Goal: Transaction & Acquisition: Purchase product/service

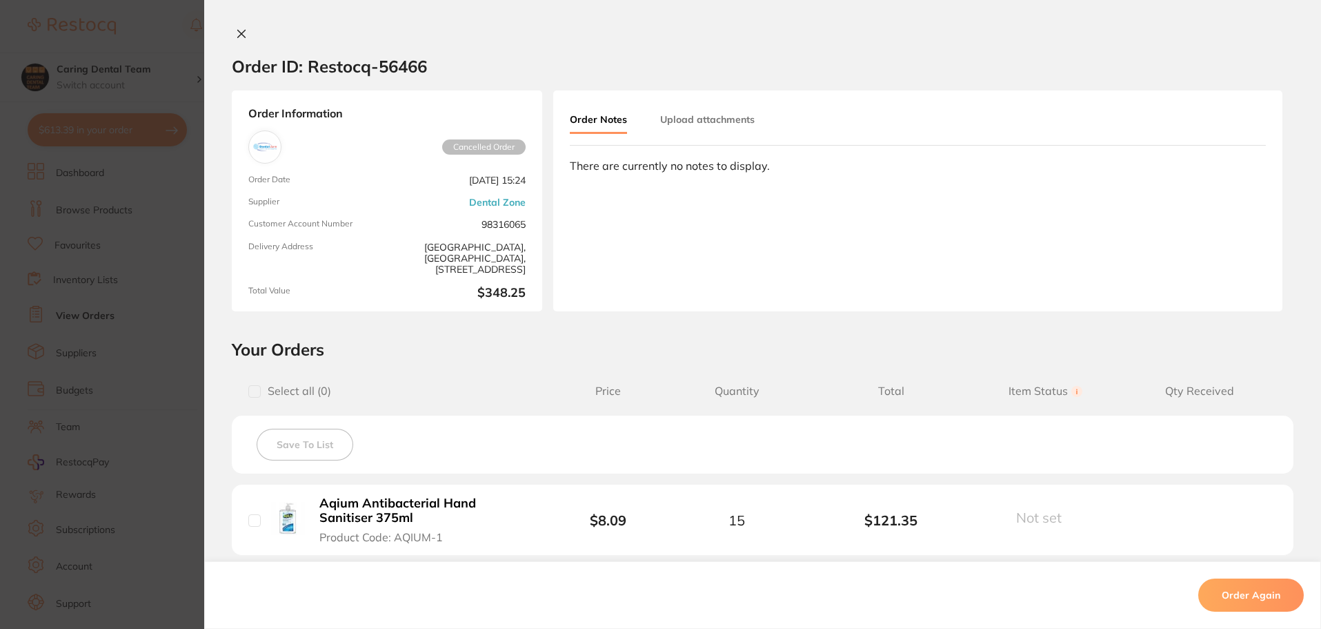
scroll to position [276, 0]
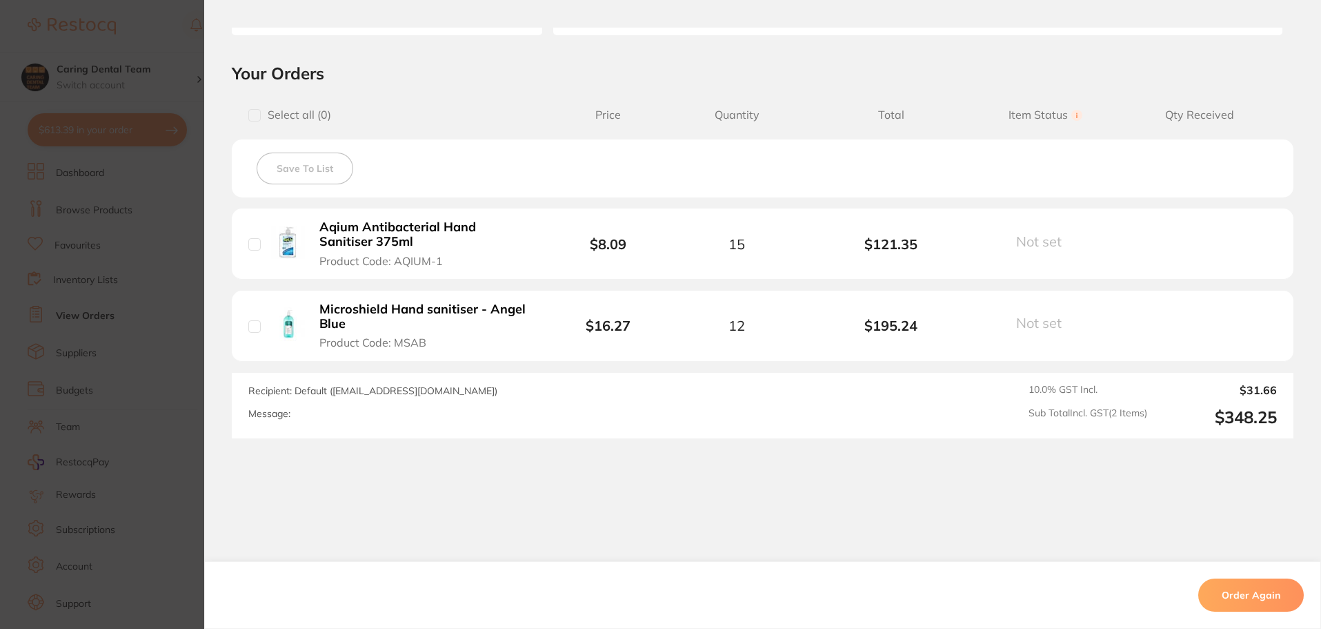
click at [199, 52] on section "Order ID: Restocq- 56466 Order Information Cancelled Order Order Date [DATE] 15…" at bounding box center [660, 314] width 1321 height 629
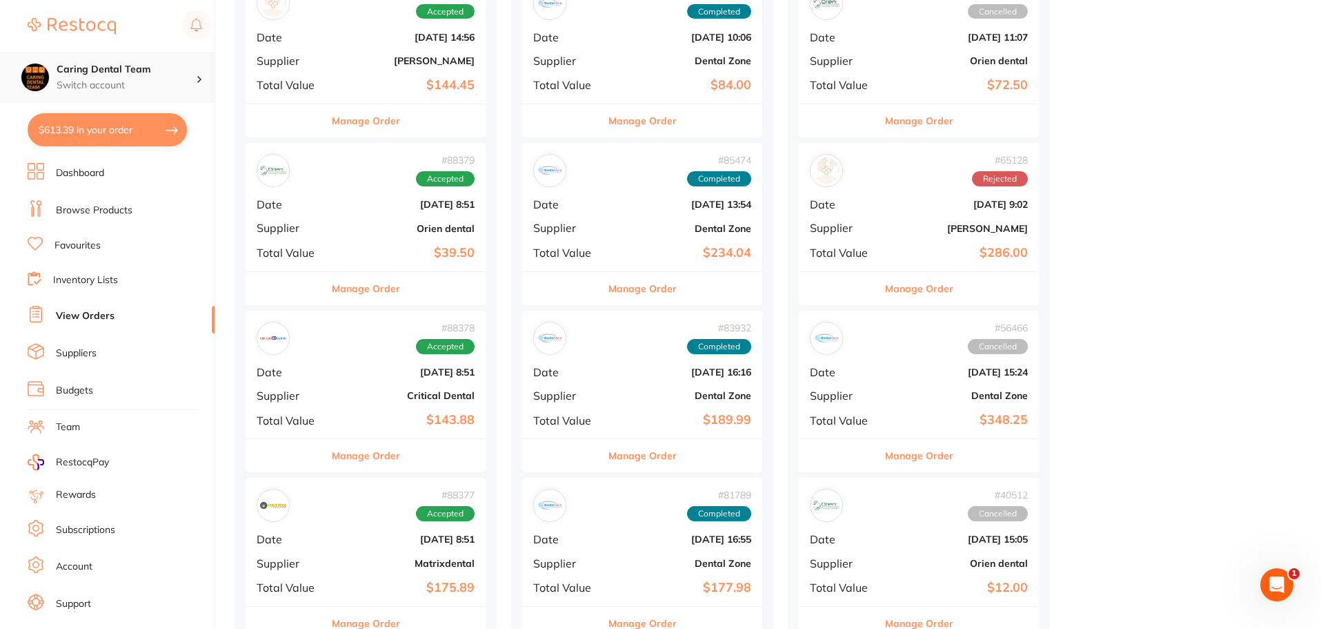
click at [174, 54] on div "Caring Dental Team Switch account" at bounding box center [107, 77] width 214 height 50
click at [106, 206] on link "Browse Products" at bounding box center [94, 211] width 77 height 14
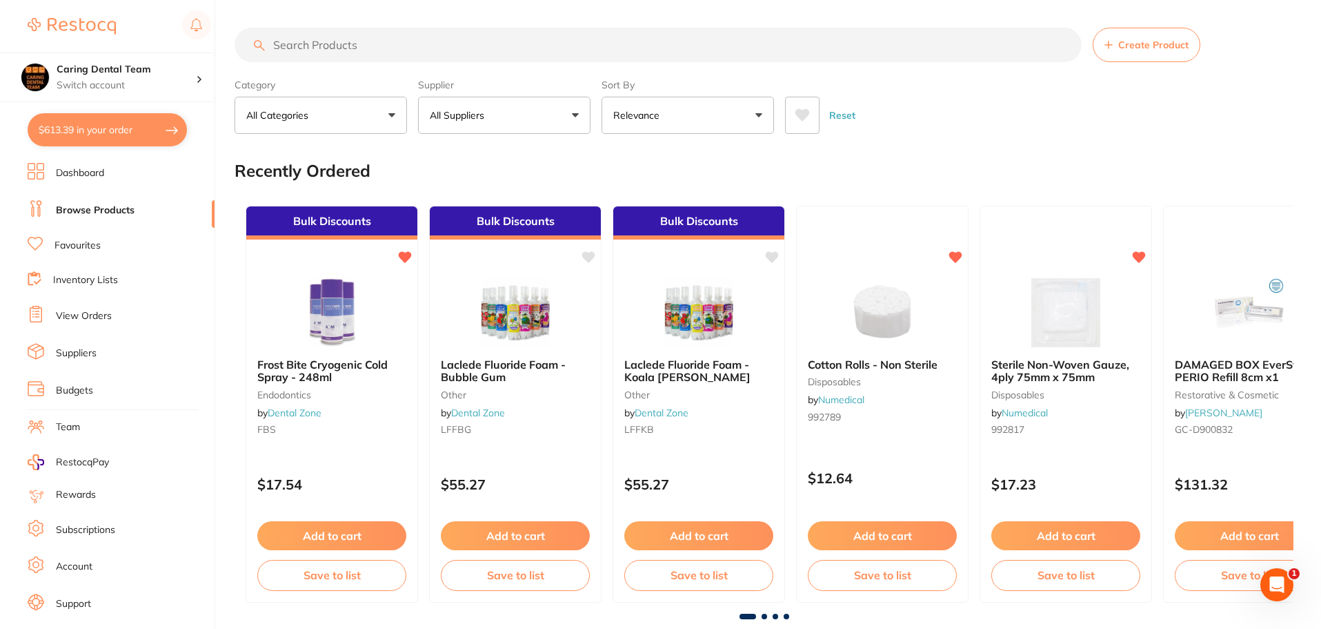
click at [667, 48] on input "search" at bounding box center [658, 45] width 847 height 34
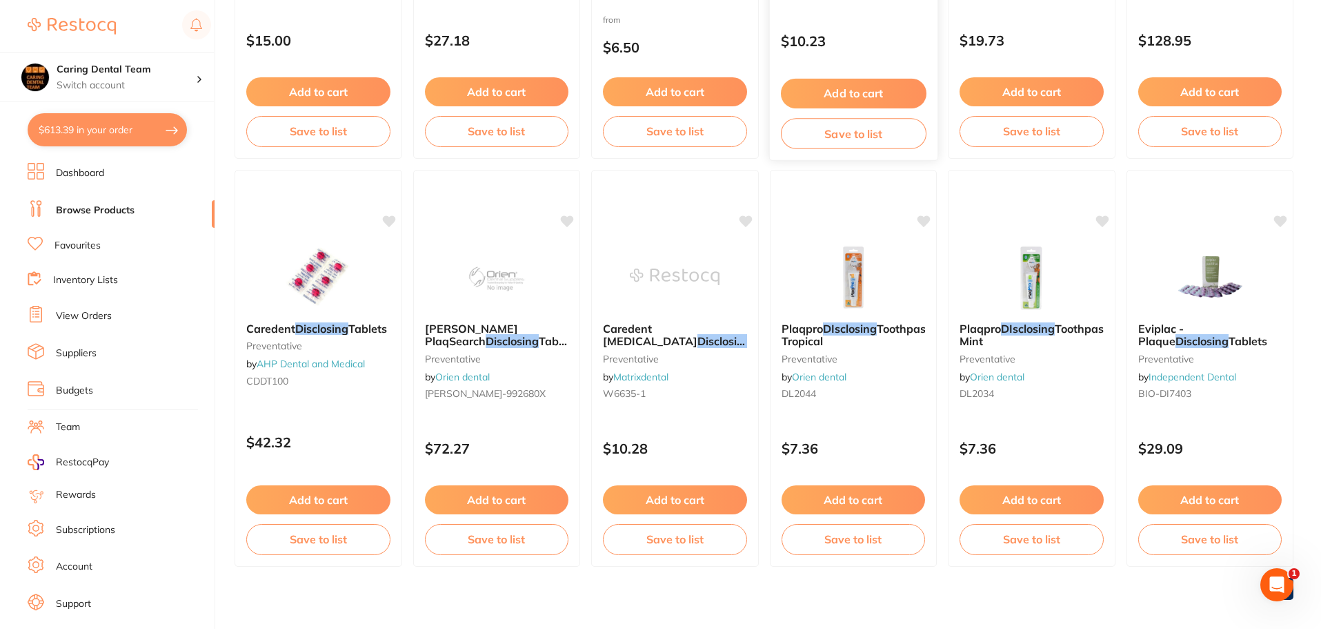
scroll to position [1666, 0]
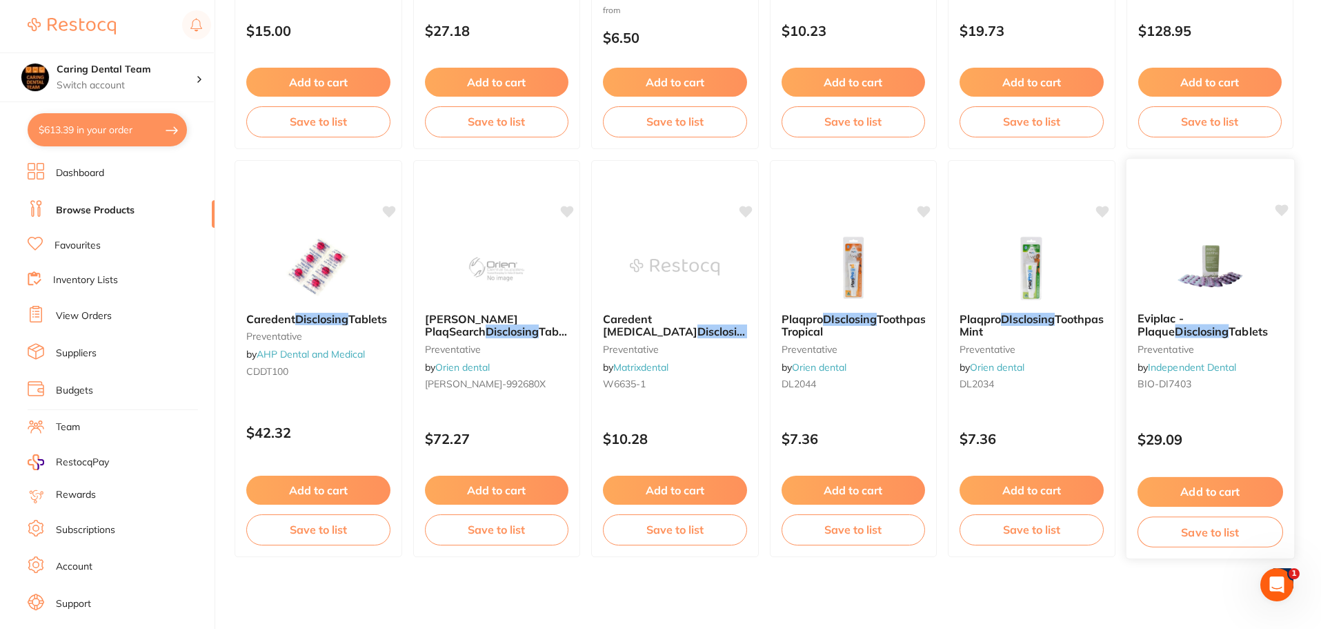
type input "disclosing"
click at [1183, 314] on span "Eviplac - Plaque" at bounding box center [1160, 324] width 46 height 27
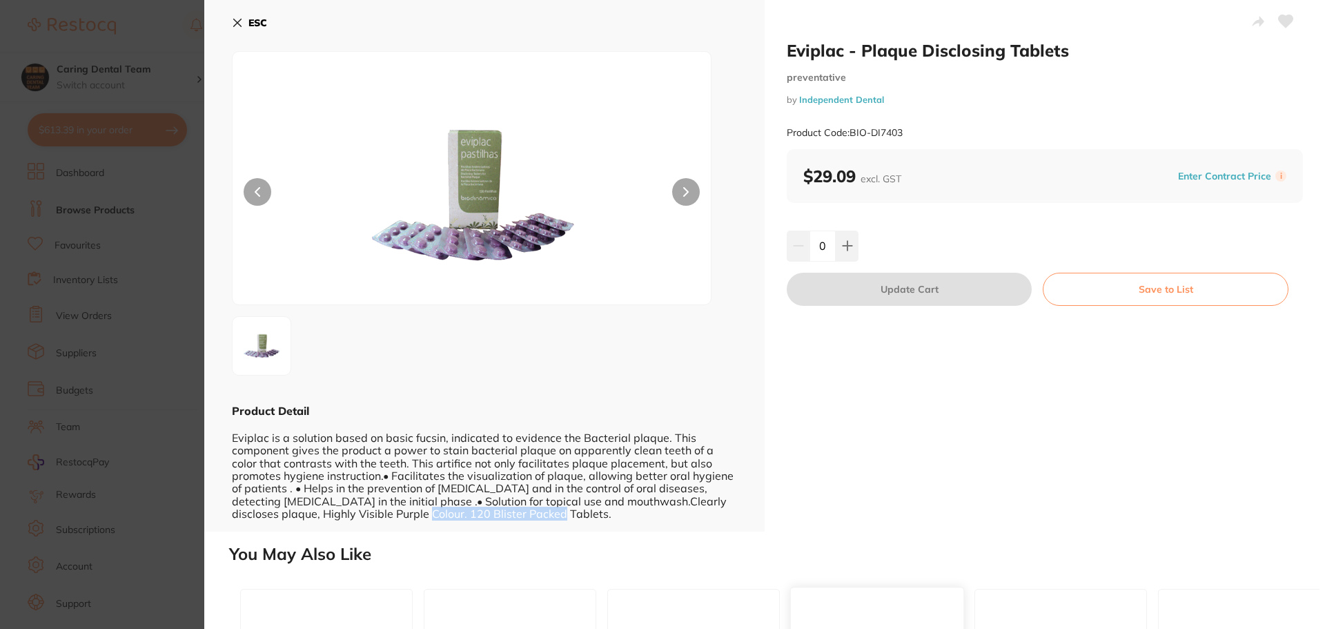
drag, startPoint x: 312, startPoint y: 516, endPoint x: 859, endPoint y: 626, distance: 558.2
click at [488, 518] on div "Eviplac is a solution based on basic fucsin, indicated to evidence the Bacteria…" at bounding box center [484, 468] width 505 height 101
click at [263, 21] on b "ESC" at bounding box center [257, 23] width 19 height 12
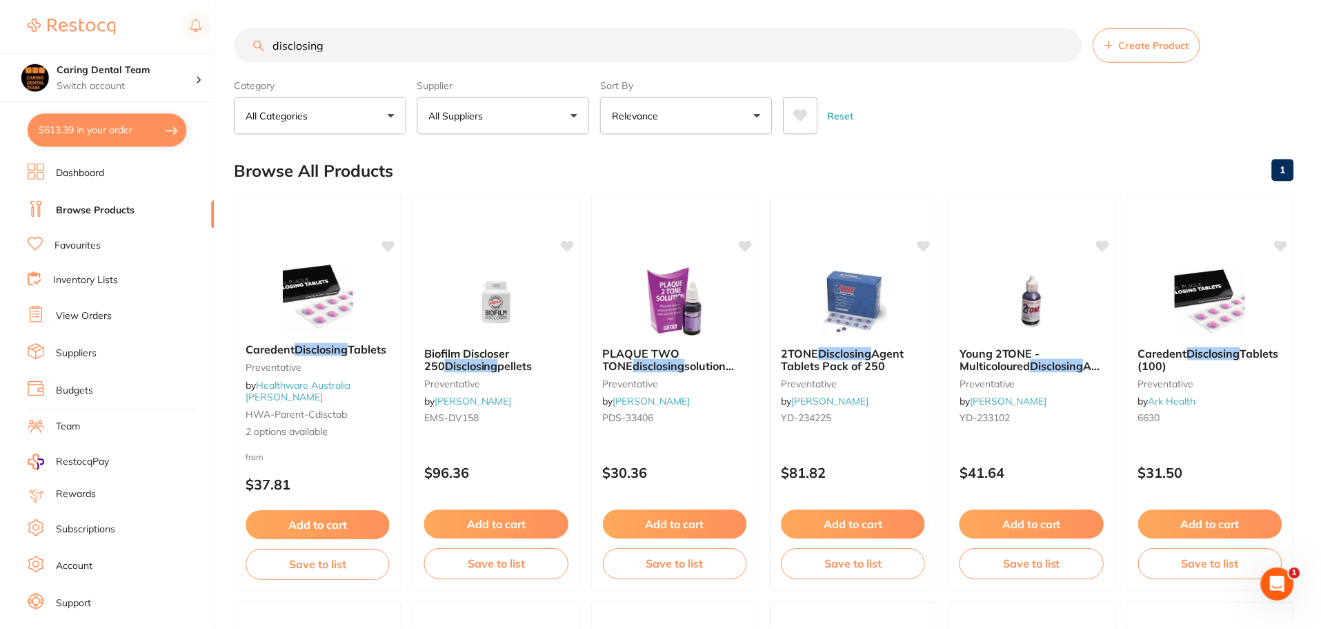
scroll to position [1666, 0]
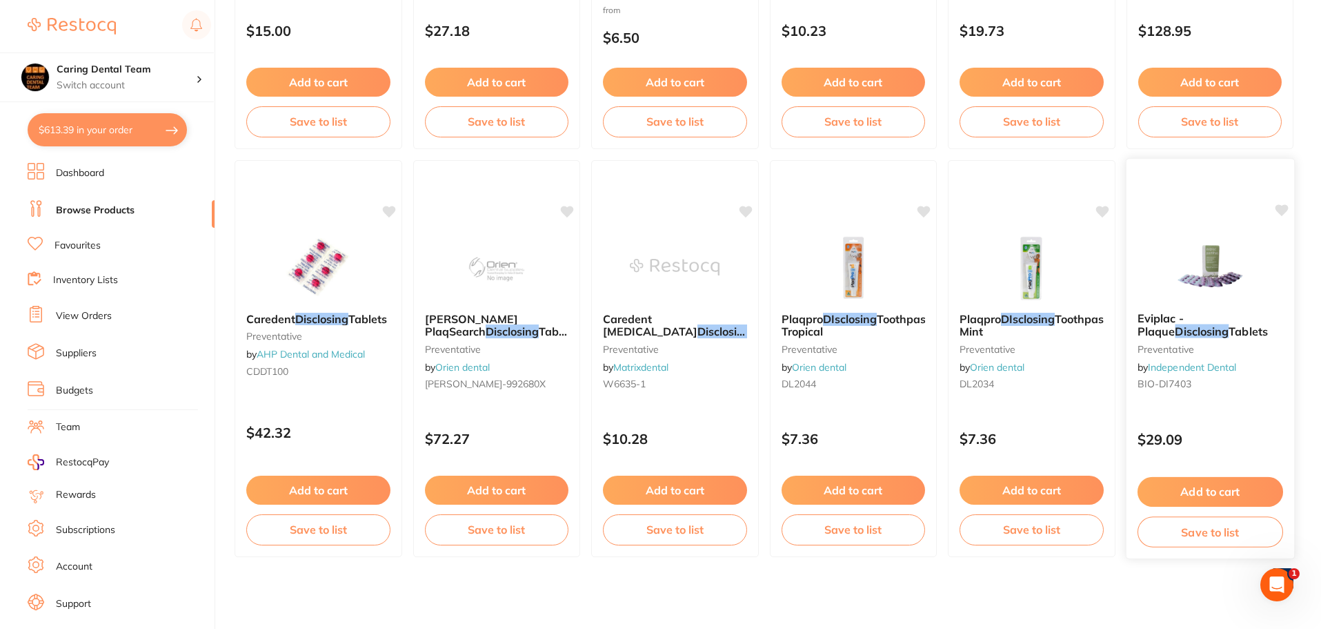
click at [1183, 325] on span "Eviplac - Plaque" at bounding box center [1160, 324] width 46 height 27
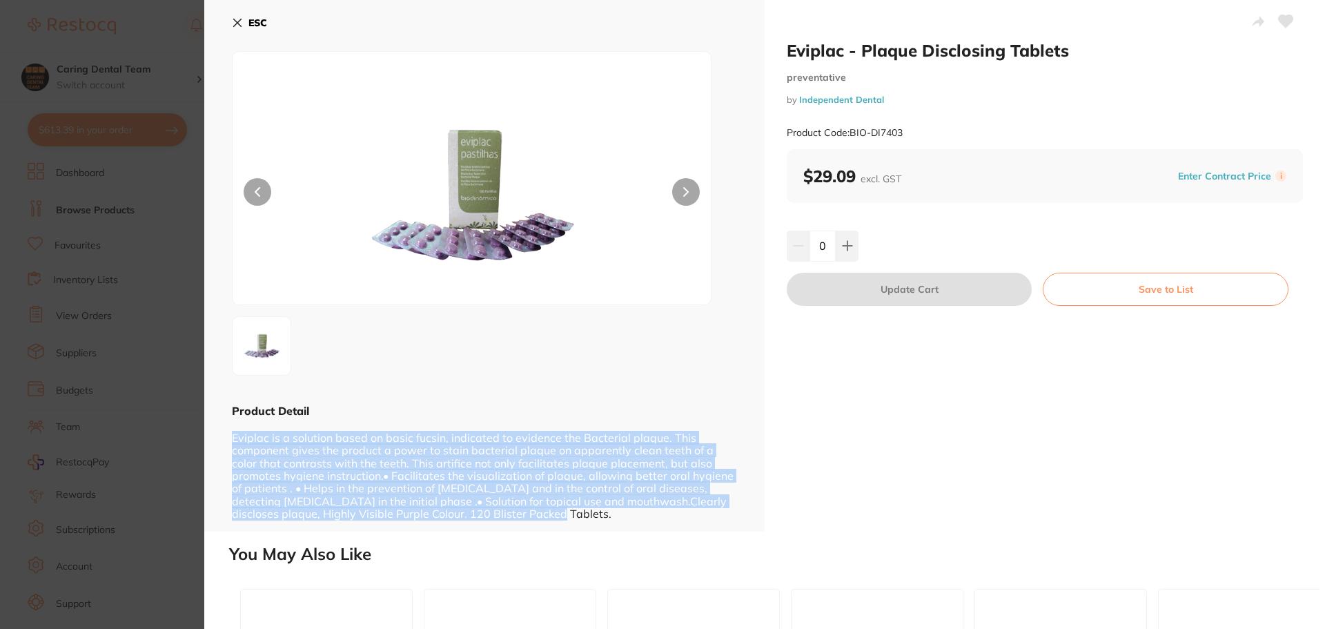
drag, startPoint x: 235, startPoint y: 438, endPoint x: 462, endPoint y: 519, distance: 240.9
click at [462, 519] on div "Eviplac is a solution based on basic fucsin, indicated to evidence the Bacteria…" at bounding box center [484, 468] width 505 height 101
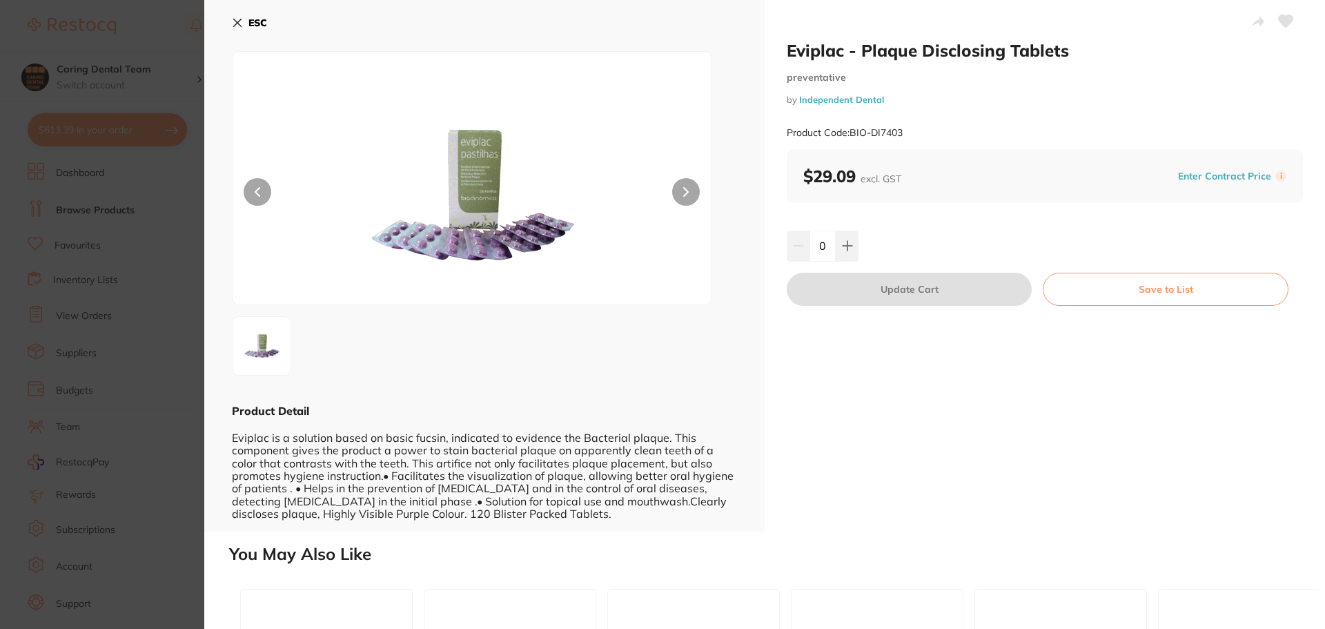
click at [188, 256] on section "Eviplac - Plaque Disclosing Tablets preventative by Independent Dental Product …" at bounding box center [662, 314] width 1325 height 629
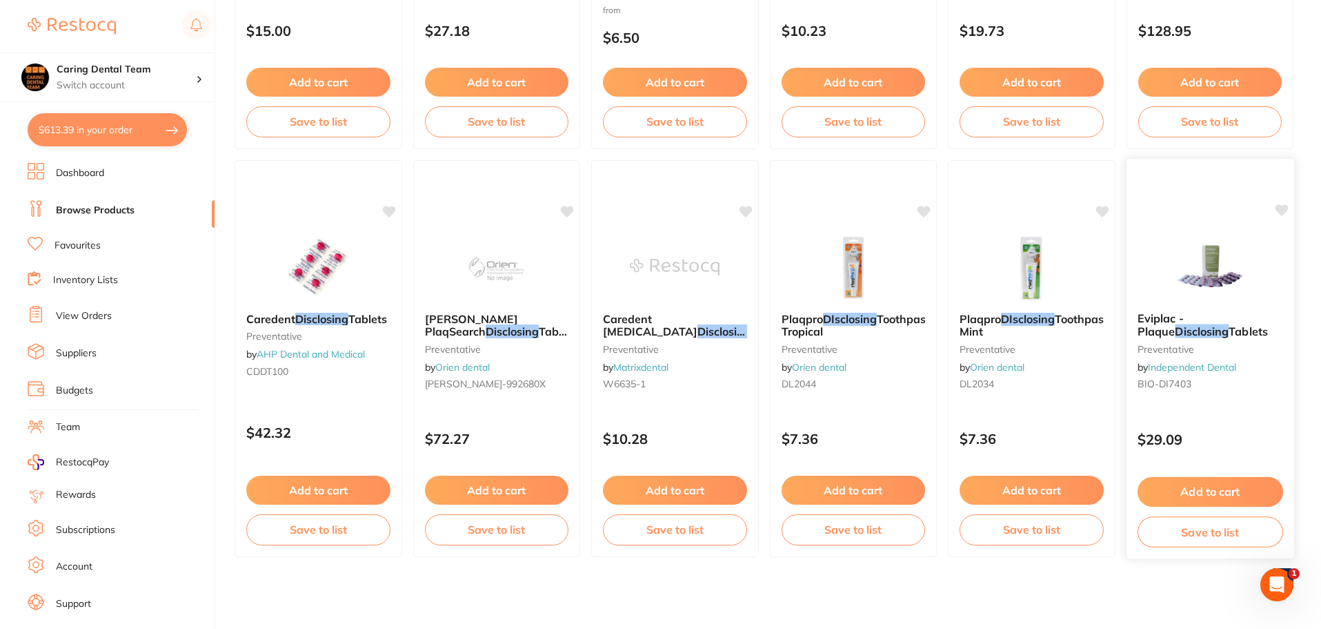
click at [1283, 208] on icon at bounding box center [1281, 210] width 13 height 12
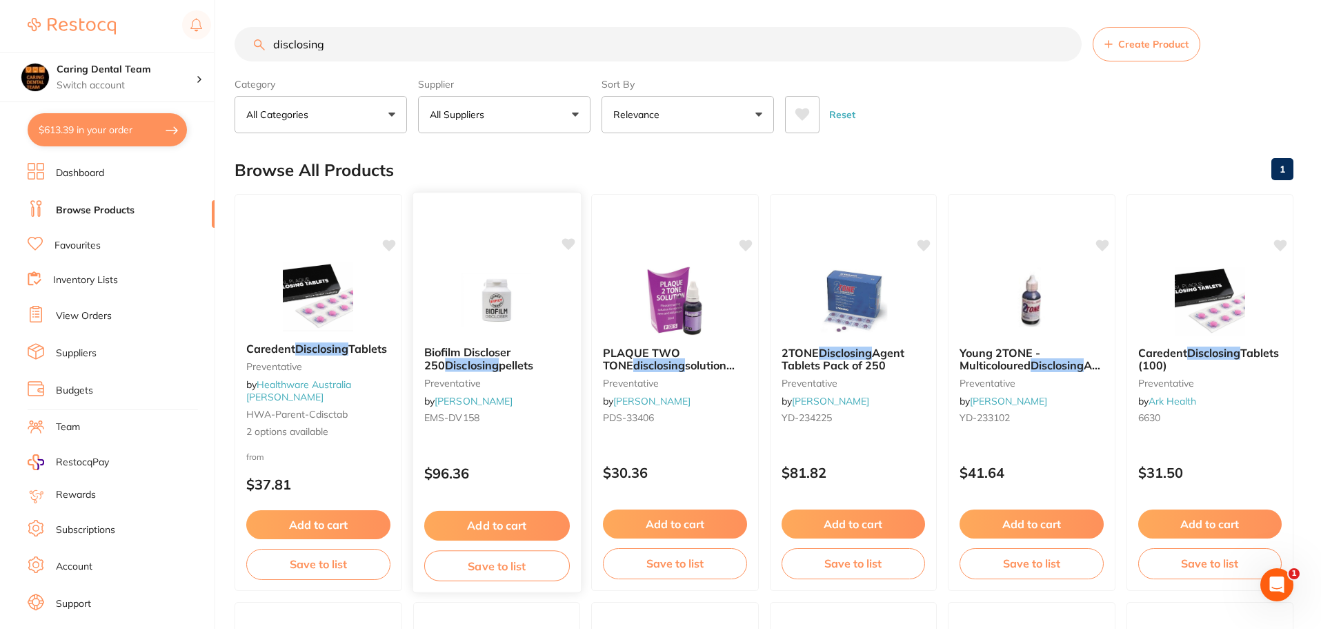
scroll to position [0, 0]
click at [1064, 46] on input "disclosing" at bounding box center [658, 45] width 847 height 34
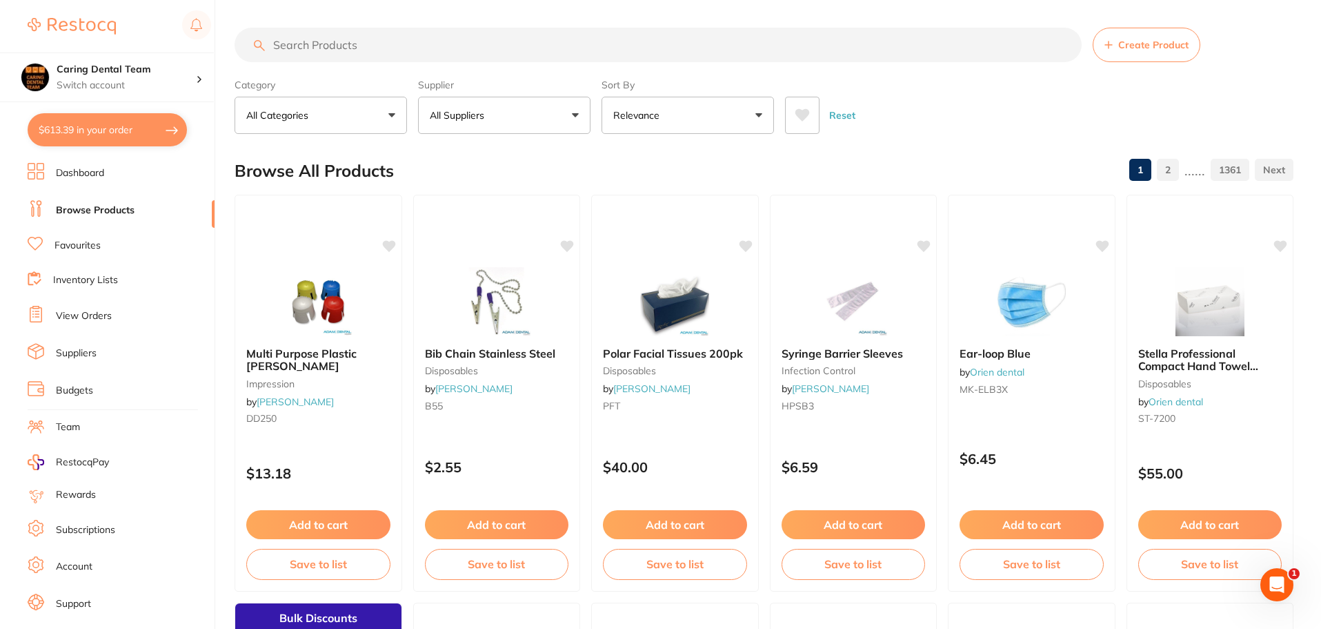
click at [406, 34] on input "search" at bounding box center [658, 45] width 847 height 34
click at [686, 48] on input "search" at bounding box center [658, 45] width 847 height 34
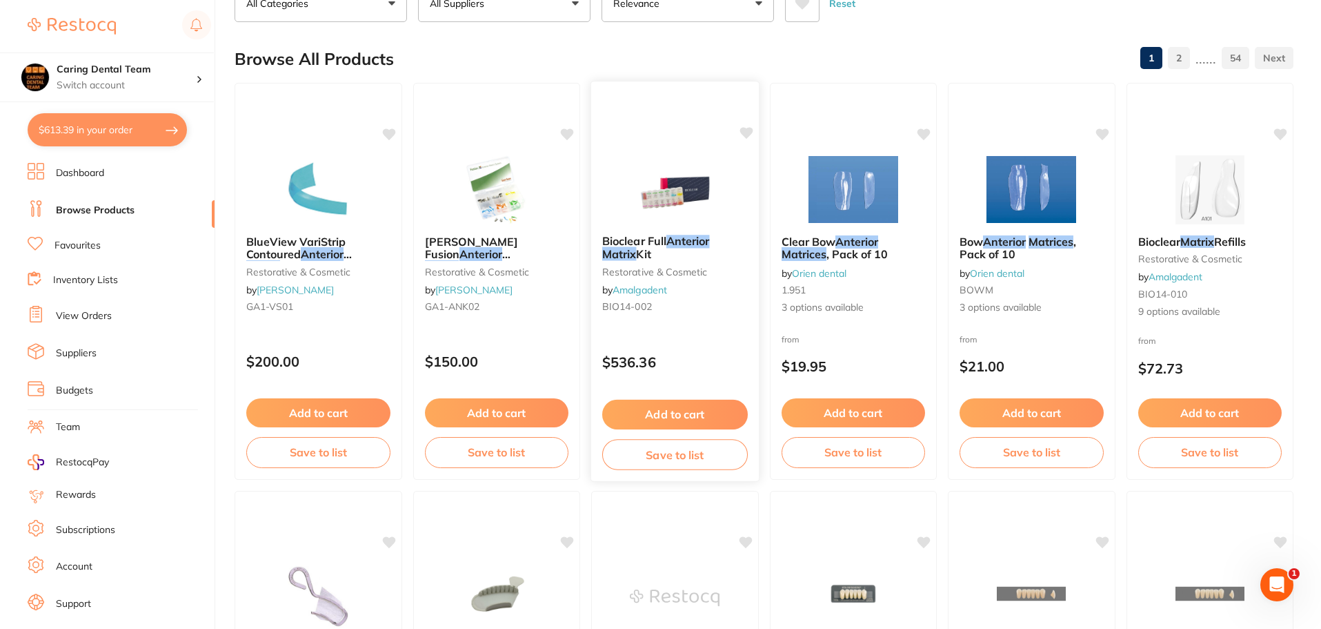
scroll to position [207, 0]
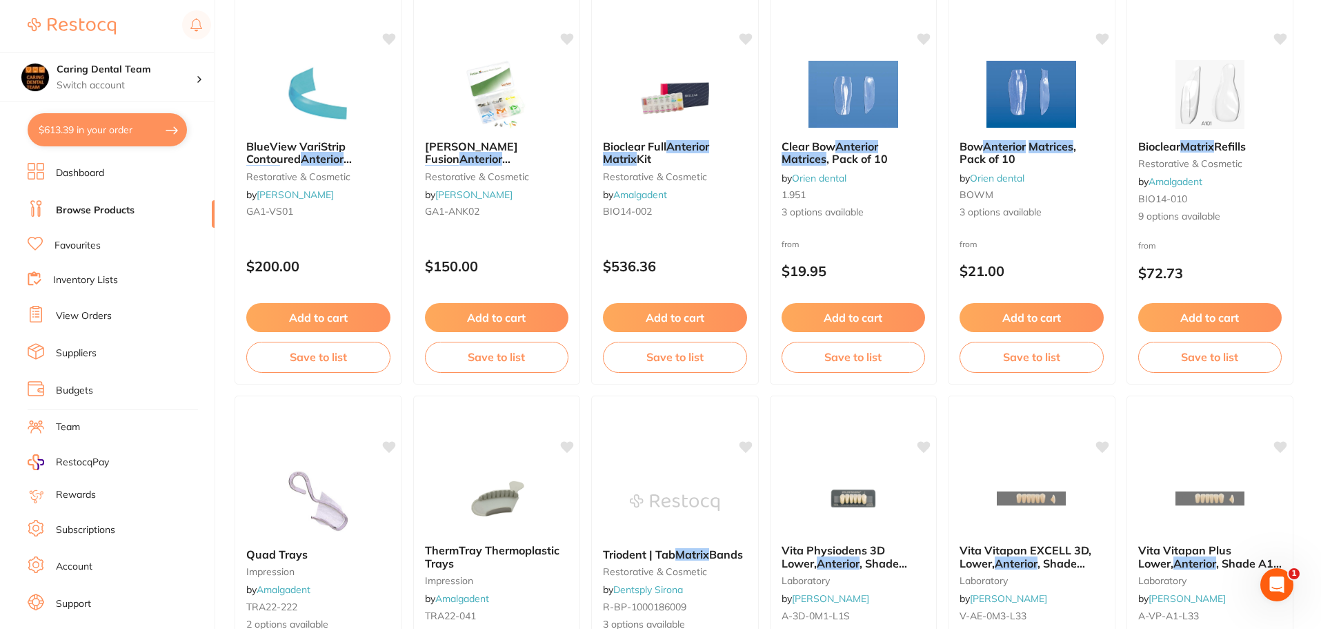
click at [101, 205] on link "Browse Products" at bounding box center [95, 211] width 79 height 14
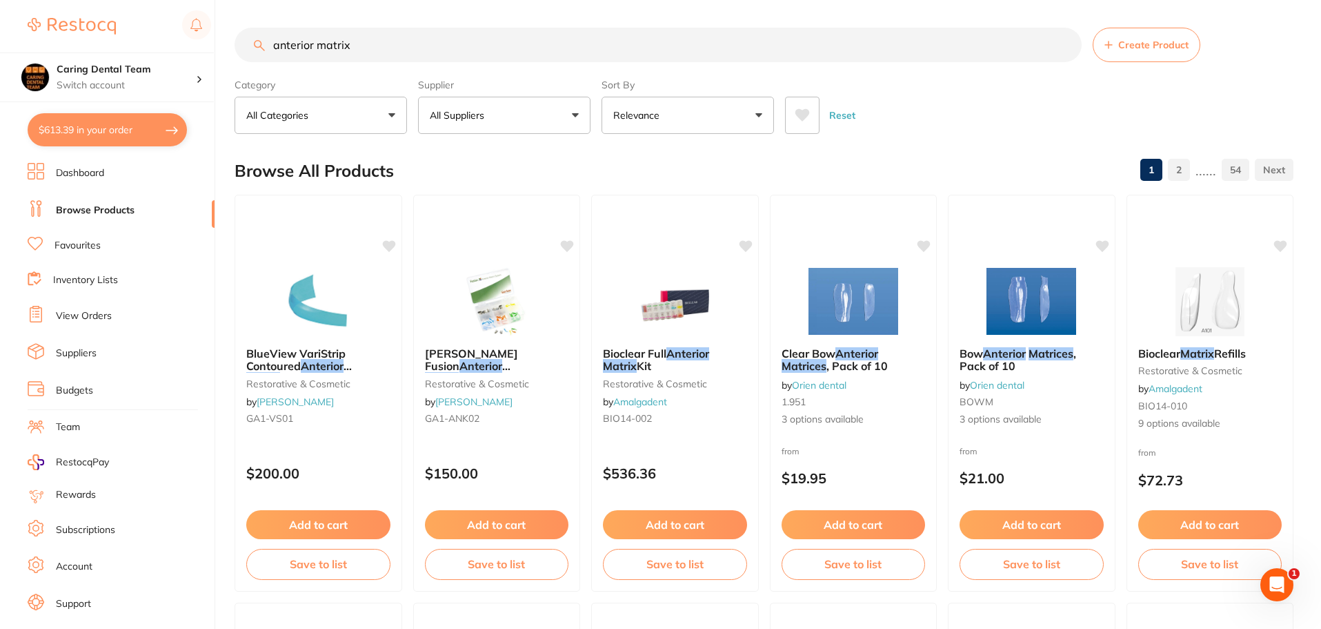
click at [430, 36] on input "anterior matrix" at bounding box center [658, 45] width 847 height 34
type input "a"
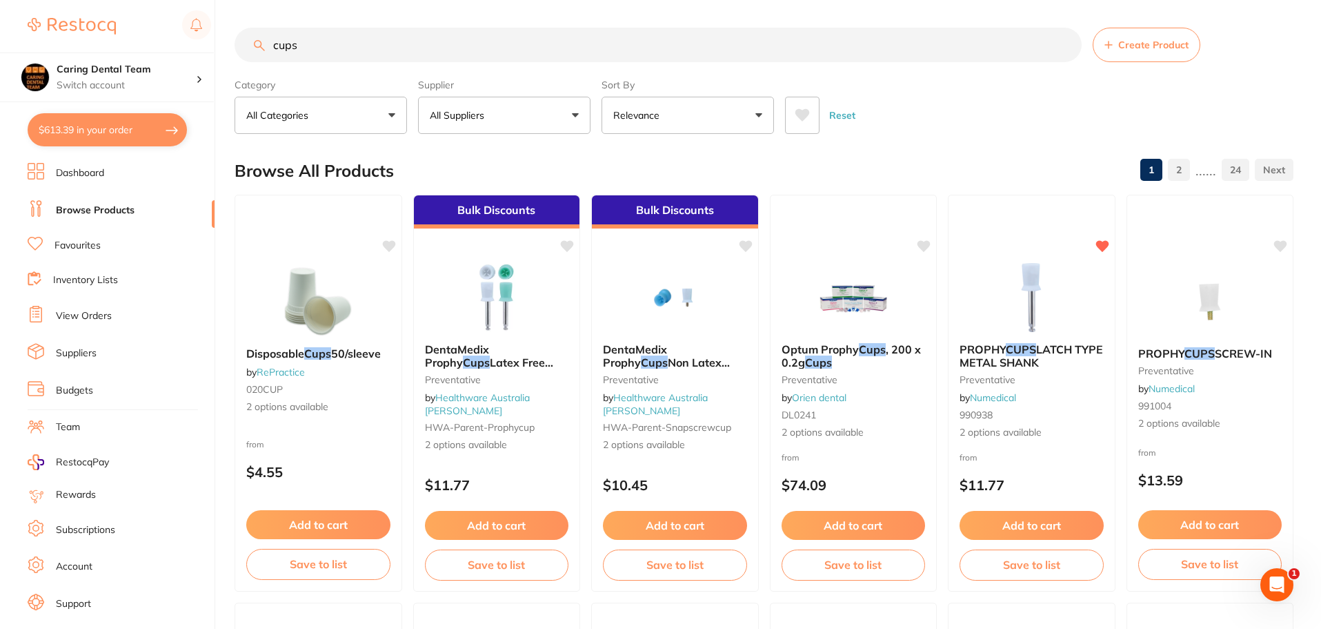
type input "cups"
click at [88, 241] on link "Favourites" at bounding box center [78, 246] width 46 height 14
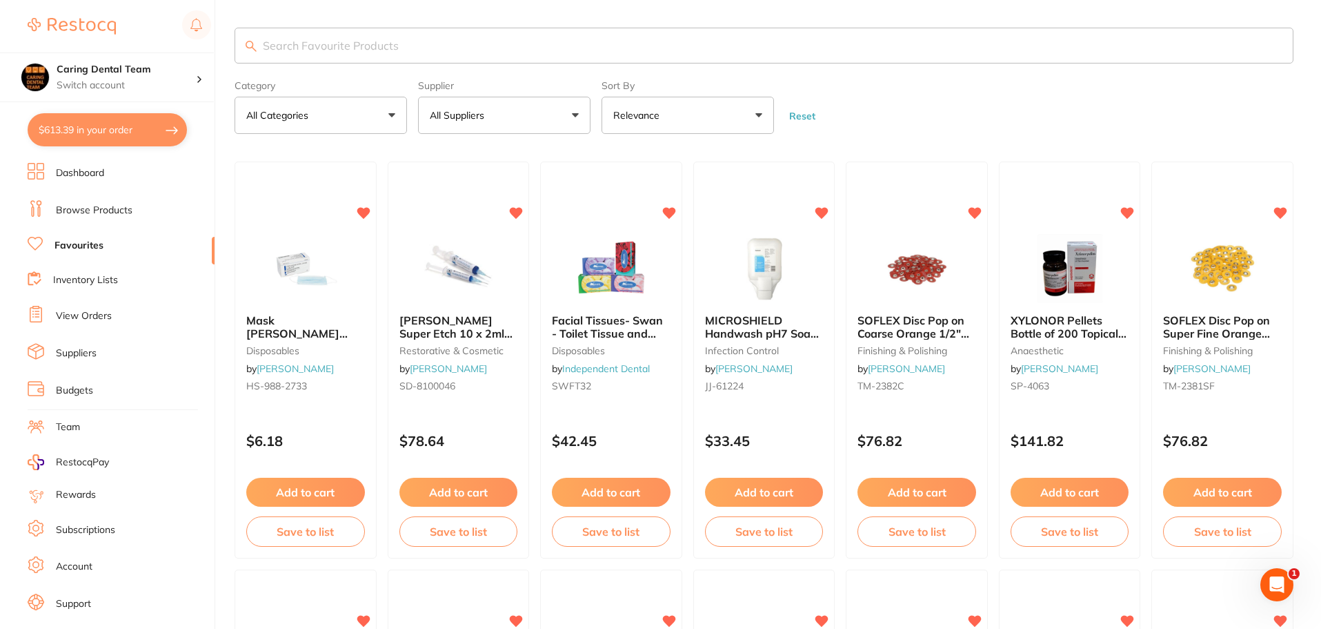
drag, startPoint x: 336, startPoint y: 61, endPoint x: 643, endPoint y: 43, distance: 307.6
click at [643, 42] on input "search" at bounding box center [764, 46] width 1059 height 36
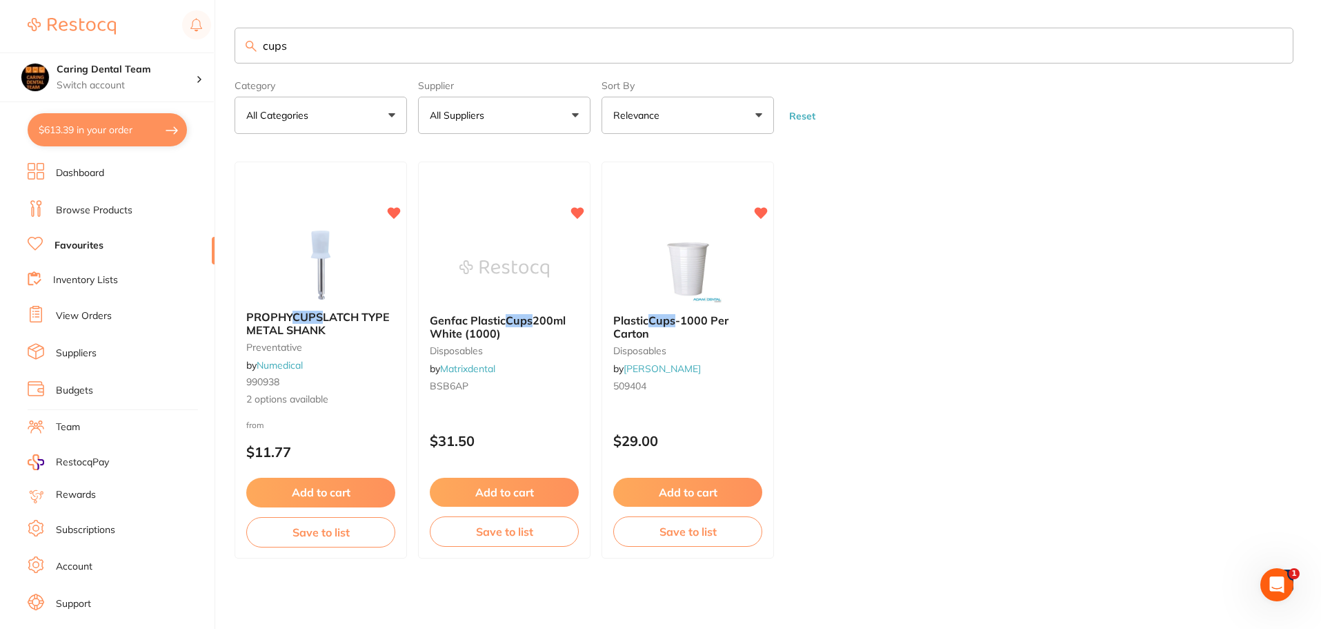
type input "cups"
click at [689, 257] on img at bounding box center [688, 268] width 90 height 69
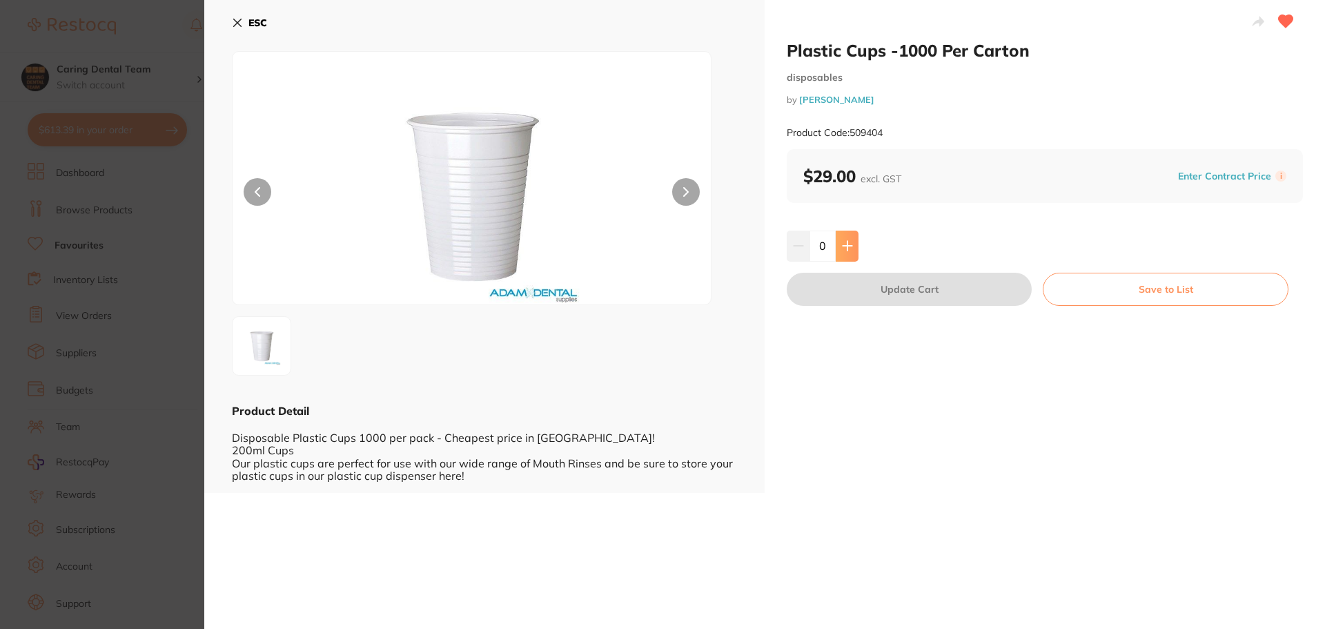
click at [845, 257] on button at bounding box center [847, 245] width 23 height 30
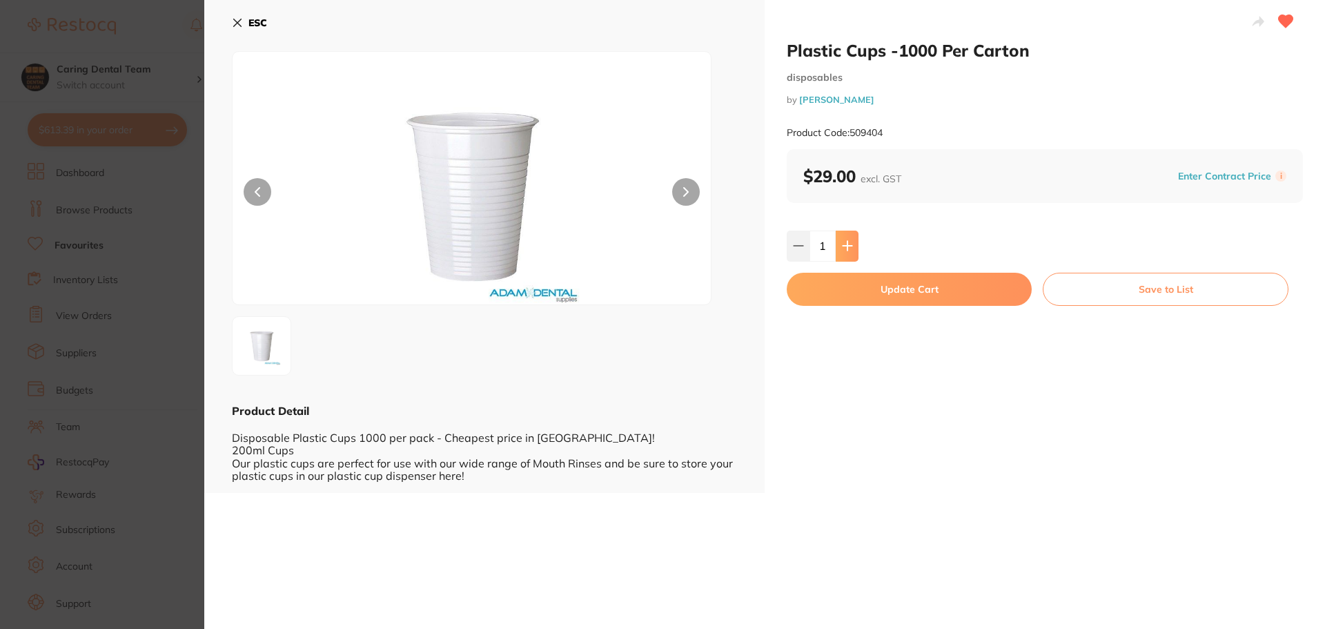
type input "1"
click at [859, 295] on button "Update Cart" at bounding box center [909, 289] width 245 height 33
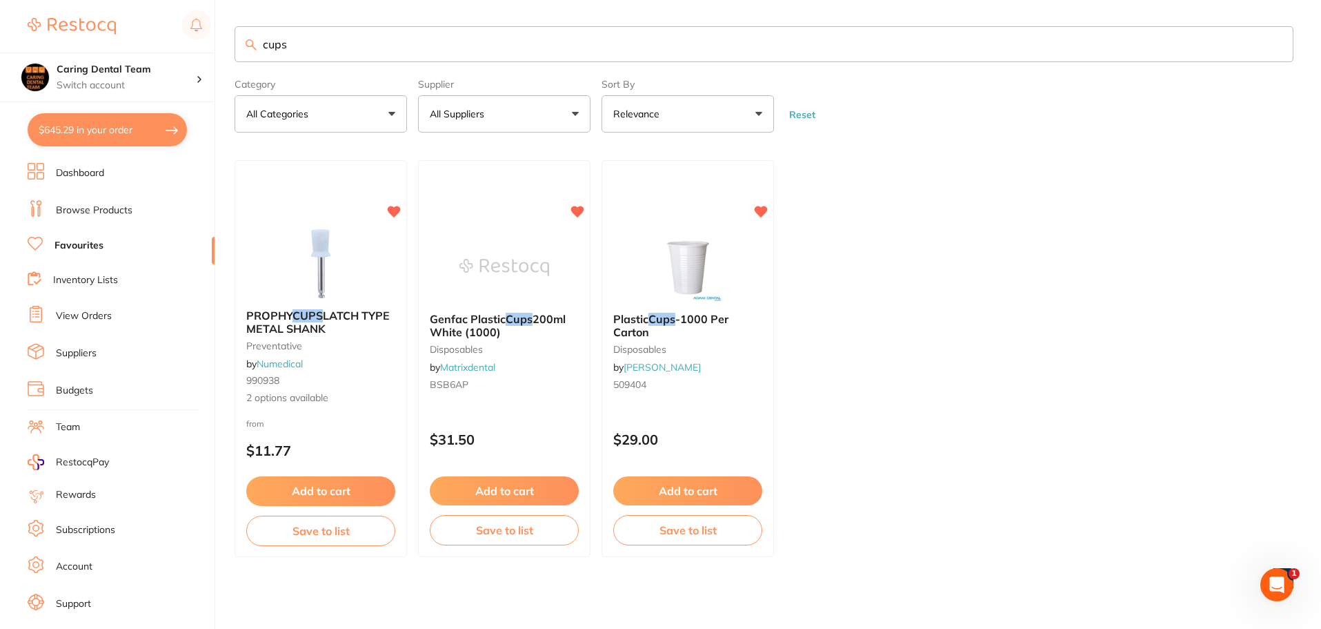
click at [403, 18] on main "cups Category All Categories All Categories disposables preventative Clear Cate…" at bounding box center [778, 314] width 1087 height 630
drag, startPoint x: 402, startPoint y: 32, endPoint x: 0, endPoint y: 81, distance: 404.5
click at [0, 81] on div "$645.29 Caring Dental Team Switch account Caring Dental Team $645.29 in your or…" at bounding box center [660, 313] width 1321 height 629
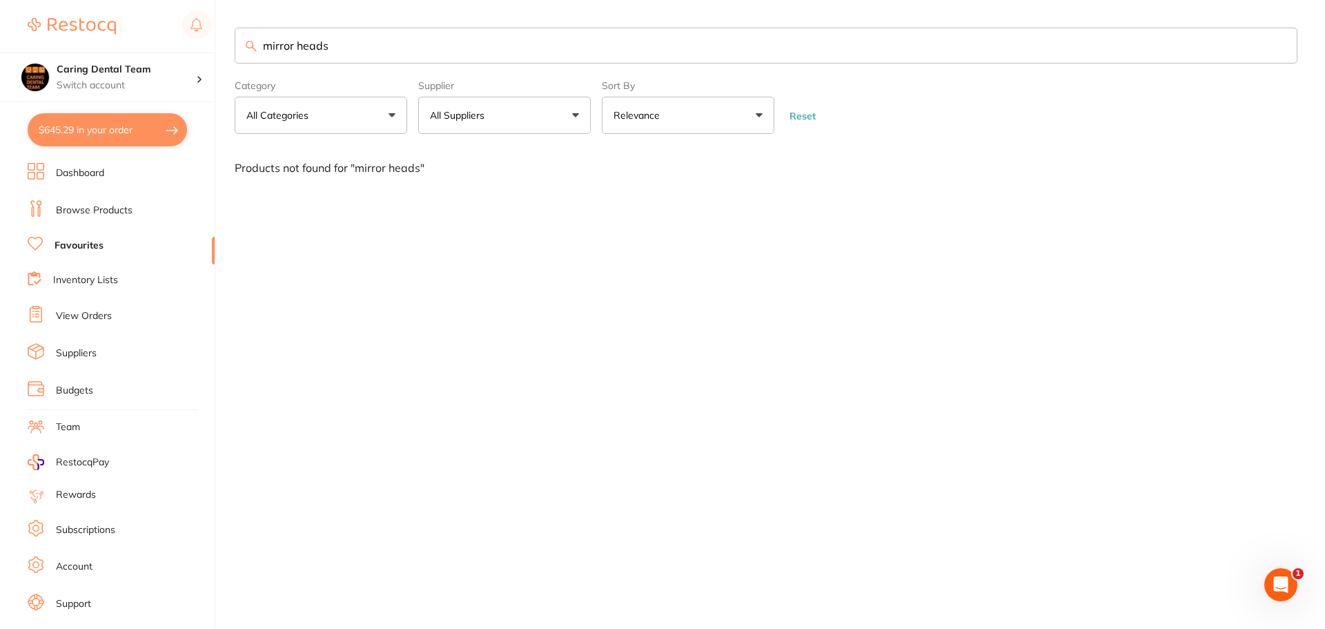
type input "mirror heads"
click at [92, 210] on link "Browse Products" at bounding box center [94, 211] width 77 height 14
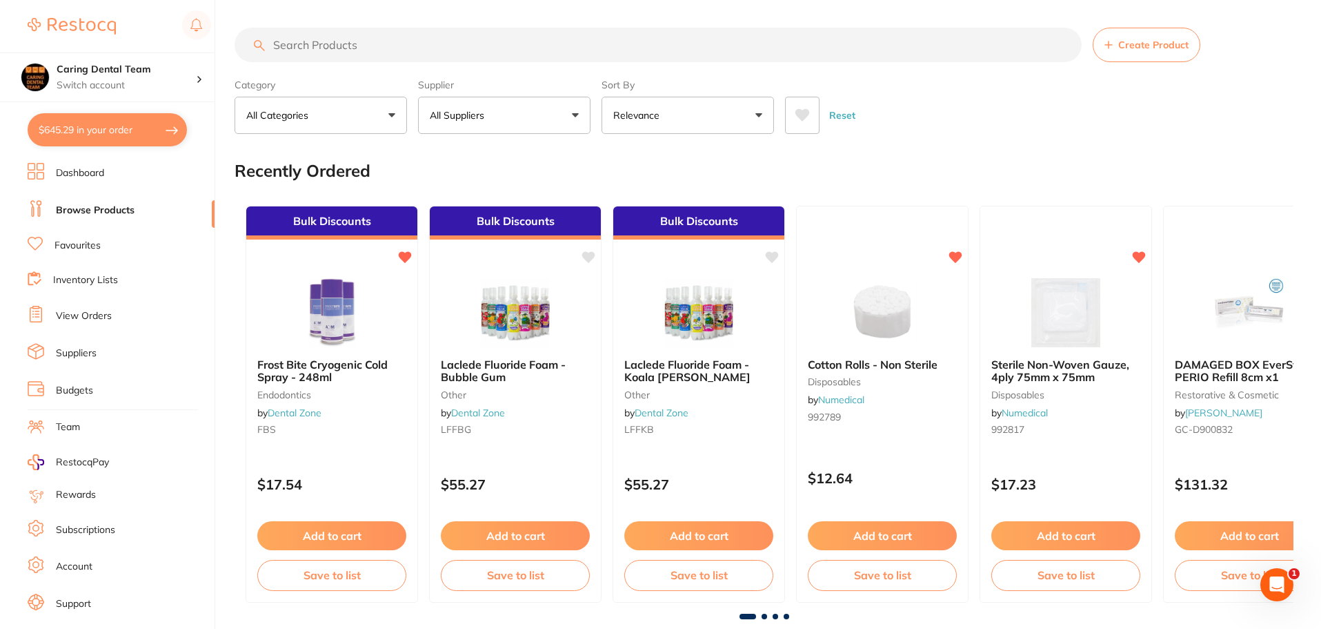
drag, startPoint x: 471, startPoint y: 23, endPoint x: 468, endPoint y: 34, distance: 10.7
click at [294, 46] on input "search" at bounding box center [658, 45] width 847 height 34
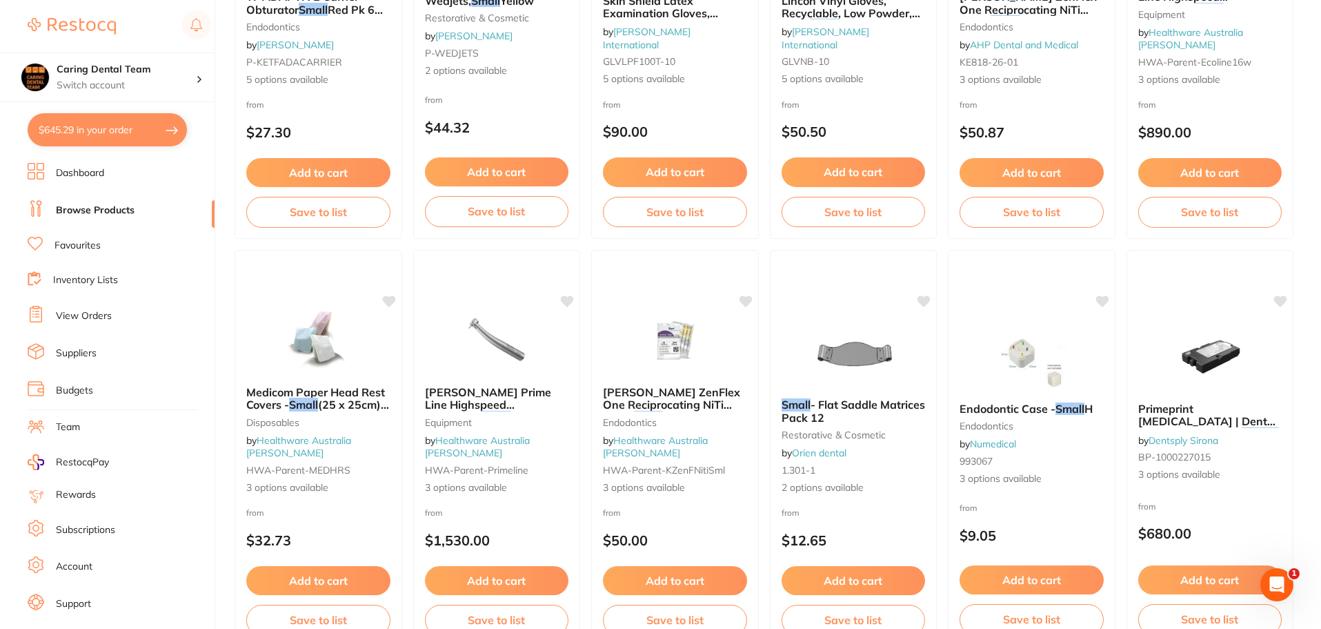
scroll to position [3297, 0]
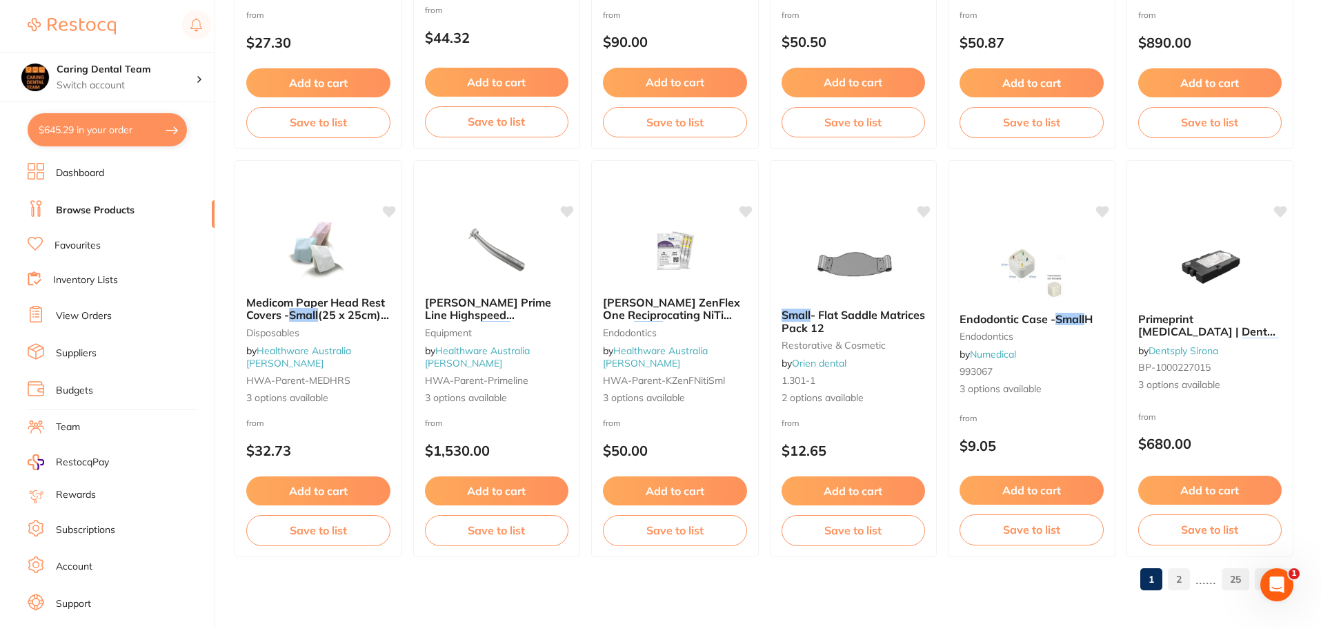
type input "small cheek guards"
click at [1175, 575] on link "2" at bounding box center [1179, 579] width 22 height 28
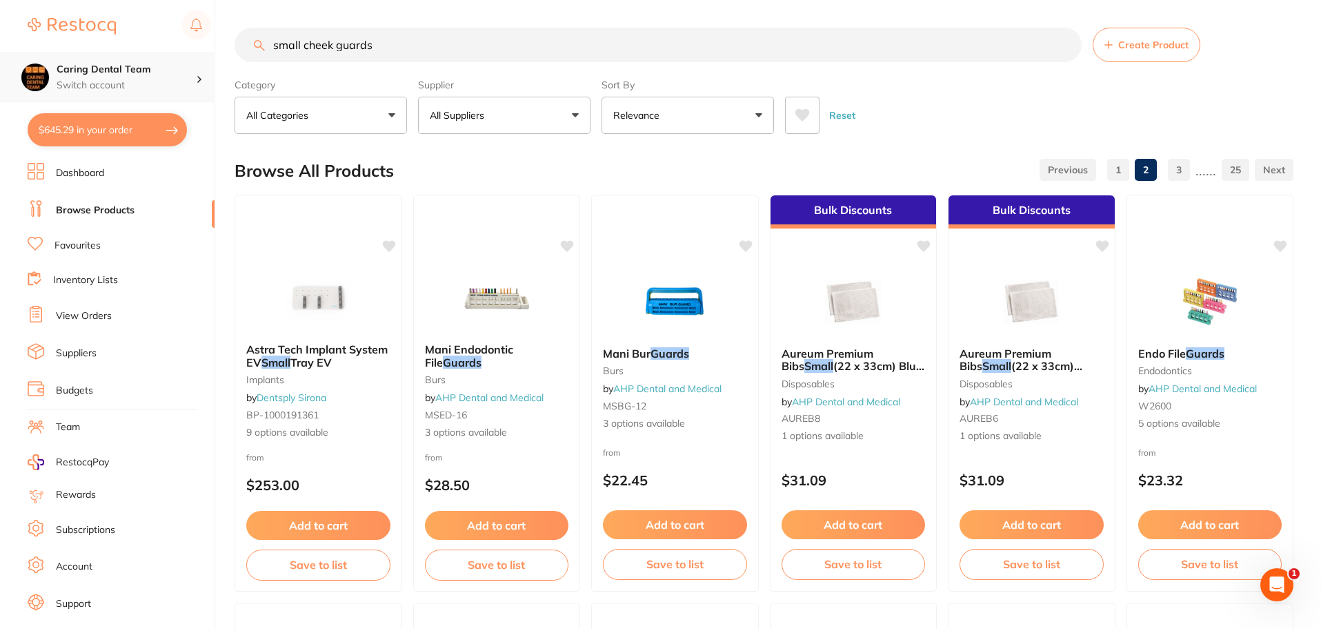
scroll to position [1, 0]
drag, startPoint x: 408, startPoint y: 55, endPoint x: 67, endPoint y: 109, distance: 345.1
click at [67, 104] on div "$645.29 Caring Dental Team Switch account Caring Dental Team $645.29 in your or…" at bounding box center [660, 314] width 1321 height 629
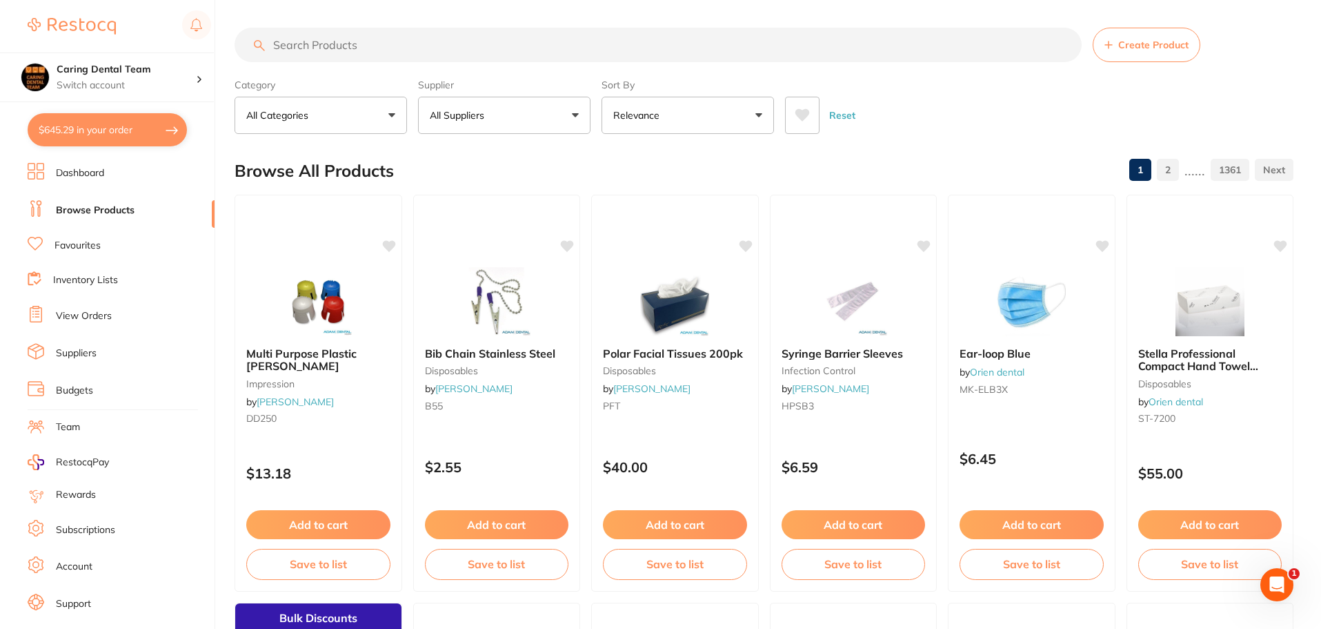
click at [48, 124] on button "$645.29 in your order" at bounding box center [107, 129] width 159 height 33
checkbox input "true"
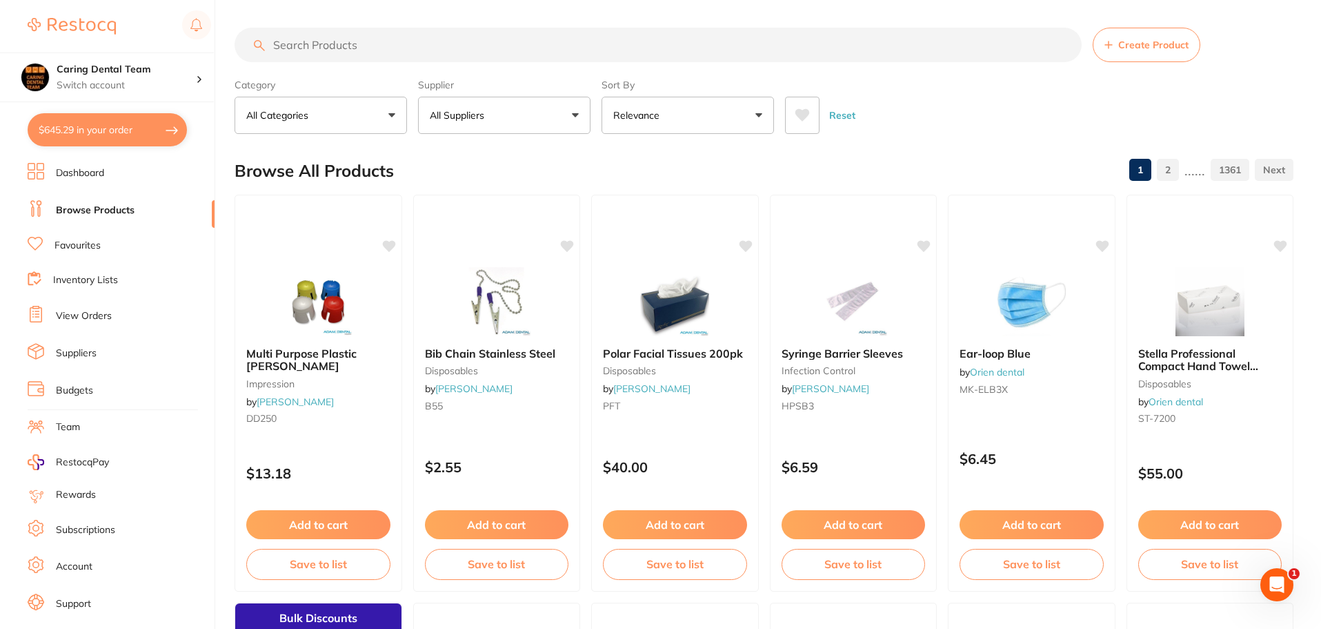
checkbox input "true"
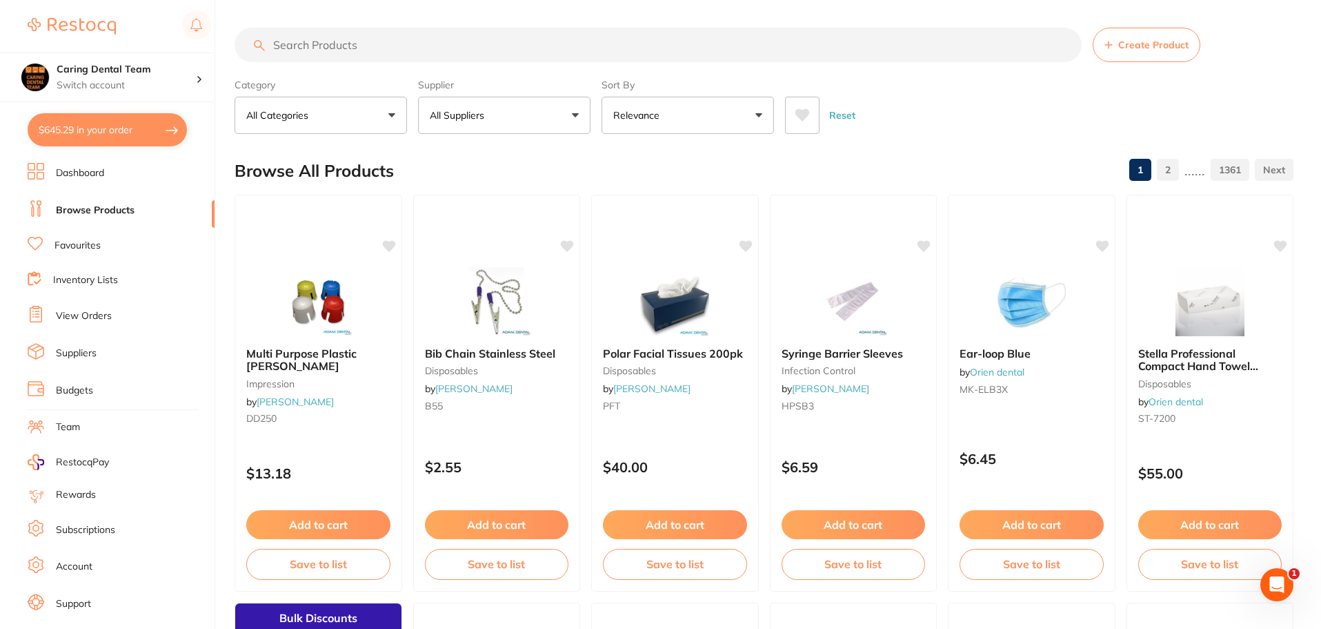
checkbox input "true"
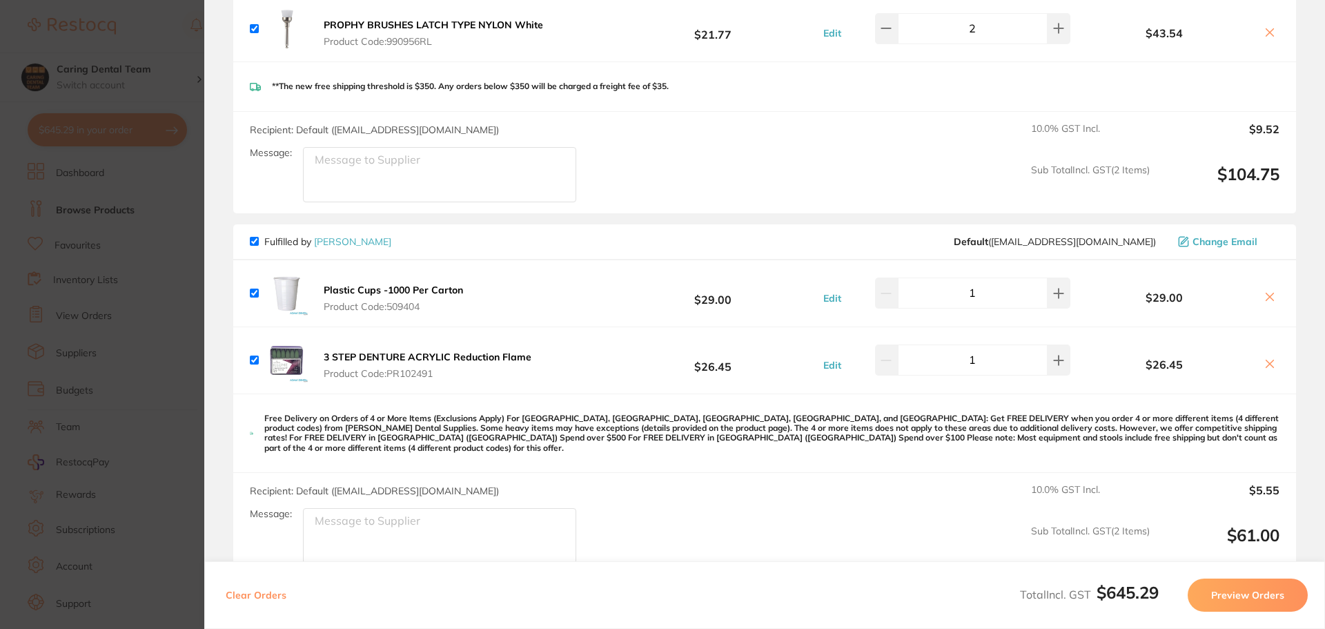
scroll to position [1104, 0]
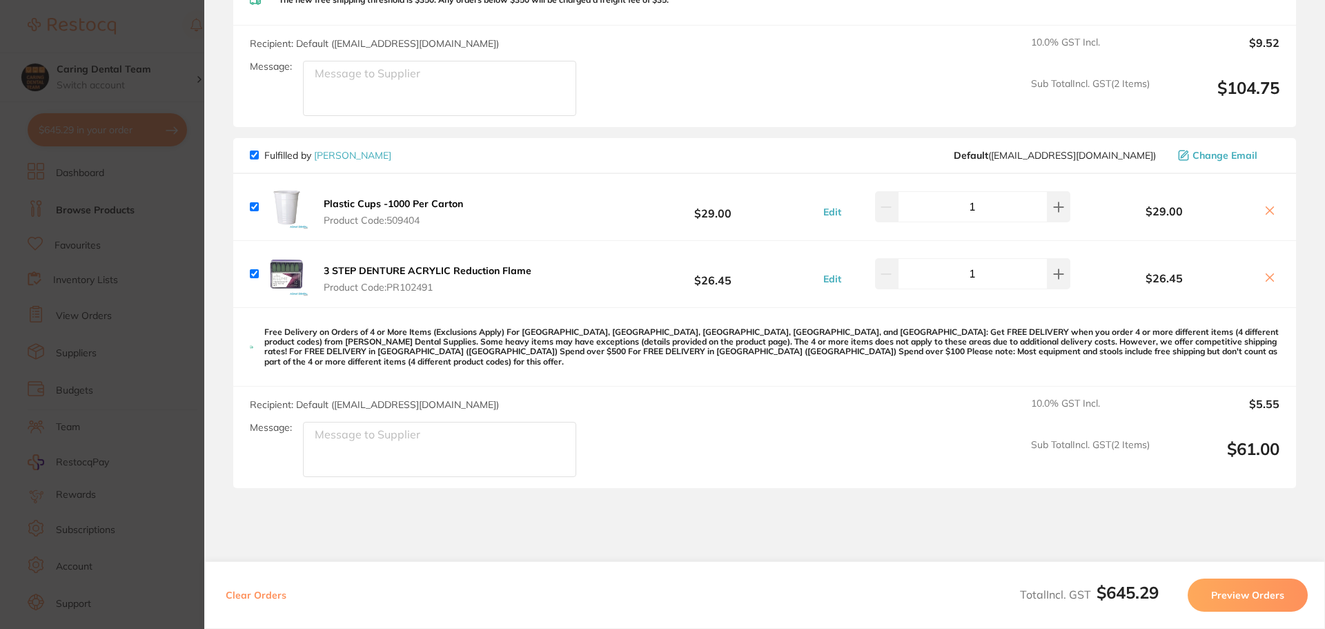
click at [118, 182] on section "Update RRP Set your pre negotiated price for this item. Item Agreed RRP (excl. …" at bounding box center [662, 314] width 1325 height 629
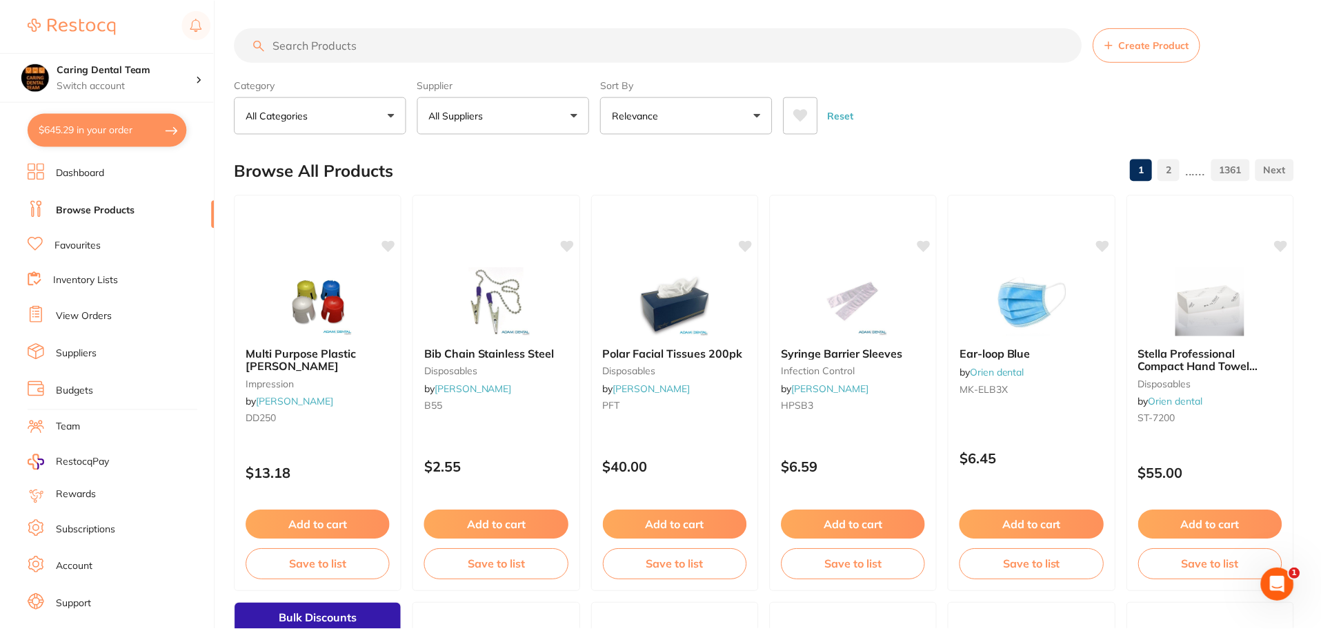
scroll to position [401, 0]
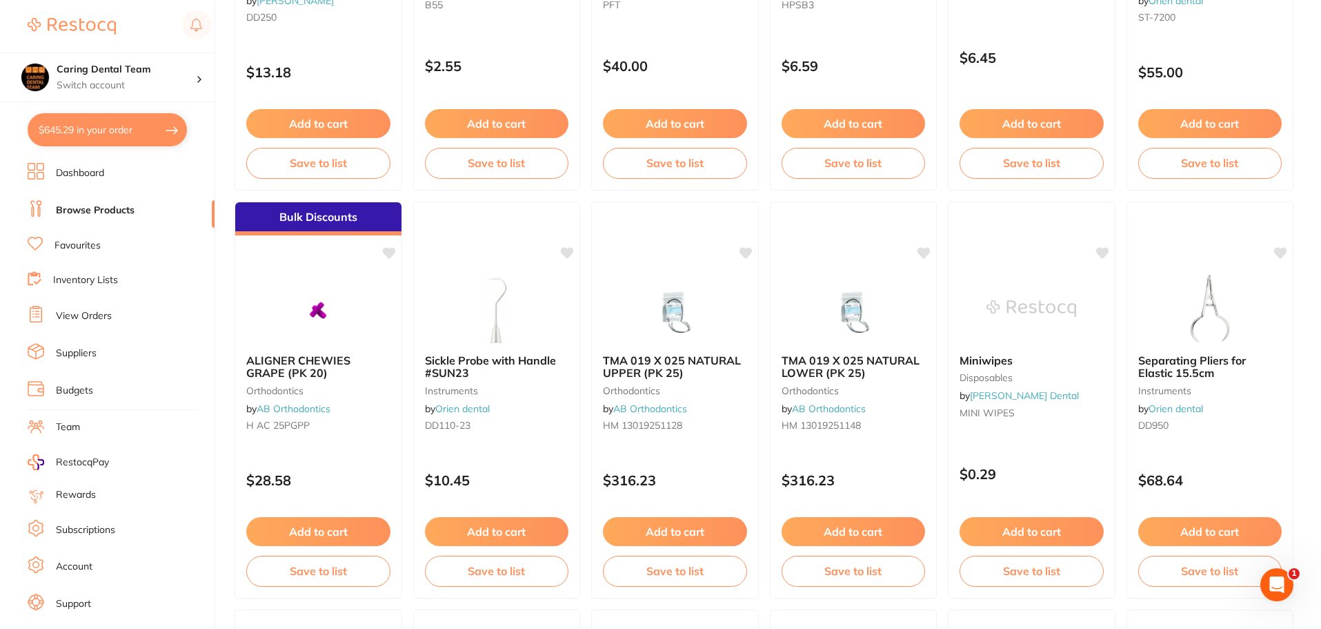
click at [87, 250] on link "Favourites" at bounding box center [78, 246] width 46 height 14
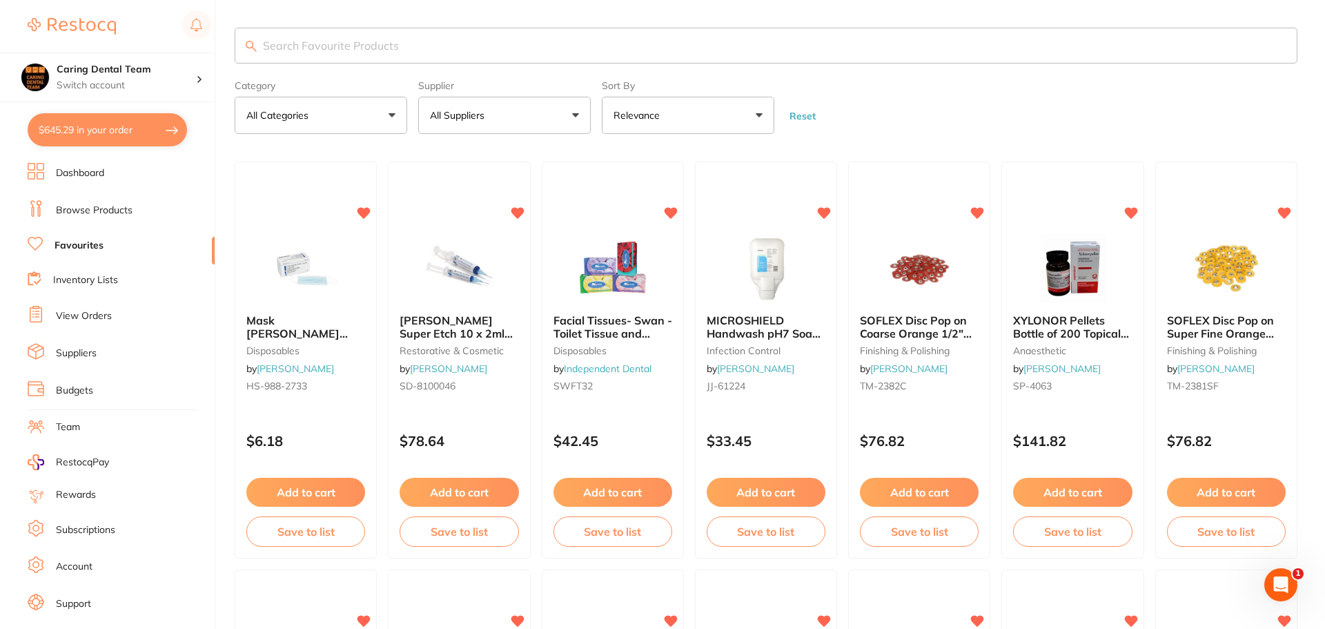
click at [448, 49] on input "search" at bounding box center [766, 46] width 1063 height 36
type input "w"
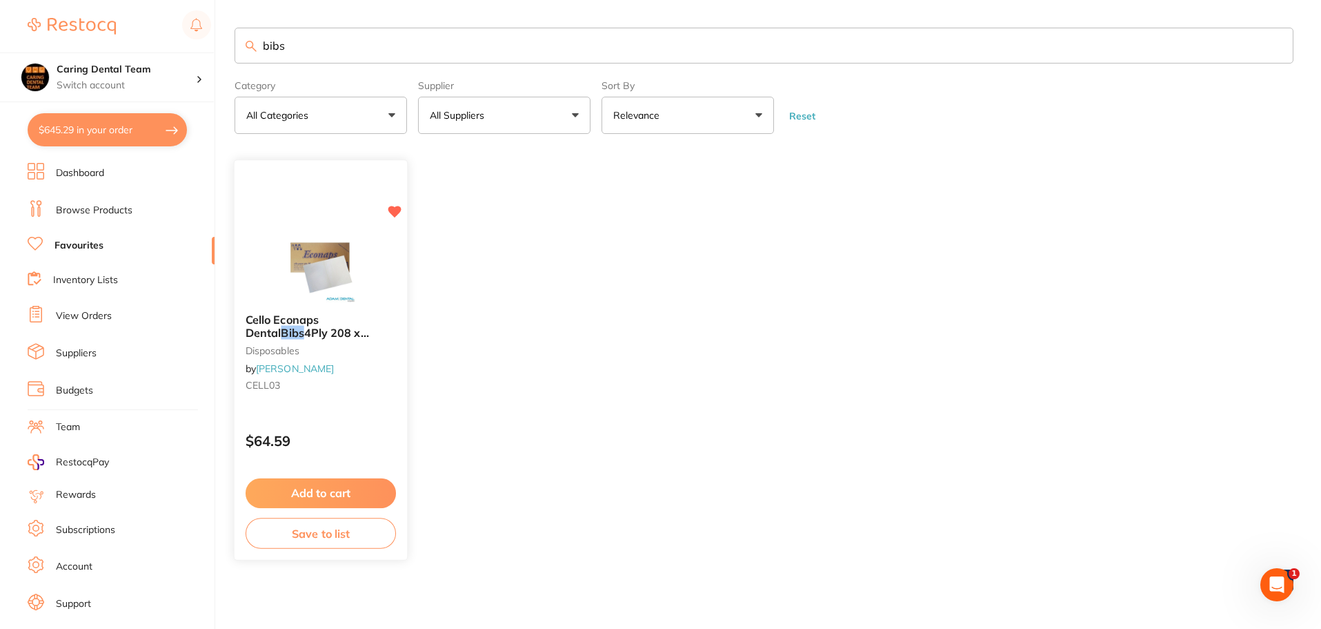
type input "bibs"
click at [363, 262] on img at bounding box center [321, 268] width 90 height 69
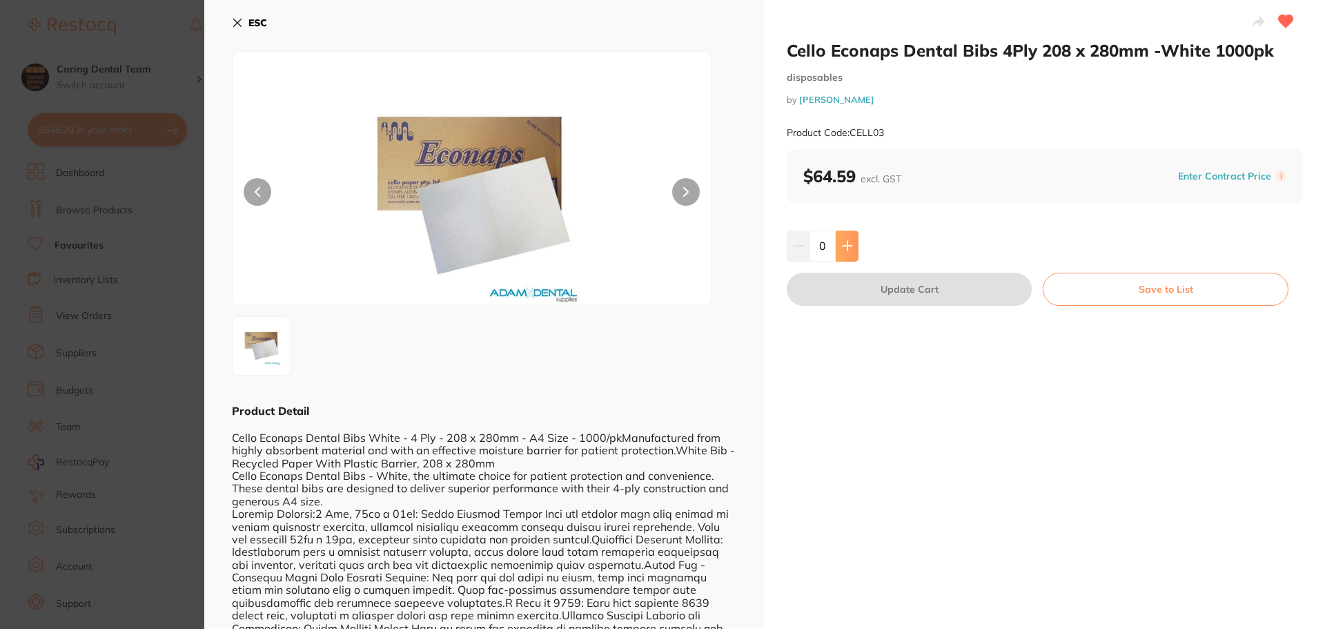
drag, startPoint x: 842, startPoint y: 236, endPoint x: 850, endPoint y: 248, distance: 14.6
click at [849, 248] on button at bounding box center [847, 245] width 23 height 30
type input "1"
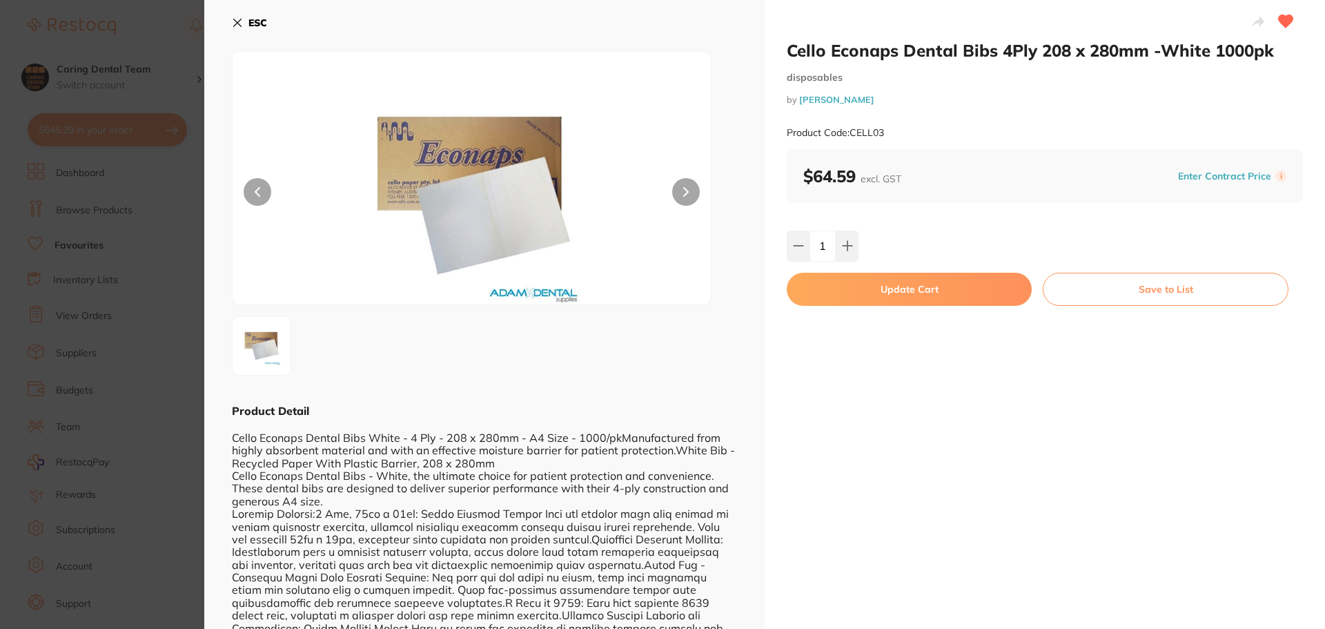
click at [847, 295] on button "Update Cart" at bounding box center [909, 289] width 245 height 33
checkbox input "false"
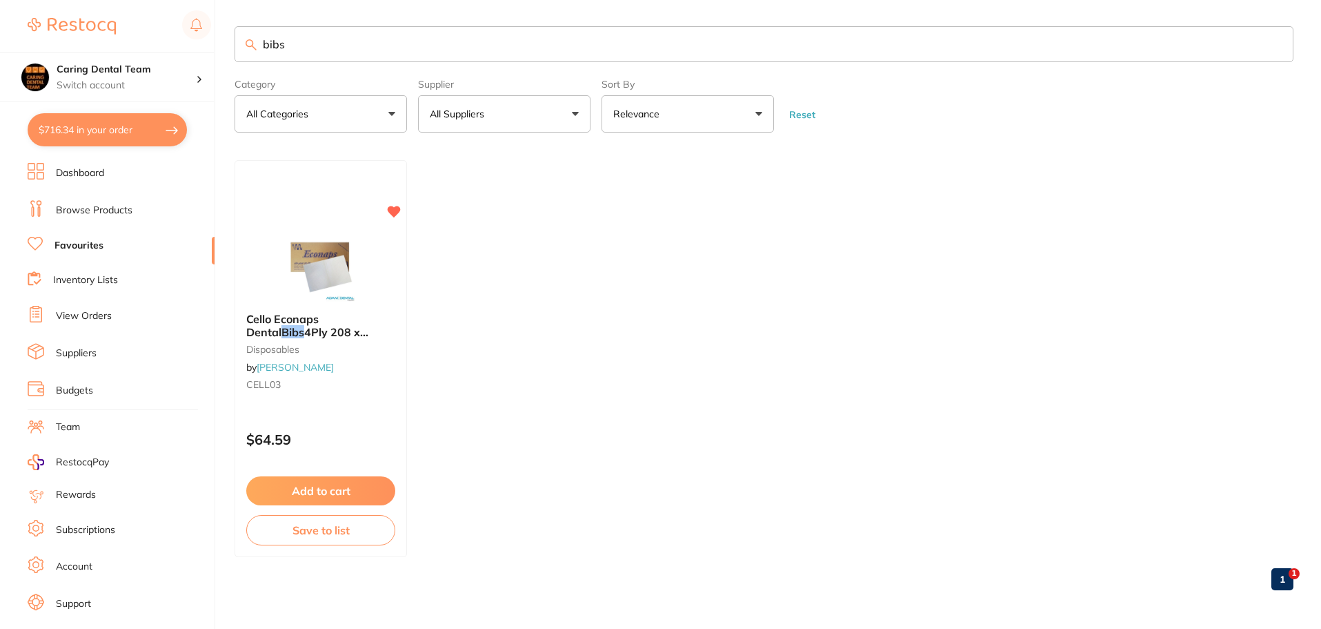
click at [349, 46] on input "bibs" at bounding box center [764, 44] width 1059 height 36
type input "bi"
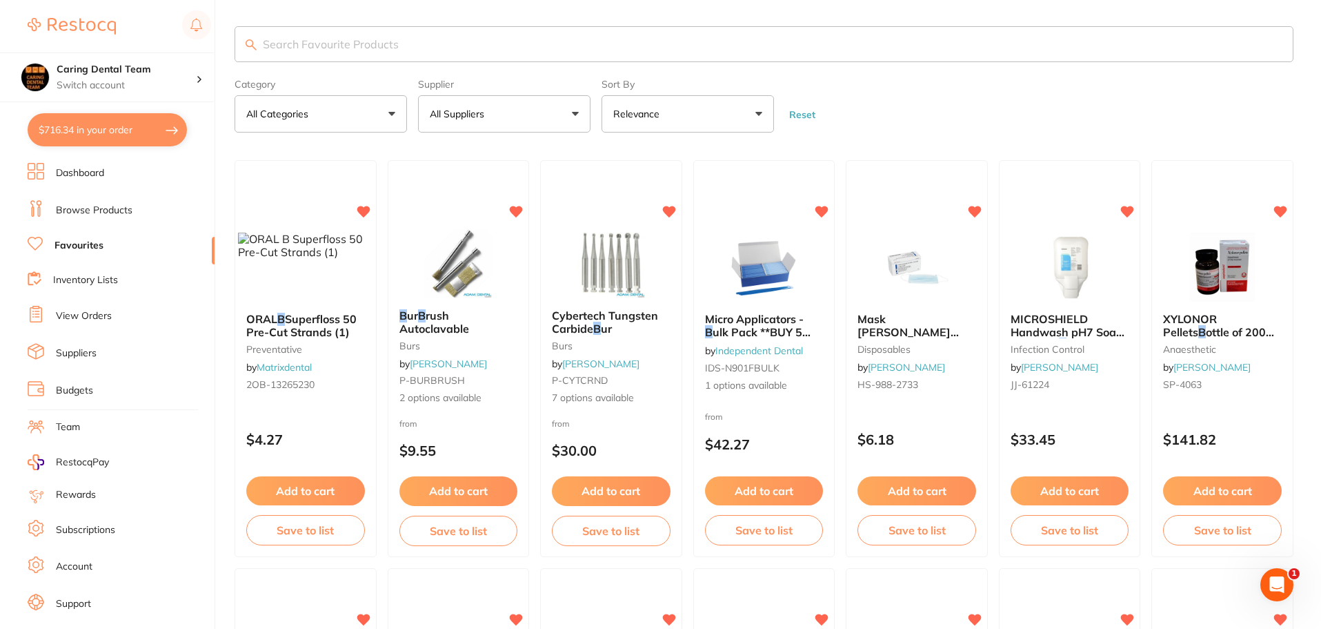
click at [97, 205] on link "Browse Products" at bounding box center [94, 211] width 77 height 14
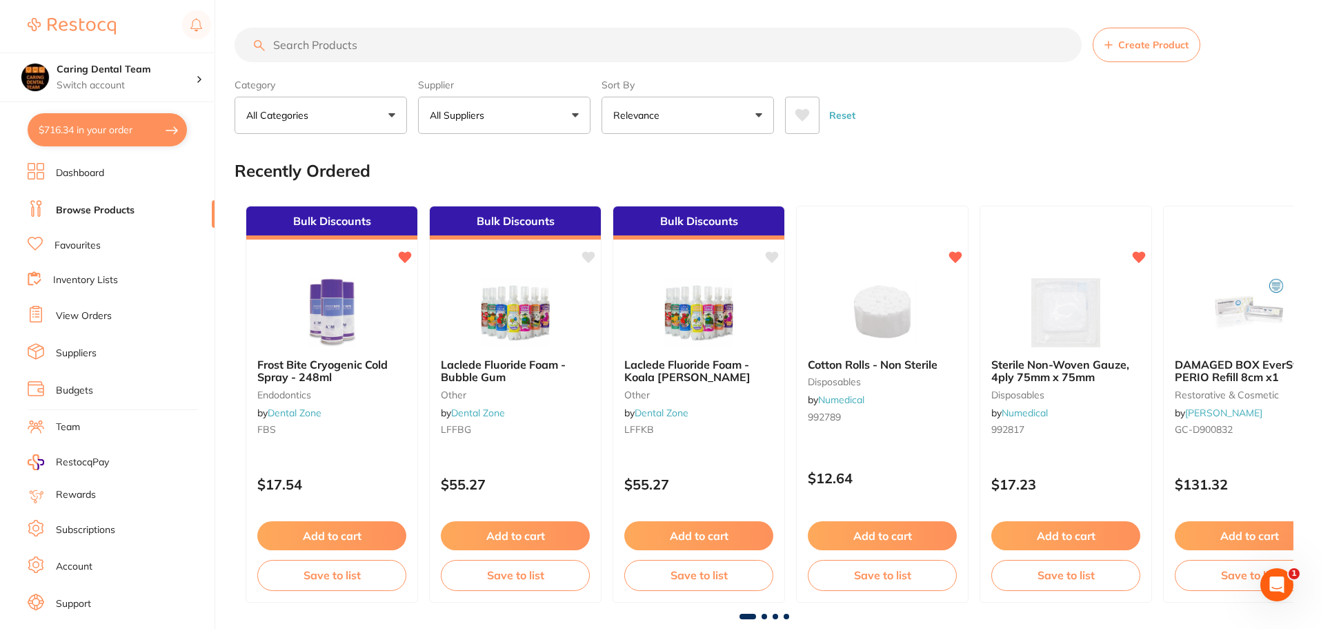
click at [301, 54] on input "search" at bounding box center [658, 45] width 847 height 34
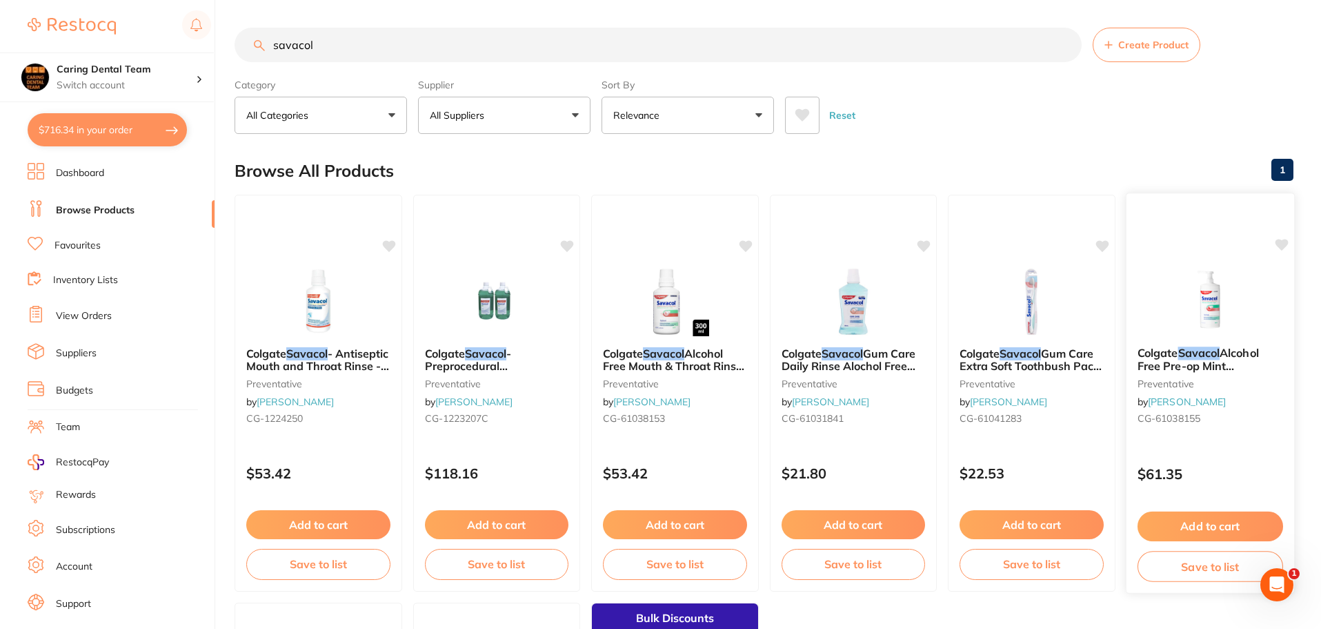
type input "savacol"
click at [1204, 278] on img at bounding box center [1210, 301] width 90 height 70
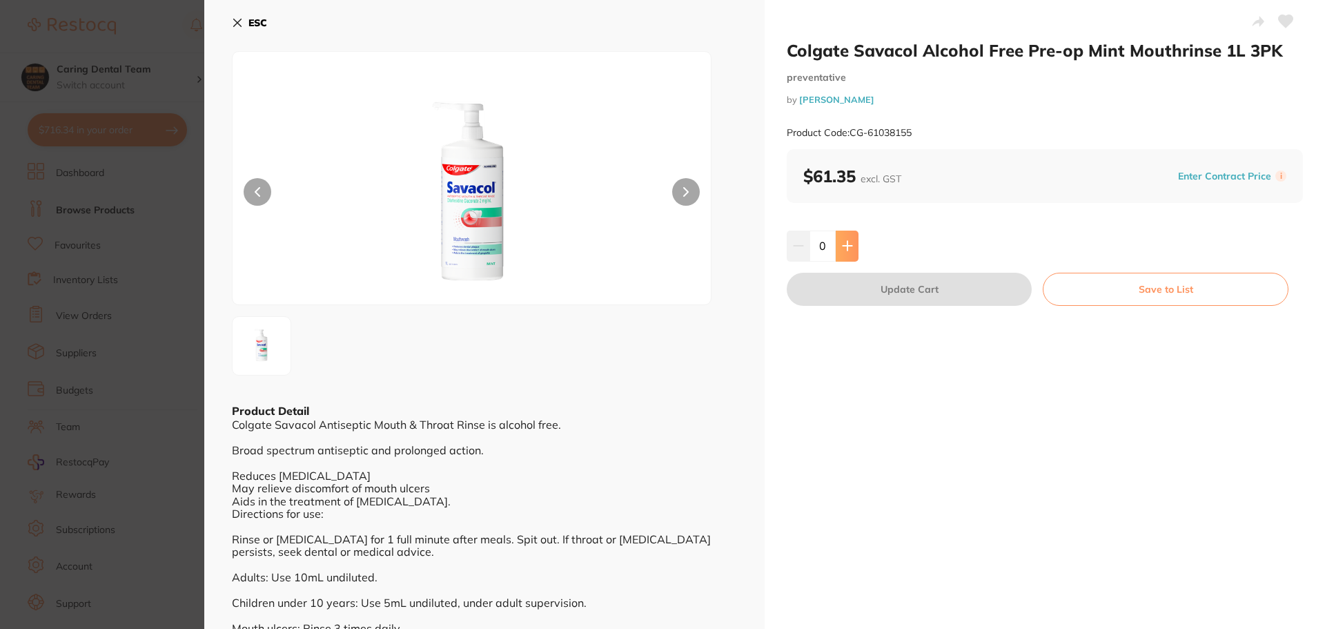
click at [838, 248] on button at bounding box center [847, 245] width 23 height 30
type input "1"
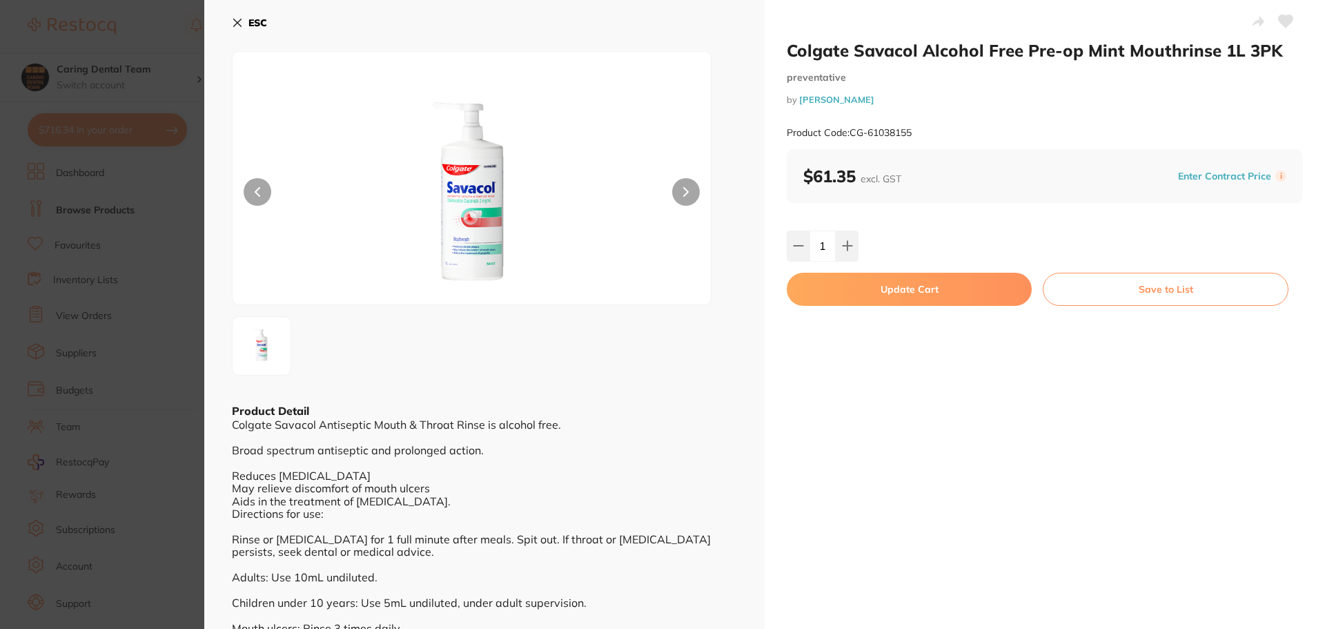
click at [856, 283] on button "Update Cart" at bounding box center [909, 289] width 245 height 33
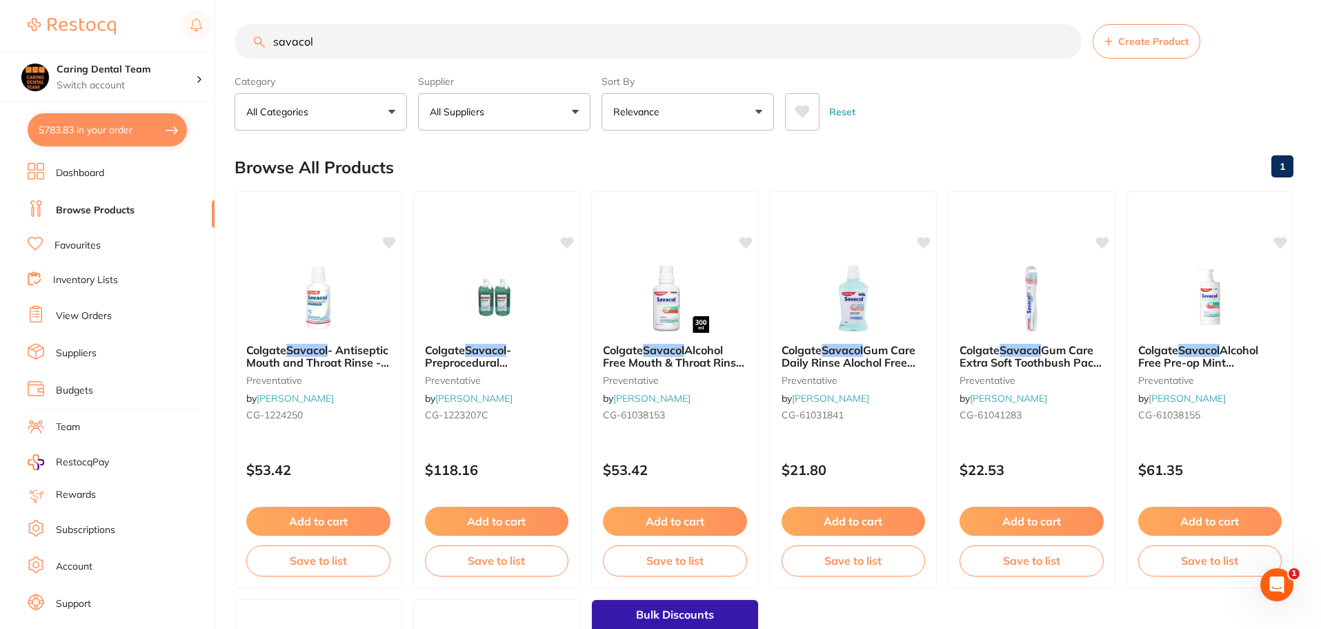
click at [513, 39] on input "savacol" at bounding box center [658, 41] width 847 height 34
type input "s"
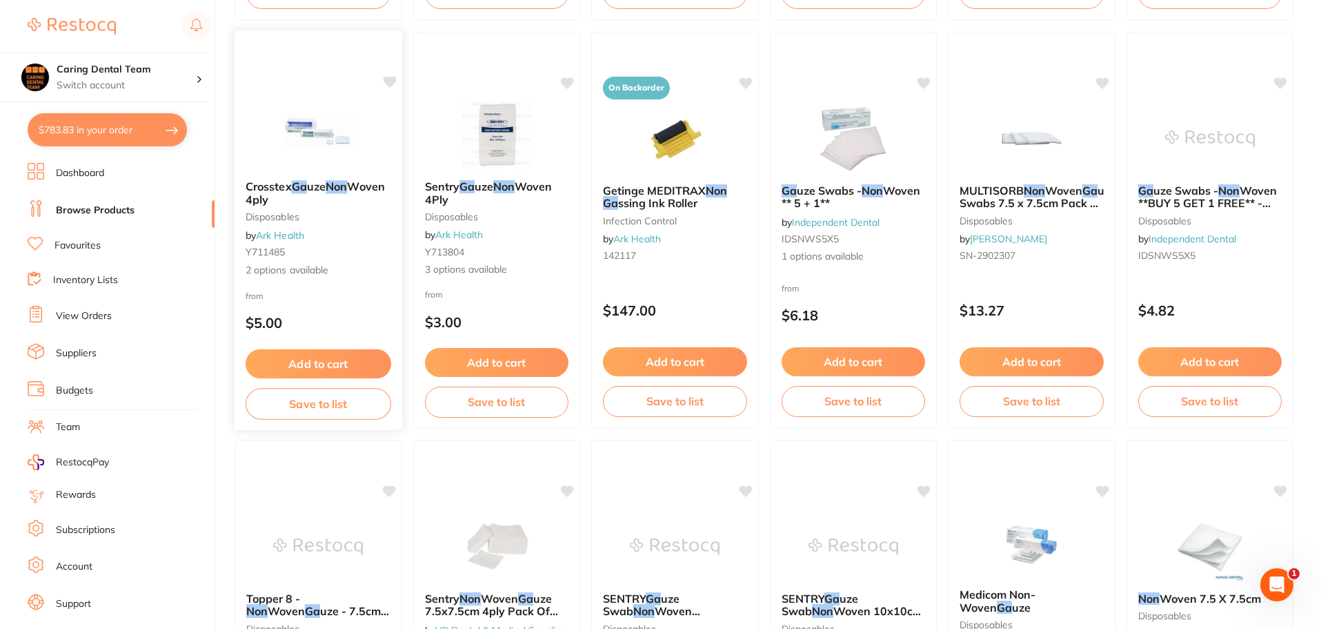
scroll to position [2208, 0]
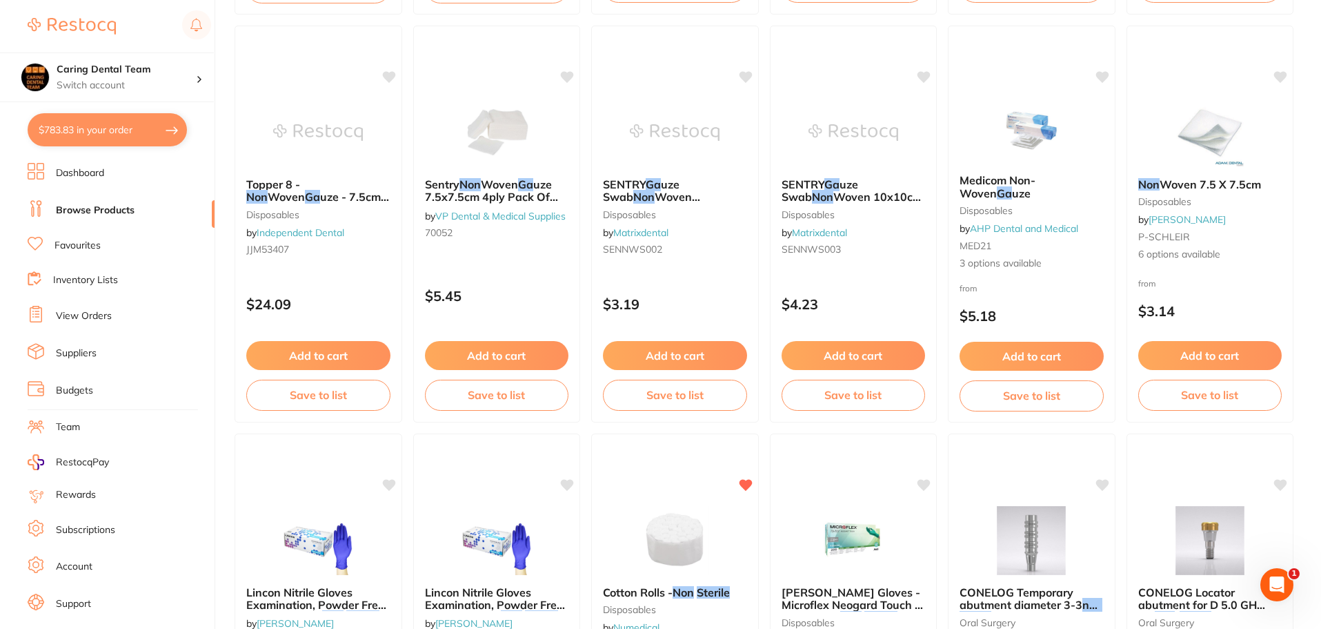
type input "non streile ga"
click at [112, 250] on li "Favourites" at bounding box center [121, 246] width 187 height 18
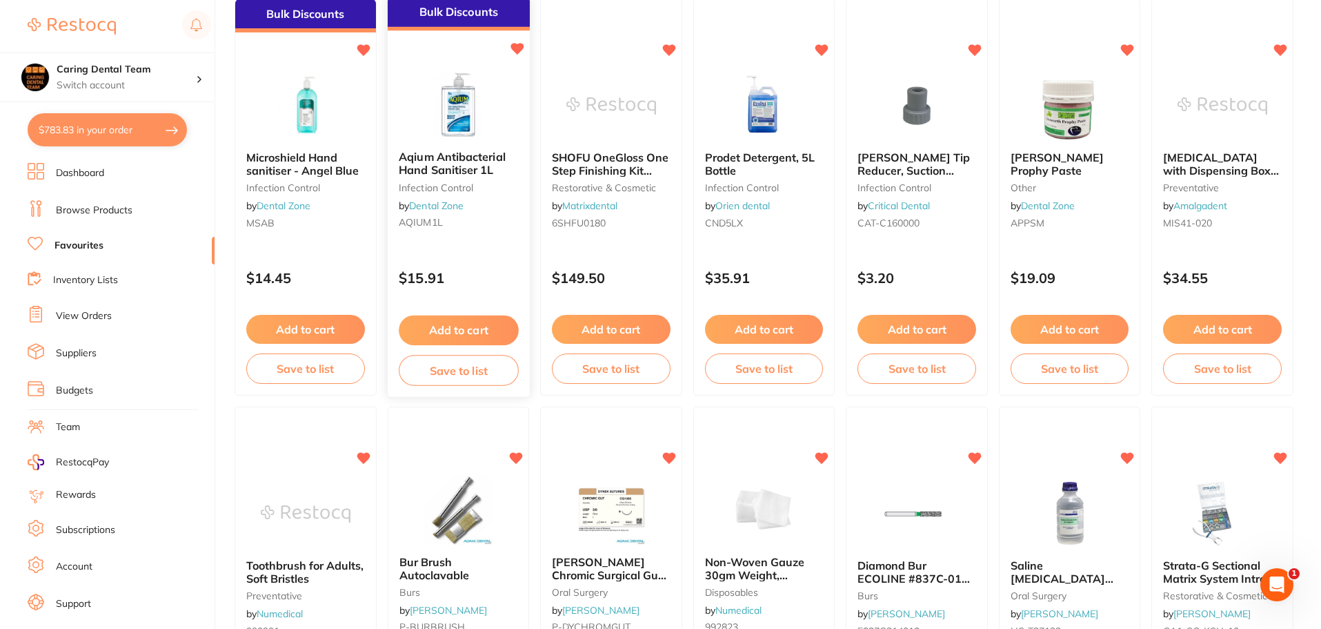
scroll to position [2070, 0]
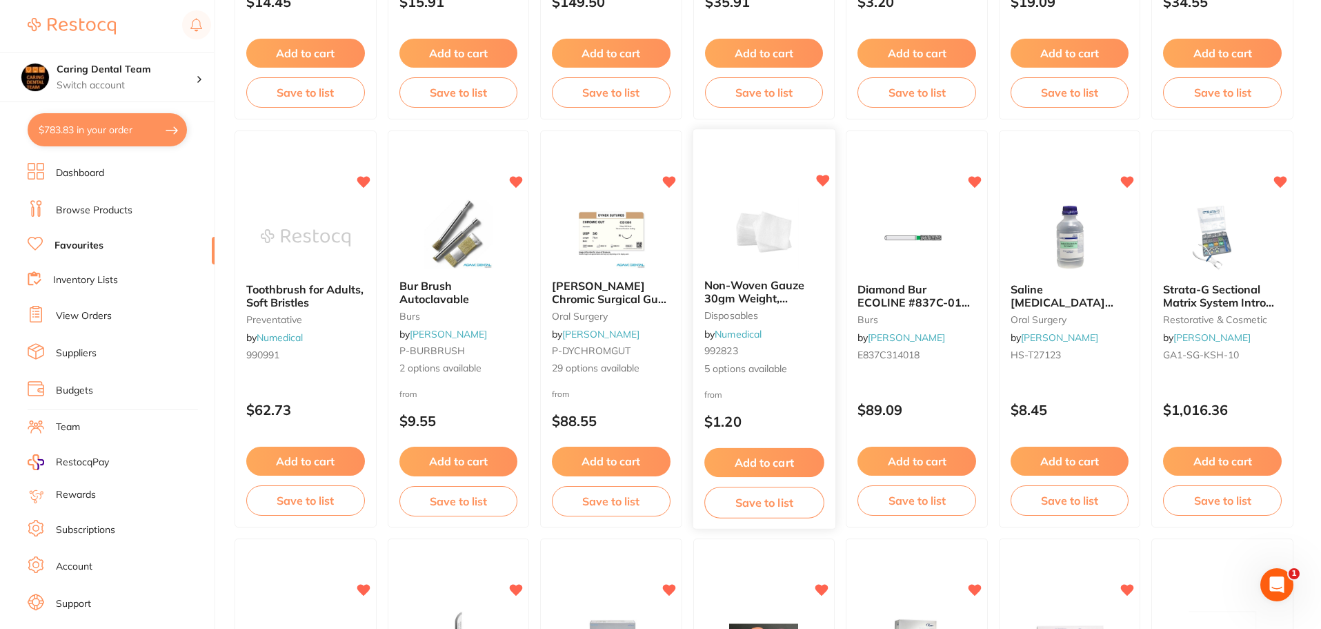
click at [770, 245] on img at bounding box center [764, 233] width 90 height 70
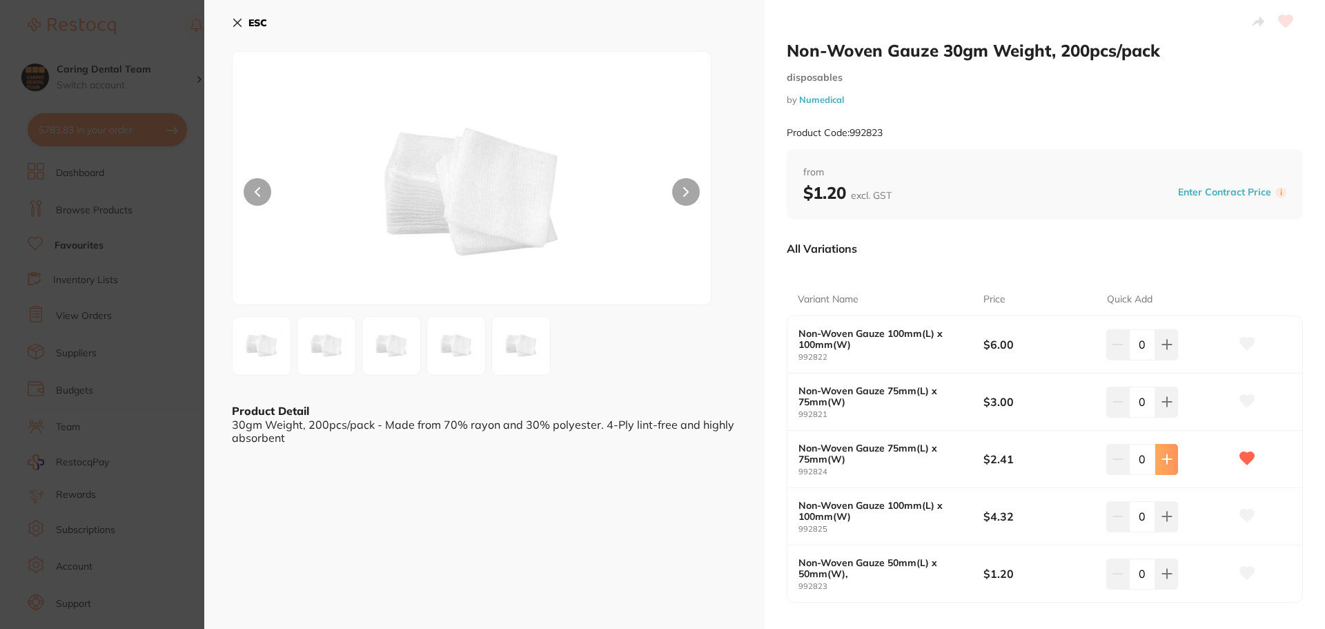
click at [1167, 444] on button at bounding box center [1166, 459] width 23 height 30
click at [1167, 442] on div "Non-Woven Gauze 75mm(L) x 75mm(W) 992824 $2.41 2" at bounding box center [1044, 459] width 515 height 57
click at [1170, 460] on button at bounding box center [1166, 459] width 23 height 30
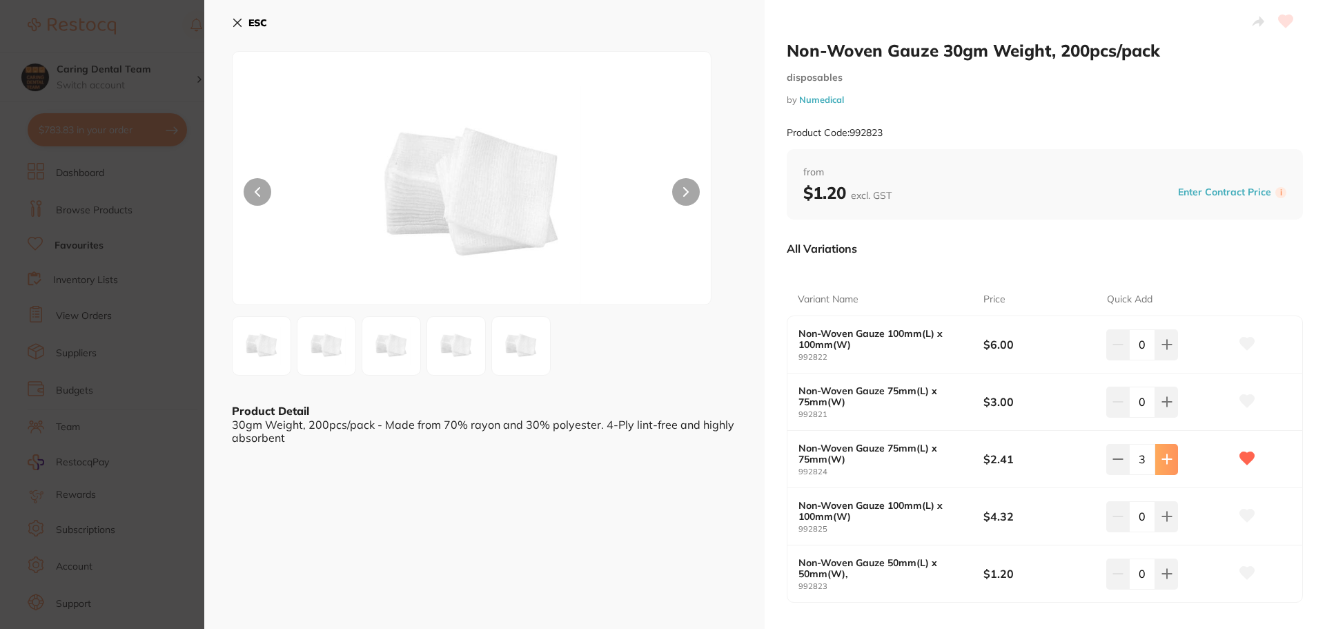
type input "4"
click at [235, 25] on icon at bounding box center [238, 23] width 8 height 8
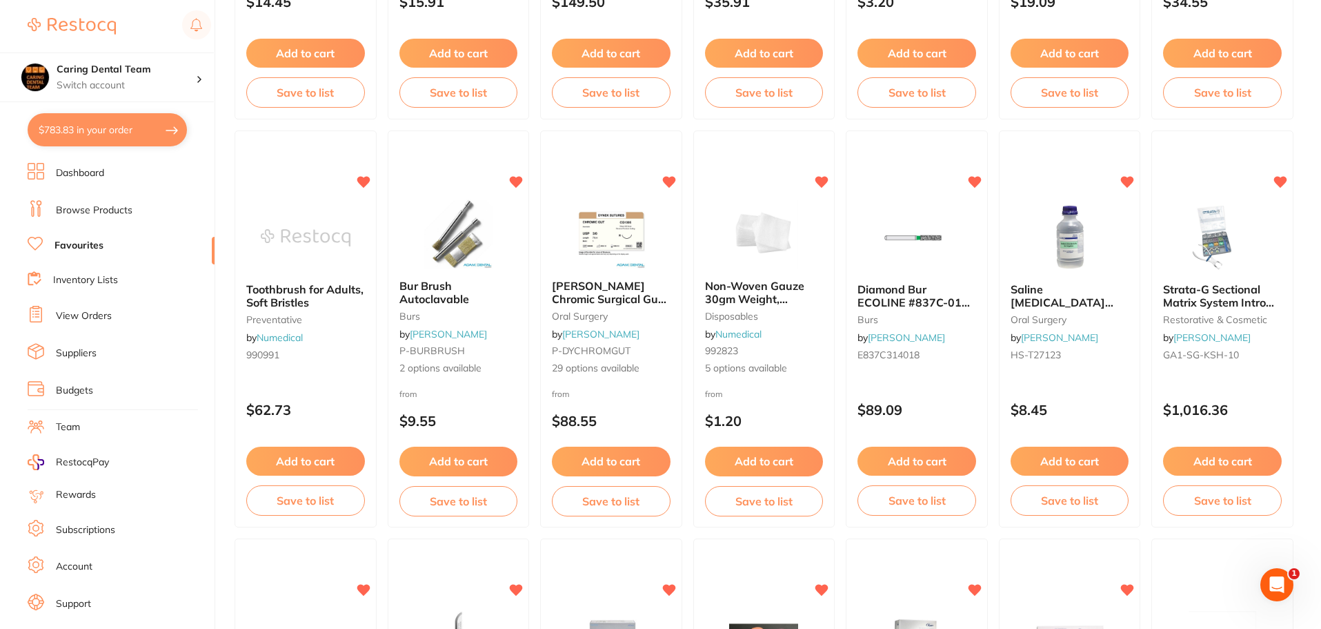
click at [110, 111] on section "Caring Dental Team Switch account Caring Dental Team $783.83 in your order Dash…" at bounding box center [107, 314] width 215 height 629
click at [113, 144] on button "$783.83 in your order" at bounding box center [107, 129] width 159 height 33
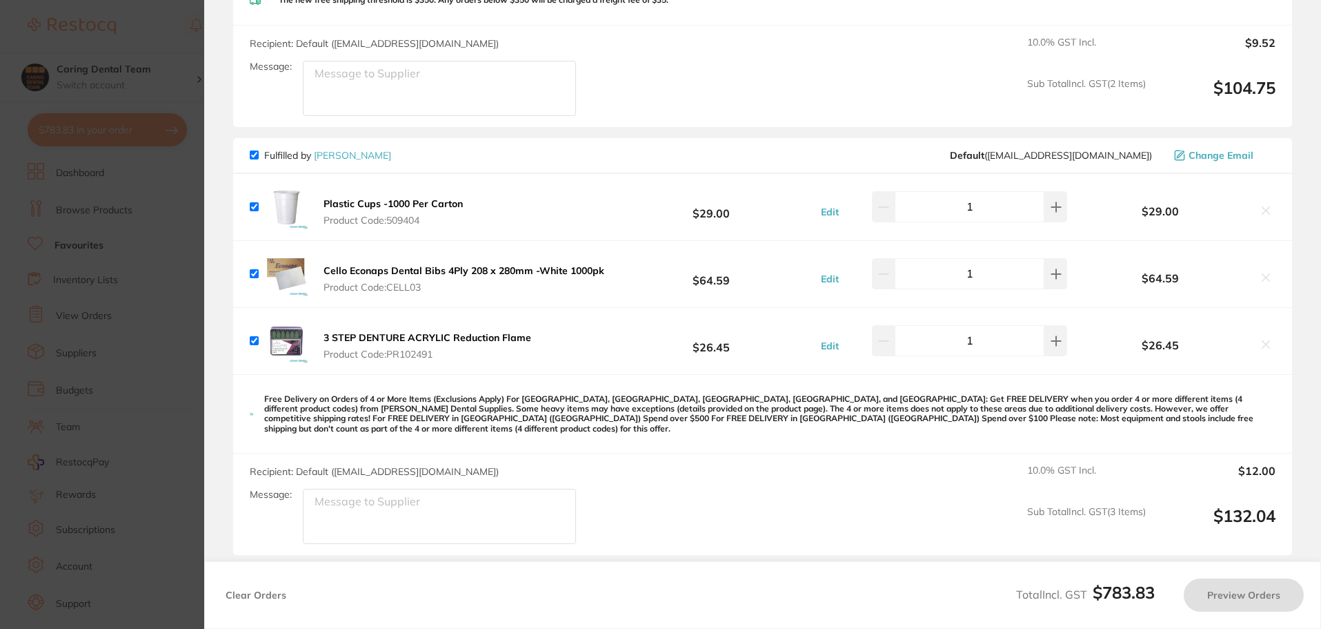
checkbox input "true"
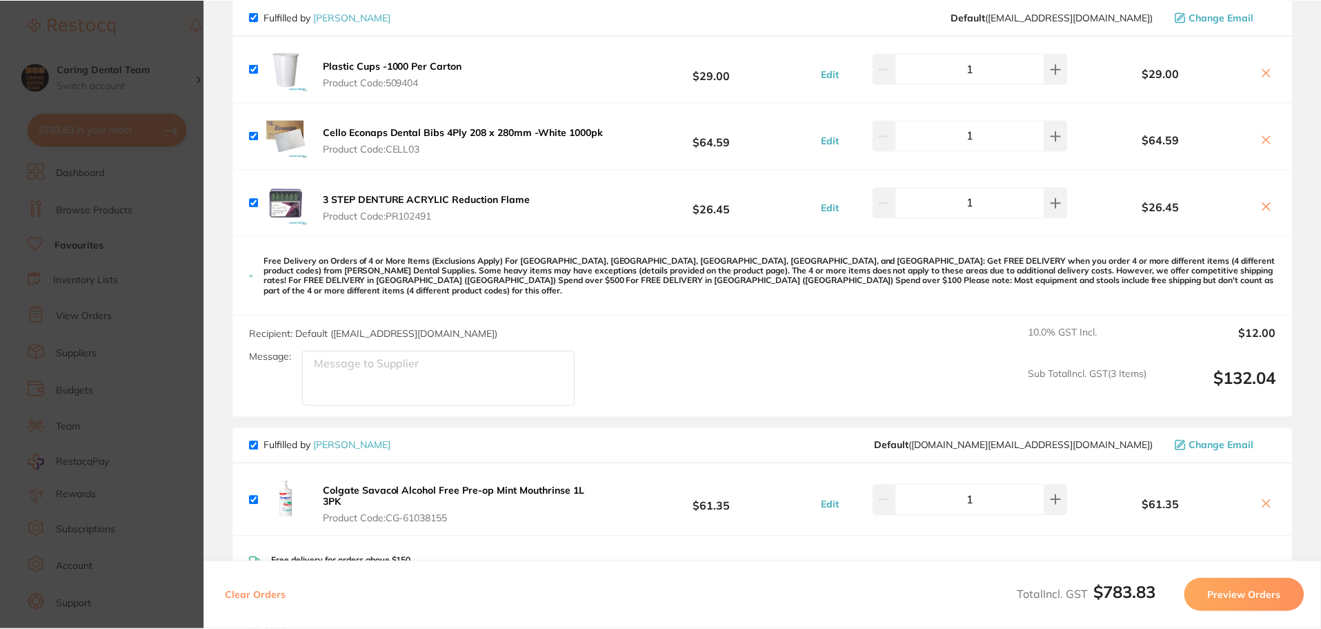
scroll to position [1492, 0]
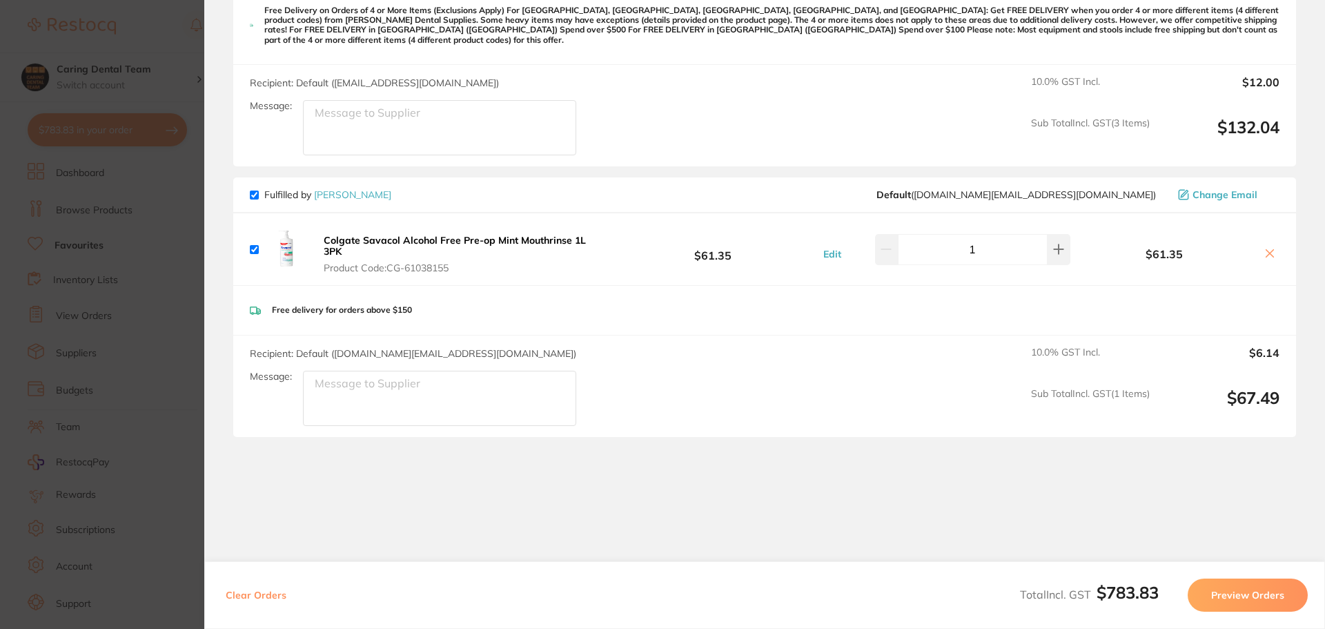
click at [151, 219] on section "Update RRP Set your pre negotiated price for this item. Item Agreed RRP (excl. …" at bounding box center [662, 314] width 1325 height 629
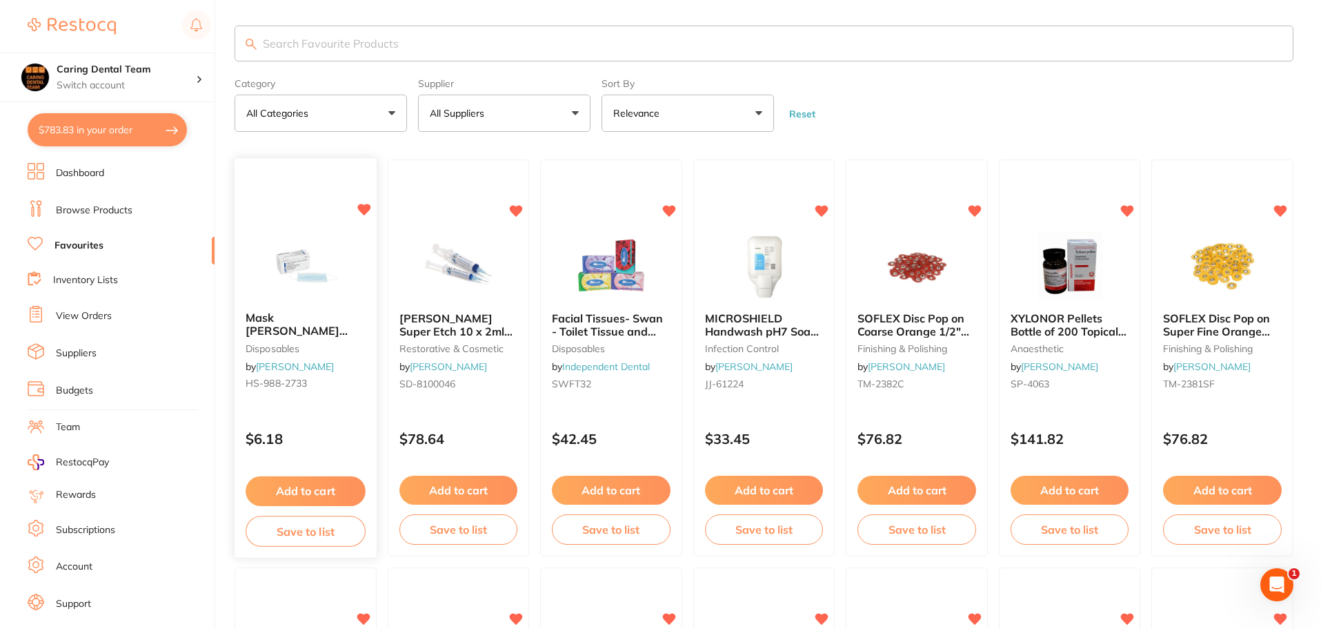
scroll to position [0, 0]
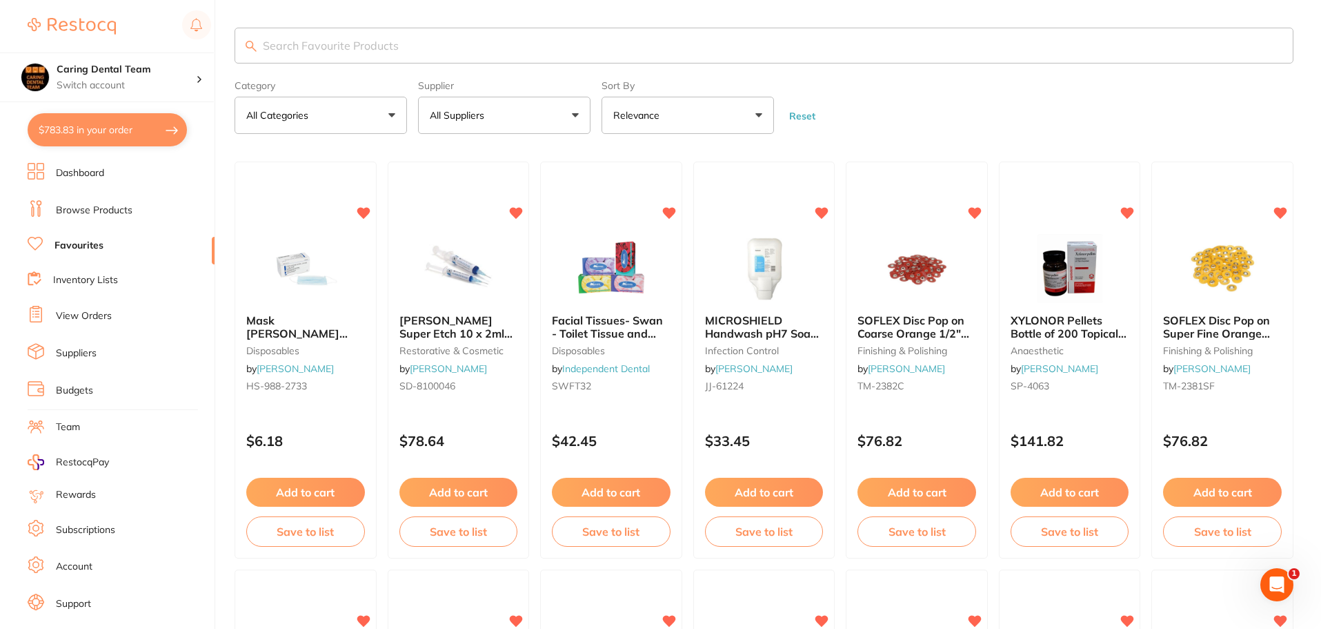
click at [464, 36] on input "search" at bounding box center [764, 46] width 1059 height 36
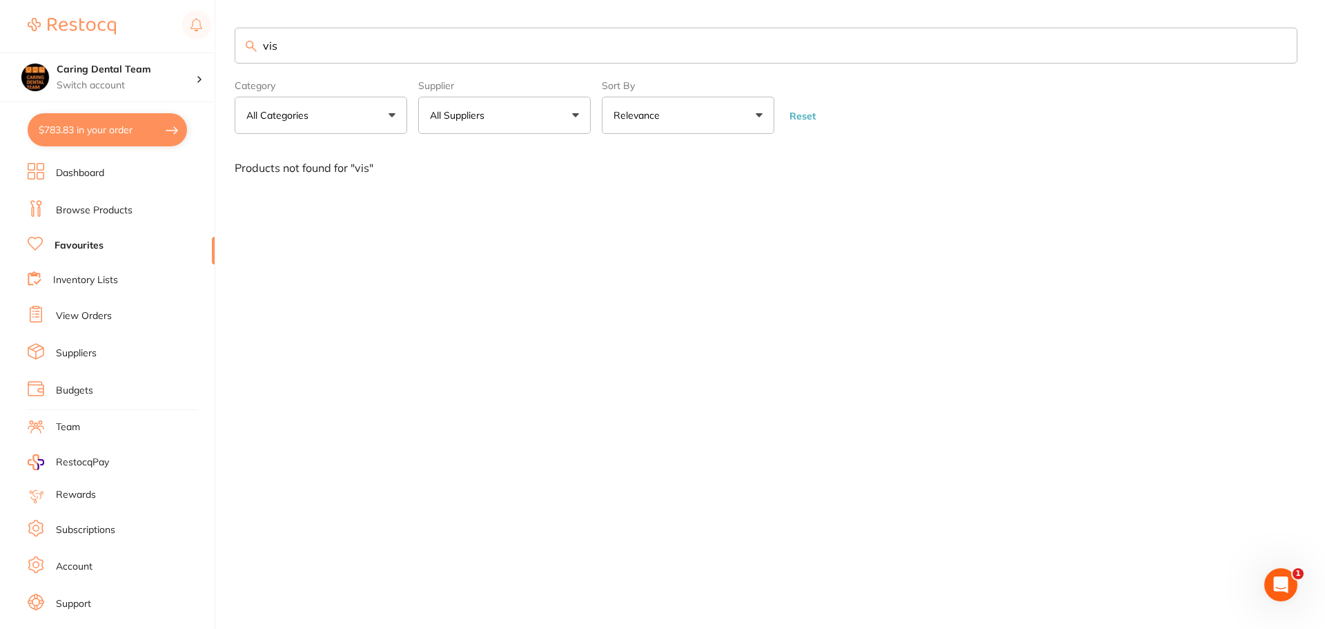
type input "vis"
click at [166, 208] on li "Browse Products" at bounding box center [121, 210] width 187 height 21
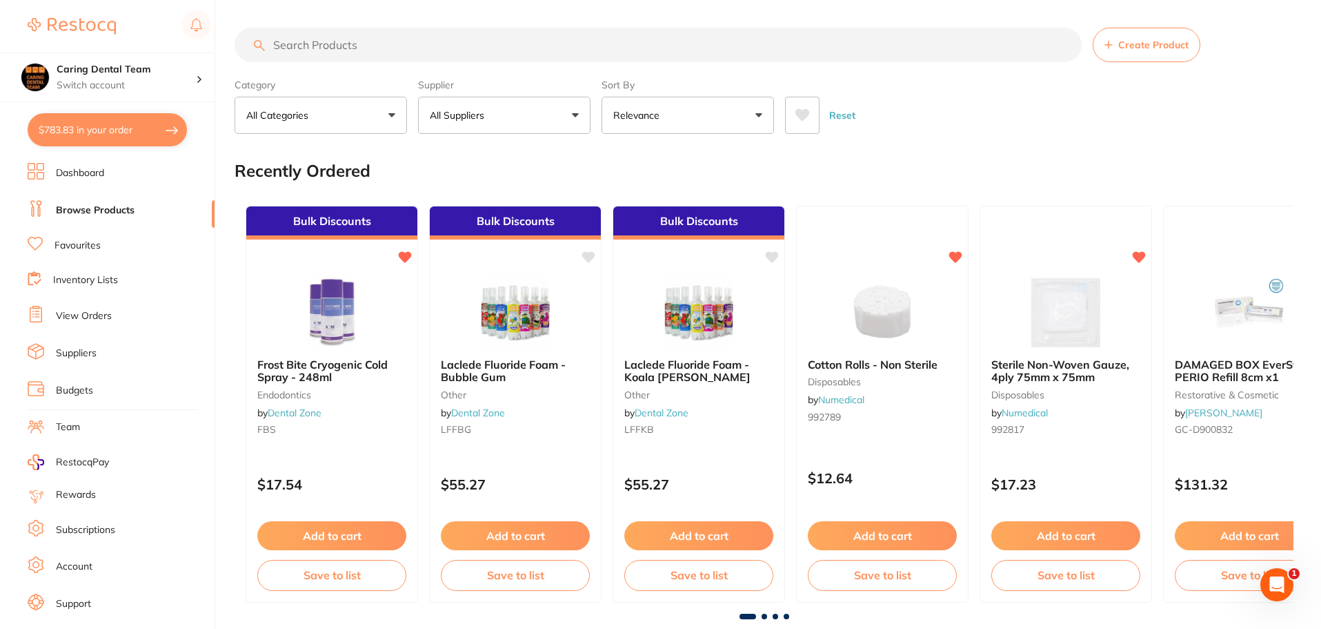
click at [272, 50] on input "search" at bounding box center [658, 45] width 847 height 34
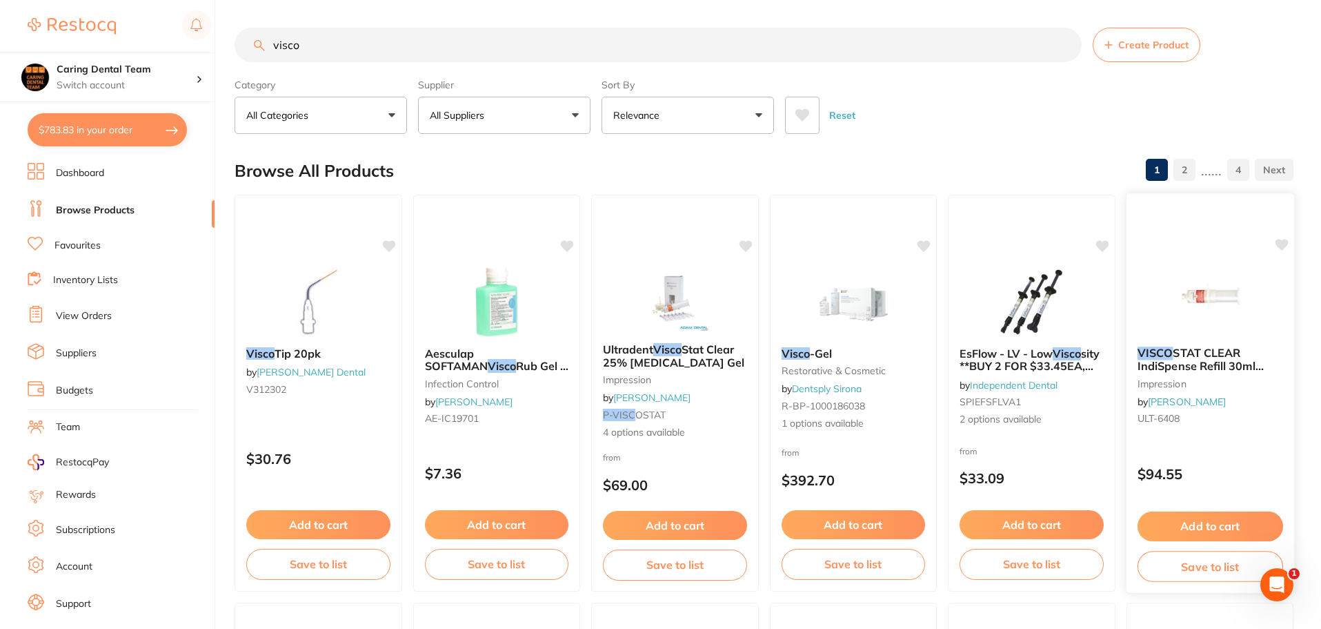
type input "visco"
click at [1199, 299] on img at bounding box center [1210, 301] width 90 height 70
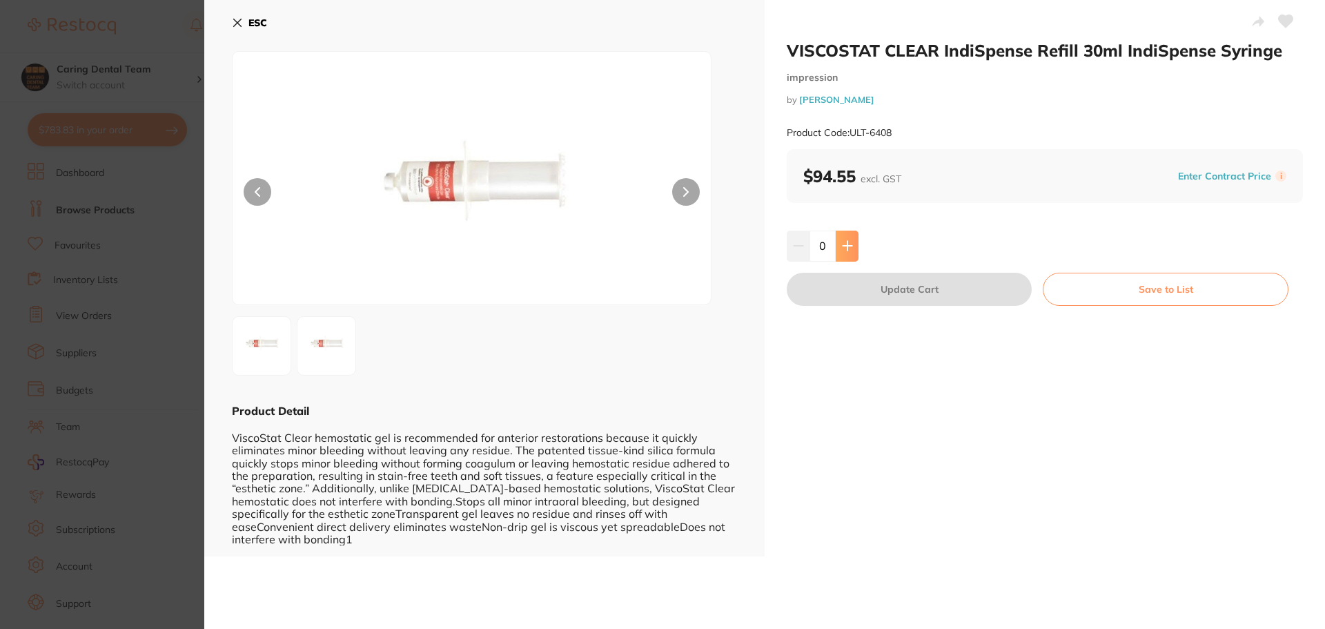
click at [842, 244] on icon at bounding box center [847, 245] width 11 height 11
type input "1"
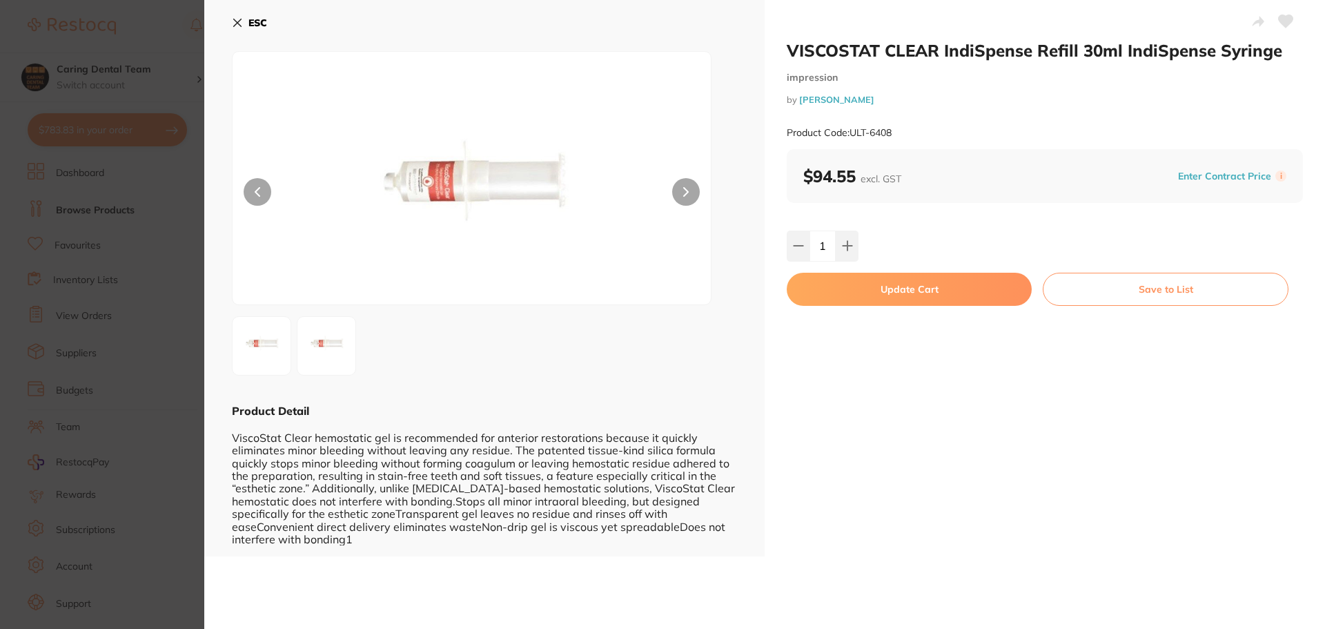
click at [862, 282] on button "Update Cart" at bounding box center [909, 289] width 245 height 33
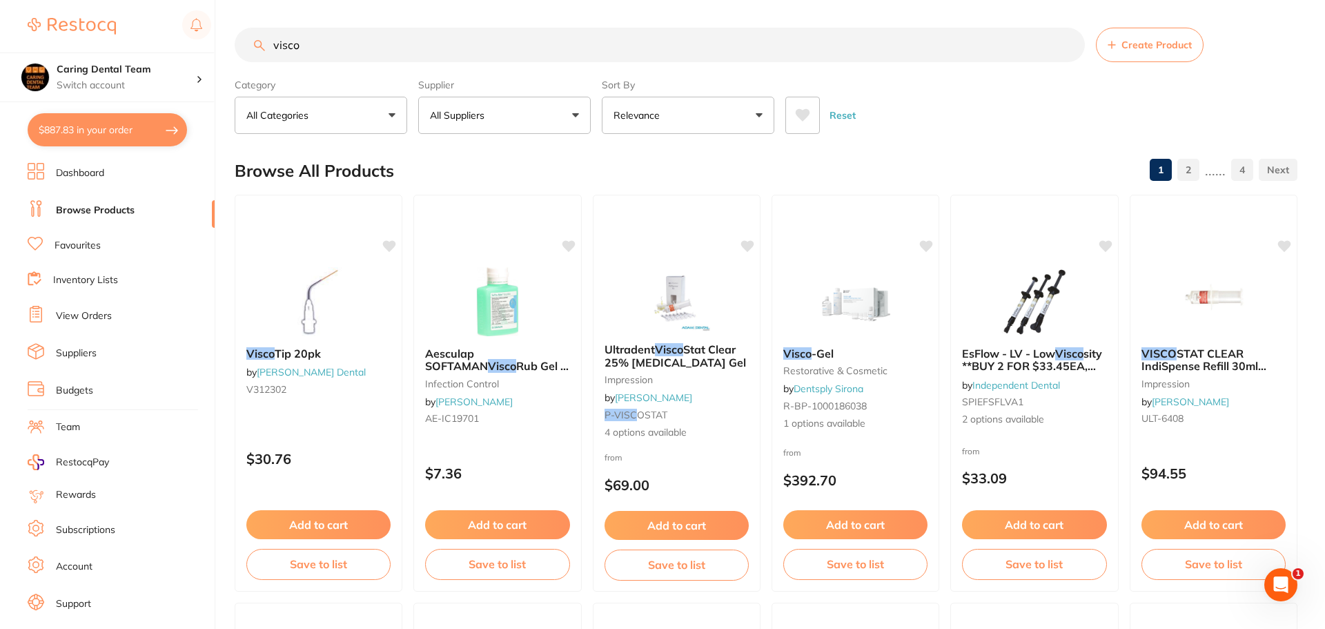
checkbox input "false"
drag, startPoint x: 369, startPoint y: 48, endPoint x: 185, endPoint y: 43, distance: 184.3
click at [185, 43] on div "$887.83 Caring Dental Team Switch account Caring Dental Team $887.83 in your or…" at bounding box center [660, 314] width 1321 height 629
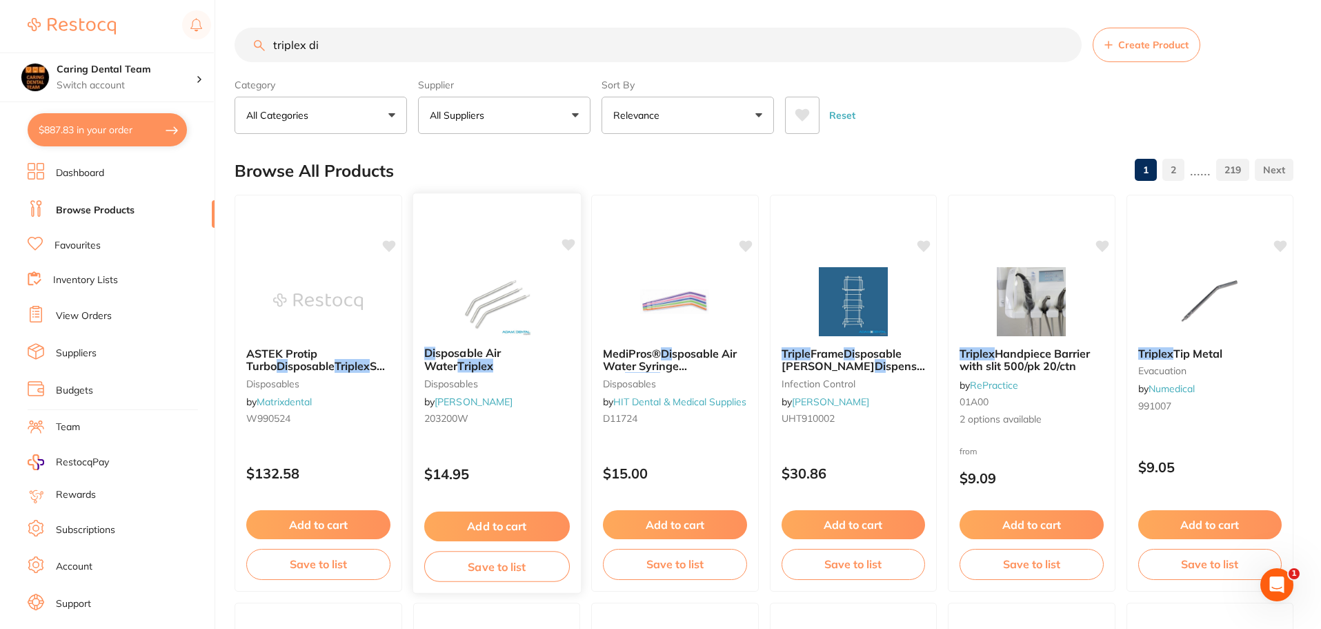
type input "triplex di"
click at [535, 256] on div "Di sposable Air Water Triplex disposables by Adam Dental 203200W $14.95 Add to …" at bounding box center [497, 393] width 168 height 397
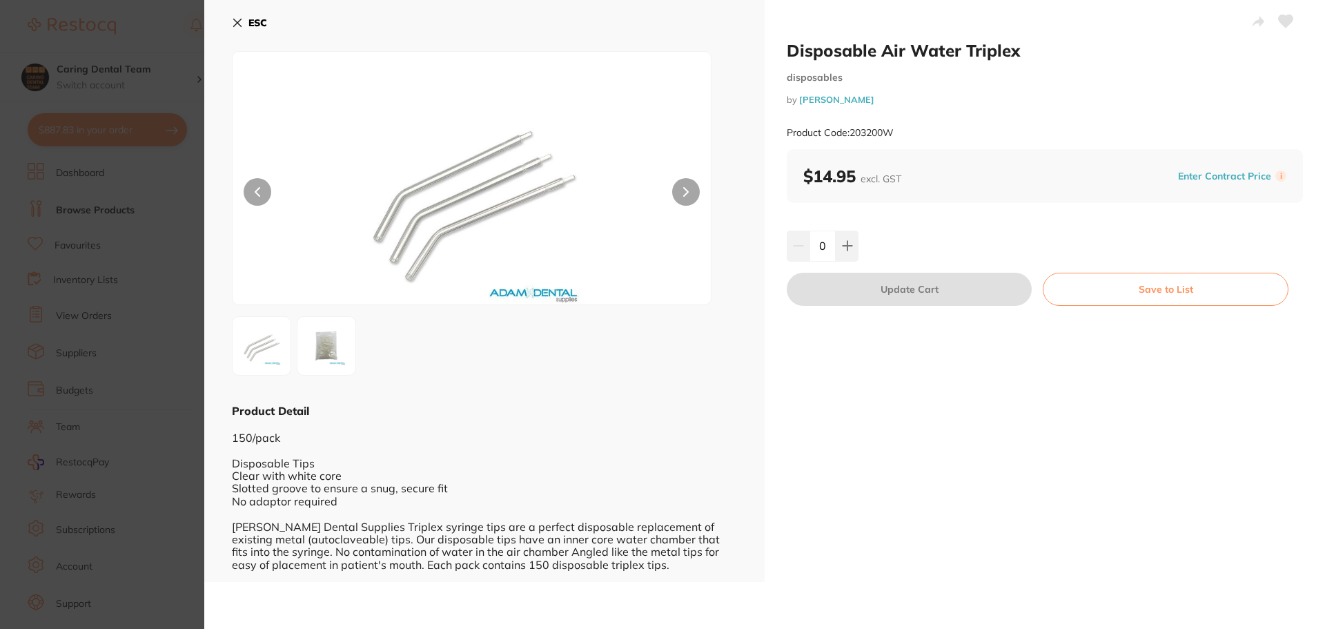
click at [678, 186] on button at bounding box center [686, 192] width 28 height 28
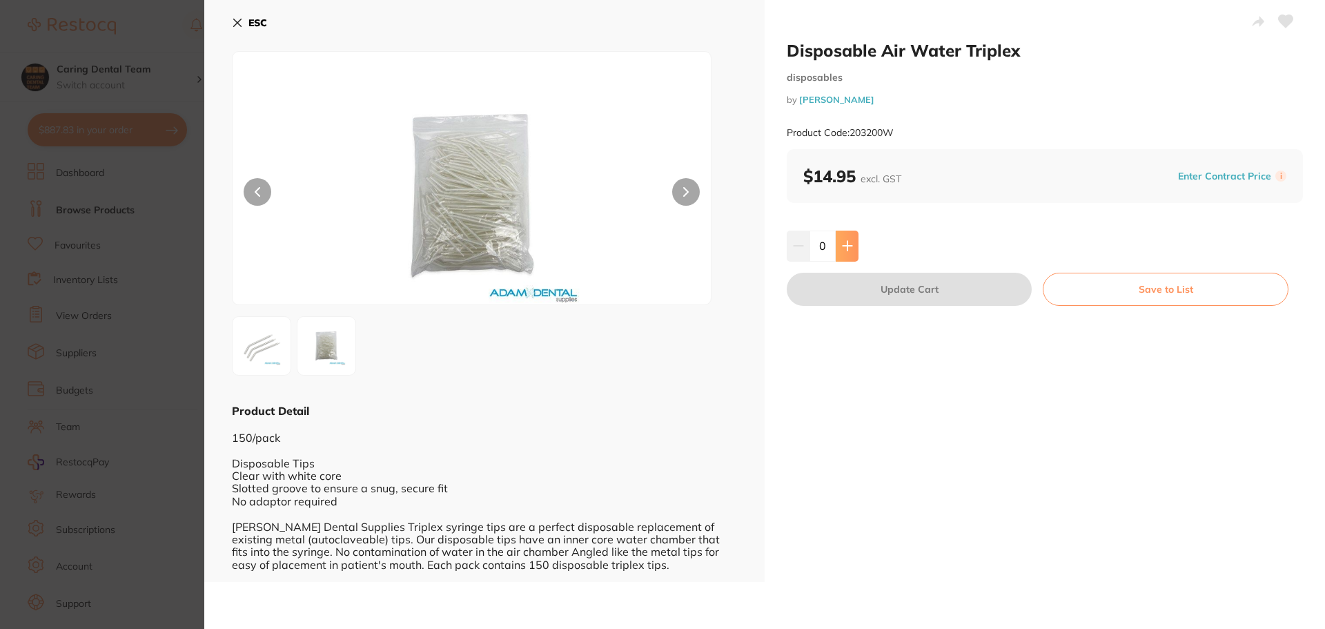
click at [850, 251] on icon at bounding box center [847, 245] width 11 height 11
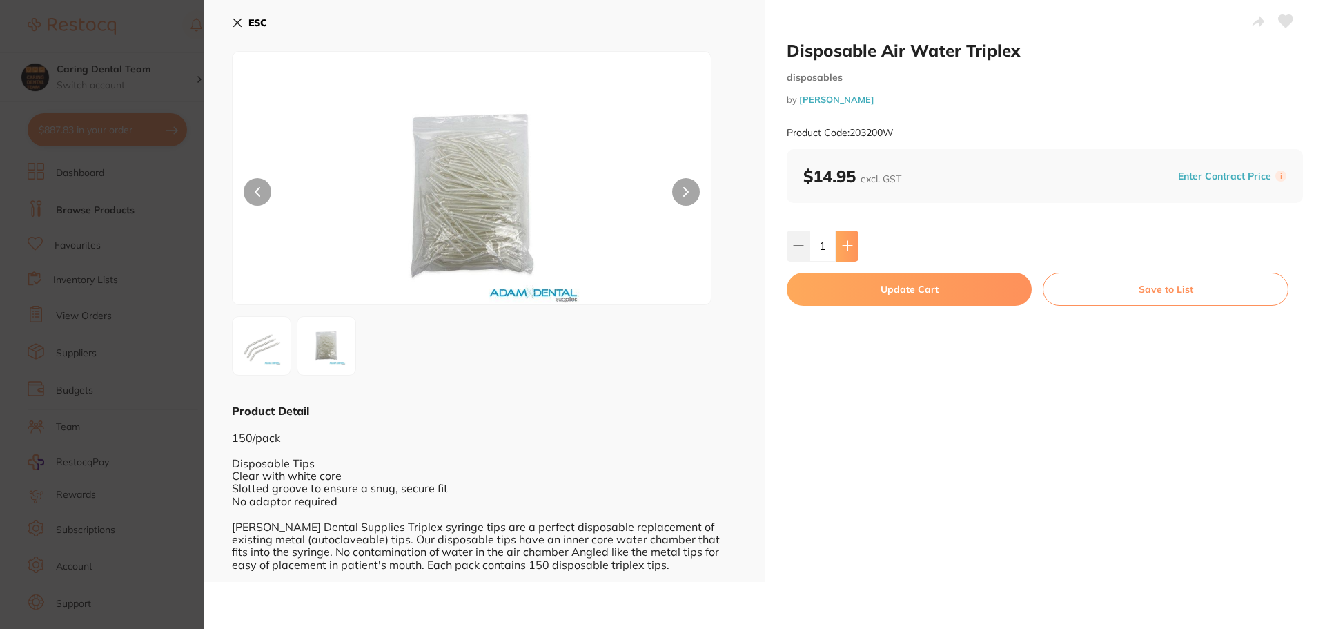
click at [850, 251] on icon at bounding box center [847, 245] width 11 height 11
type input "4"
click at [814, 290] on button "Update Cart" at bounding box center [909, 289] width 245 height 33
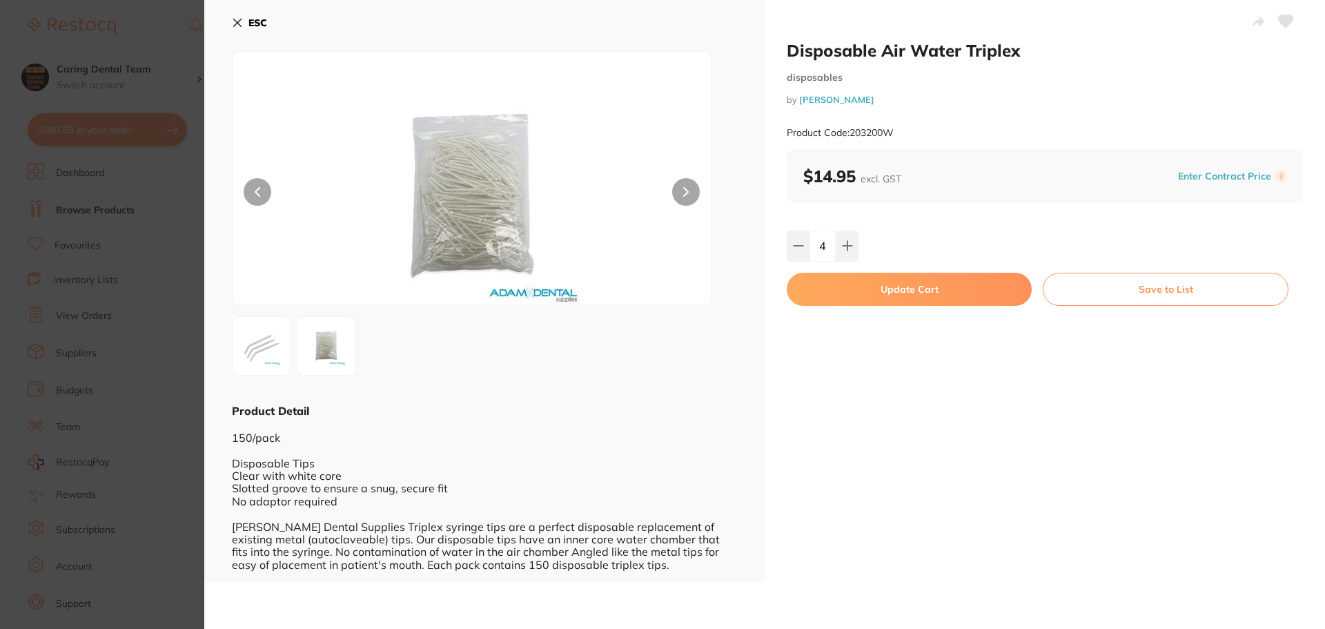
checkbox input "false"
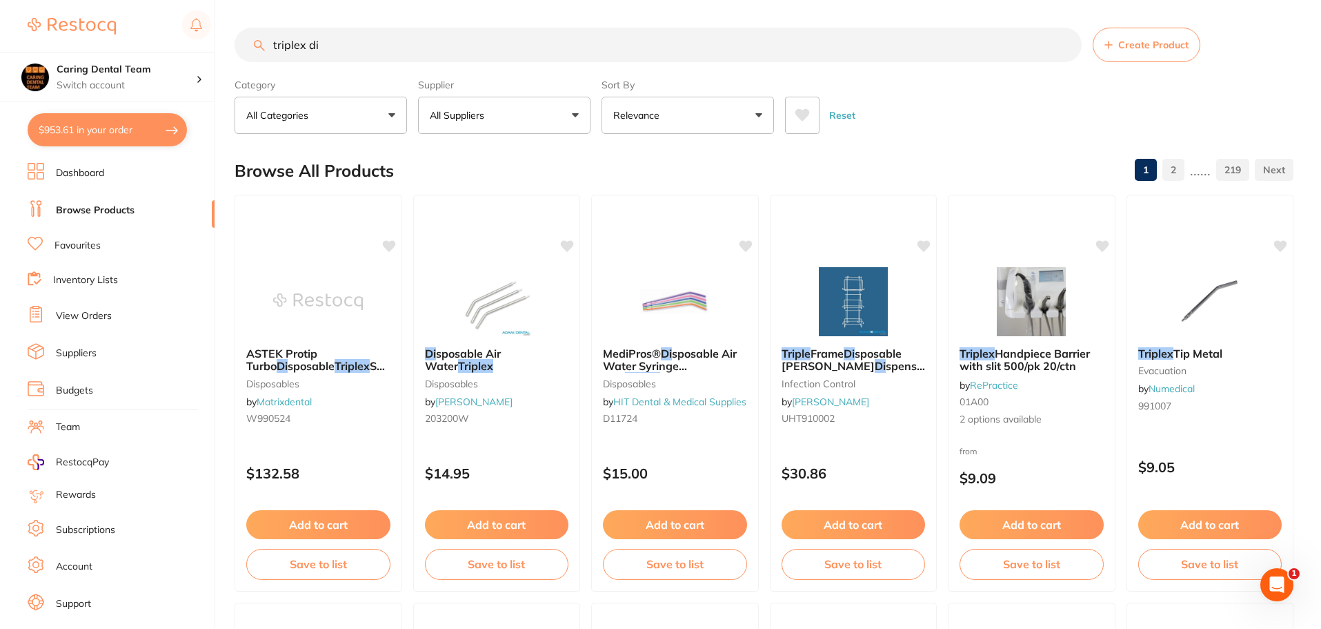
drag, startPoint x: 427, startPoint y: 42, endPoint x: 0, endPoint y: 16, distance: 427.9
click at [0, 16] on div "$953.61 Caring Dental Team Switch account Caring Dental Team $953.61 in your or…" at bounding box center [660, 314] width 1321 height 629
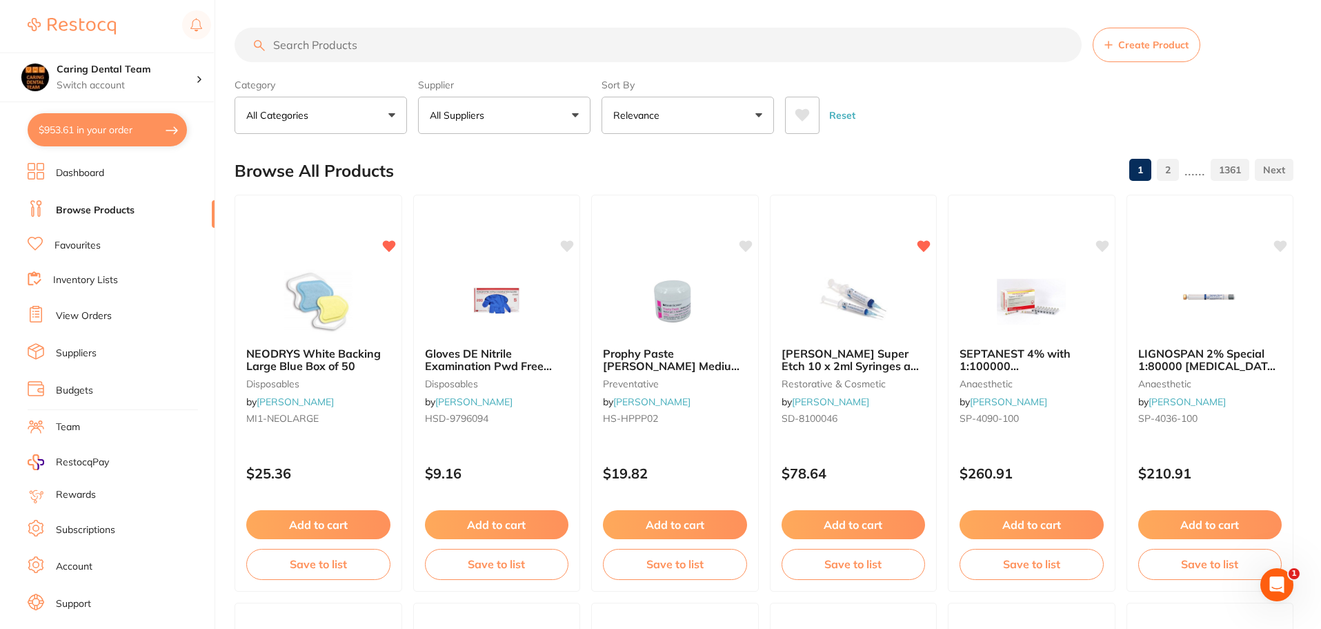
click at [99, 250] on link "Favourites" at bounding box center [78, 246] width 46 height 14
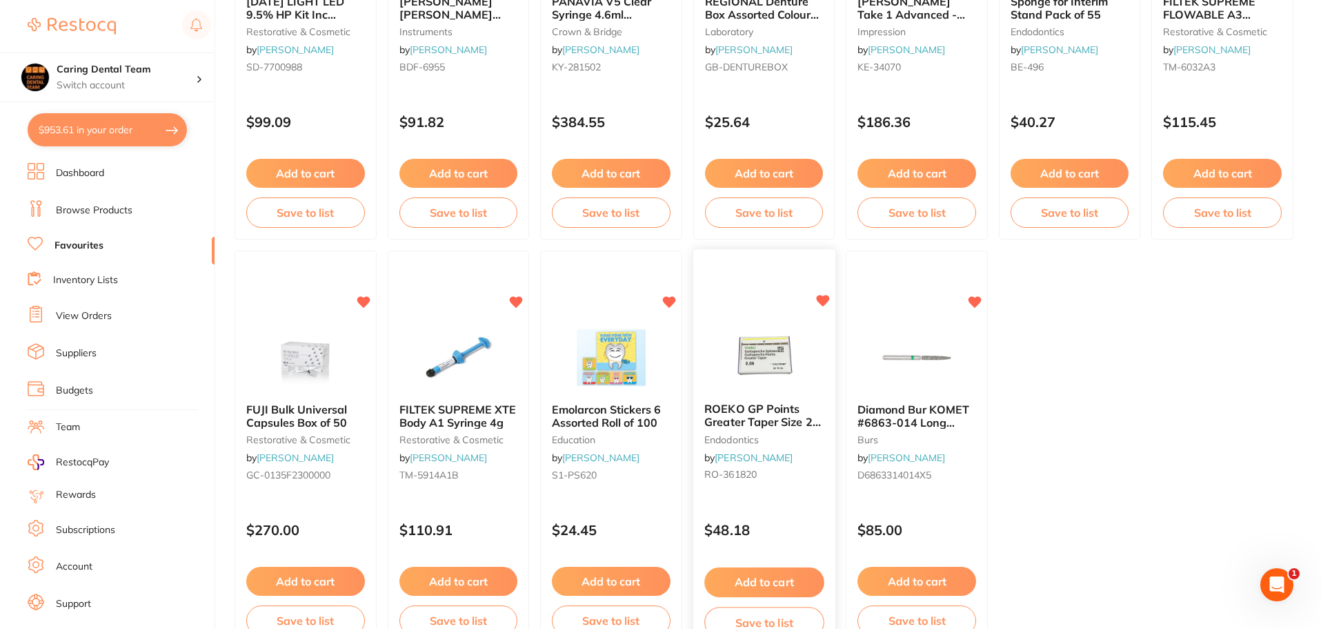
scroll to position [2856, 0]
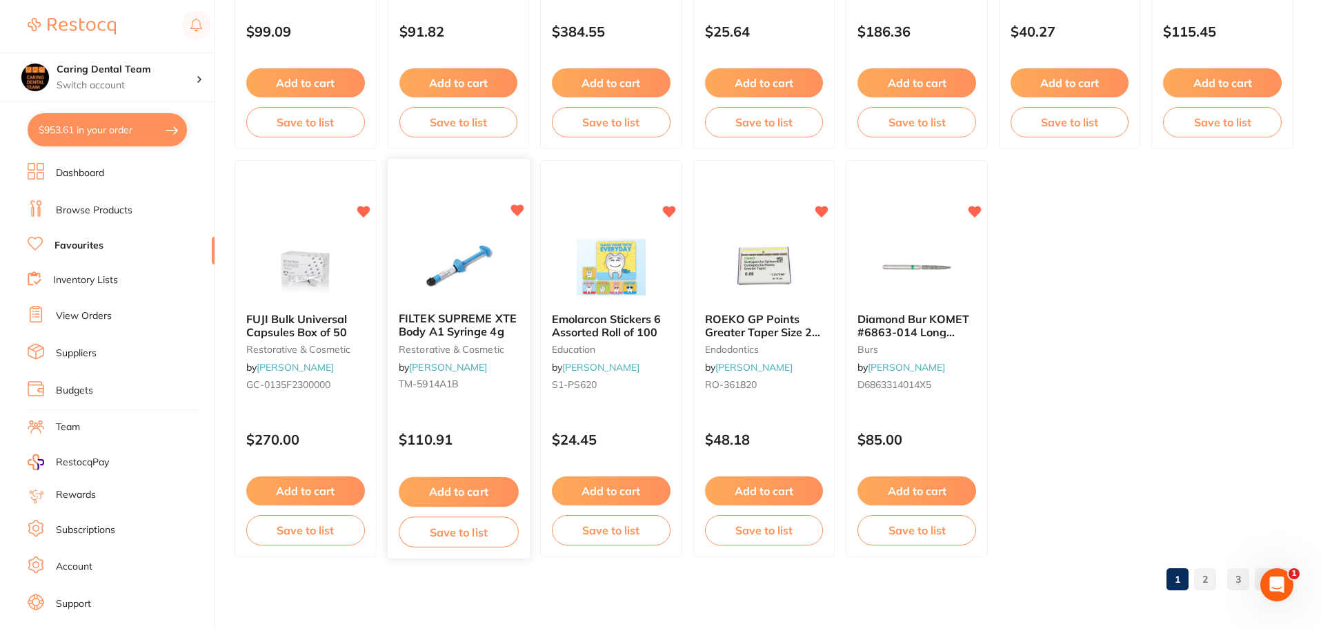
click at [444, 239] on img at bounding box center [458, 267] width 90 height 70
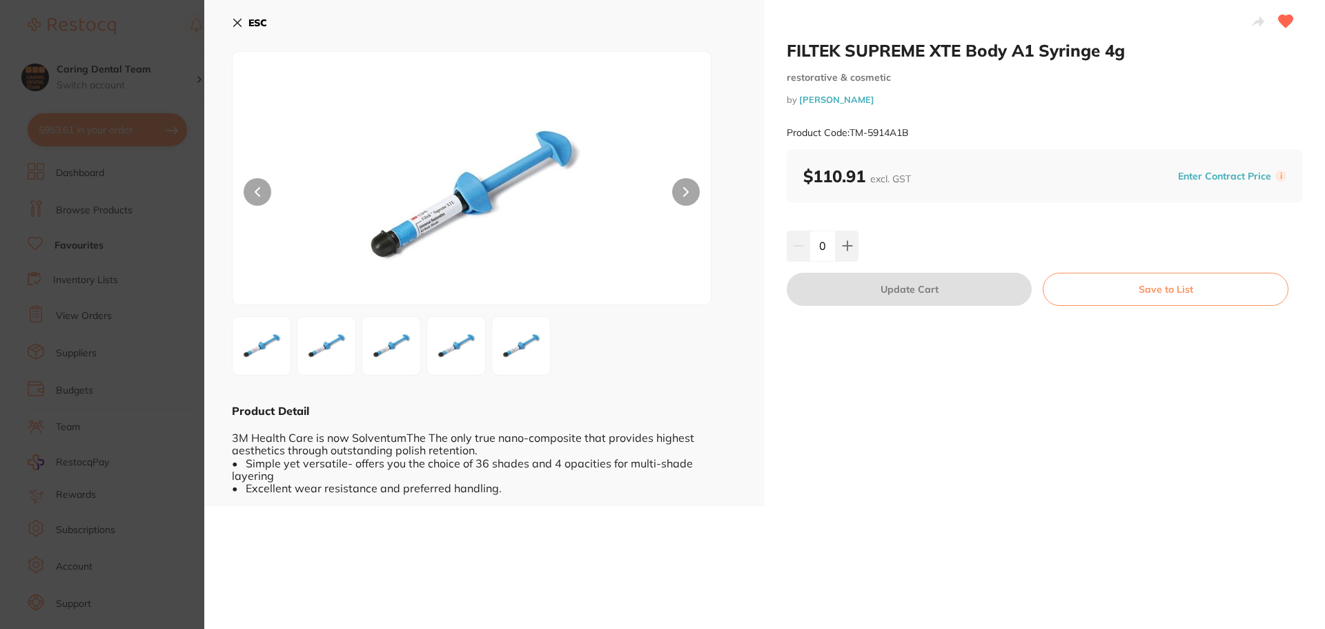
click at [238, 19] on icon at bounding box center [237, 22] width 11 height 11
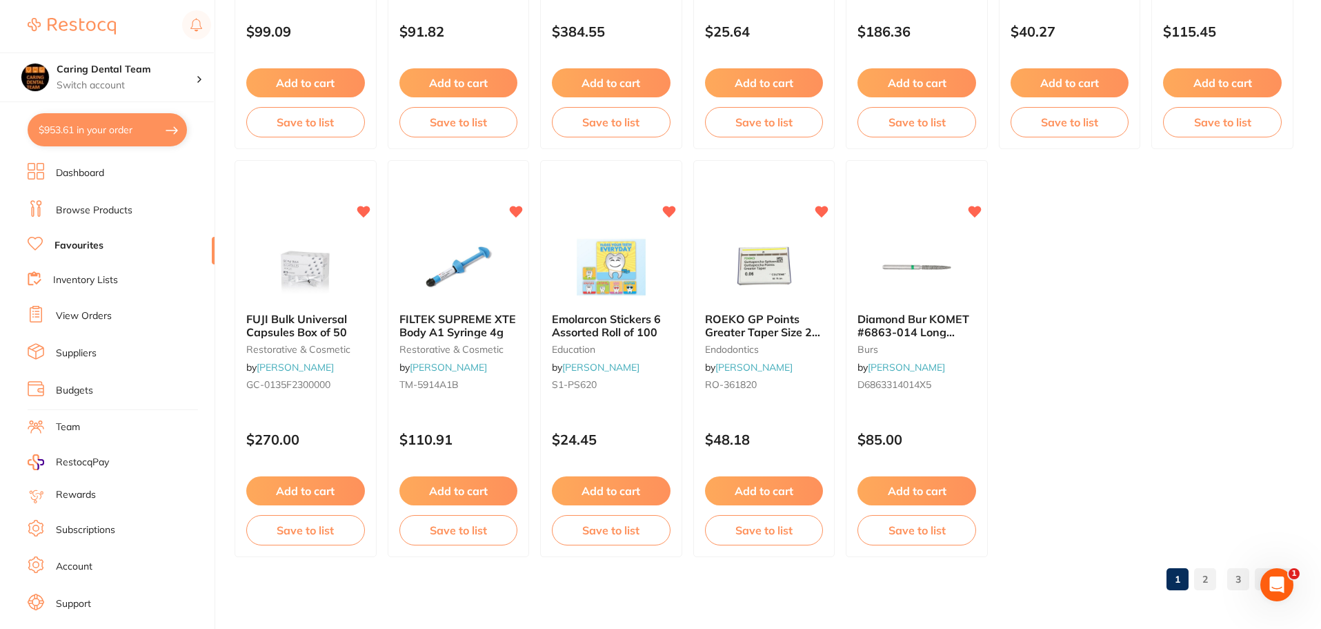
click at [1209, 575] on link "2" at bounding box center [1205, 579] width 22 height 28
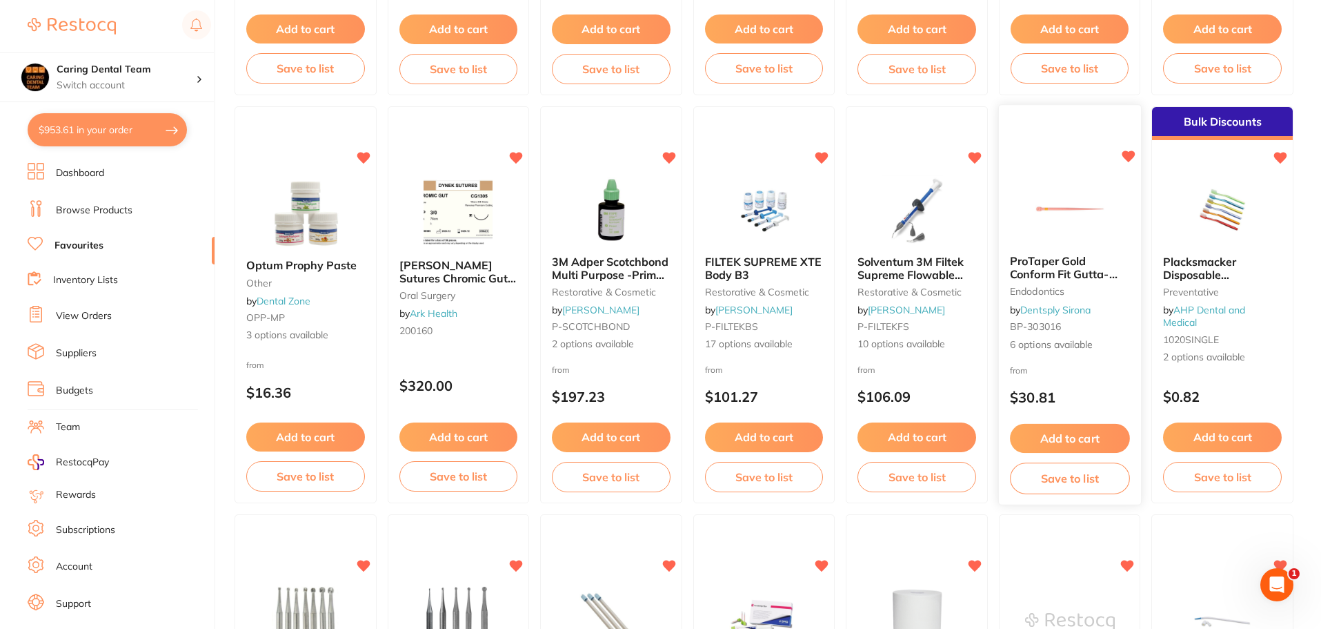
scroll to position [1683, 0]
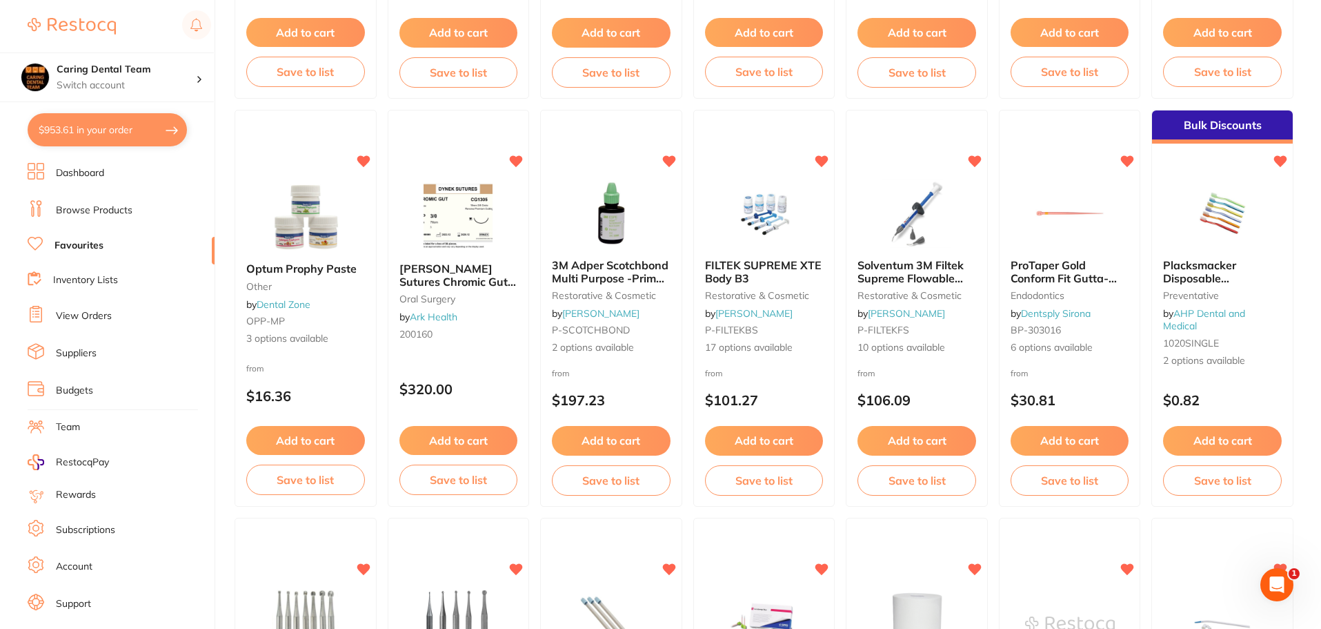
click at [805, 211] on img at bounding box center [764, 213] width 90 height 69
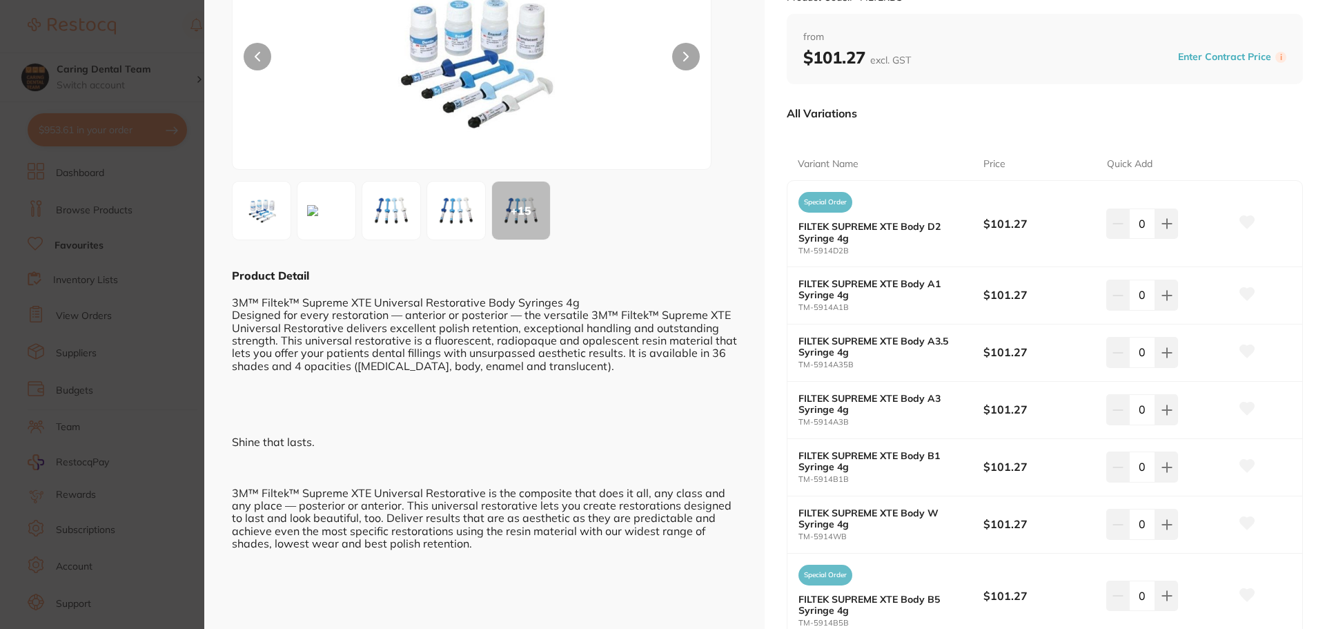
scroll to position [138, 0]
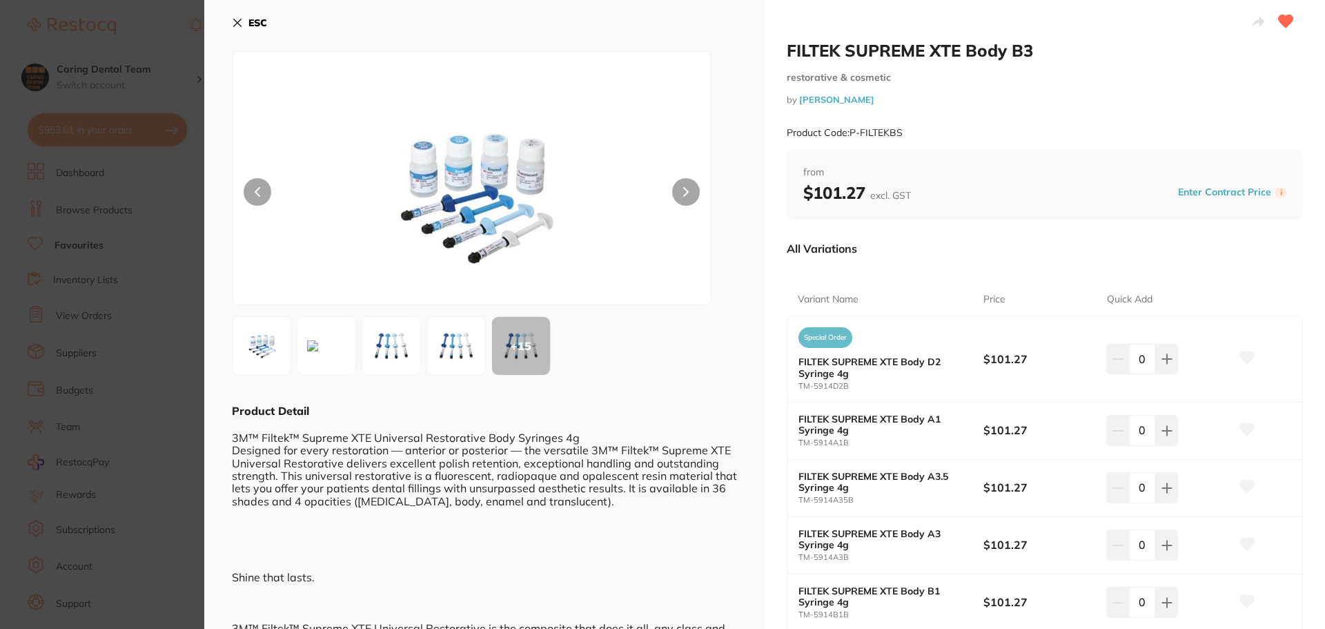
click at [238, 29] on button "ESC" at bounding box center [249, 22] width 35 height 23
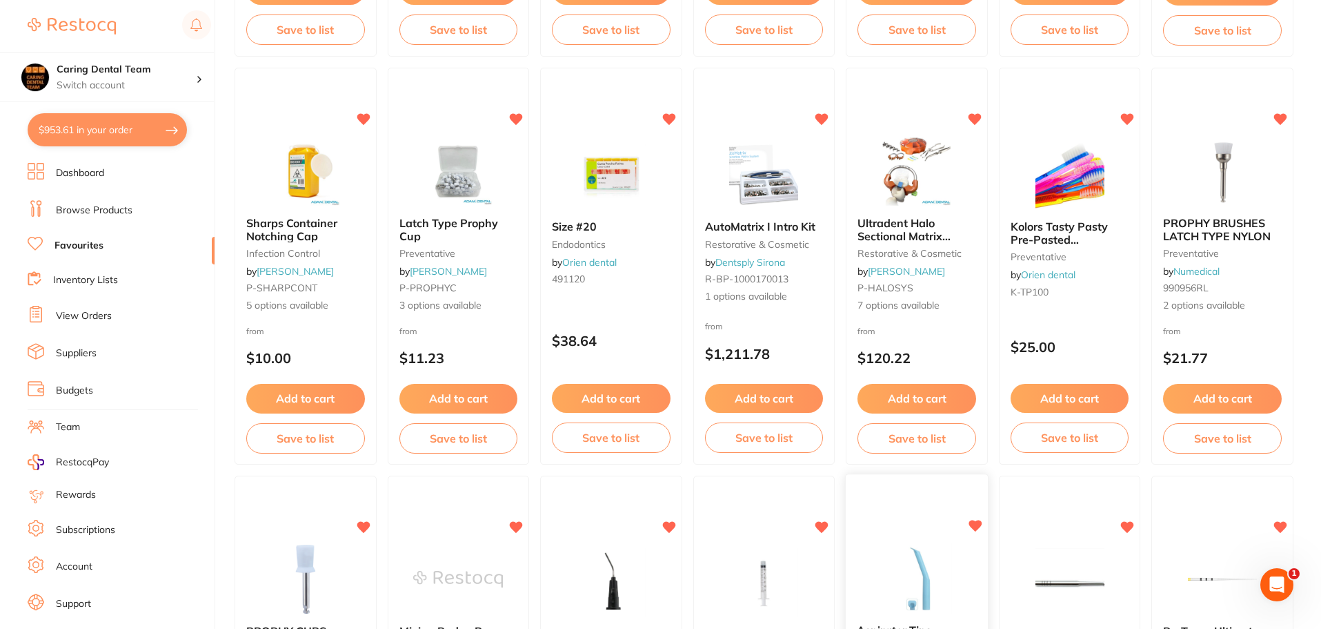
scroll to position [372, 0]
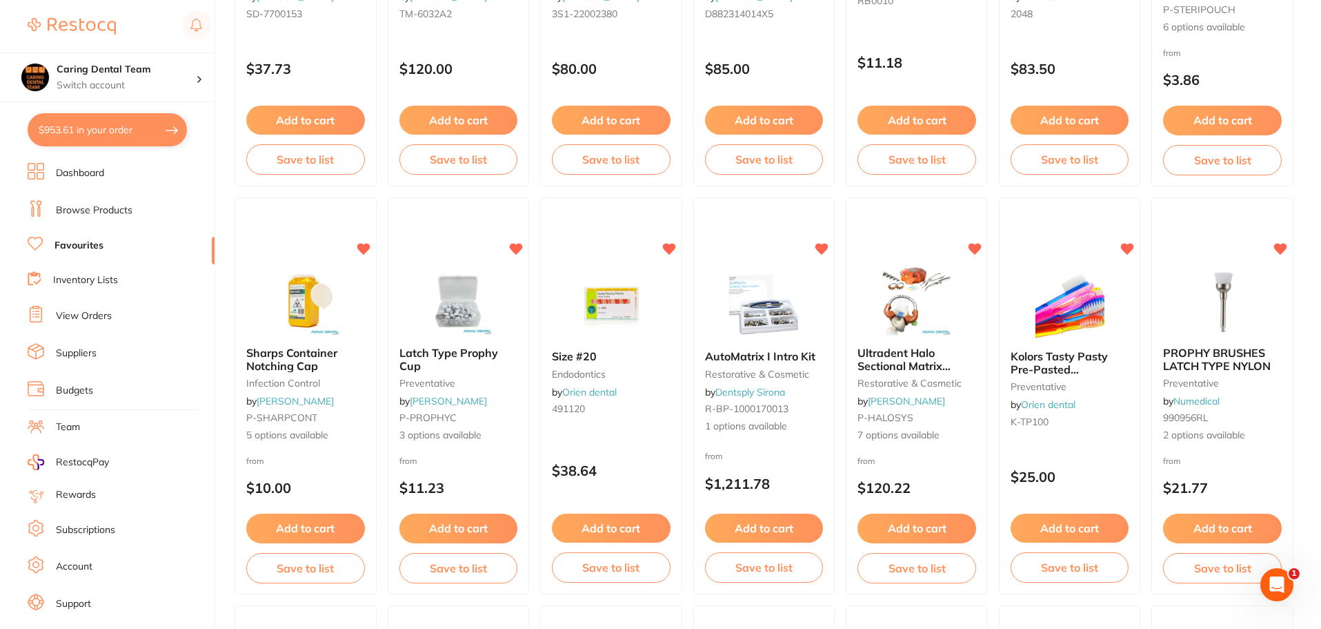
click at [89, 139] on button "$953.61 in your order" at bounding box center [107, 129] width 159 height 33
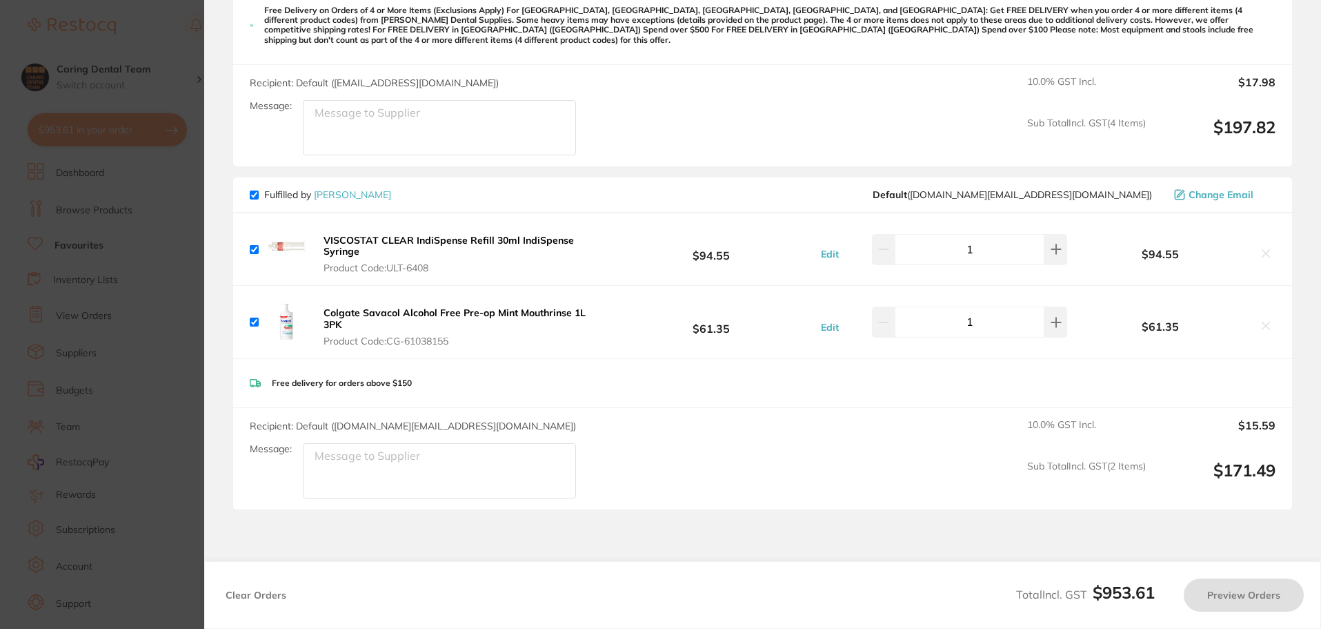
checkbox input "true"
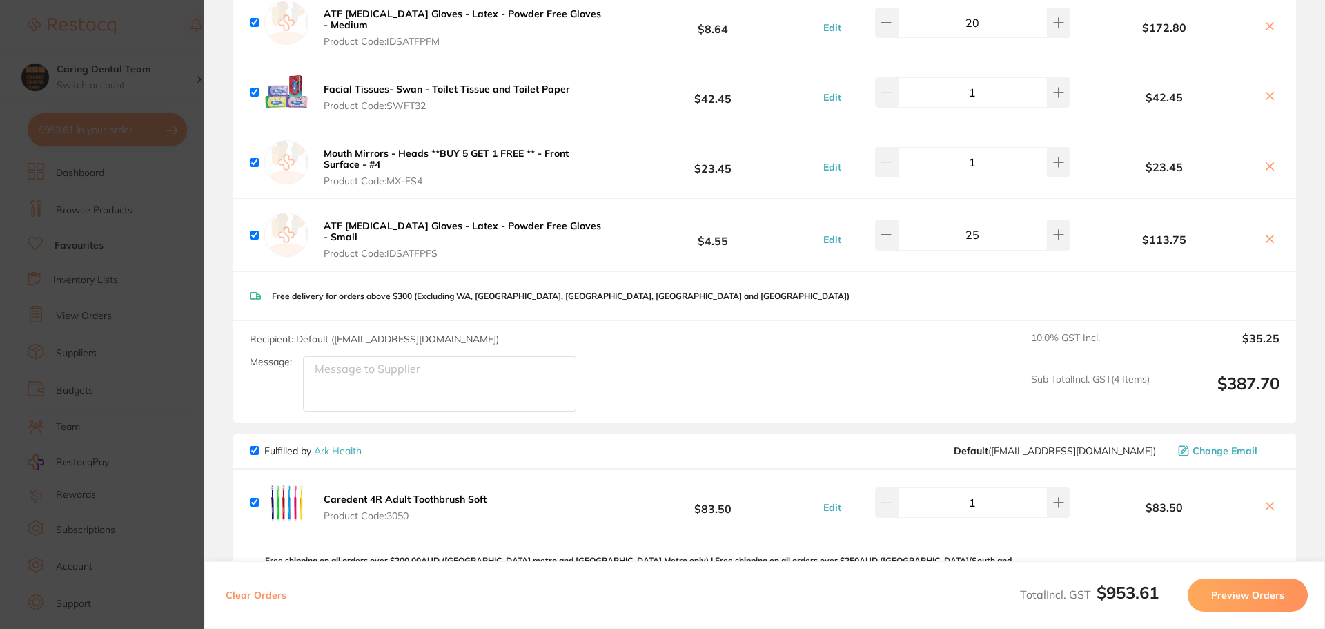
scroll to position [0, 0]
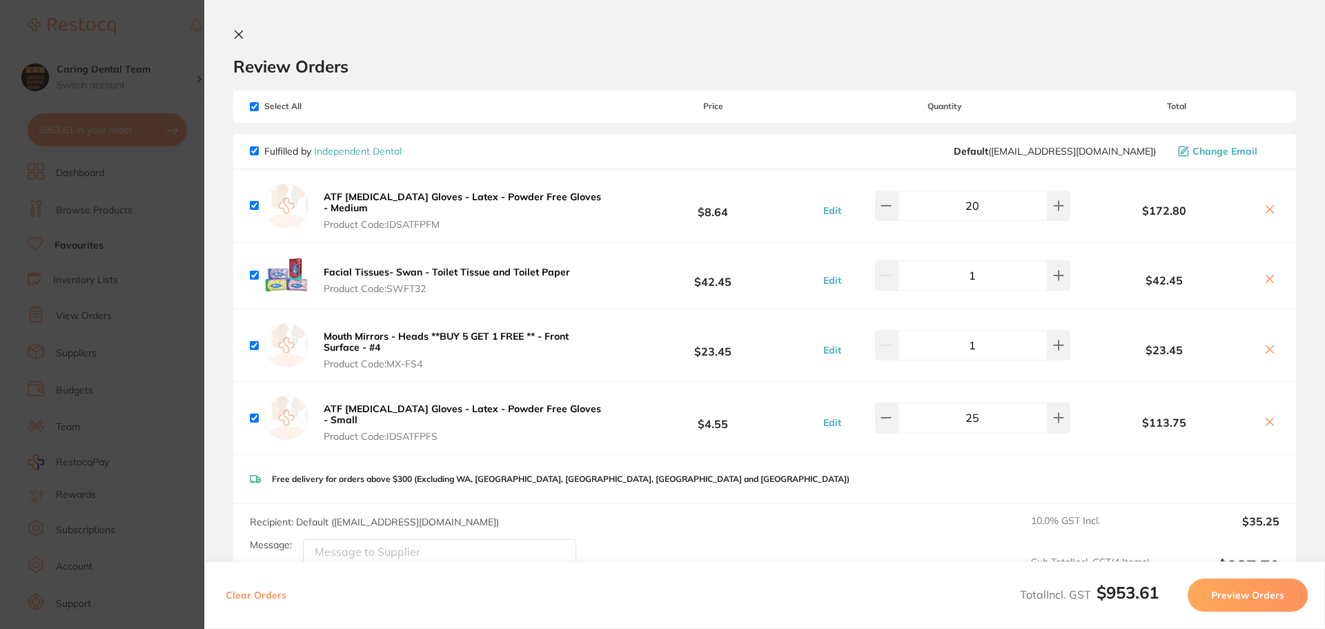
click at [243, 30] on icon at bounding box center [238, 34] width 11 height 11
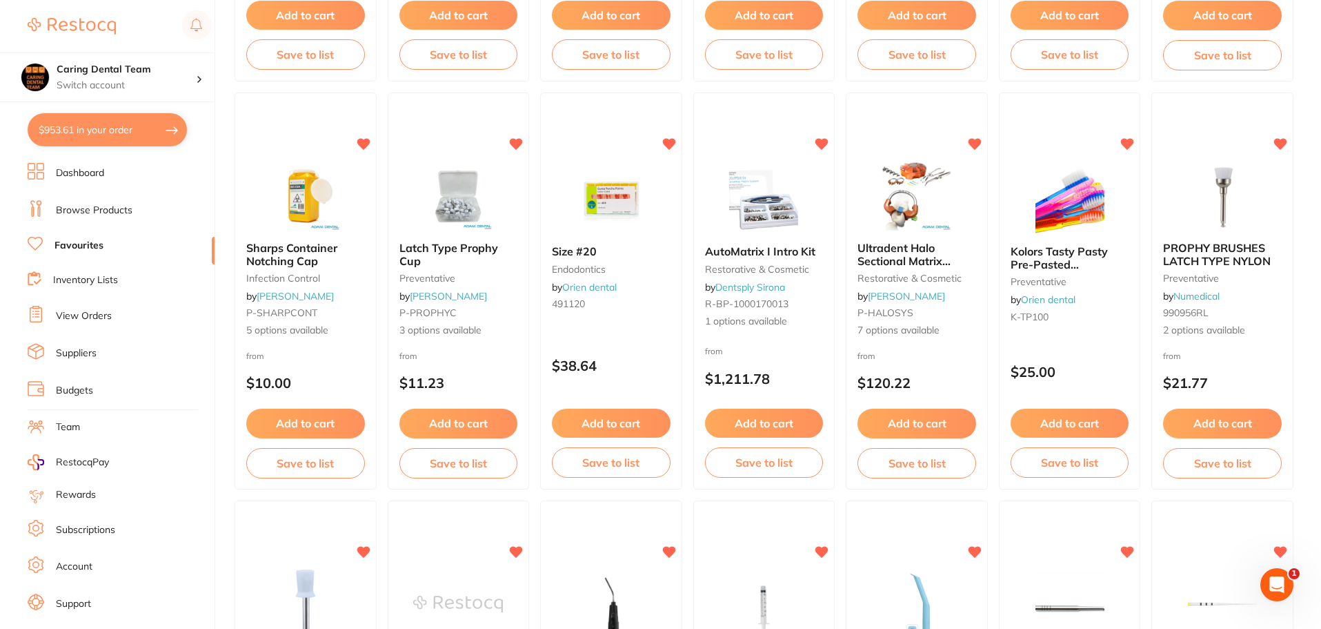
scroll to position [372, 0]
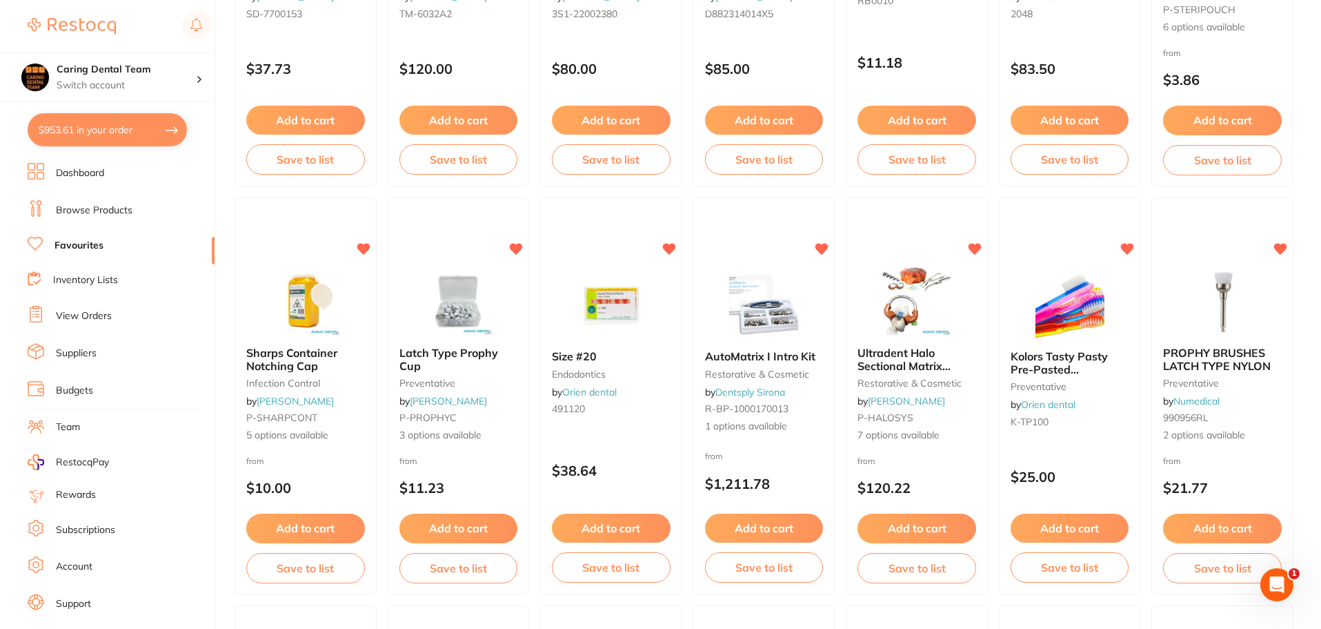
drag, startPoint x: 299, startPoint y: 361, endPoint x: 306, endPoint y: 276, distance: 85.1
click at [300, 358] on span "Sharps Container Notching Cap" at bounding box center [291, 359] width 91 height 26
click at [306, 276] on section at bounding box center [660, 314] width 1321 height 629
click at [316, 251] on div "Sharps Container Notching Cap infection control by Adam Dental P-SHARPCONT 5 op…" at bounding box center [306, 396] width 144 height 401
click at [314, 359] on section at bounding box center [660, 314] width 1321 height 629
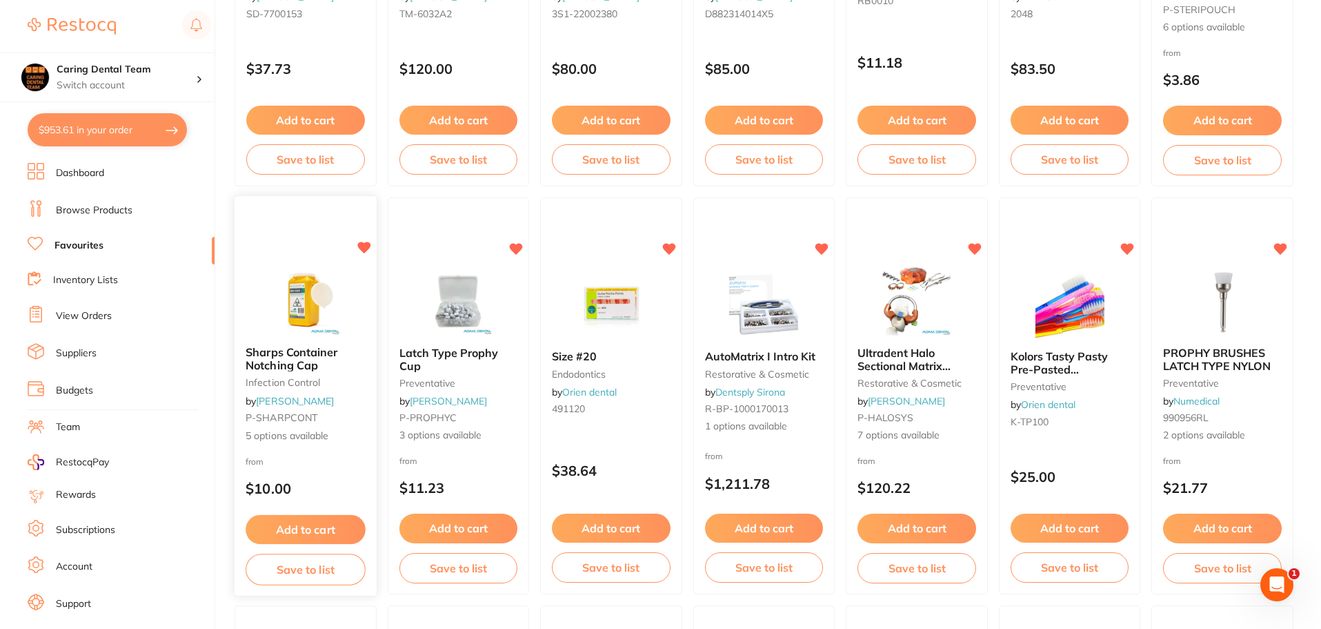
click at [298, 363] on span "Sharps Container Notching Cap" at bounding box center [292, 358] width 92 height 27
click at [297, 348] on section at bounding box center [660, 314] width 1321 height 629
click at [312, 321] on img at bounding box center [305, 300] width 90 height 70
click at [312, 321] on section at bounding box center [660, 314] width 1321 height 629
click at [317, 364] on span "Sharps Container Notching Cap" at bounding box center [292, 358] width 92 height 27
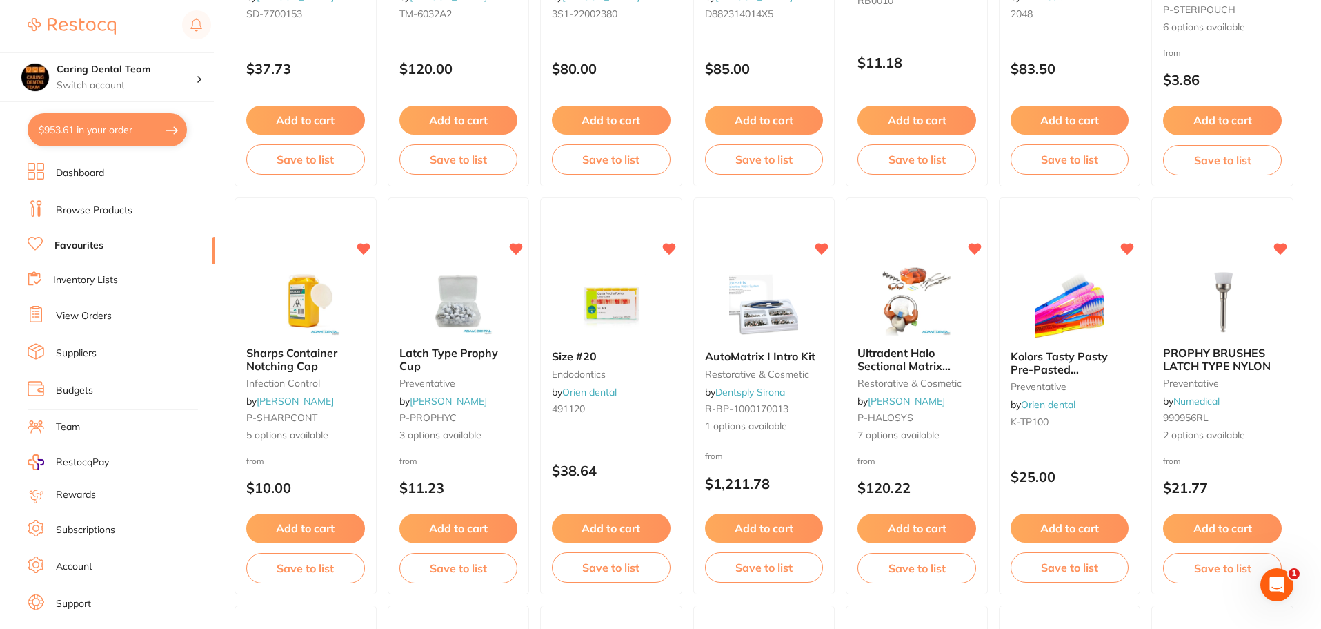
click at [277, 371] on section at bounding box center [660, 314] width 1321 height 629
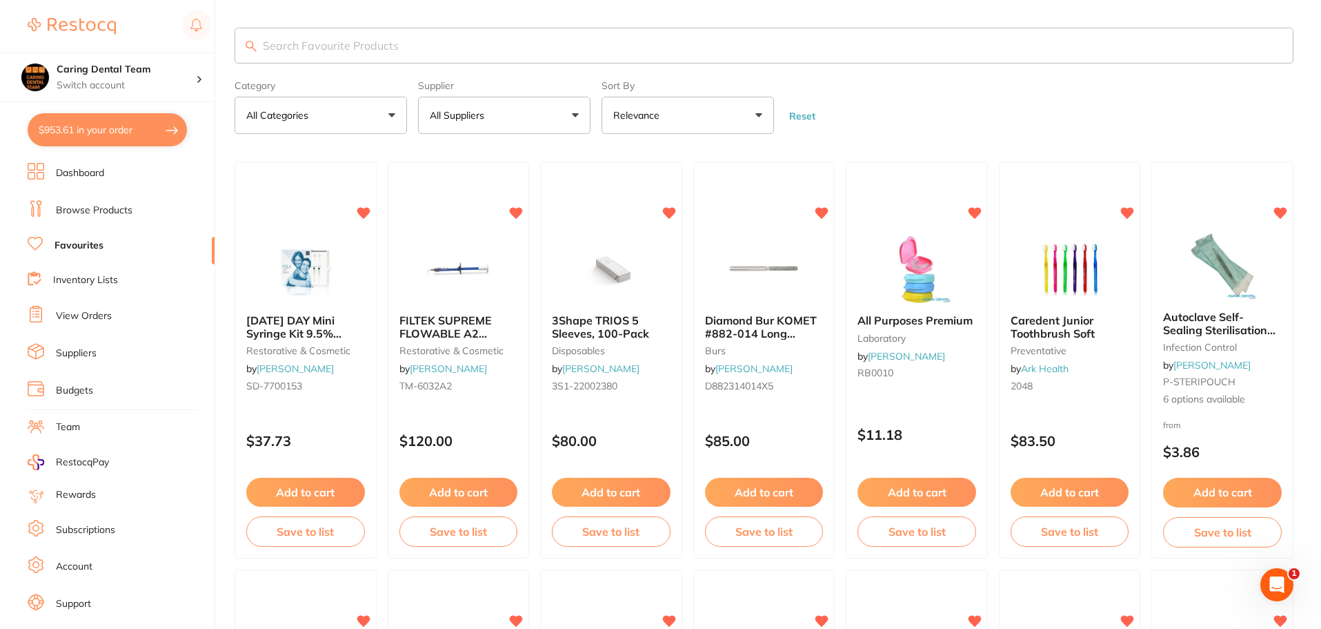
click at [502, 61] on input "search" at bounding box center [764, 46] width 1059 height 36
type input "anterior matrix"
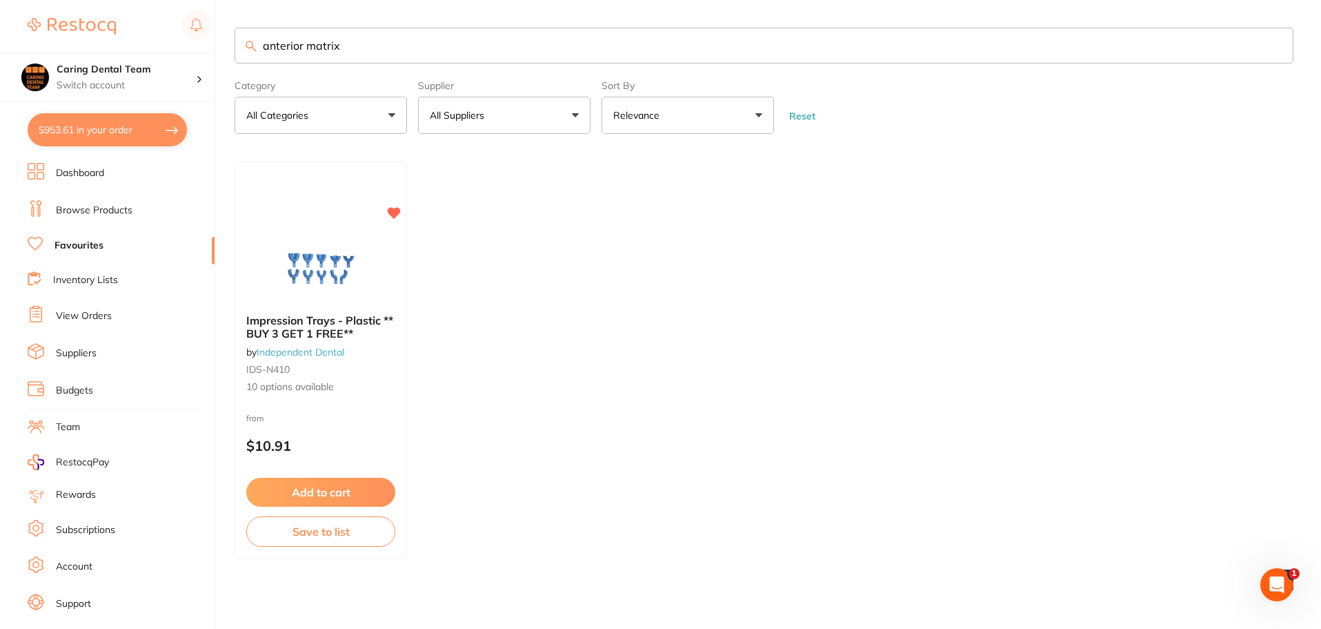
drag, startPoint x: 361, startPoint y: 49, endPoint x: 381, endPoint y: 50, distance: 20.1
click at [381, 50] on input "anterior matrix" at bounding box center [764, 46] width 1059 height 36
click at [106, 216] on link "Browse Products" at bounding box center [94, 211] width 77 height 14
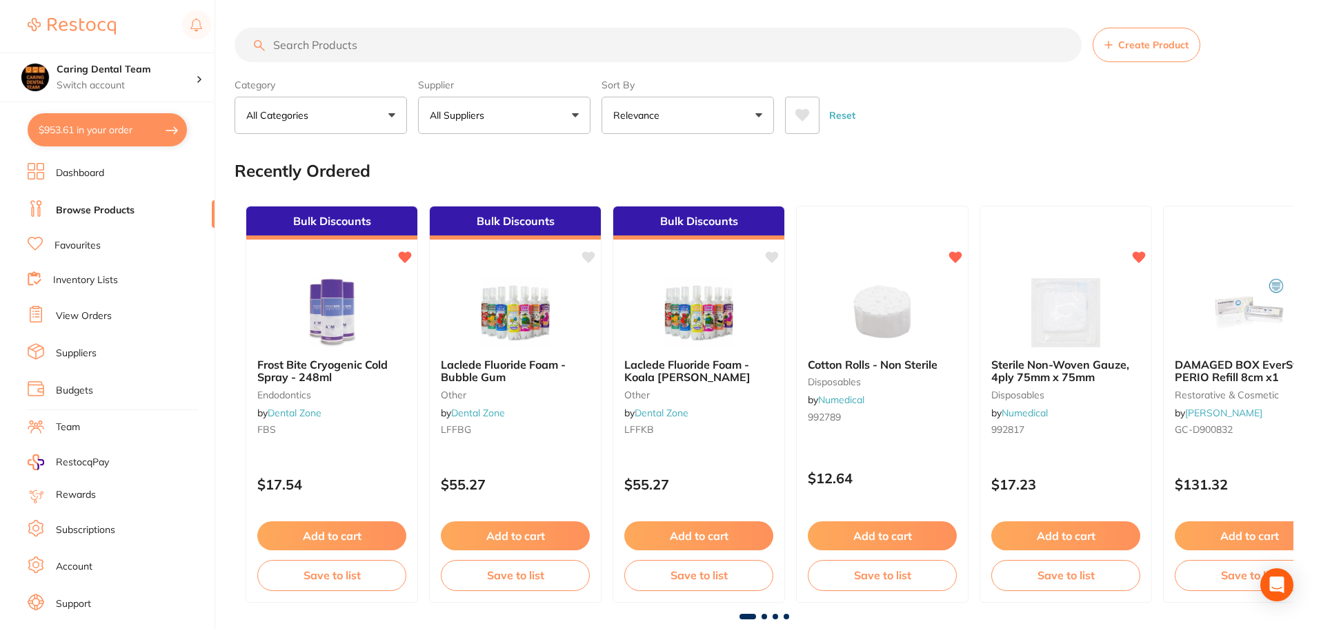
click at [316, 48] on input "search" at bounding box center [658, 45] width 847 height 34
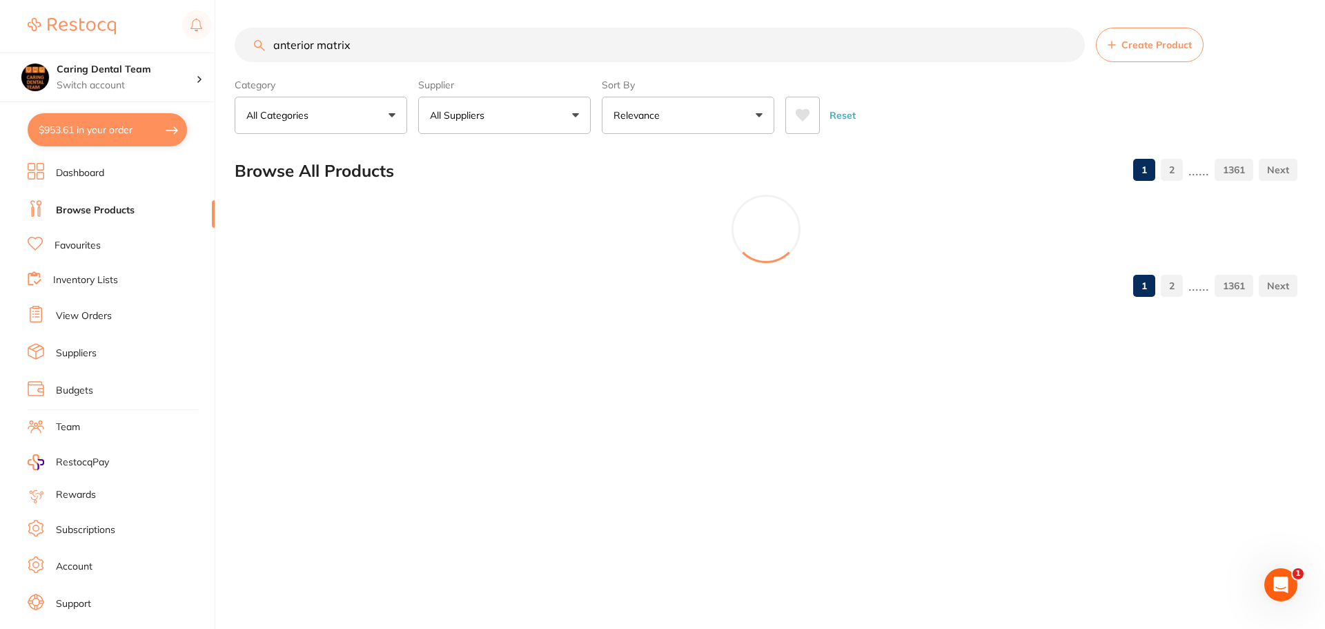
click at [368, 49] on input "anterior matrix" at bounding box center [660, 45] width 850 height 34
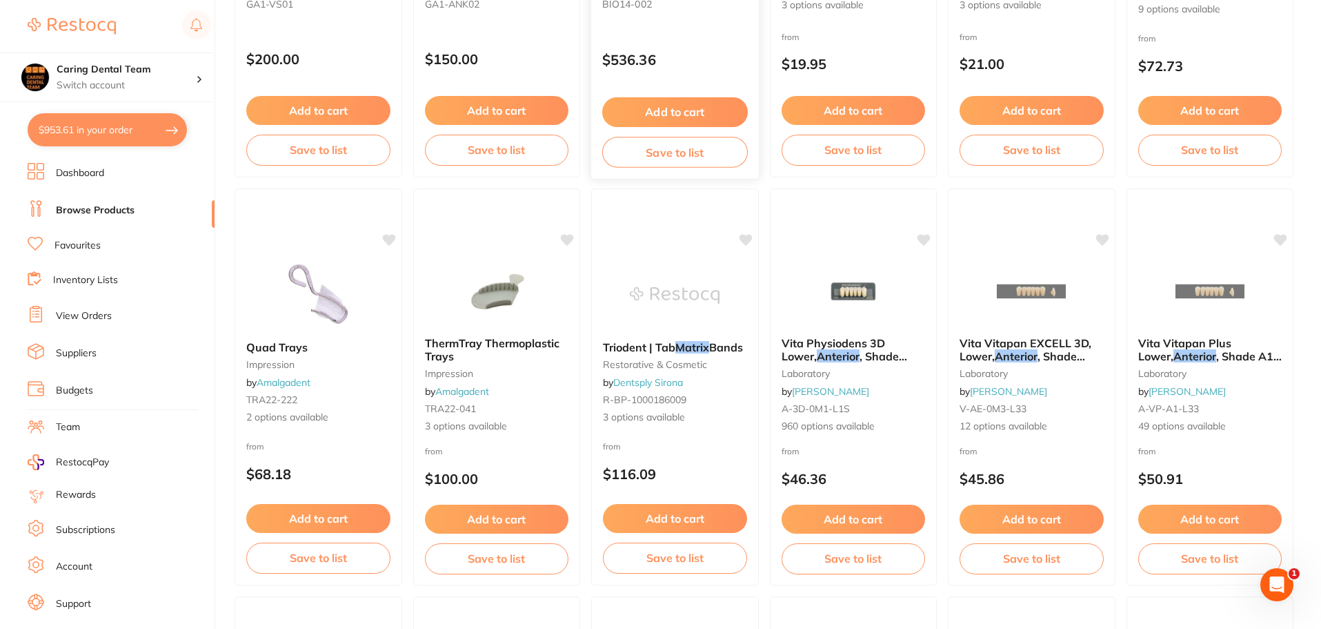
scroll to position [207, 0]
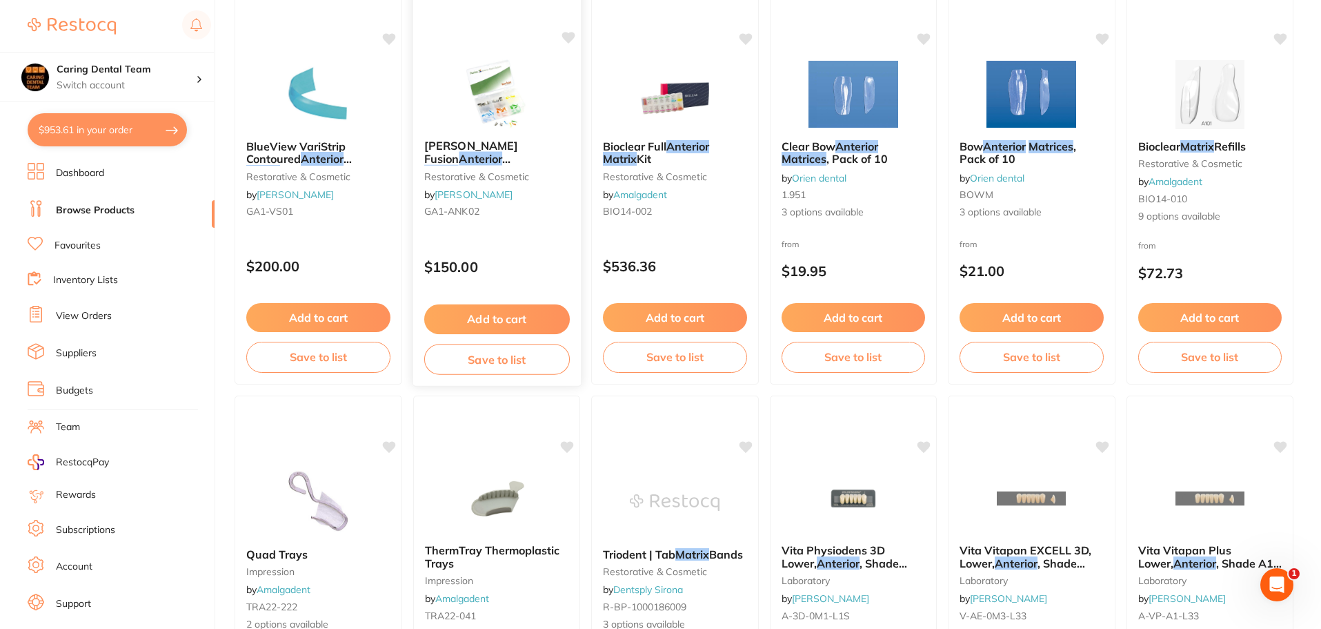
click at [499, 164] on span "System - Small Kit" at bounding box center [506, 171] width 96 height 14
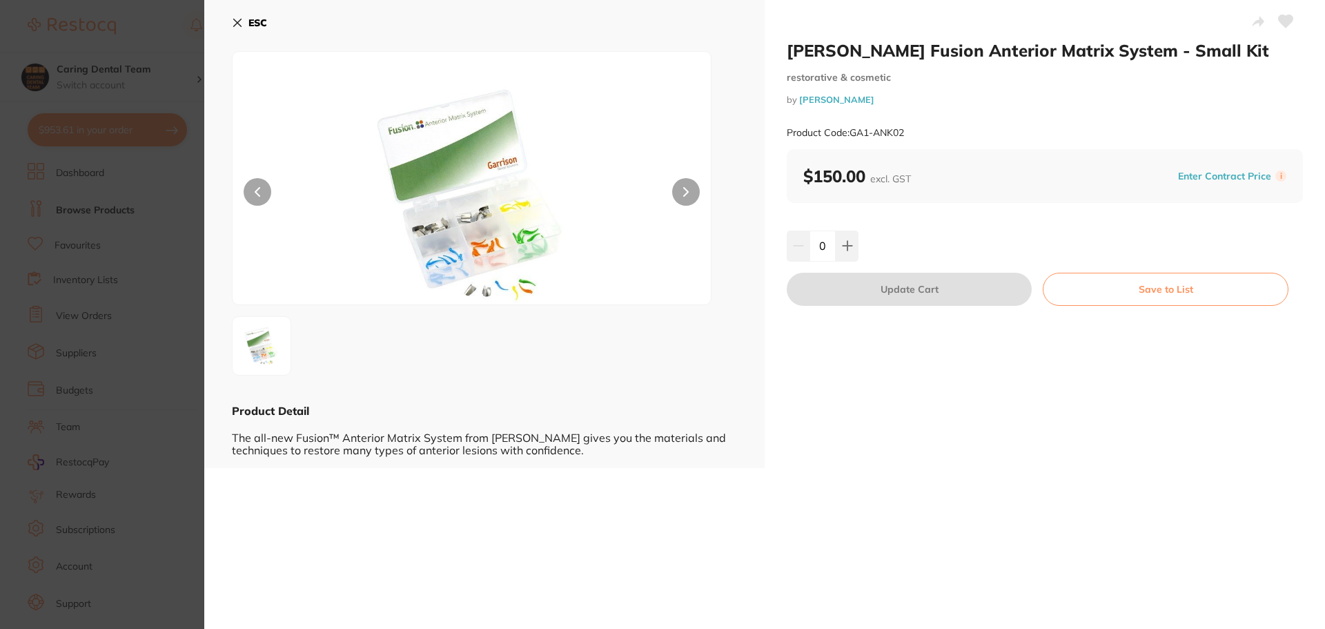
click at [693, 185] on button at bounding box center [686, 192] width 28 height 28
click at [691, 196] on button at bounding box center [686, 192] width 28 height 28
click at [495, 275] on img at bounding box center [471, 195] width 287 height 218
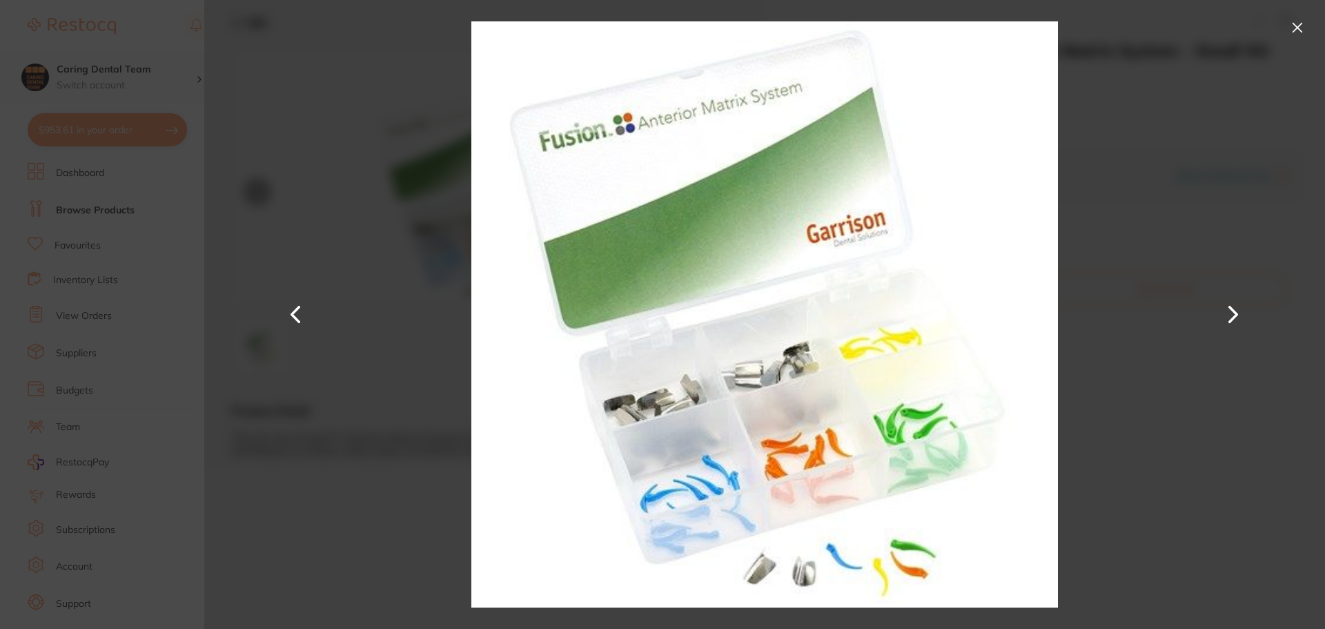
click at [184, 101] on section "Garrison Fusion Anterior Matrix System - Small Kit restorative & cosmetic by He…" at bounding box center [662, 314] width 1325 height 629
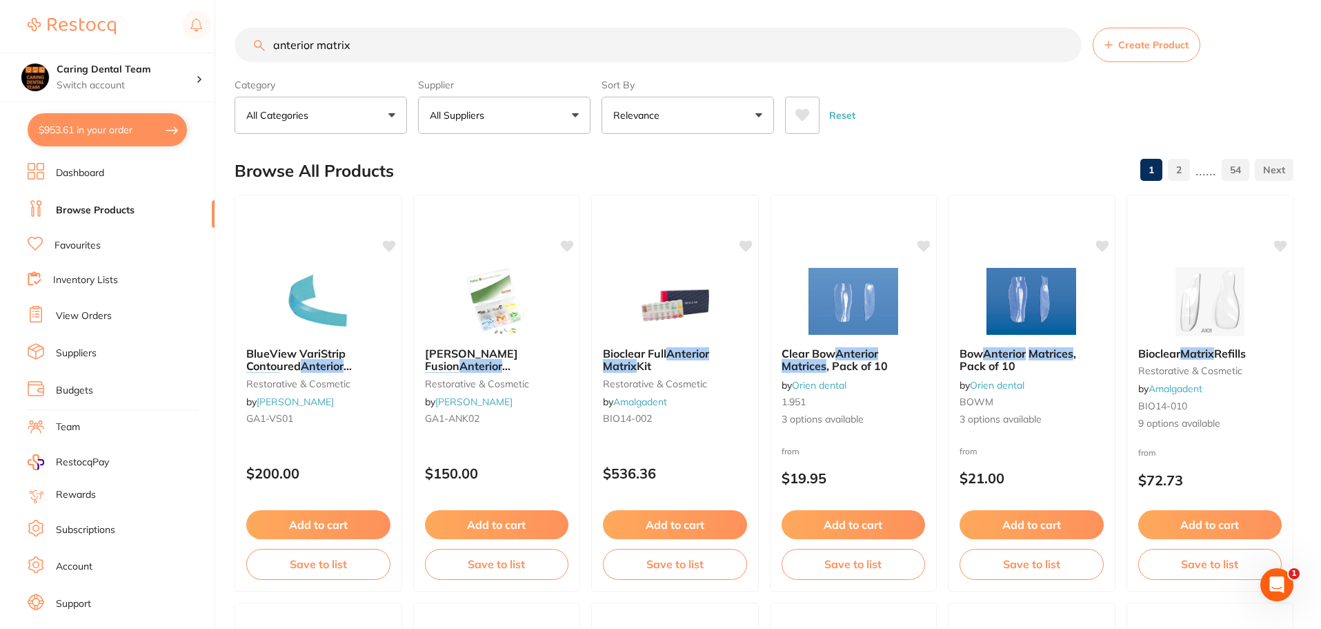
drag, startPoint x: 495, startPoint y: 57, endPoint x: 466, endPoint y: 57, distance: 29.7
click at [495, 57] on input "anterior matrix" at bounding box center [658, 45] width 847 height 34
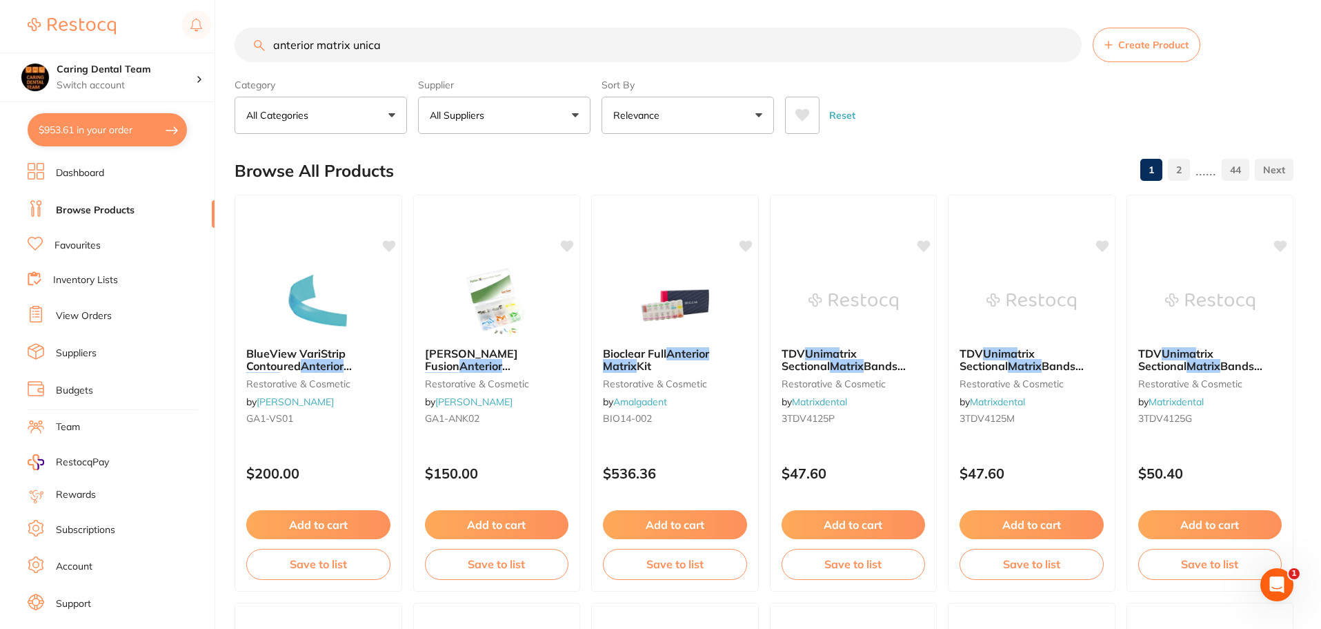
drag, startPoint x: 315, startPoint y: 44, endPoint x: 103, endPoint y: 10, distance: 215.3
click at [124, 10] on div "$953.61 Caring Dental Team Switch account Caring Dental Team $953.61 in your or…" at bounding box center [660, 314] width 1321 height 629
type input "matrix unica"
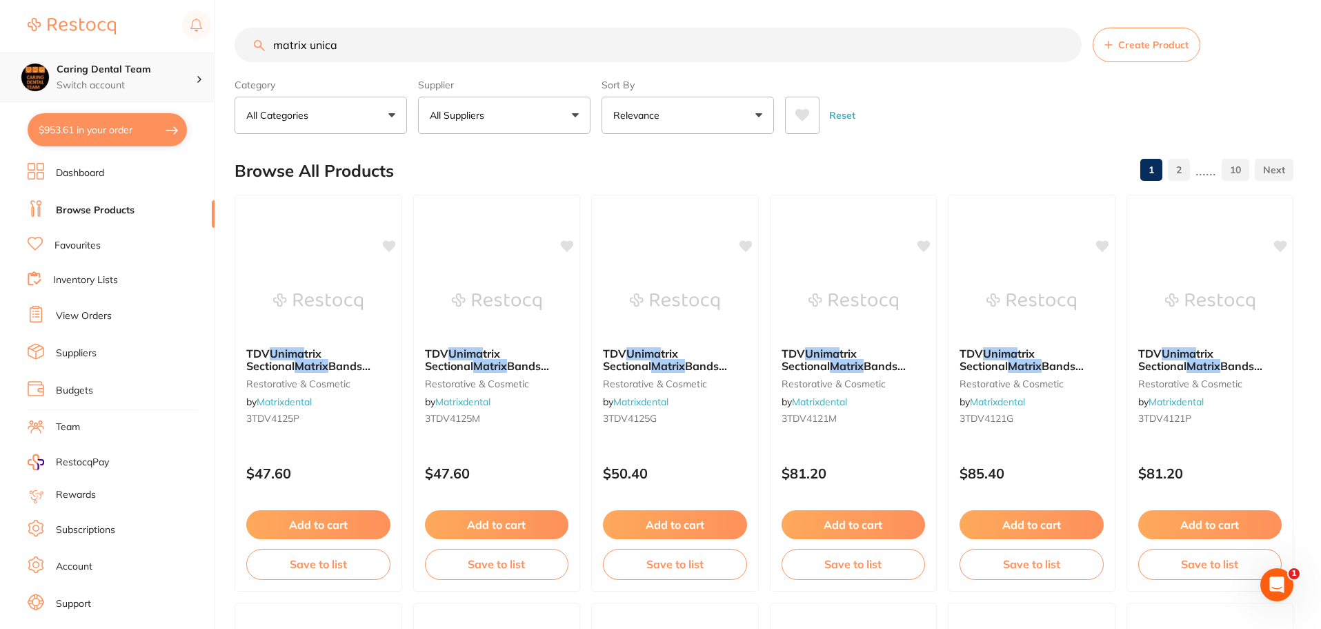
scroll to position [1, 0]
drag, startPoint x: 414, startPoint y: 46, endPoint x: 69, endPoint y: 87, distance: 347.4
click at [69, 87] on div "$953.61 Caring Dental Team Switch account Caring Dental Team $953.61 in your or…" at bounding box center [660, 314] width 1321 height 629
type input "sharps bin"
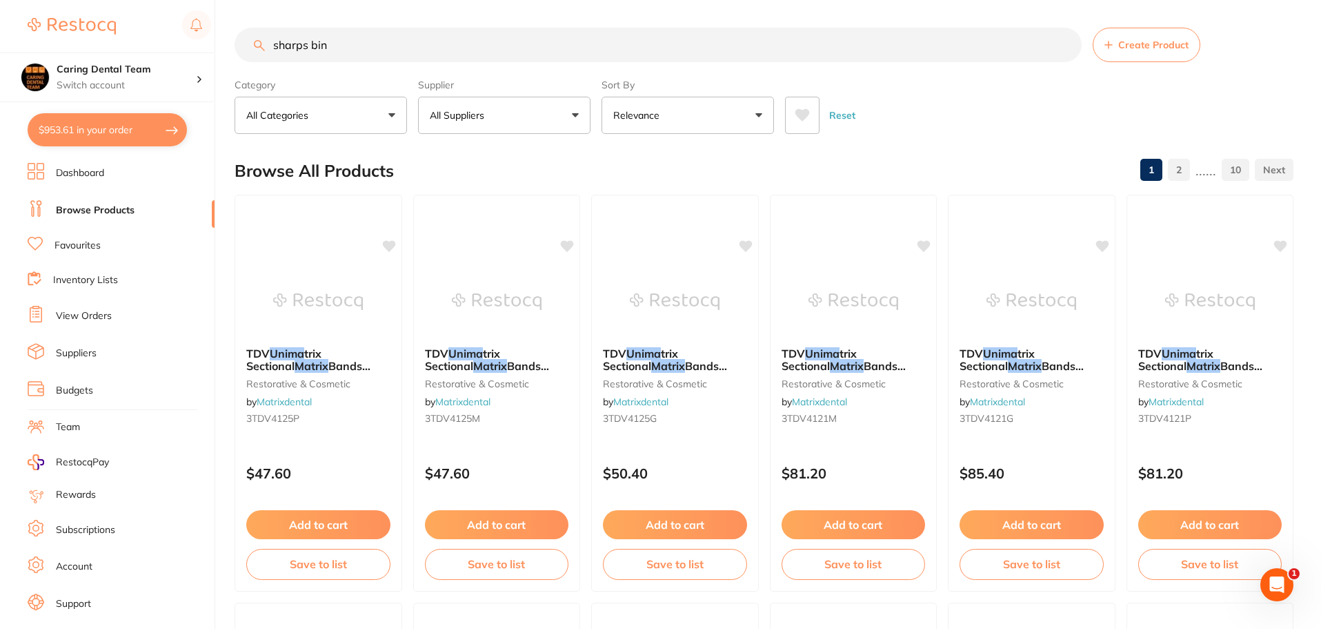
click at [326, 37] on input "sharps bin" at bounding box center [658, 45] width 847 height 34
click at [279, 40] on input "sharps bin" at bounding box center [658, 45] width 847 height 34
click at [273, 41] on input "sharps bin" at bounding box center [658, 45] width 847 height 34
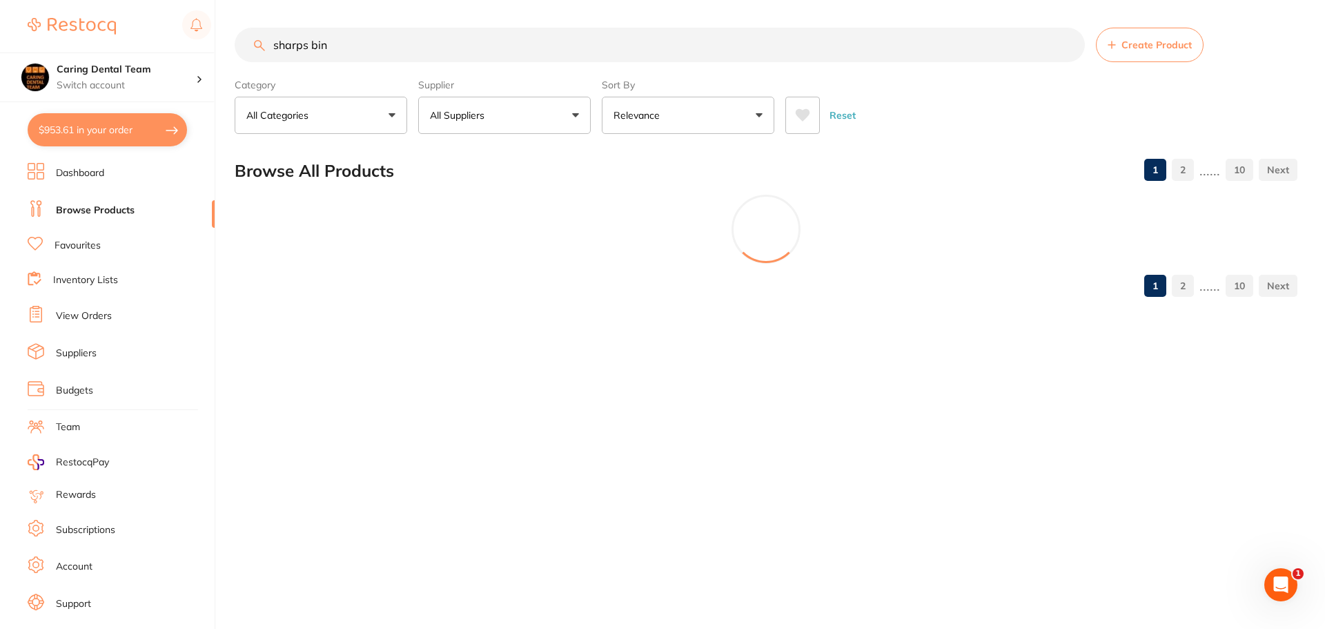
click at [275, 39] on input "sharps bin" at bounding box center [660, 45] width 850 height 34
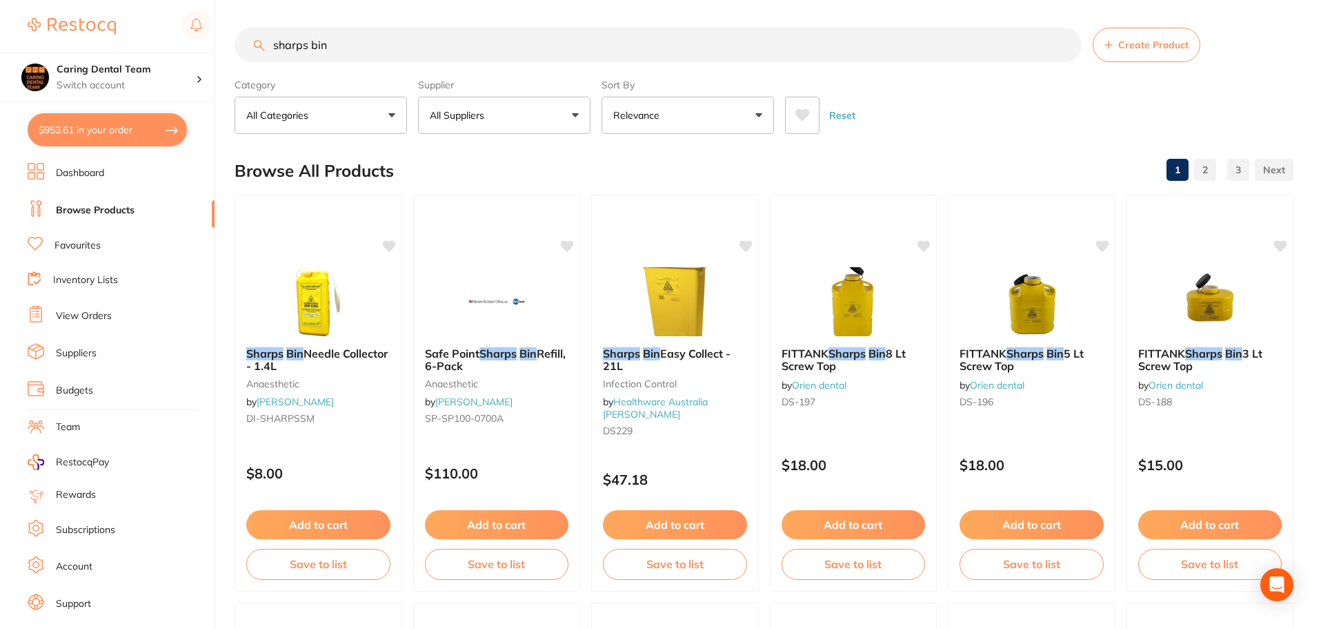
click at [357, 46] on input "sharps bin" at bounding box center [658, 45] width 847 height 34
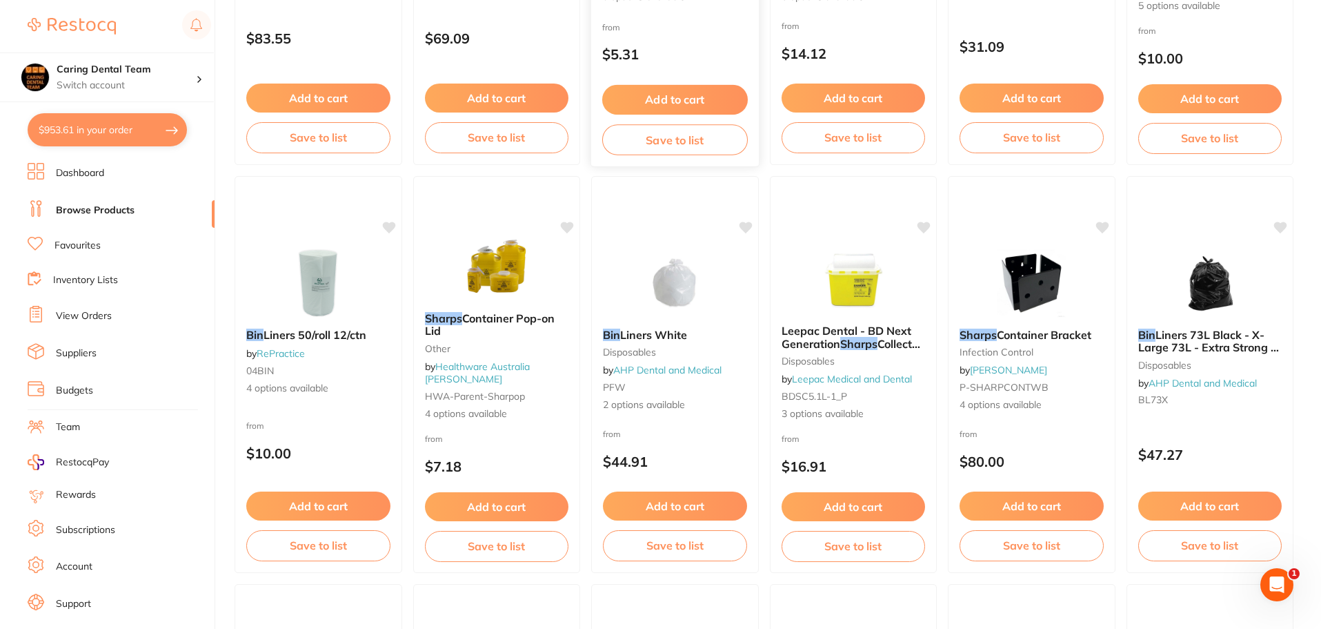
scroll to position [966, 0]
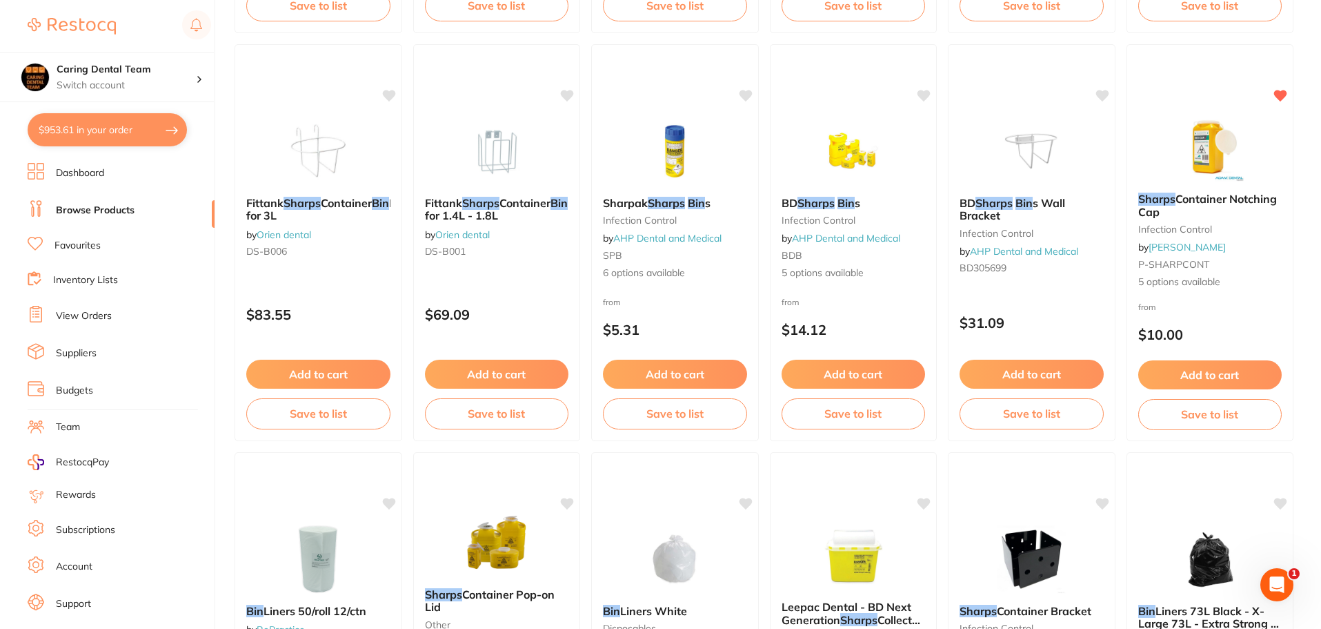
drag, startPoint x: 1231, startPoint y: 126, endPoint x: 1010, endPoint y: 292, distance: 276.0
click at [1231, 126] on img at bounding box center [1210, 146] width 90 height 69
click at [1247, 175] on section at bounding box center [660, 314] width 1321 height 629
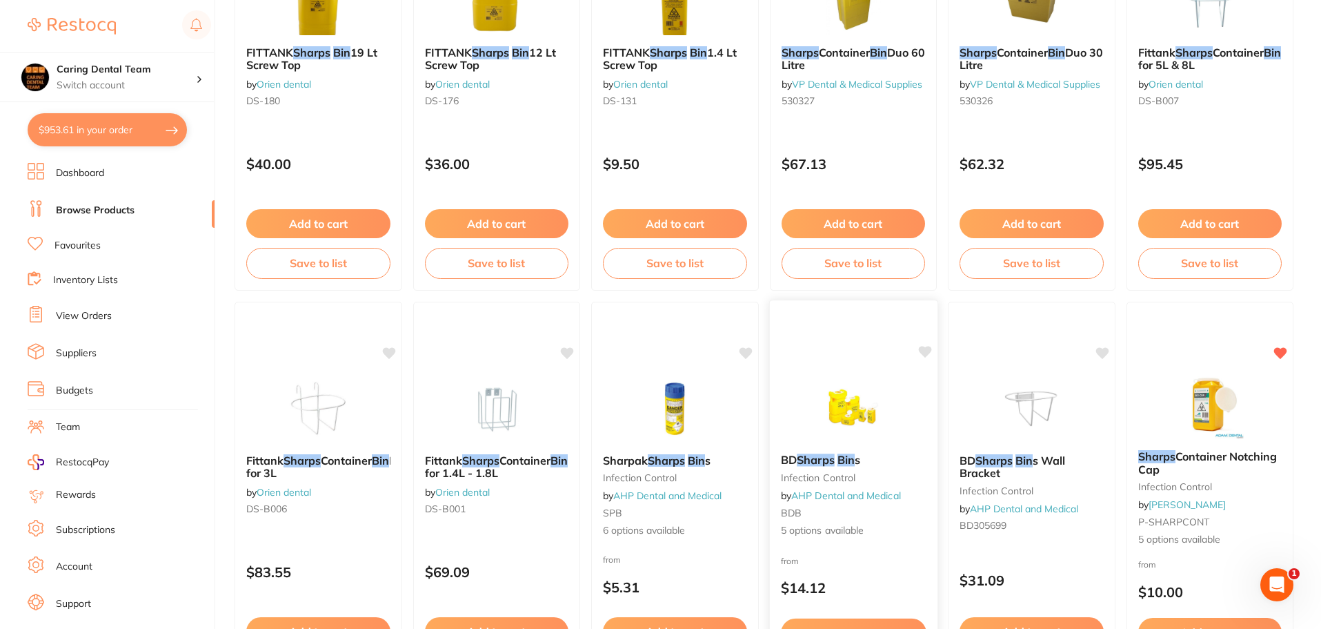
scroll to position [759, 0]
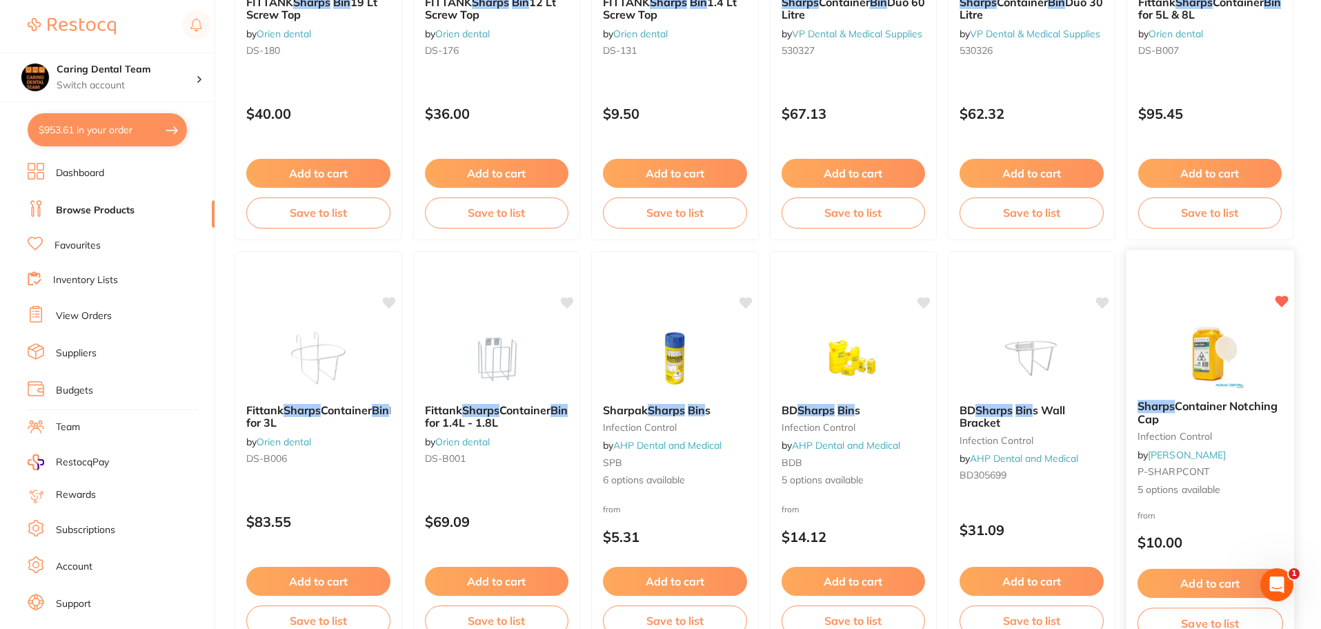
click at [1215, 578] on button "Add to cart" at bounding box center [1210, 584] width 146 height 30
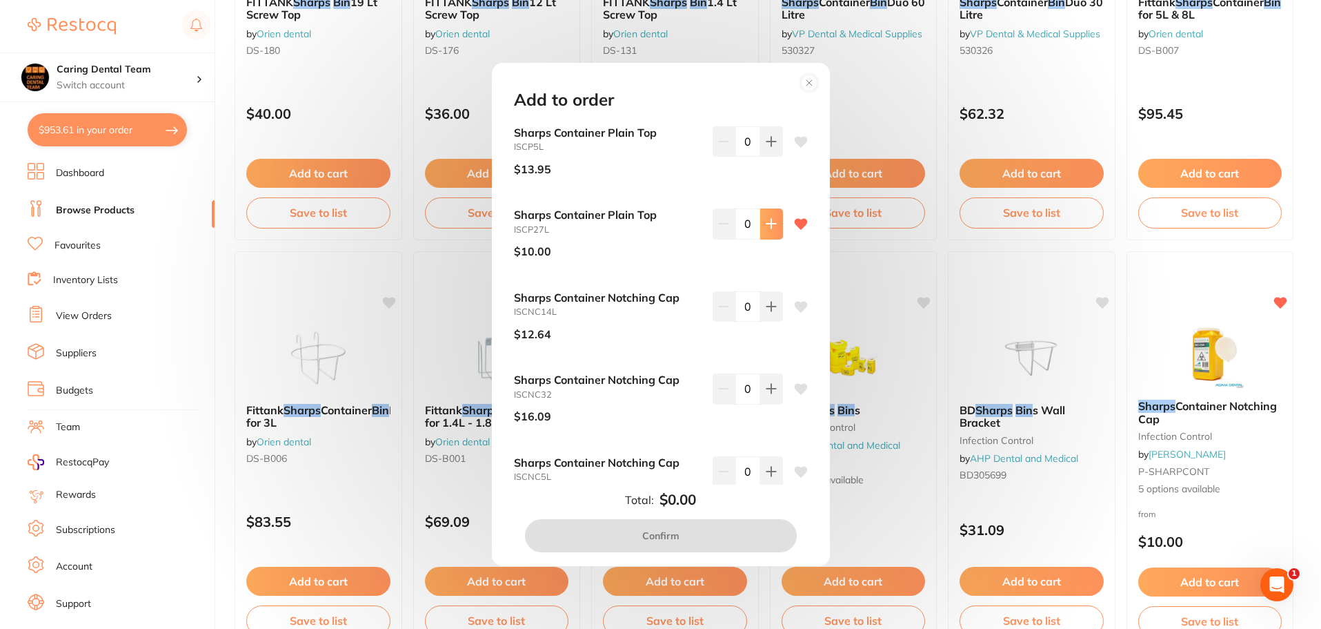
scroll to position [0, 0]
click at [766, 227] on icon at bounding box center [771, 223] width 11 height 11
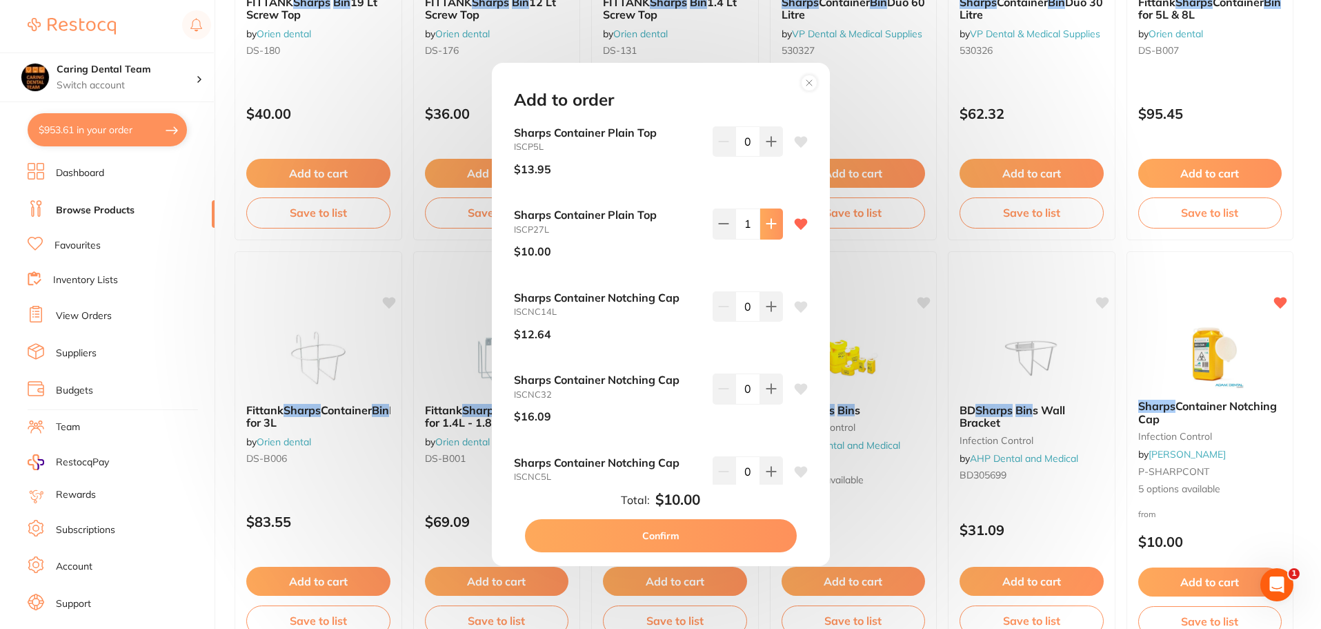
click at [766, 227] on icon at bounding box center [771, 223] width 11 height 11
type input "3"
click at [682, 526] on button "Confirm" at bounding box center [661, 535] width 272 height 33
click at [720, 533] on p "$5.31" at bounding box center [675, 537] width 144 height 16
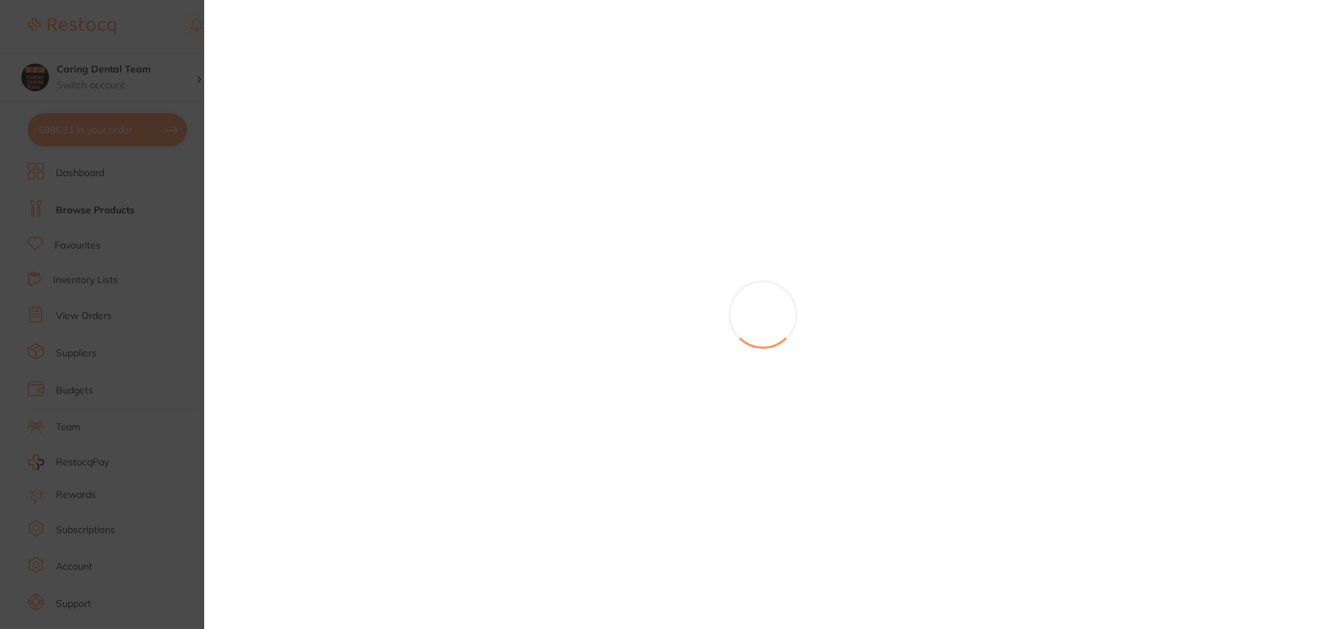
checkbox input "false"
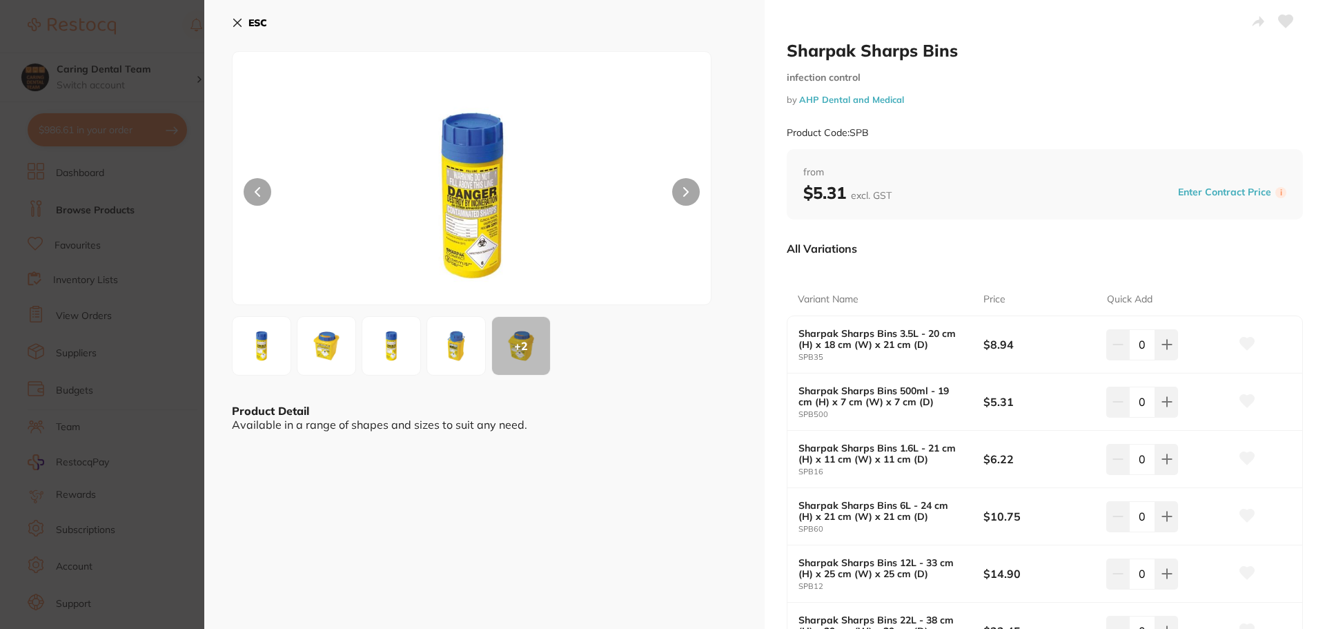
click at [237, 23] on icon at bounding box center [238, 23] width 8 height 8
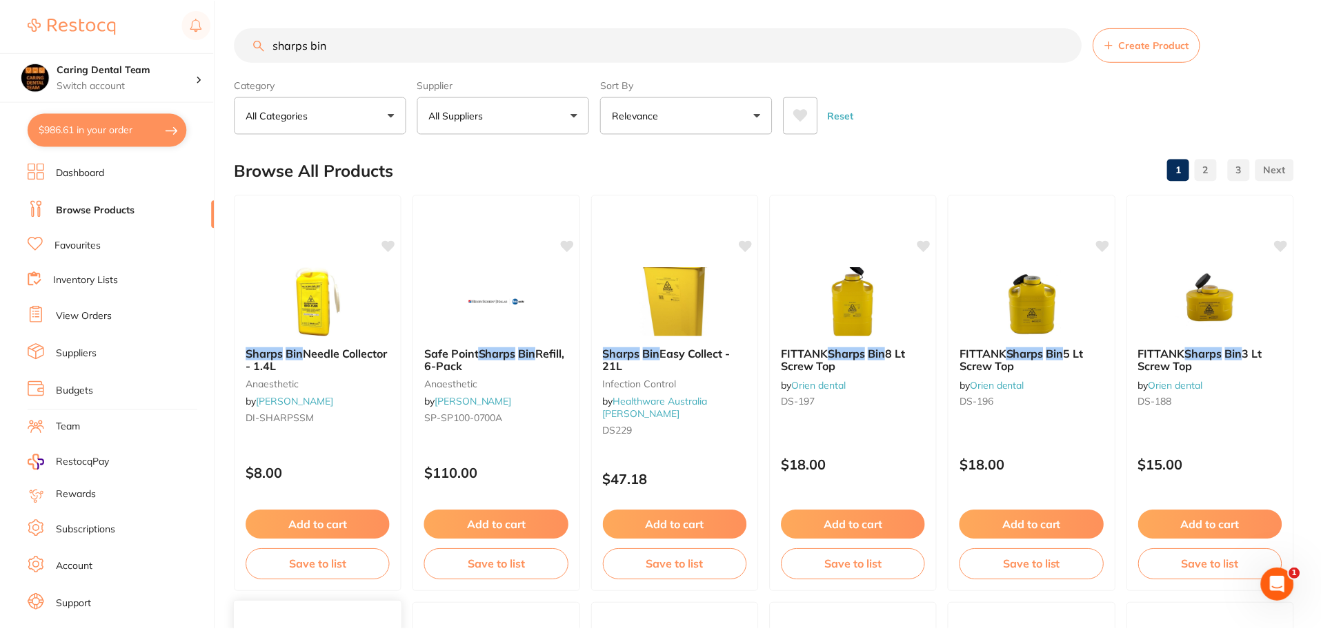
scroll to position [759, 0]
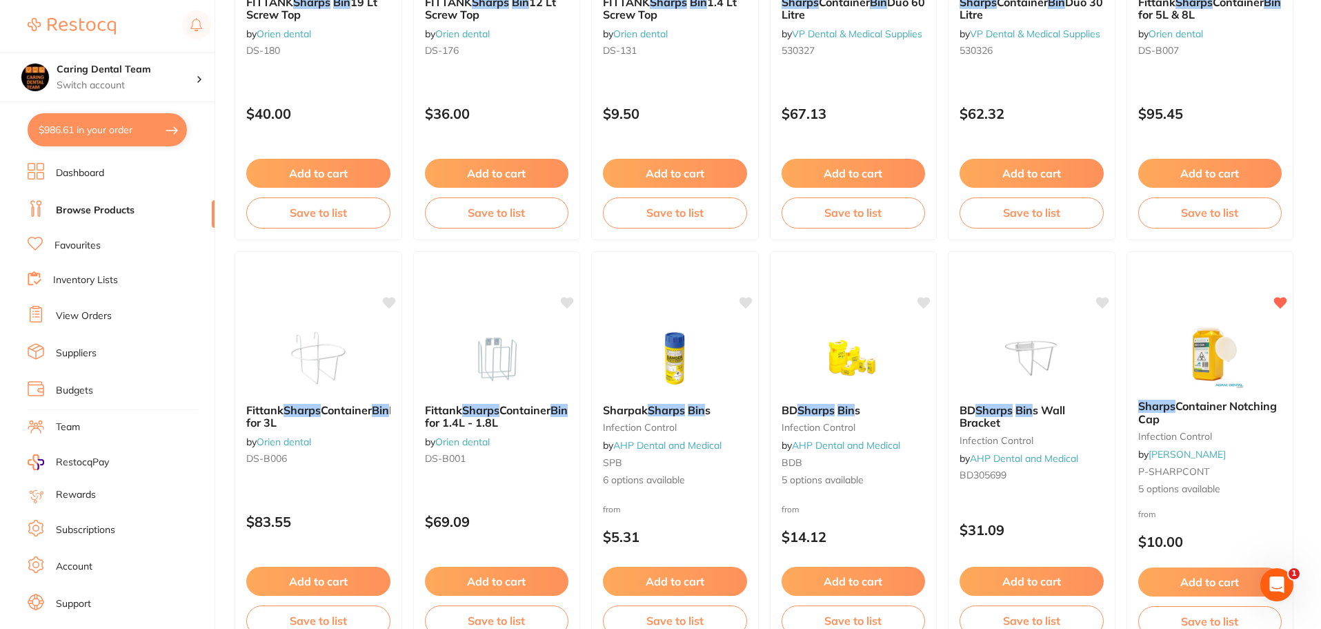
click at [78, 134] on button "$986.61 in your order" at bounding box center [107, 129] width 159 height 33
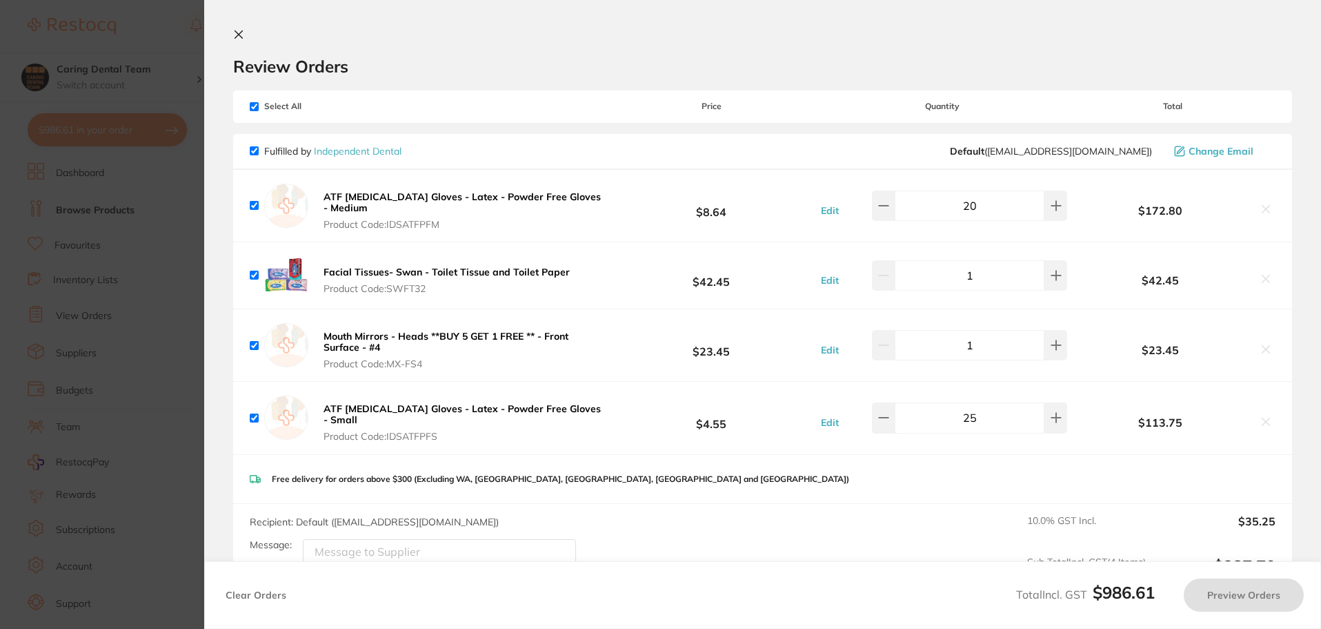
checkbox input "true"
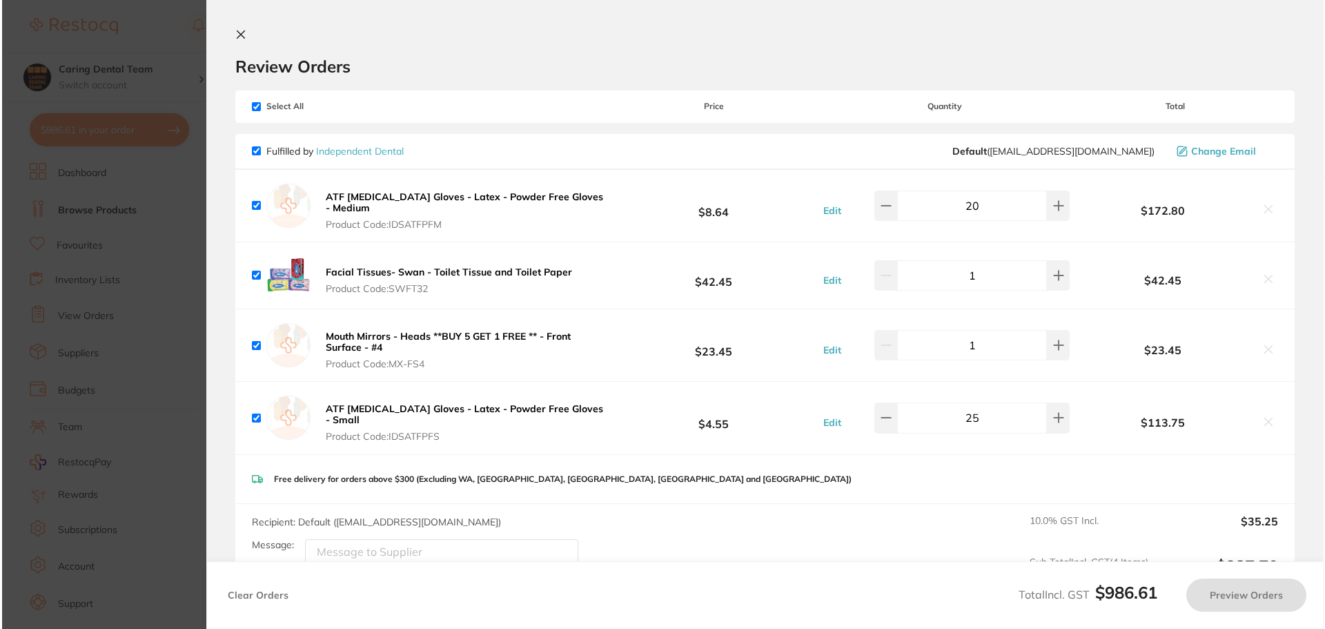
scroll to position [0, 0]
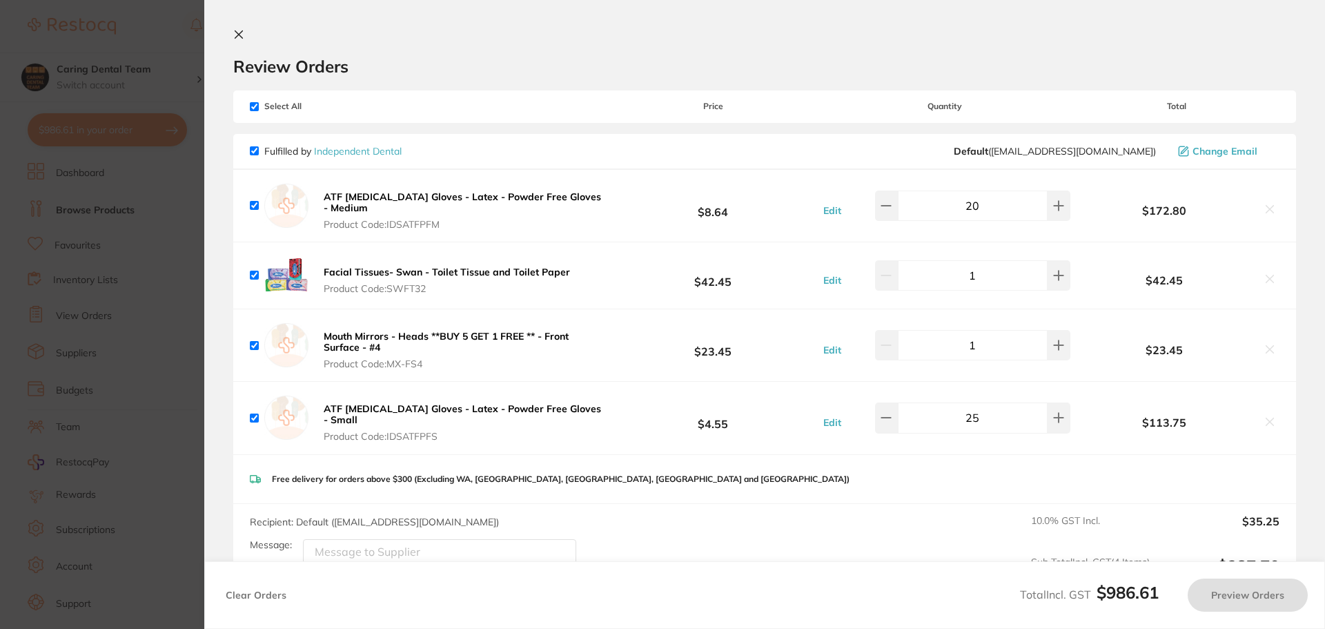
checkbox input "true"
click at [38, 233] on section "Update RRP Set your pre negotiated price for this item. Item Agreed RRP (excl. …" at bounding box center [662, 314] width 1325 height 629
click at [234, 37] on section at bounding box center [662, 314] width 1325 height 629
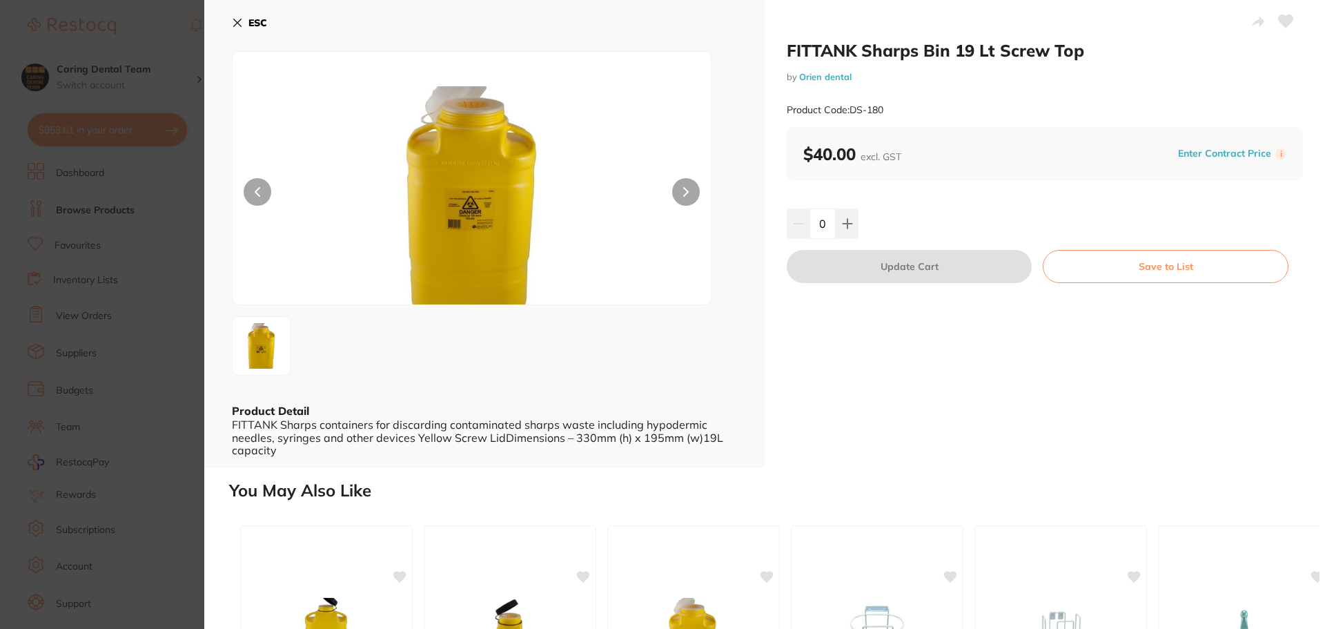
click at [237, 21] on icon at bounding box center [238, 23] width 8 height 8
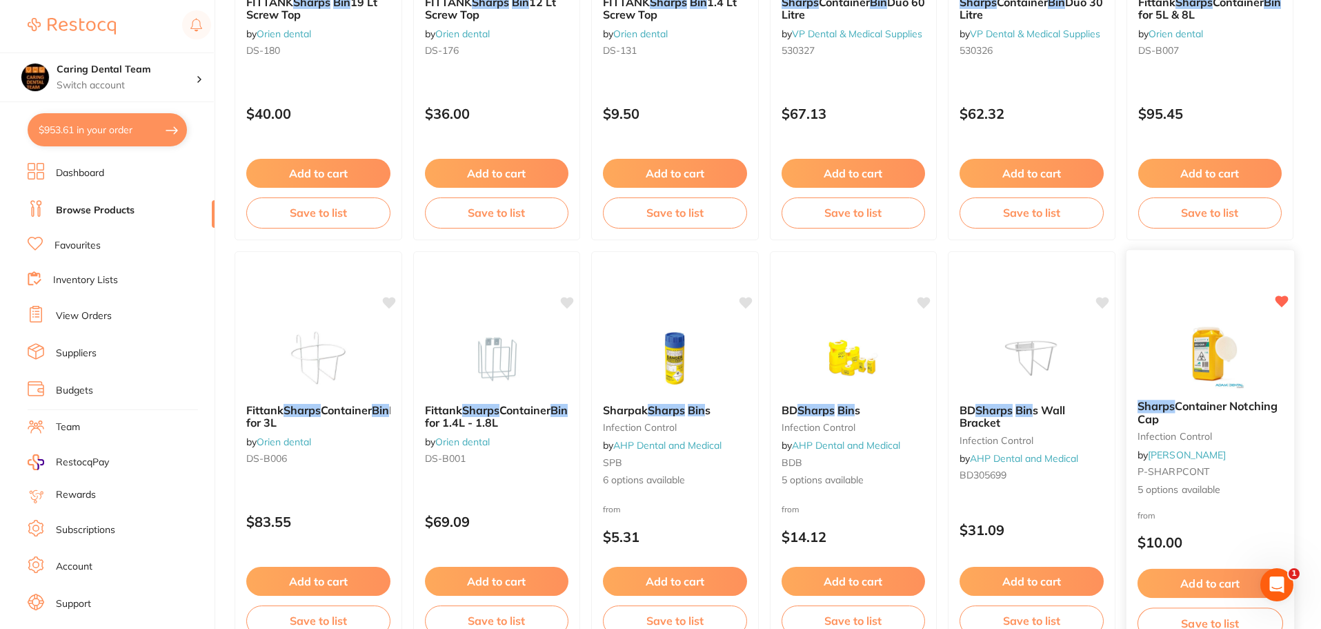
click at [1232, 346] on img at bounding box center [1210, 354] width 90 height 70
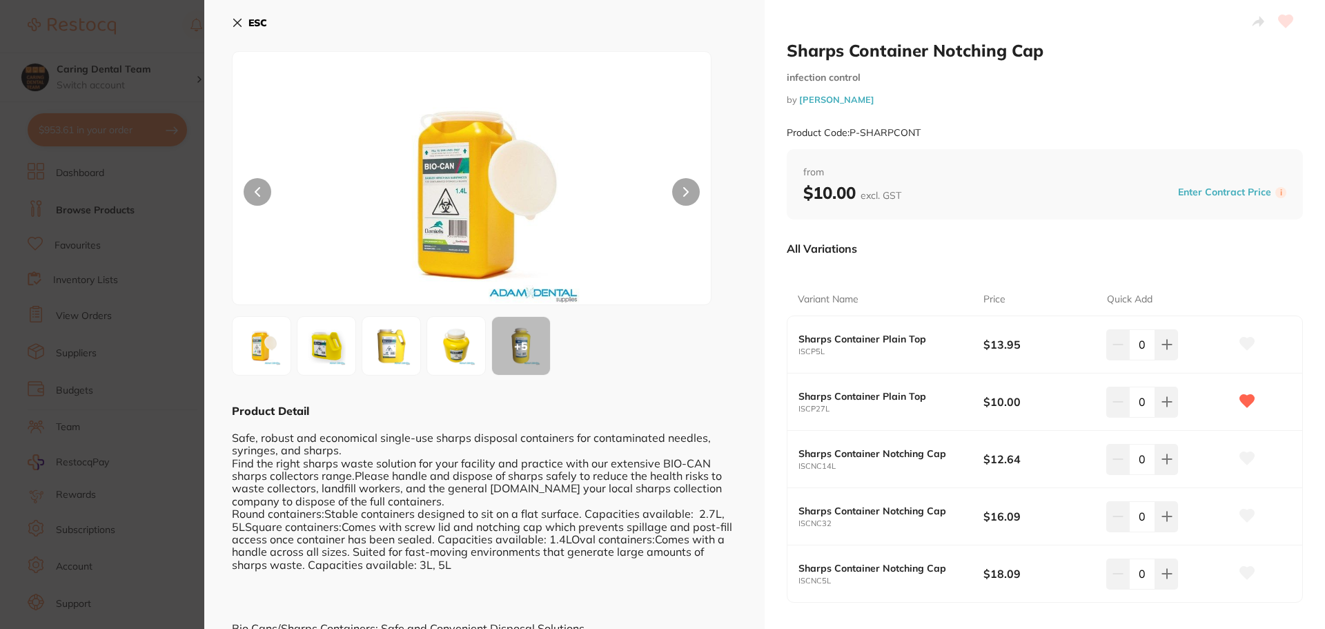
click at [1217, 355] on div "0" at bounding box center [1168, 344] width 124 height 30
click at [1162, 402] on icon at bounding box center [1166, 401] width 9 height 9
click at [1163, 397] on icon at bounding box center [1166, 401] width 9 height 9
type input "3"
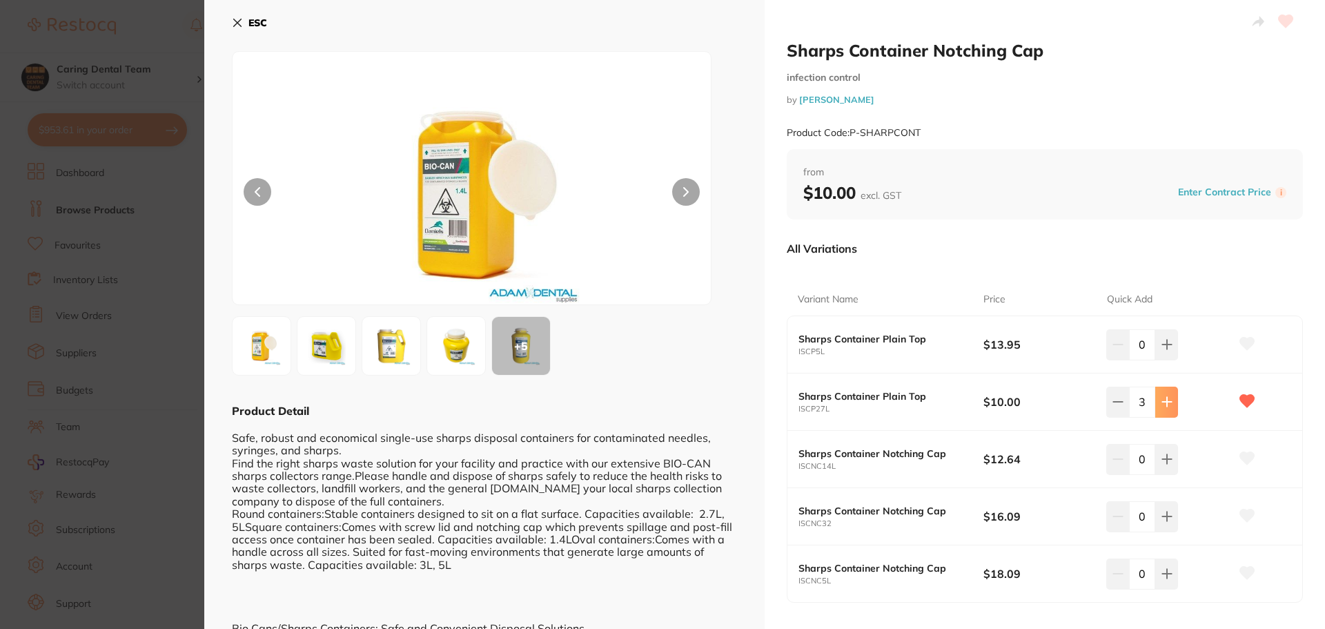
scroll to position [414, 0]
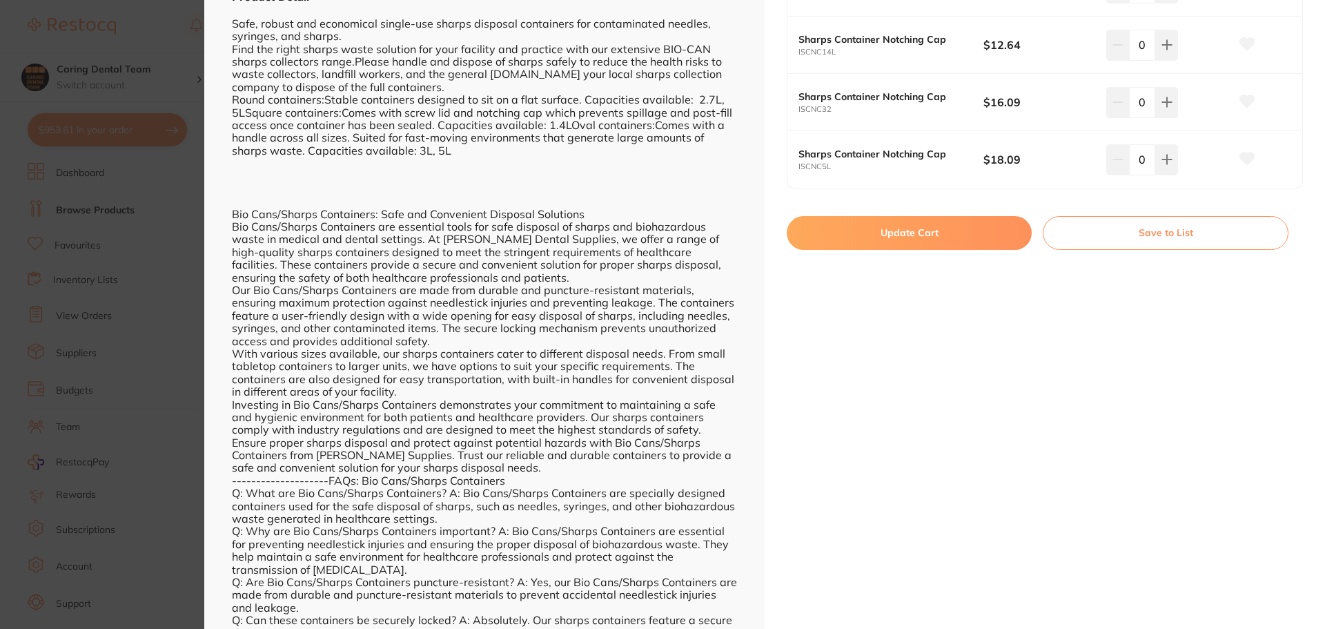
click at [950, 223] on button "Update Cart" at bounding box center [909, 232] width 245 height 33
checkbox input "false"
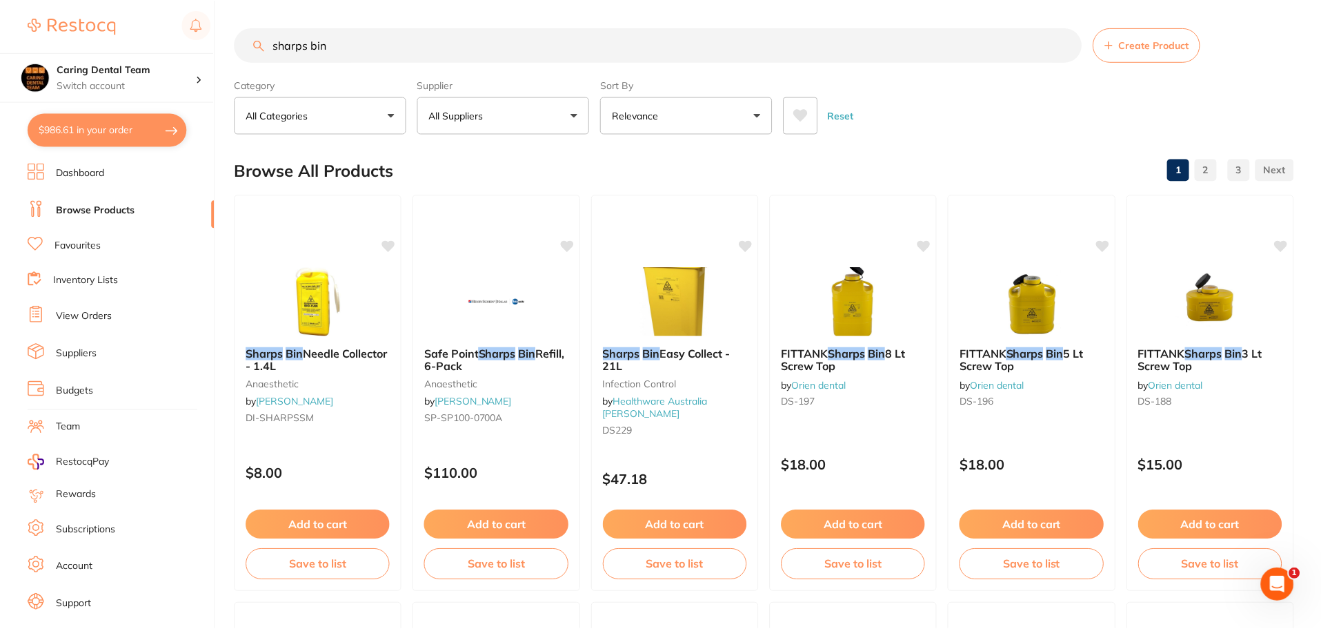
scroll to position [759, 0]
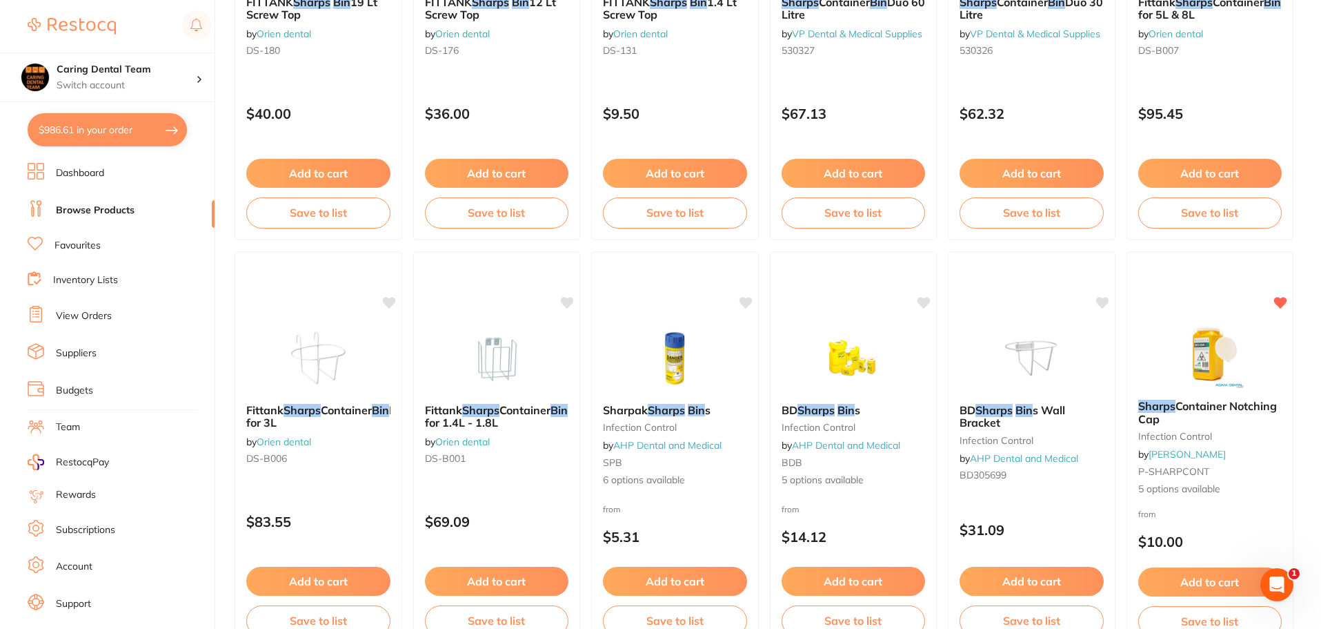
click at [99, 127] on button "$986.61 in your order" at bounding box center [107, 129] width 159 height 33
checkbox input "true"
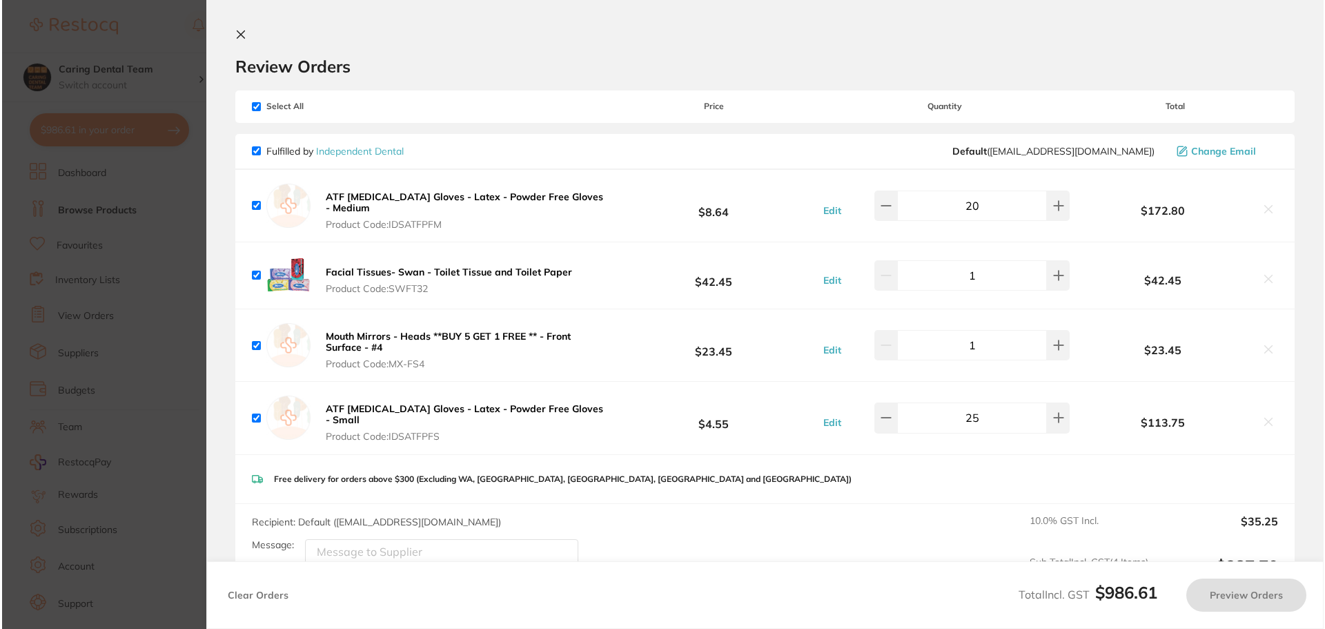
scroll to position [0, 0]
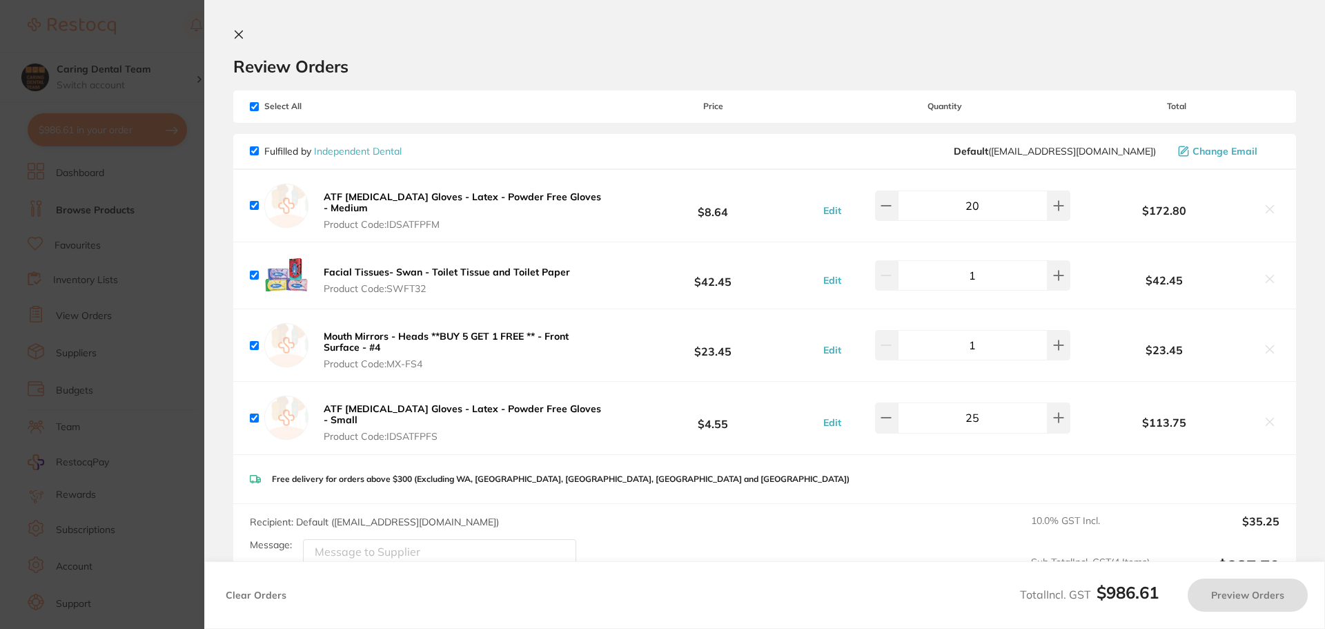
checkbox input "true"
click at [135, 343] on section "Update RRP Set your pre negotiated price for this item. Item Agreed RRP (excl. …" at bounding box center [662, 314] width 1325 height 629
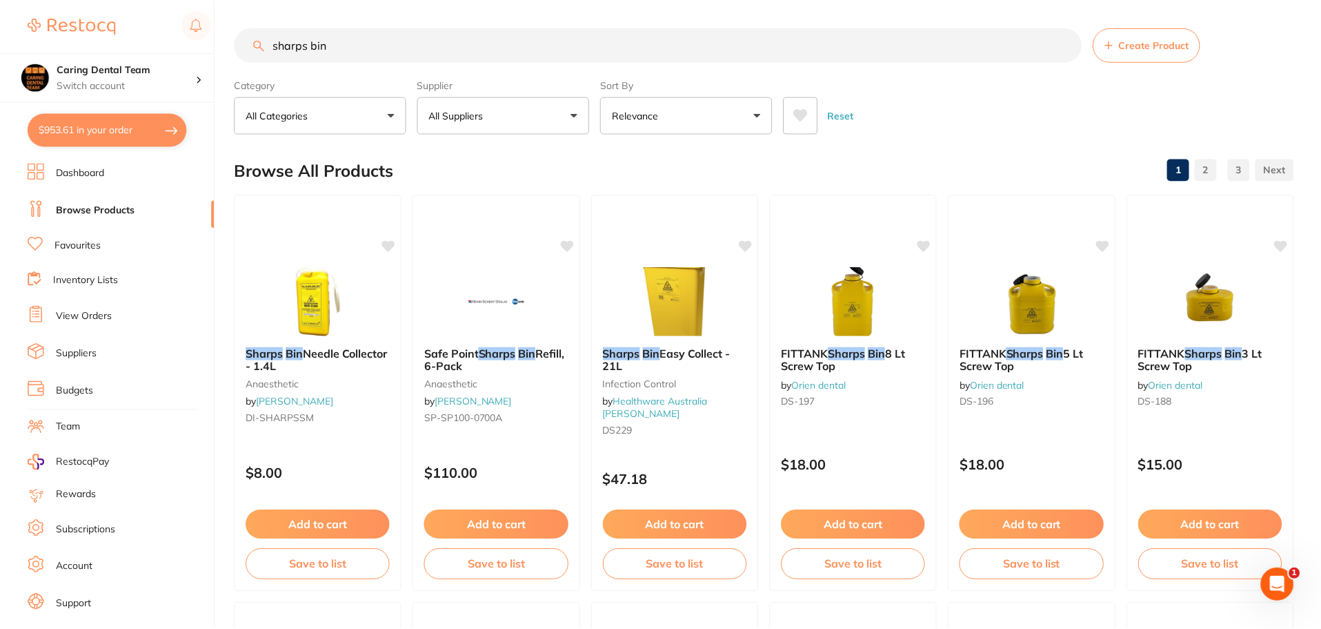
scroll to position [759, 0]
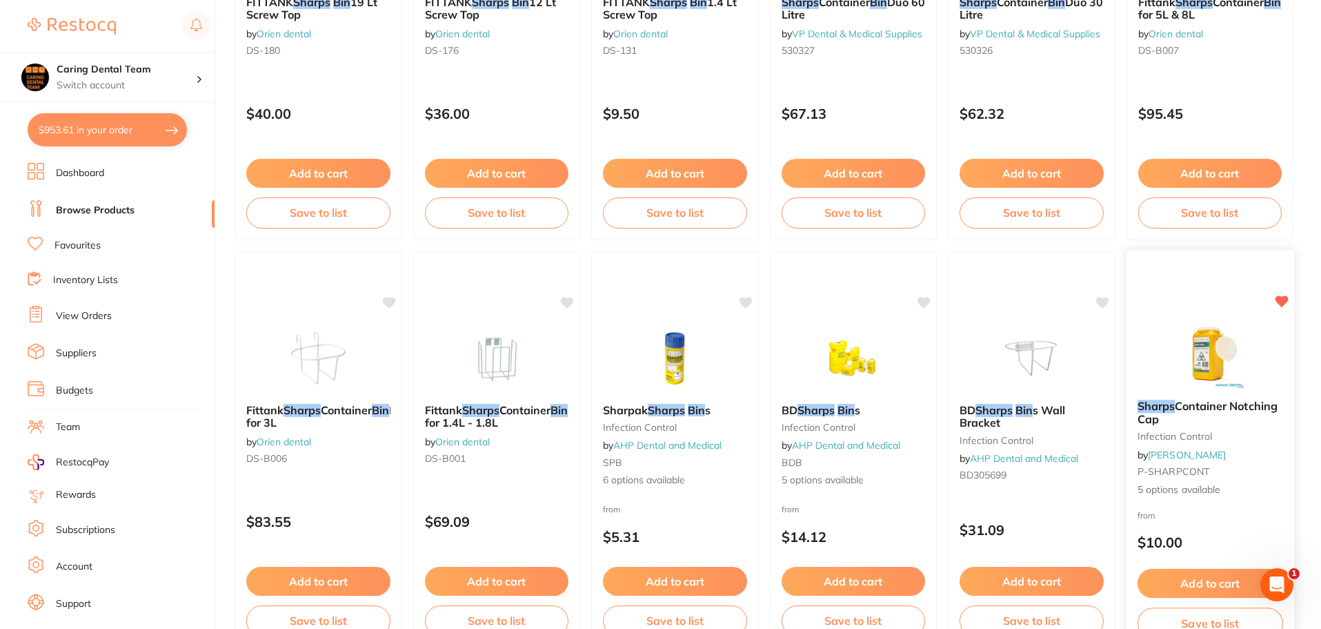
click at [1196, 342] on img at bounding box center [1210, 354] width 90 height 70
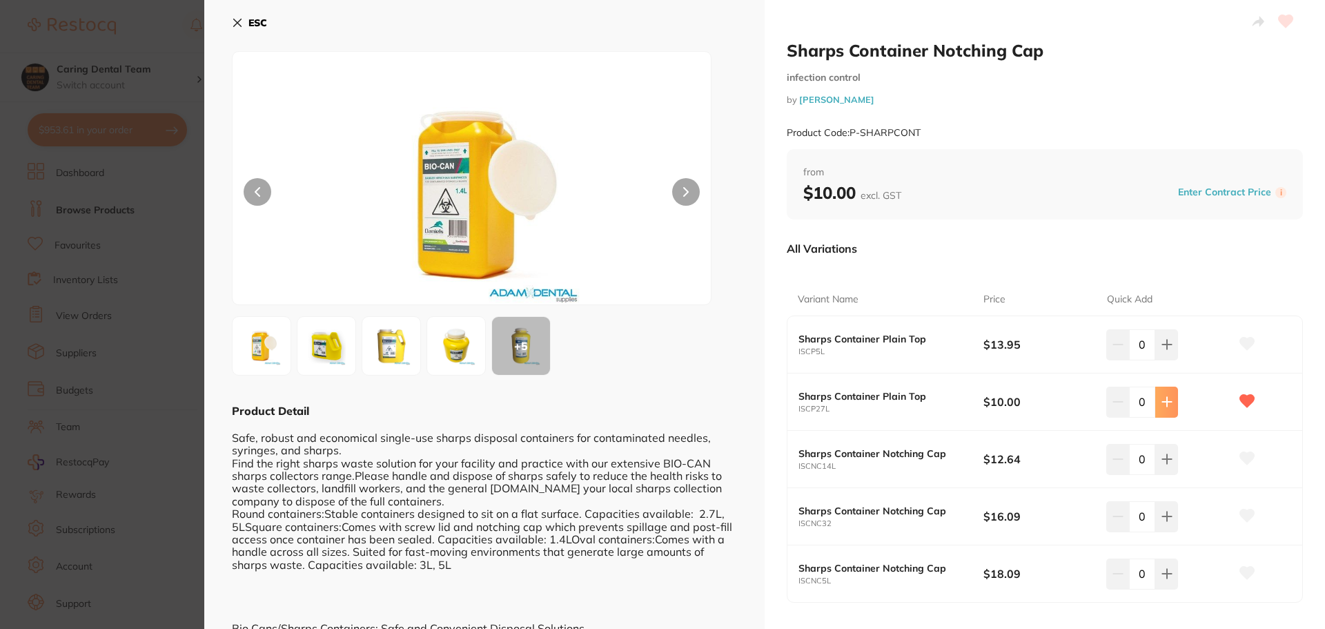
click at [1163, 403] on icon at bounding box center [1166, 401] width 11 height 11
type input "3"
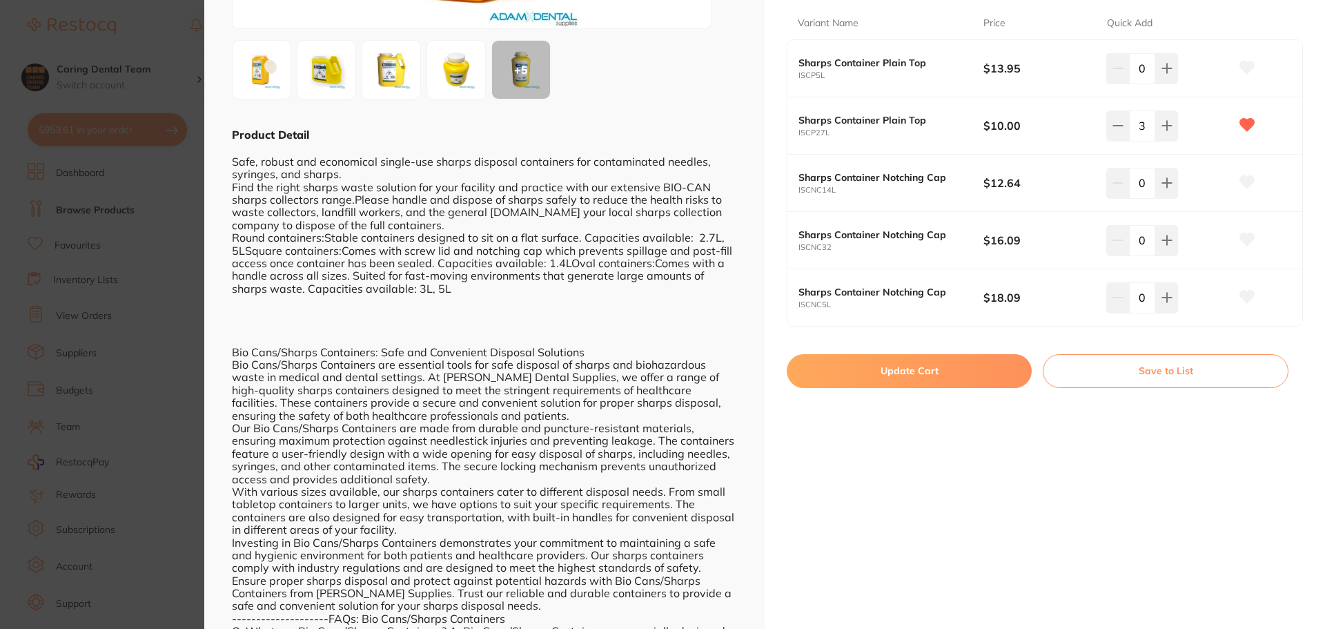
click at [980, 372] on button "Update Cart" at bounding box center [909, 370] width 245 height 33
checkbox input "false"
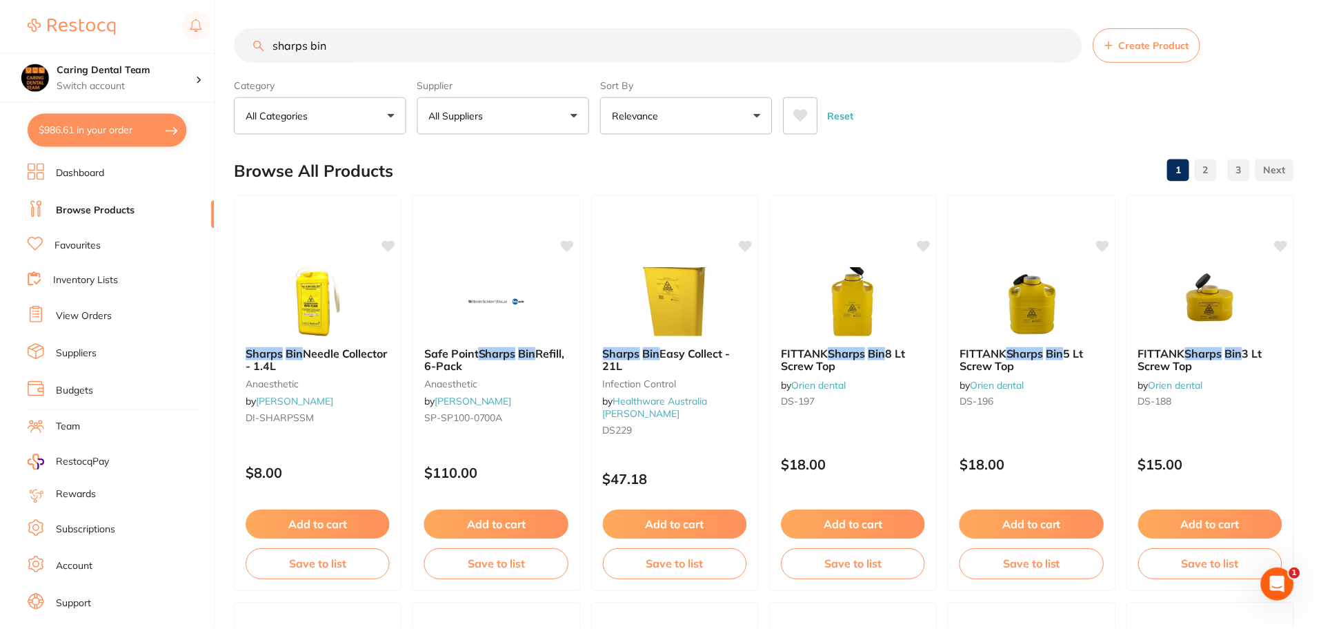
scroll to position [759, 0]
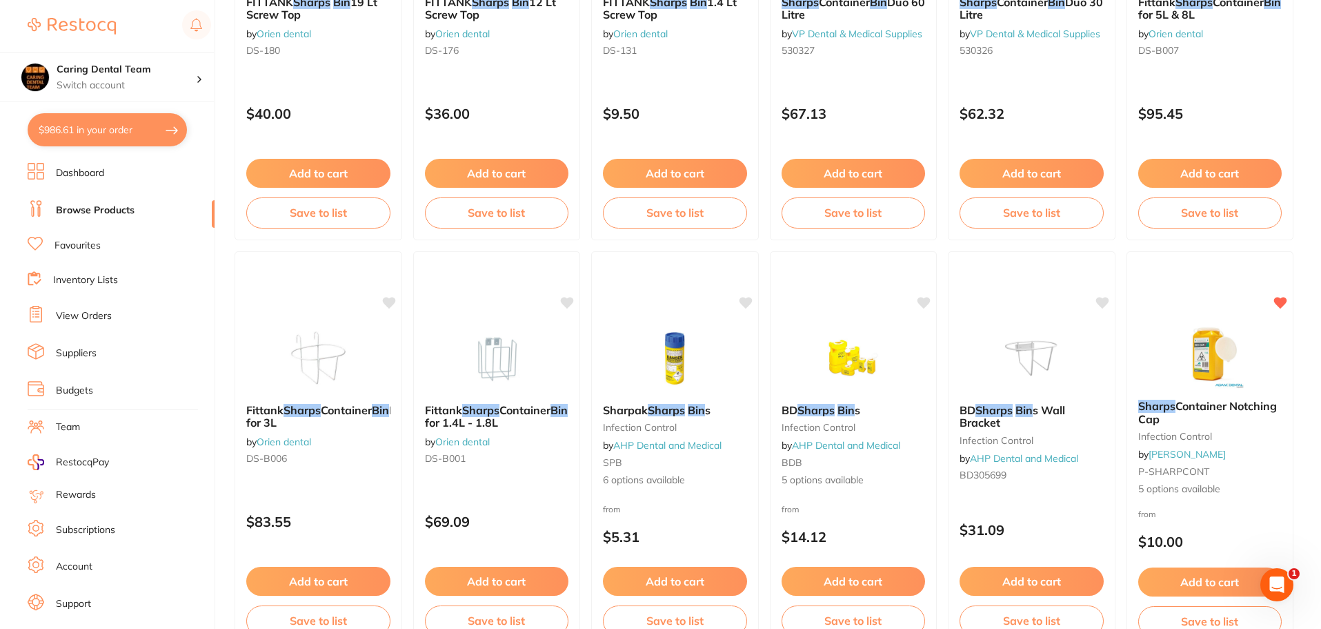
click at [76, 146] on button "$986.61 in your order" at bounding box center [107, 129] width 159 height 33
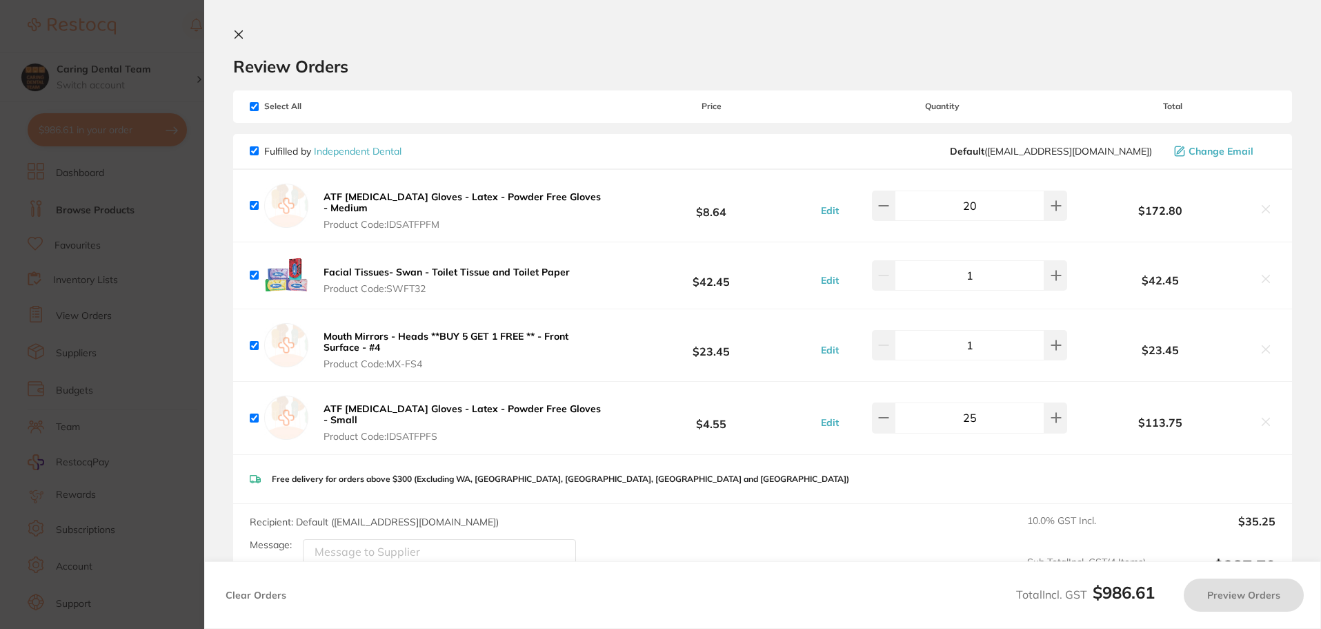
checkbox input "true"
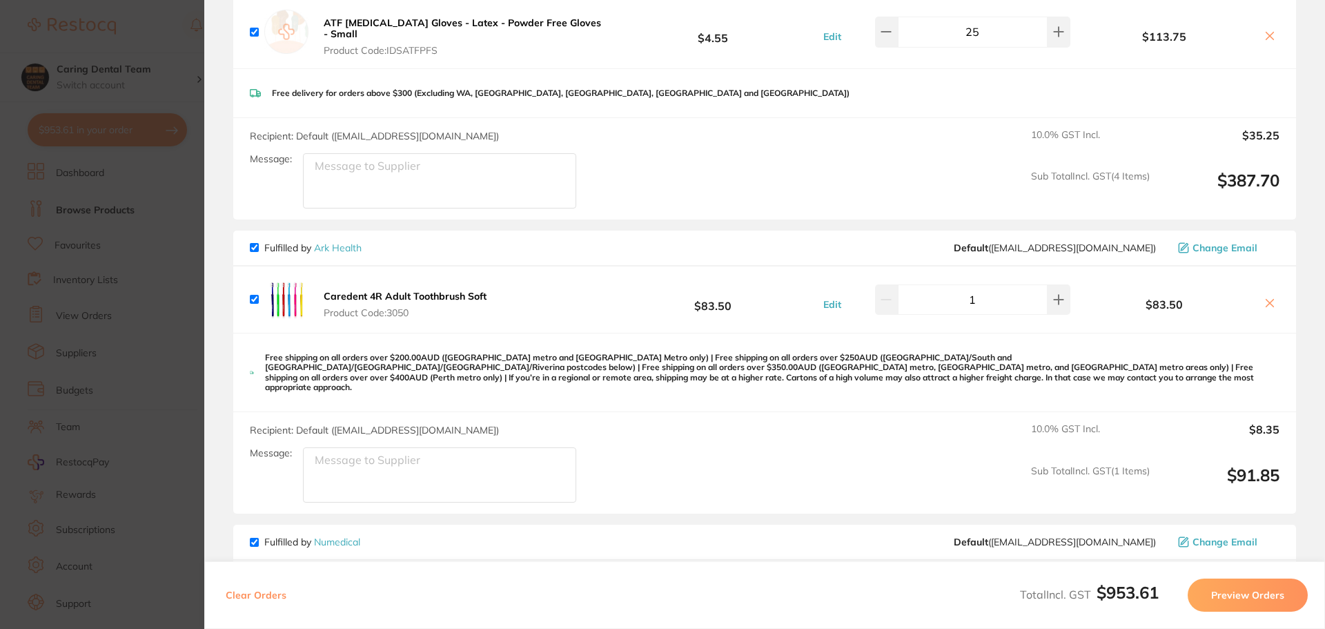
scroll to position [252, 0]
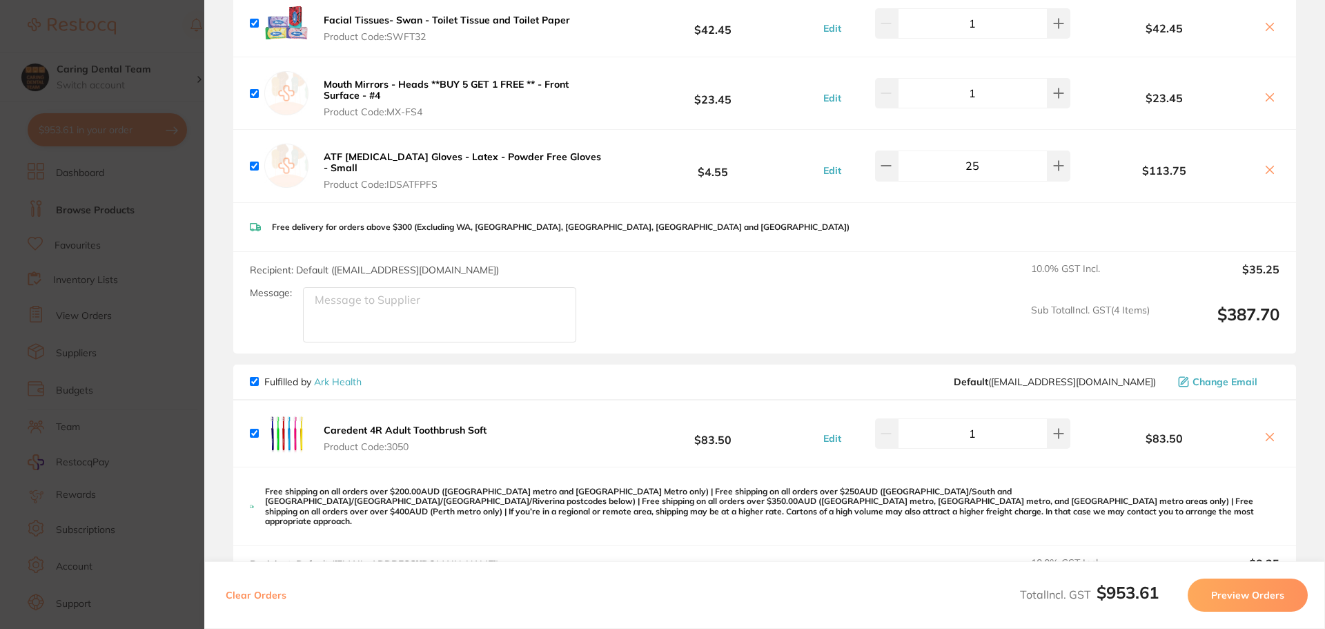
click at [252, 378] on input "checkbox" at bounding box center [254, 381] width 9 height 9
click at [257, 377] on input "checkbox" at bounding box center [254, 381] width 9 height 9
click at [255, 382] on input "checkbox" at bounding box center [254, 381] width 9 height 9
checkbox input "false"
click at [174, 313] on section "Update RRP Set your pre negotiated price for this item. Item Agreed RRP (excl. …" at bounding box center [662, 314] width 1325 height 629
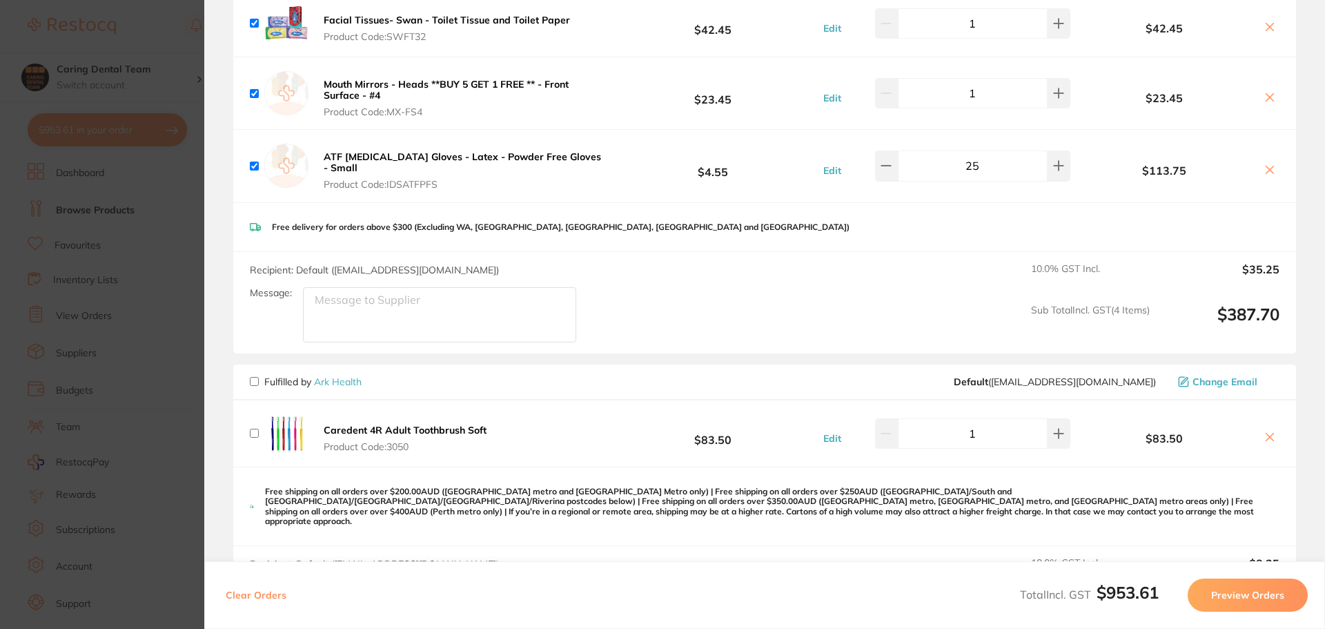
checkbox input "false"
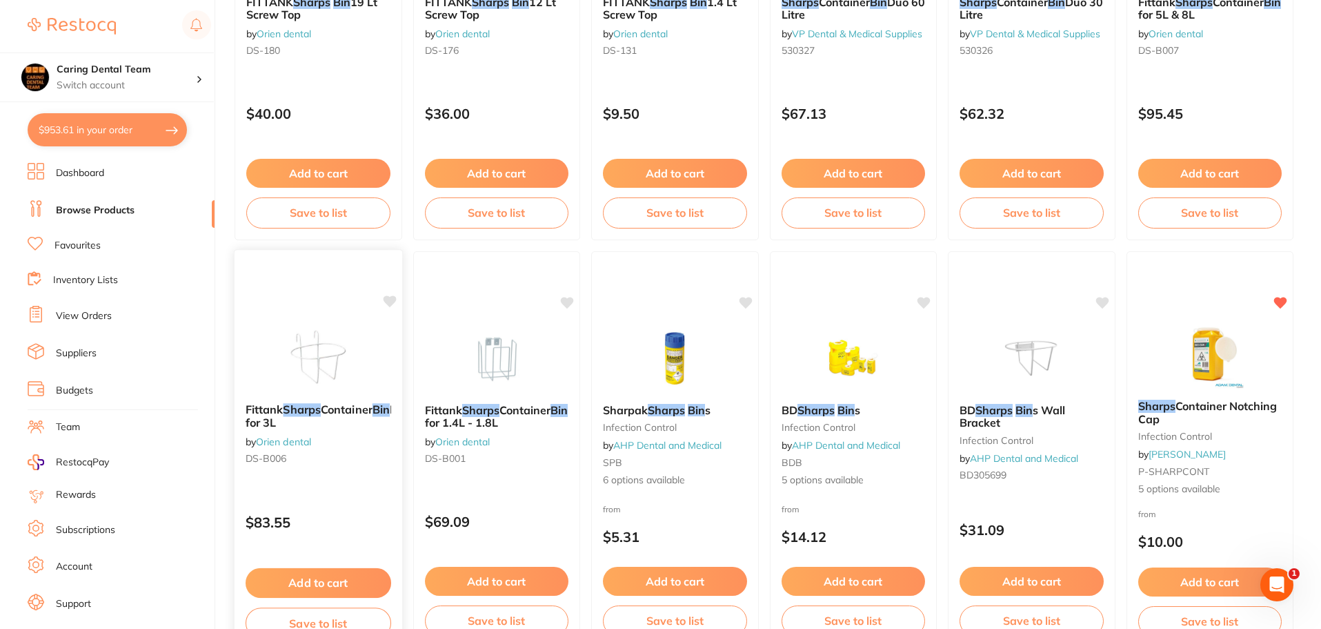
scroll to position [114, 0]
click at [1212, 583] on button "Add to cart" at bounding box center [1210, 584] width 146 height 30
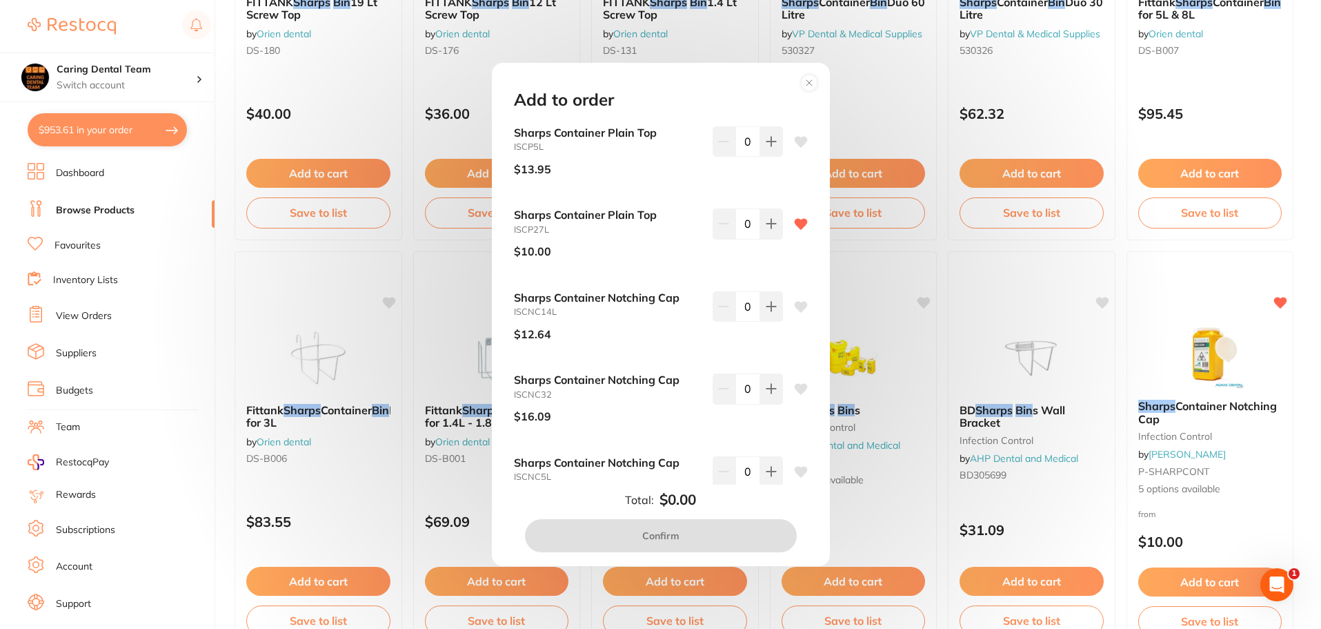
scroll to position [0, 0]
click at [760, 235] on button at bounding box center [771, 223] width 23 height 30
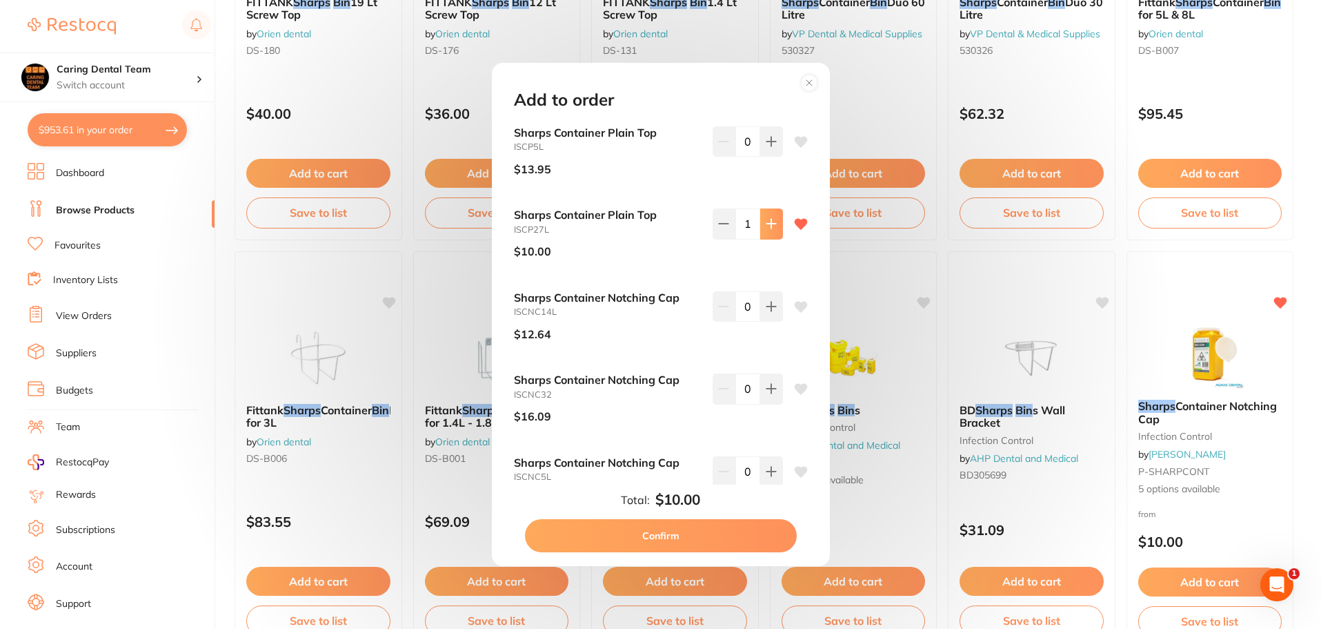
click at [760, 235] on button at bounding box center [771, 223] width 23 height 30
type input "3"
click at [695, 546] on button "Confirm" at bounding box center [661, 535] width 272 height 33
checkbox input "false"
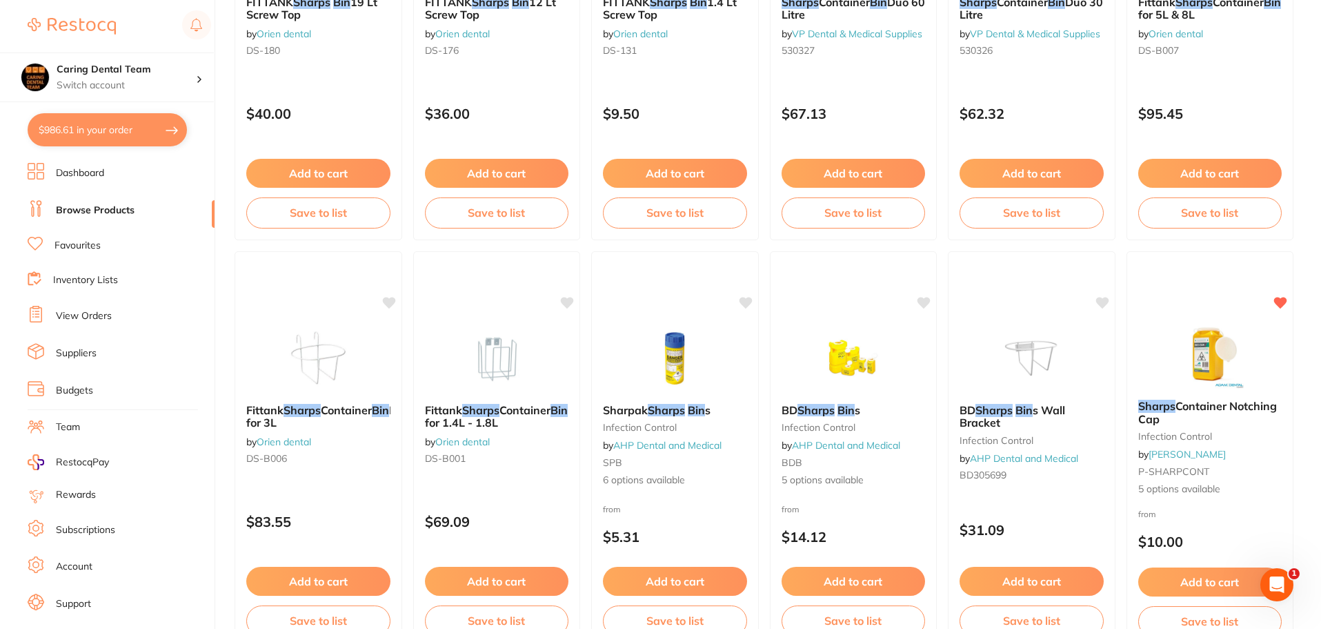
click at [92, 132] on button "$986.61 in your order" at bounding box center [107, 129] width 159 height 33
checkbox input "true"
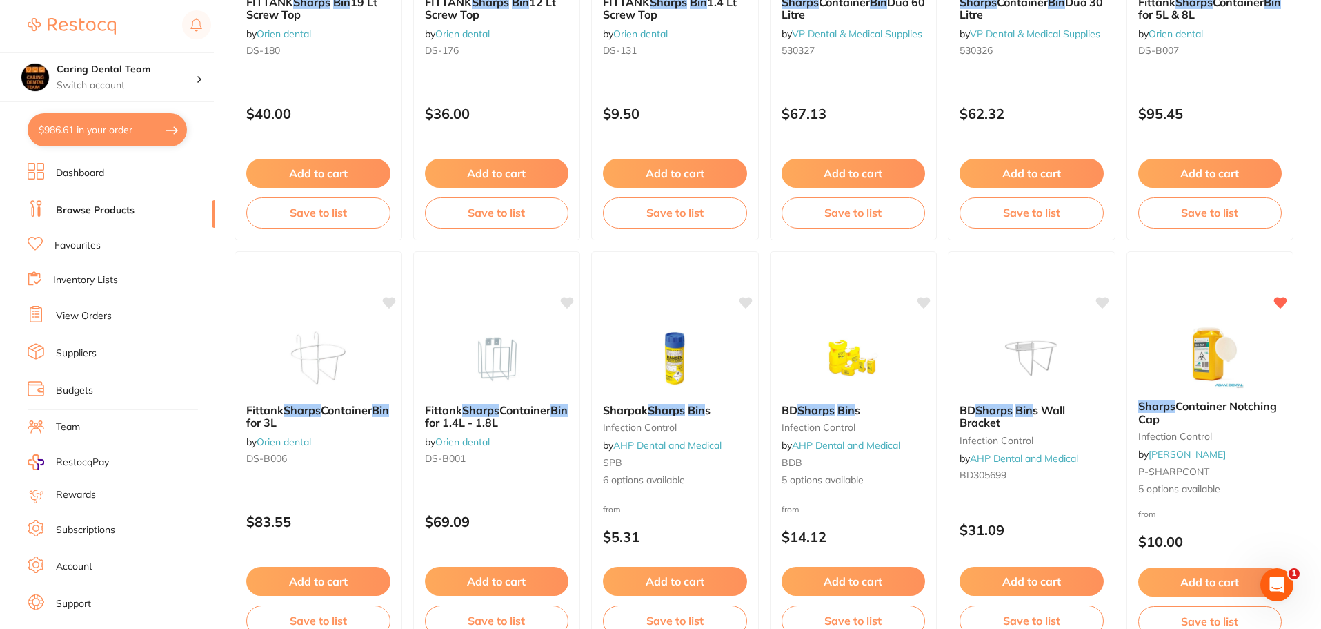
checkbox input "true"
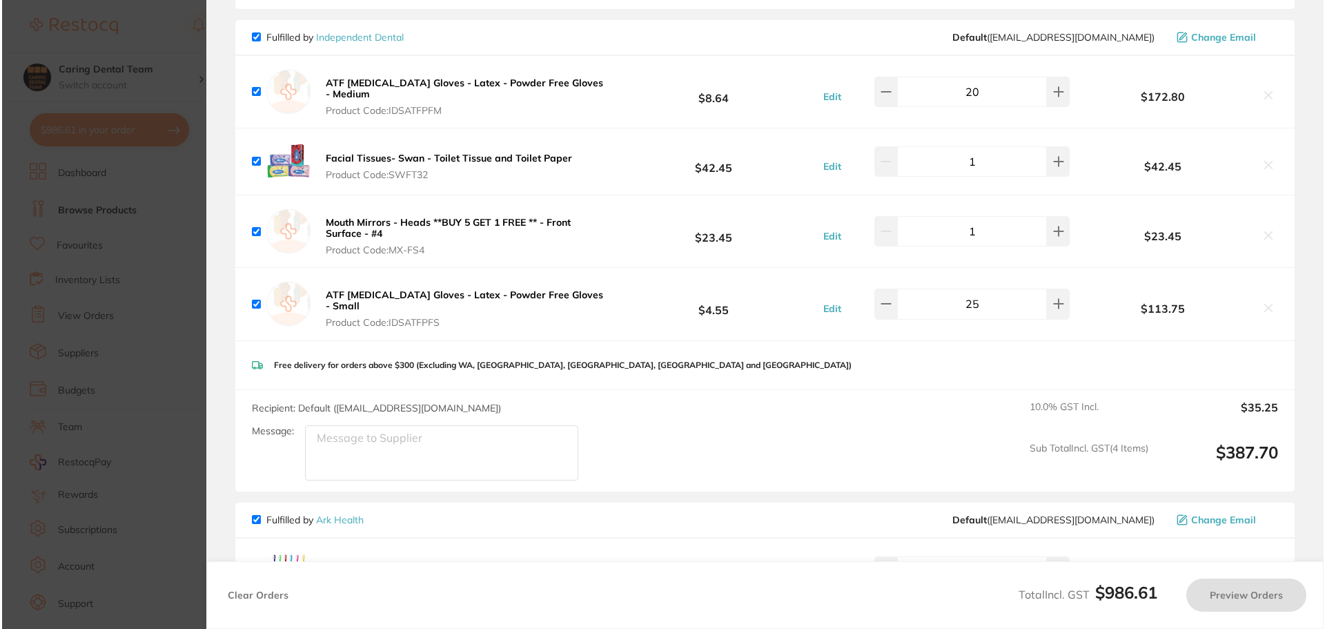
scroll to position [483, 0]
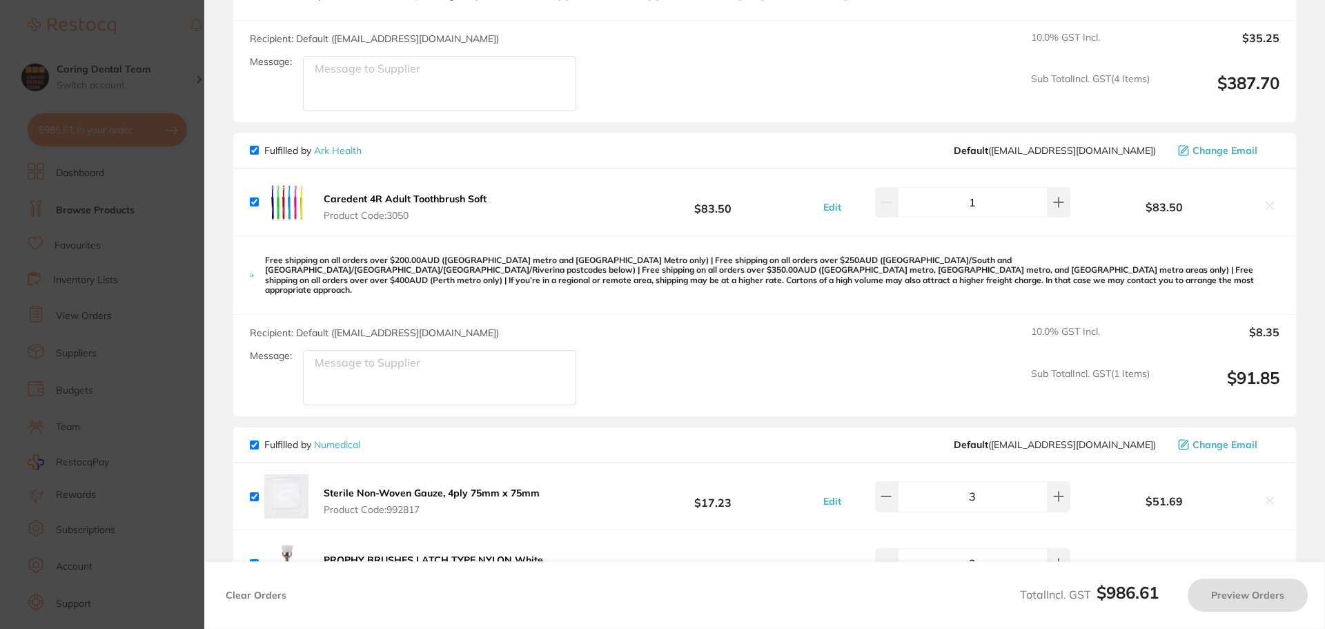
checkbox input "true"
drag, startPoint x: 1324, startPoint y: 167, endPoint x: 1080, endPoint y: 240, distance: 255.0
click at [1321, 202] on section "Update RRP Set your pre negotiated price for this item. Item Agreed RRP (excl. …" at bounding box center [662, 314] width 1325 height 629
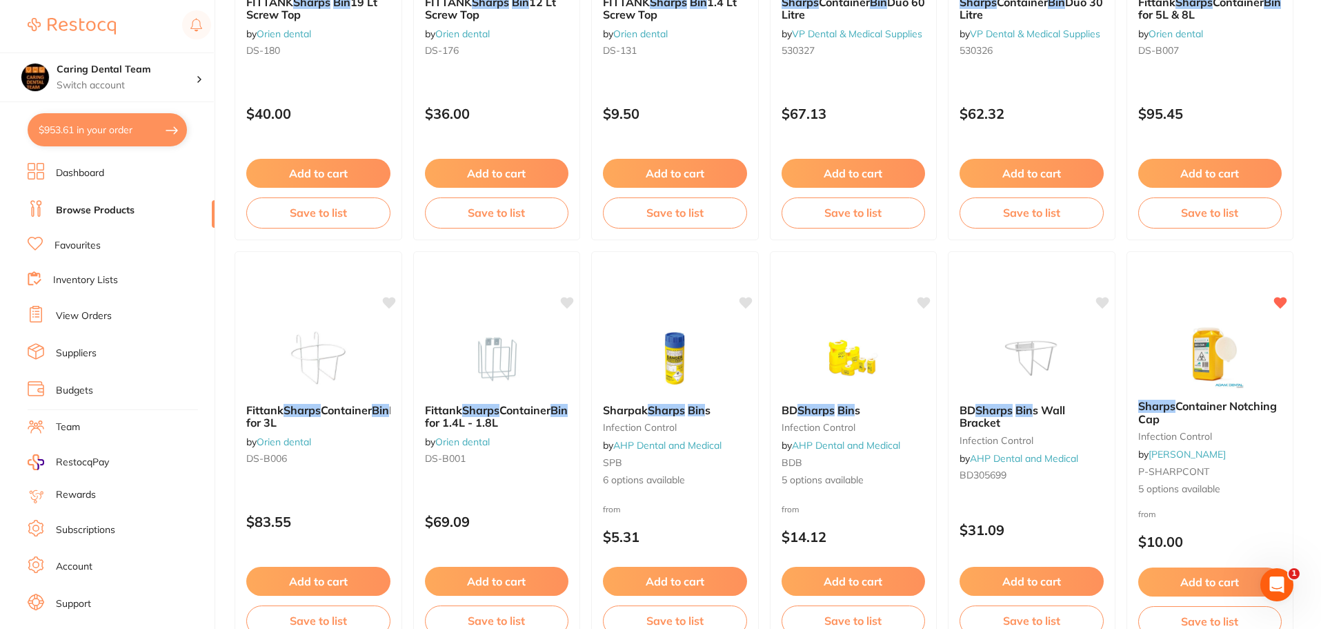
scroll to position [1409, 0]
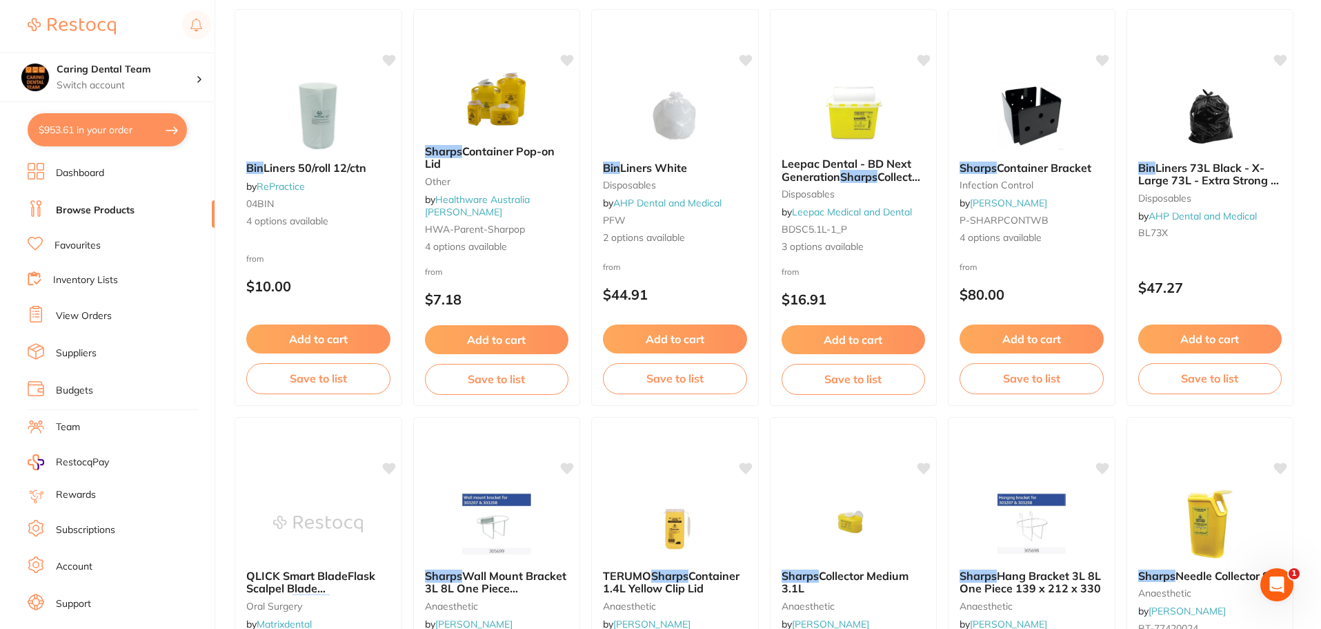
drag, startPoint x: 59, startPoint y: 137, endPoint x: 1299, endPoint y: 389, distance: 1265.3
click at [59, 137] on button "$953.61 in your order" at bounding box center [107, 129] width 159 height 33
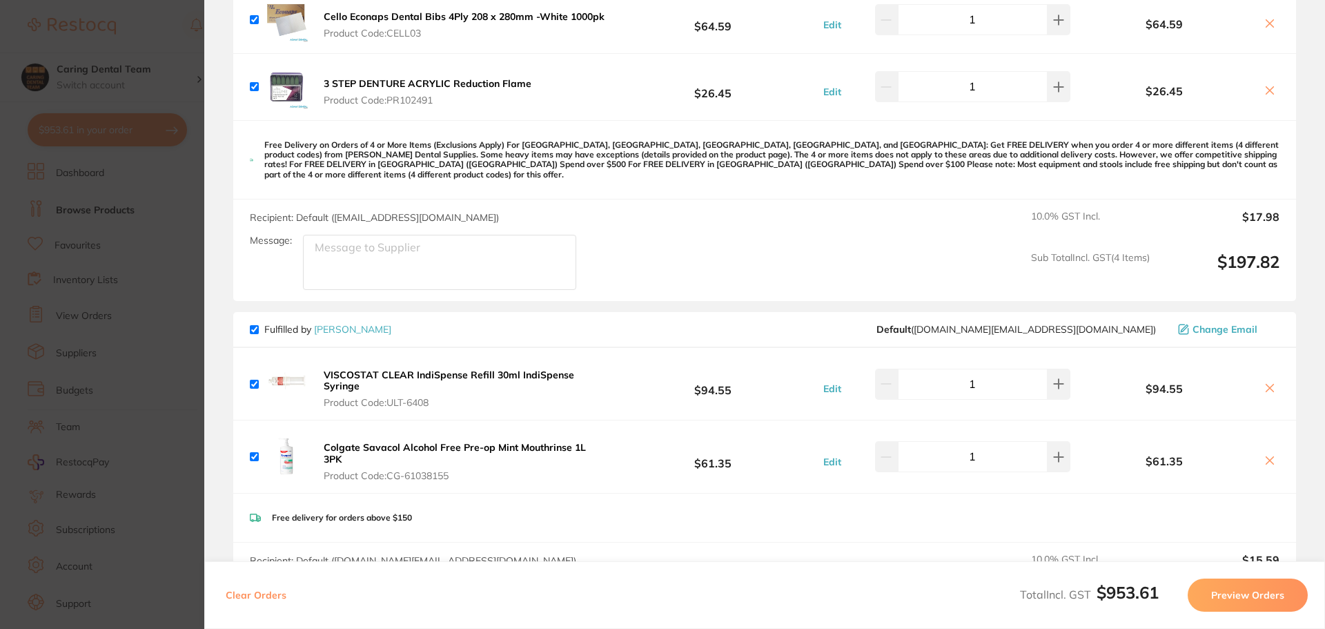
scroll to position [1218, 0]
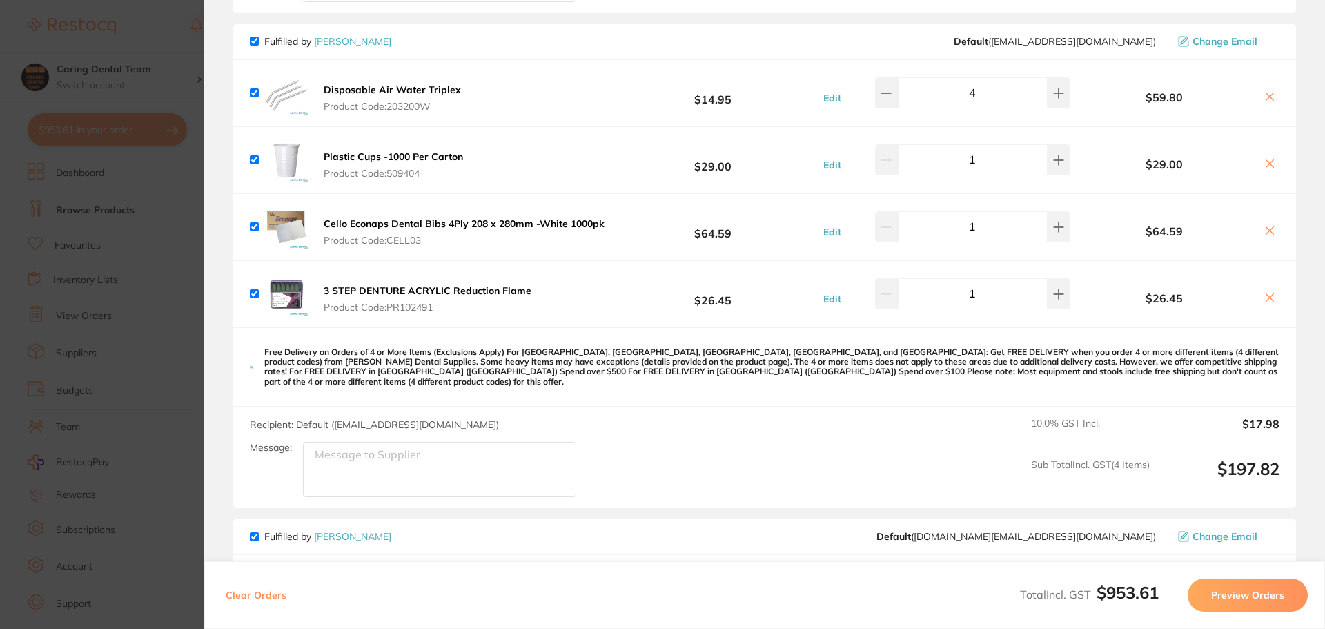
click at [170, 205] on section "Update RRP Set your pre negotiated price for this item. Item Agreed RRP (excl. …" at bounding box center [662, 314] width 1325 height 629
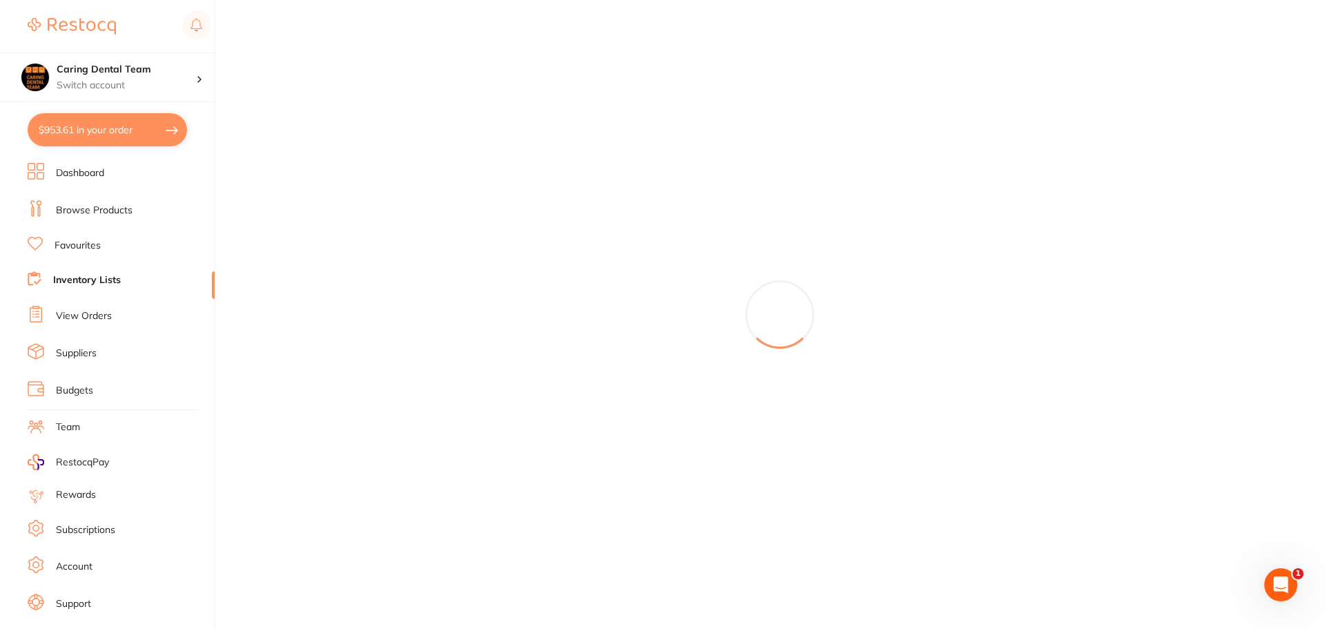
click at [191, 289] on li "Inventory Lists" at bounding box center [121, 280] width 187 height 19
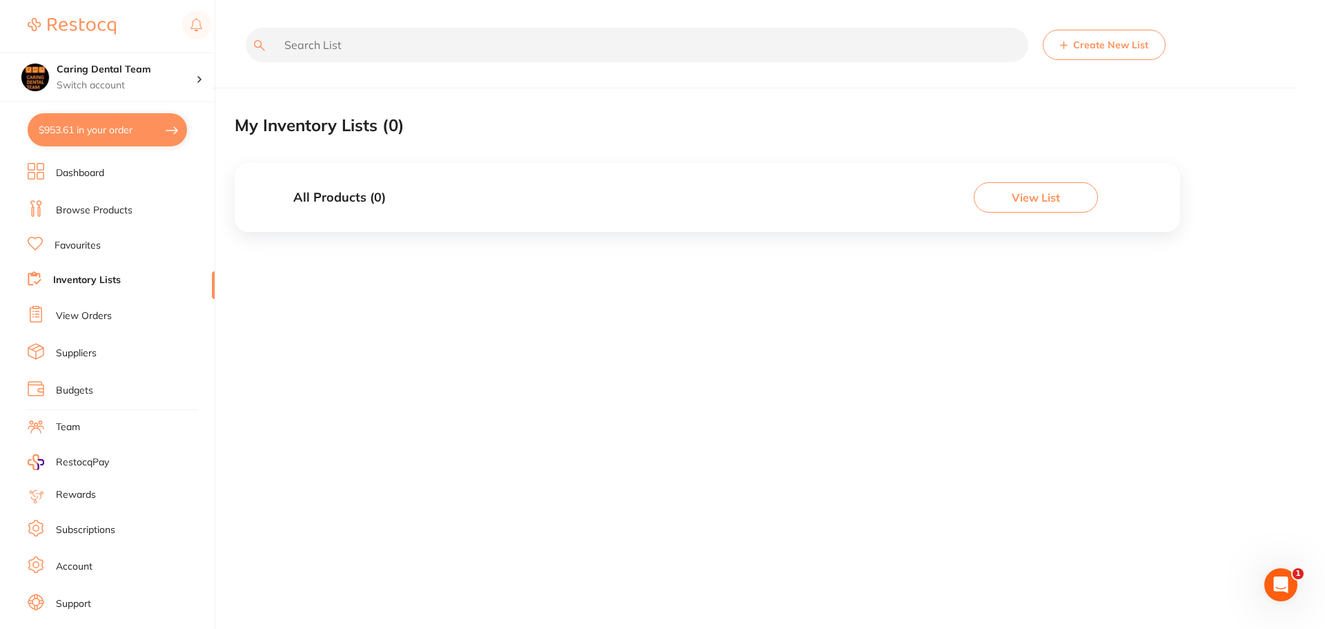
click at [73, 204] on link "Browse Products" at bounding box center [94, 211] width 77 height 14
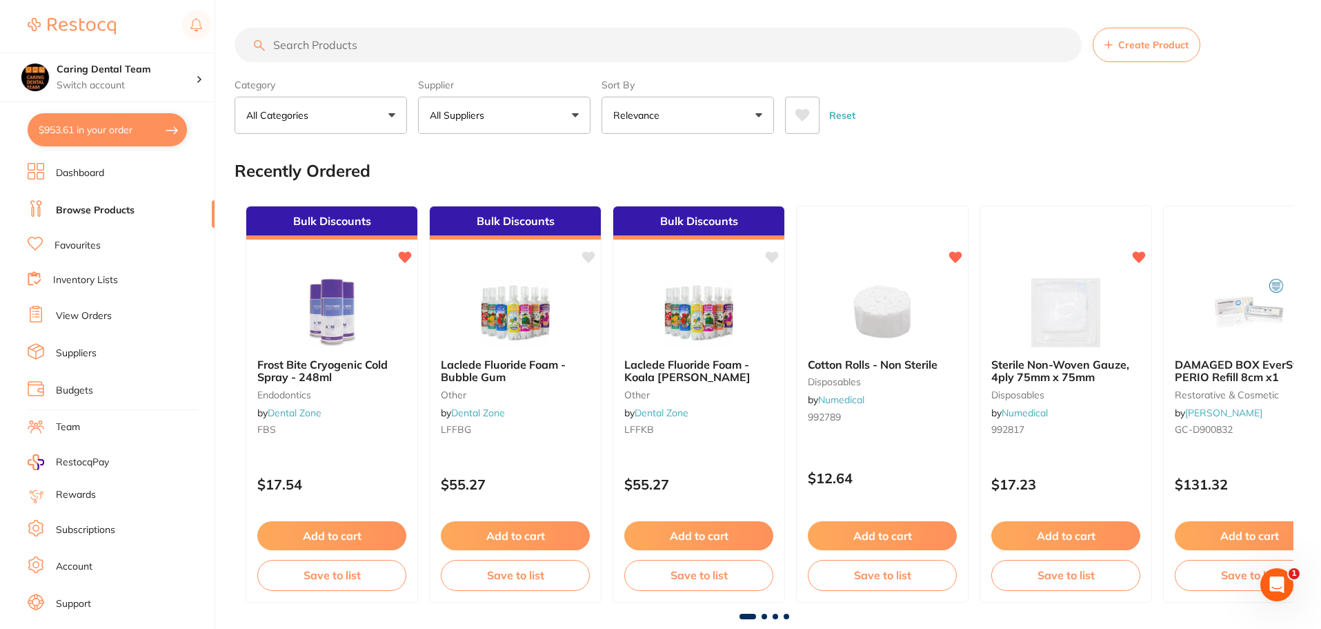
click at [393, 52] on input "search" at bounding box center [658, 45] width 847 height 34
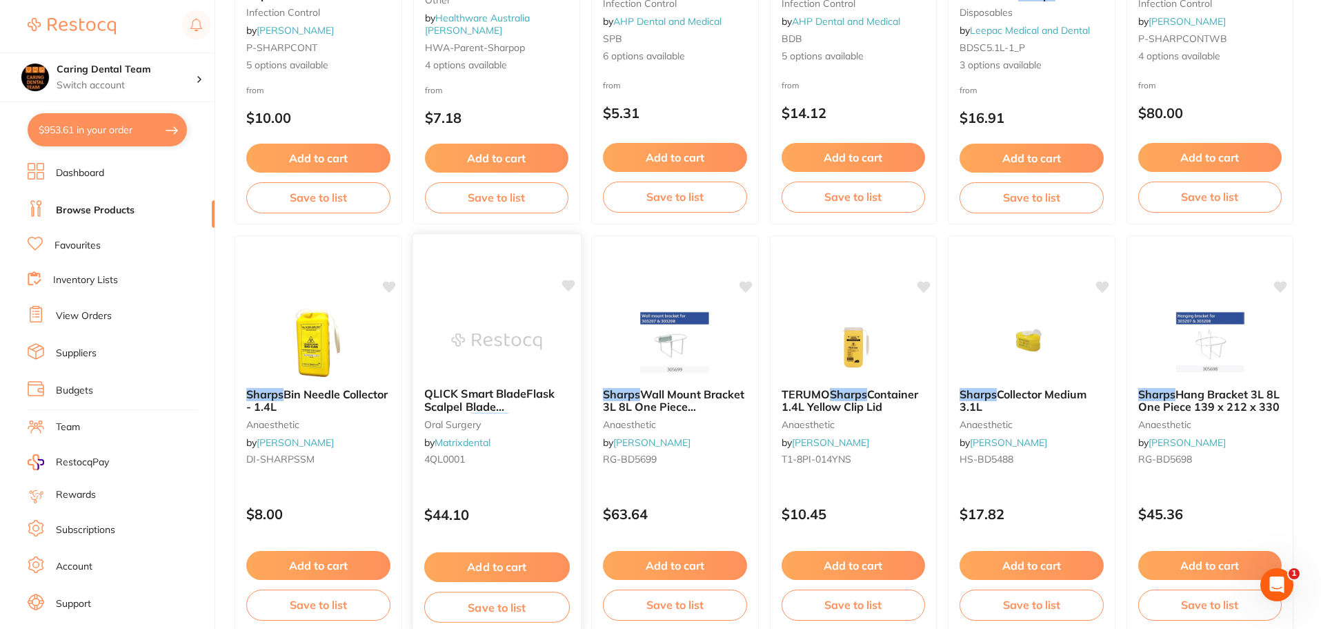
scroll to position [483, 0]
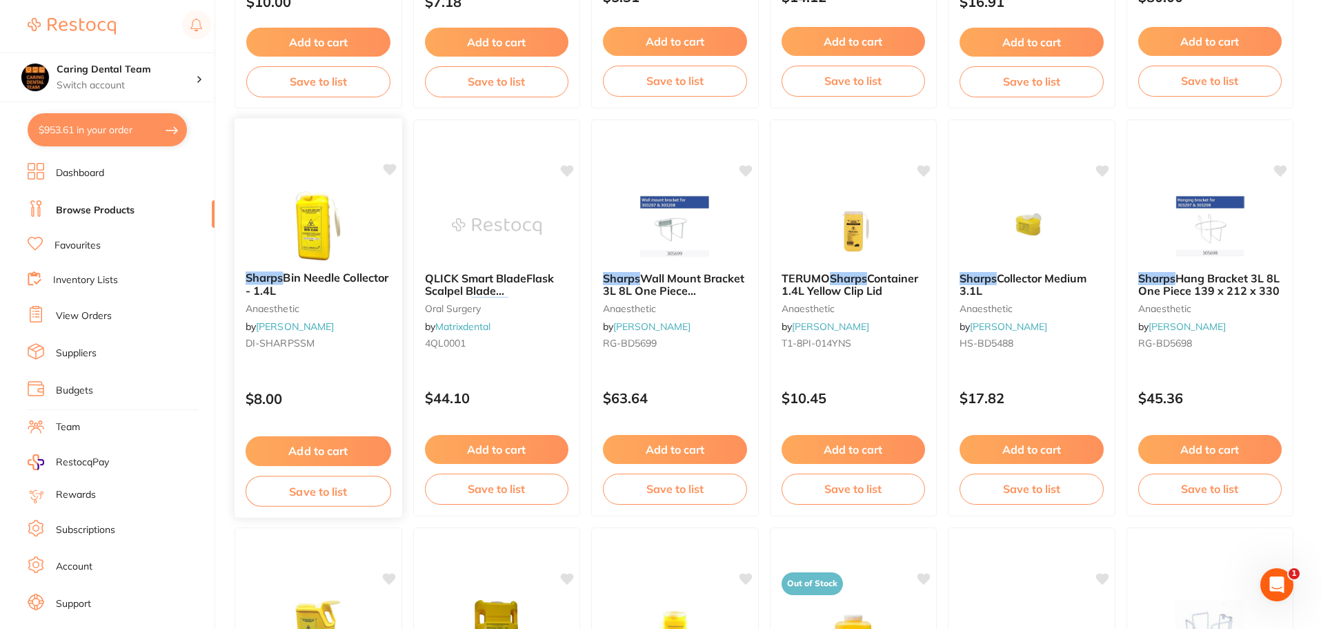
type input "sharps"
click at [310, 195] on img at bounding box center [318, 225] width 90 height 70
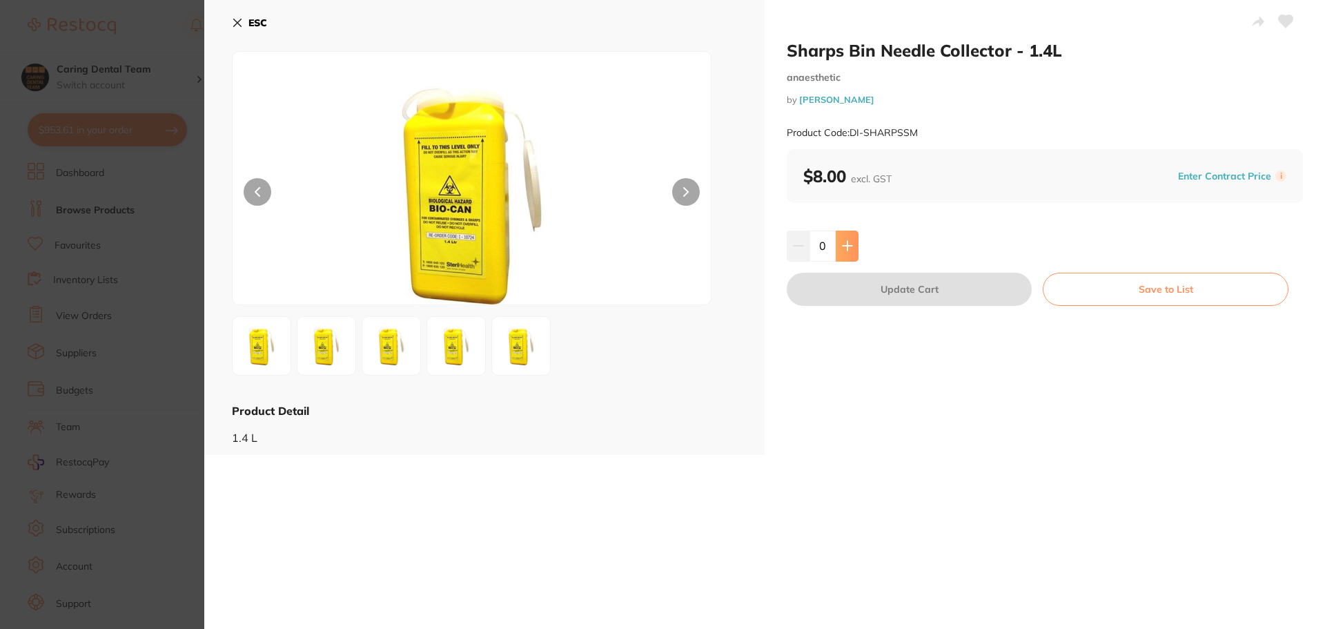
click at [851, 253] on button at bounding box center [847, 245] width 23 height 30
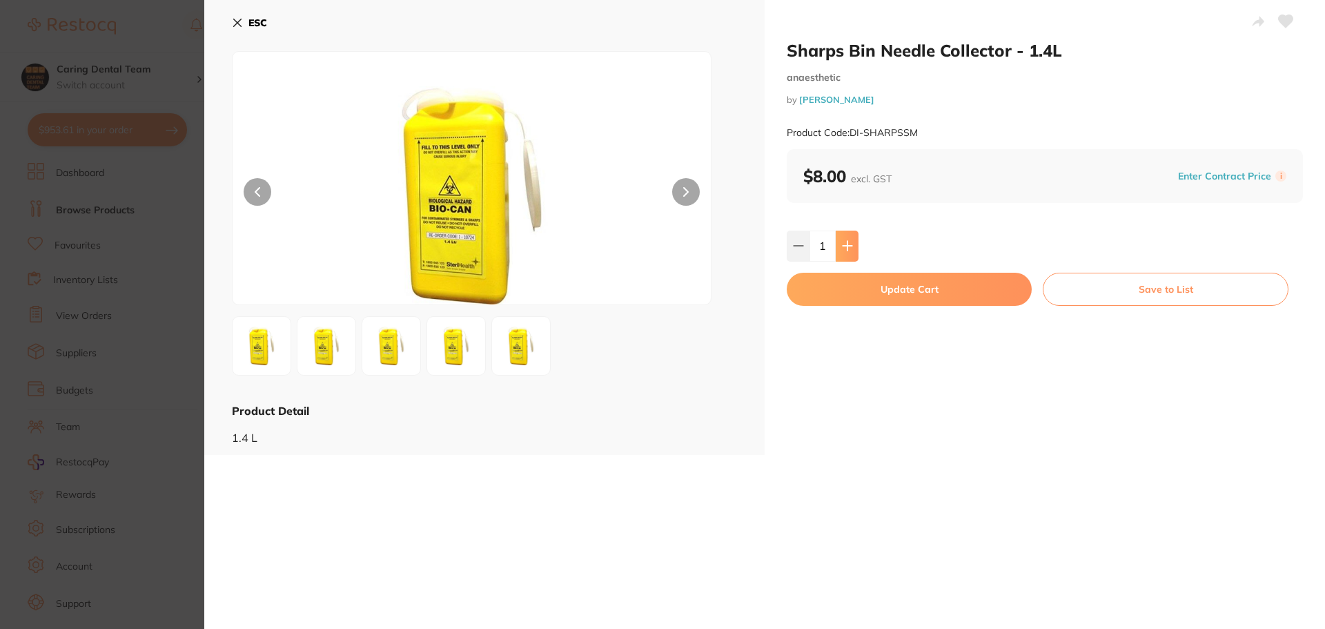
click at [851, 253] on button at bounding box center [847, 245] width 23 height 30
type input "3"
click at [894, 295] on button "Update Cart" at bounding box center [909, 289] width 245 height 33
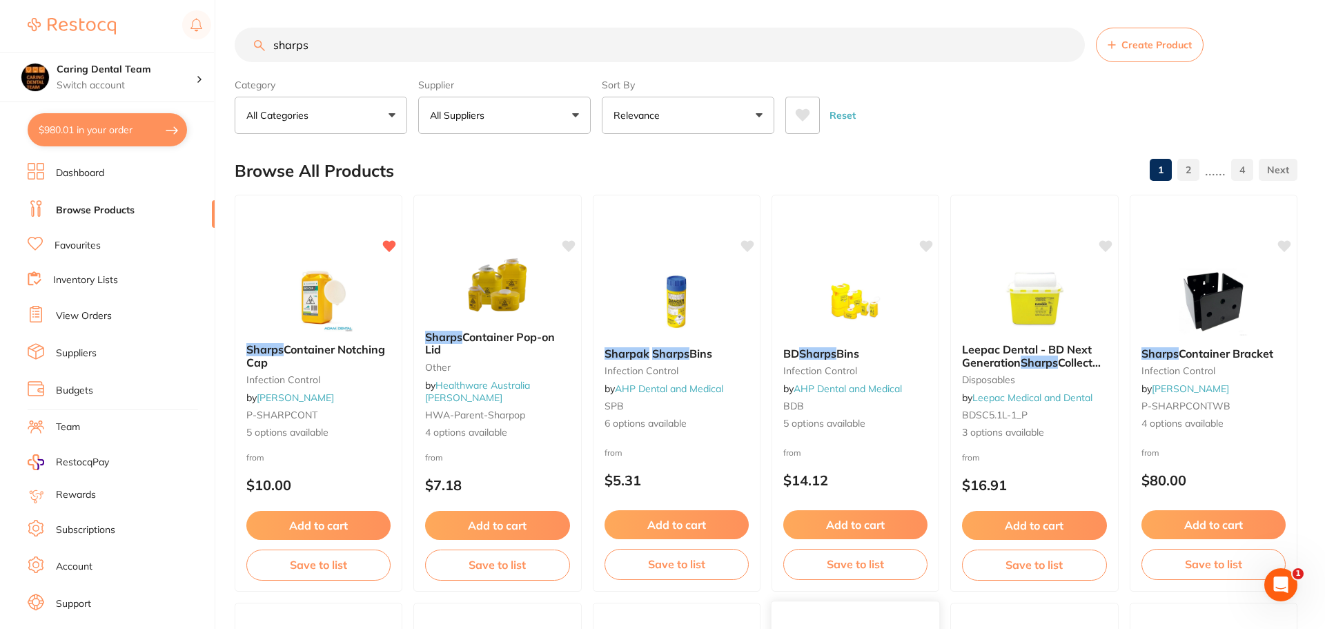
checkbox input "false"
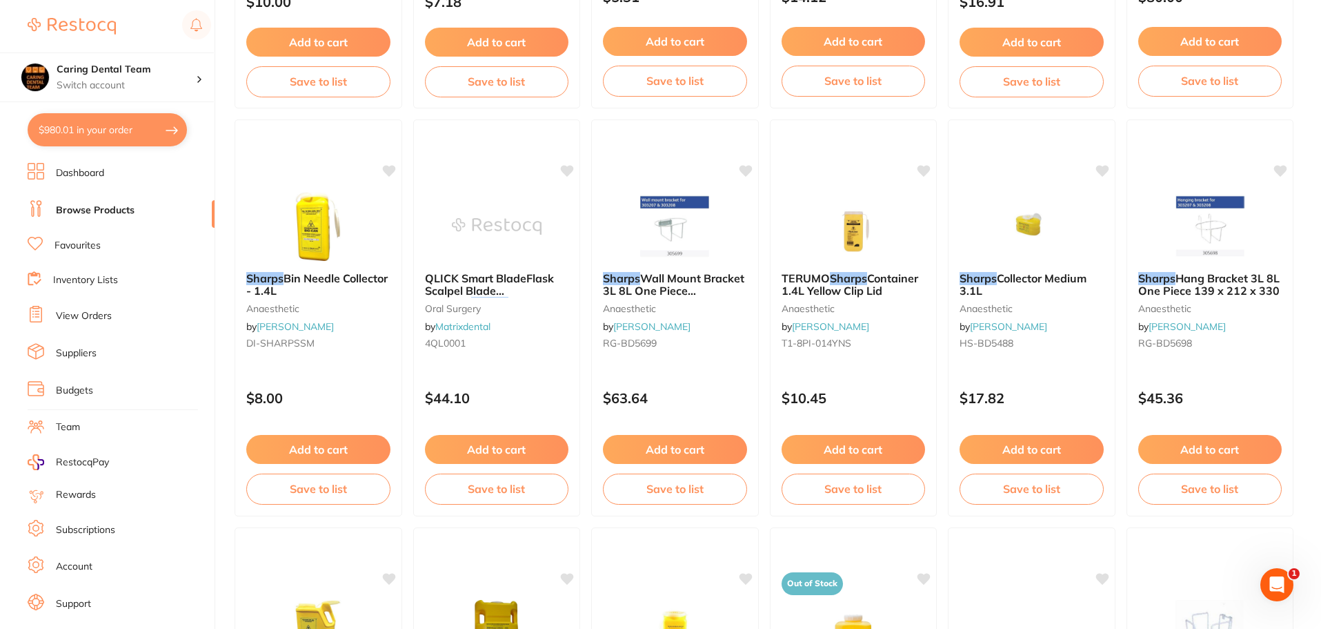
click at [73, 126] on button "$980.01 in your order" at bounding box center [107, 129] width 159 height 33
checkbox input "true"
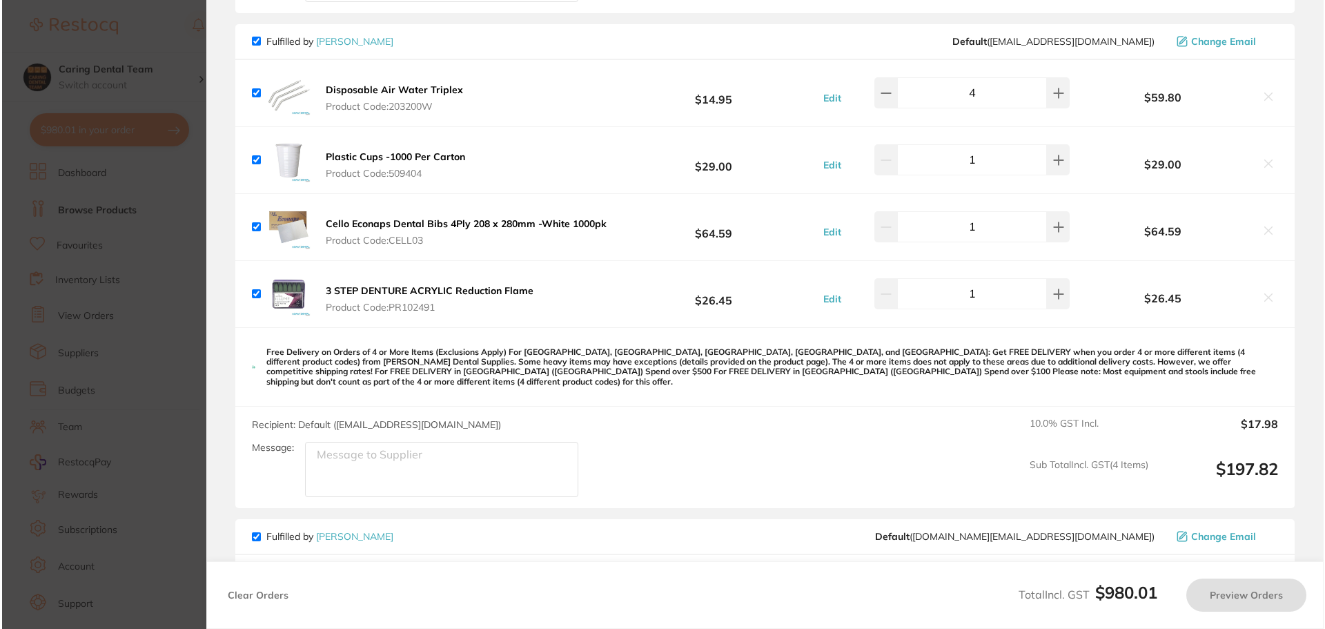
scroll to position [0, 0]
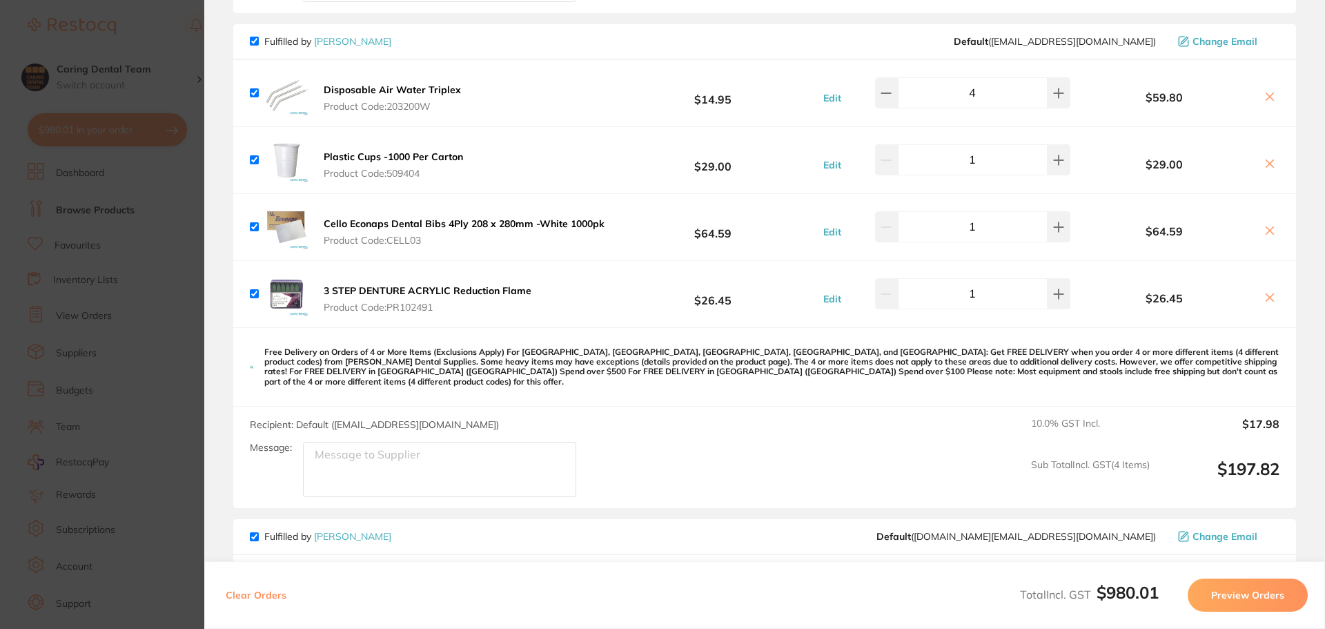
checkbox input "true"
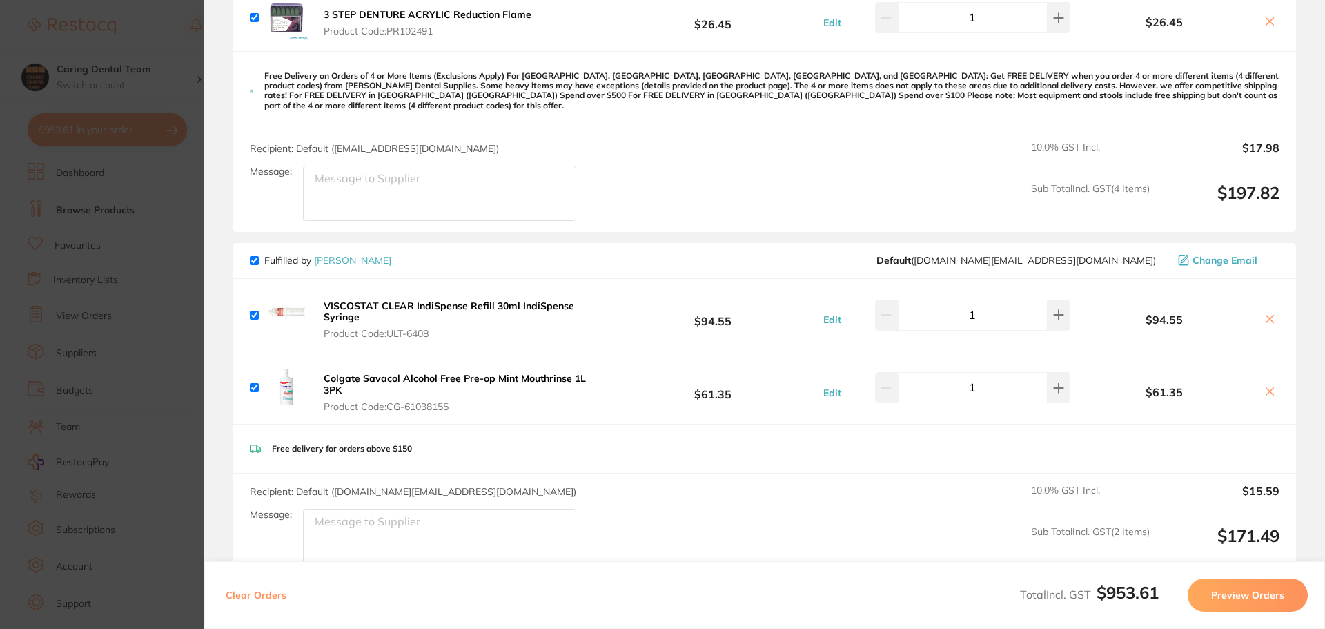
scroll to position [1632, 0]
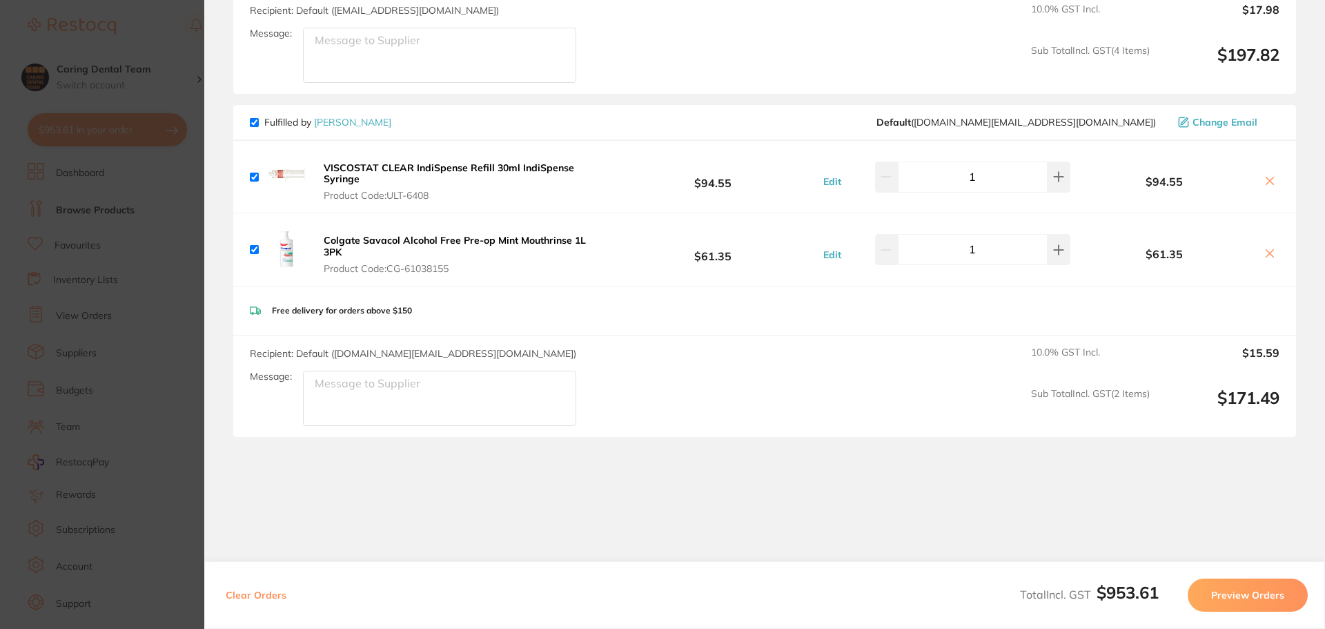
click at [1245, 585] on button "Preview Orders" at bounding box center [1247, 594] width 120 height 33
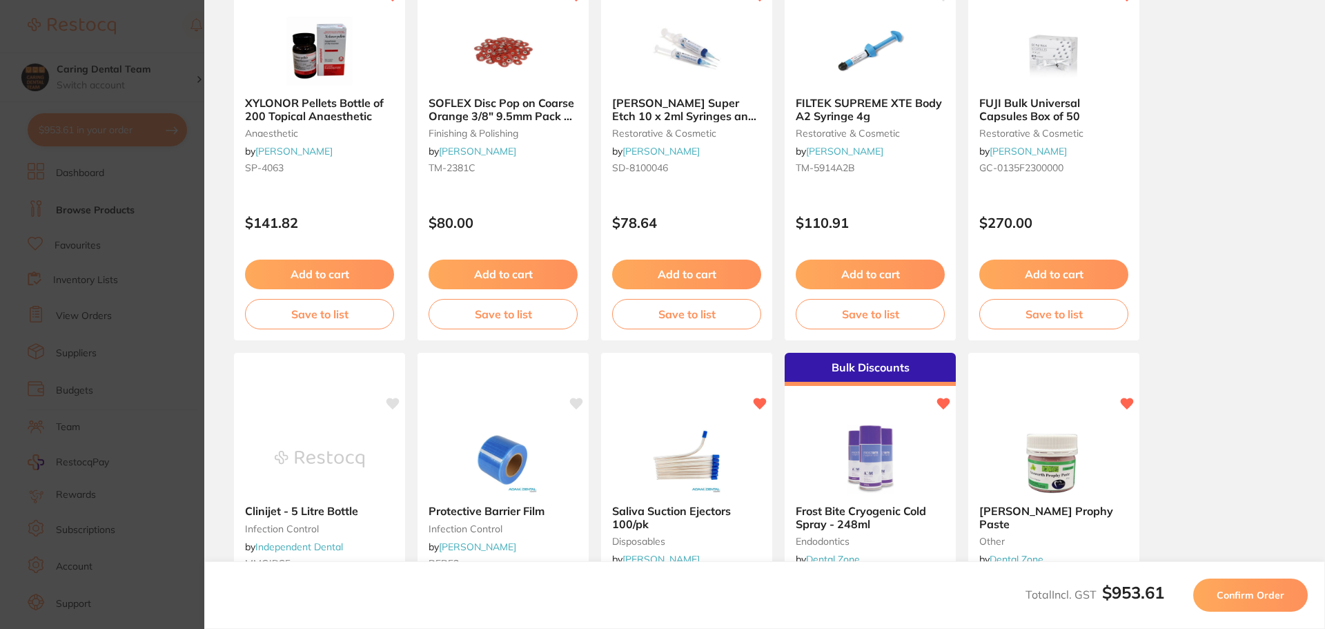
scroll to position [0, 0]
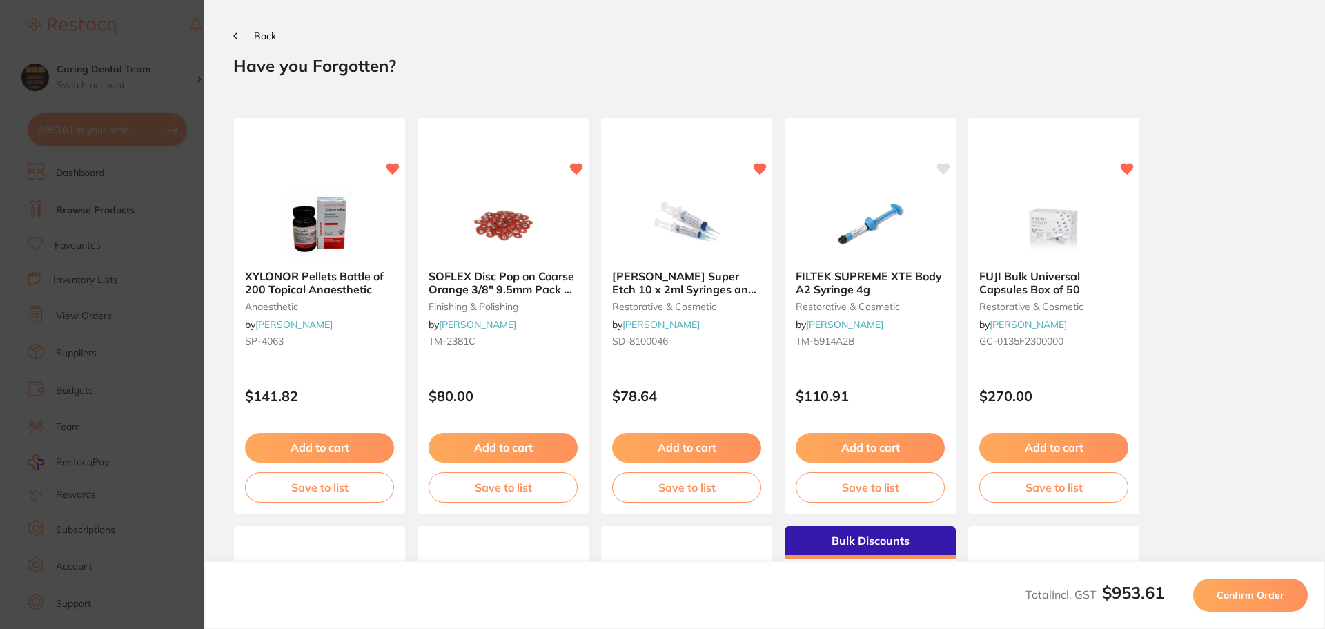
drag, startPoint x: 1245, startPoint y: 585, endPoint x: 1239, endPoint y: 592, distance: 9.8
click at [1239, 592] on span "Confirm Order" at bounding box center [1250, 595] width 68 height 12
click at [1224, 586] on button "Confirm Order" at bounding box center [1250, 594] width 115 height 33
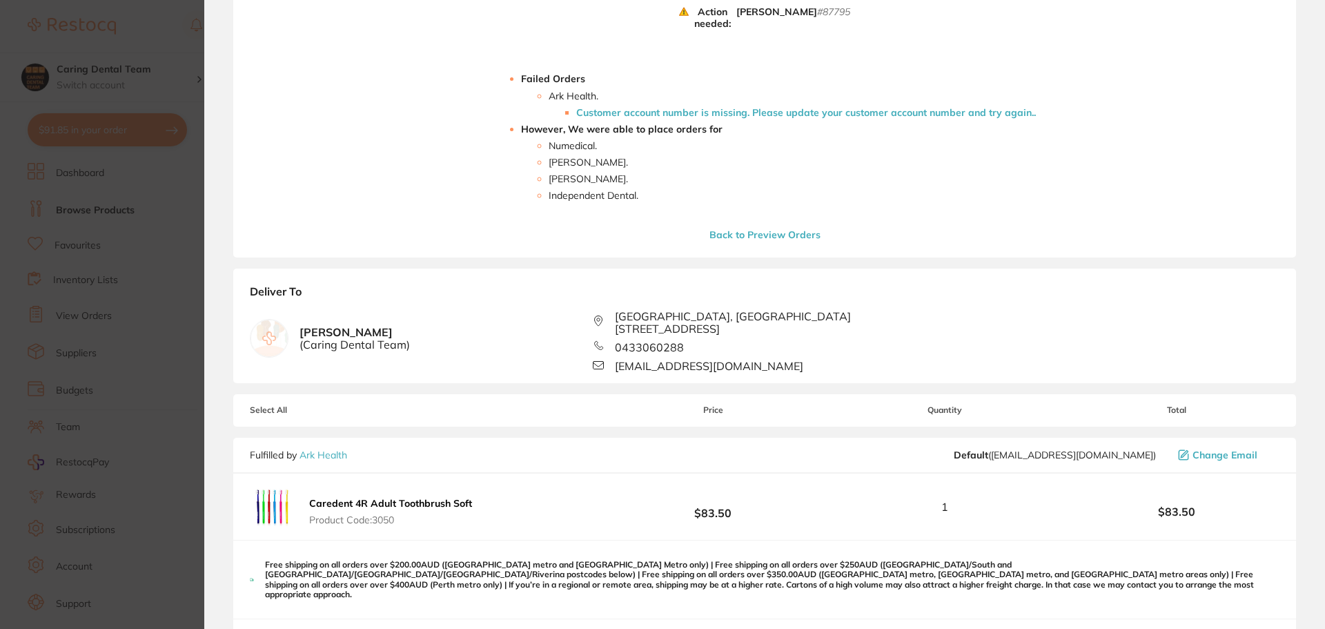
scroll to position [69, 0]
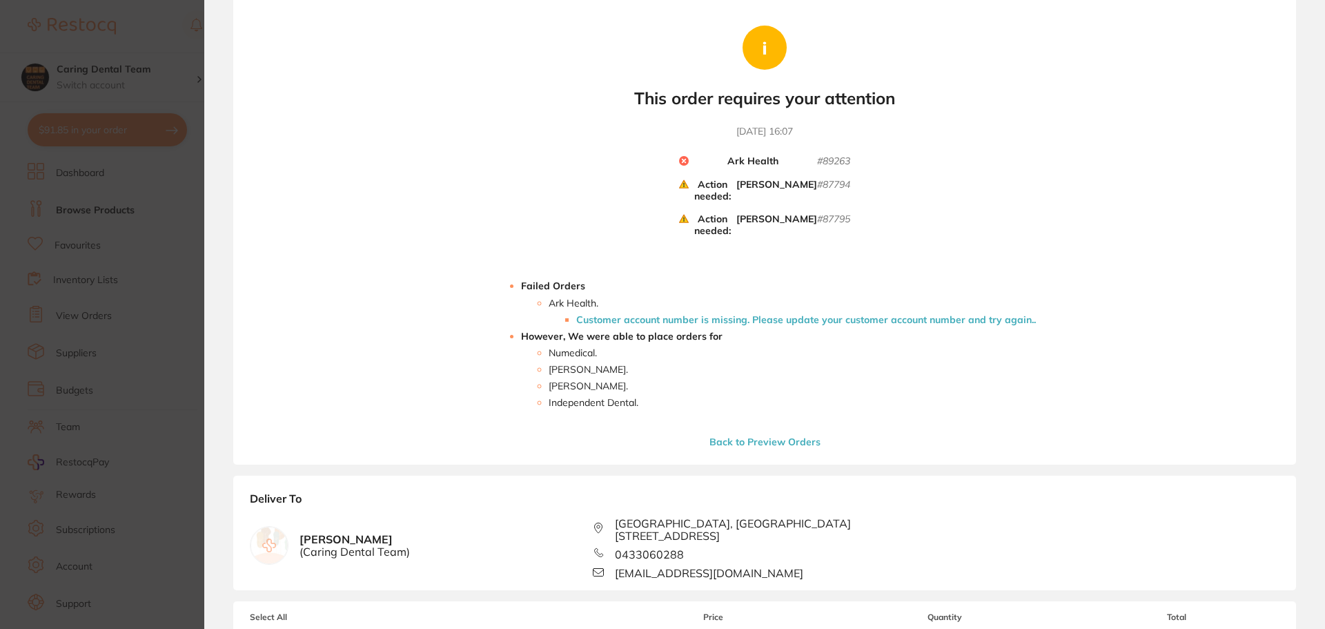
click at [161, 226] on section "Update RRP Set your pre negotiated price for this item. Item Agreed RRP (excl. …" at bounding box center [662, 314] width 1325 height 629
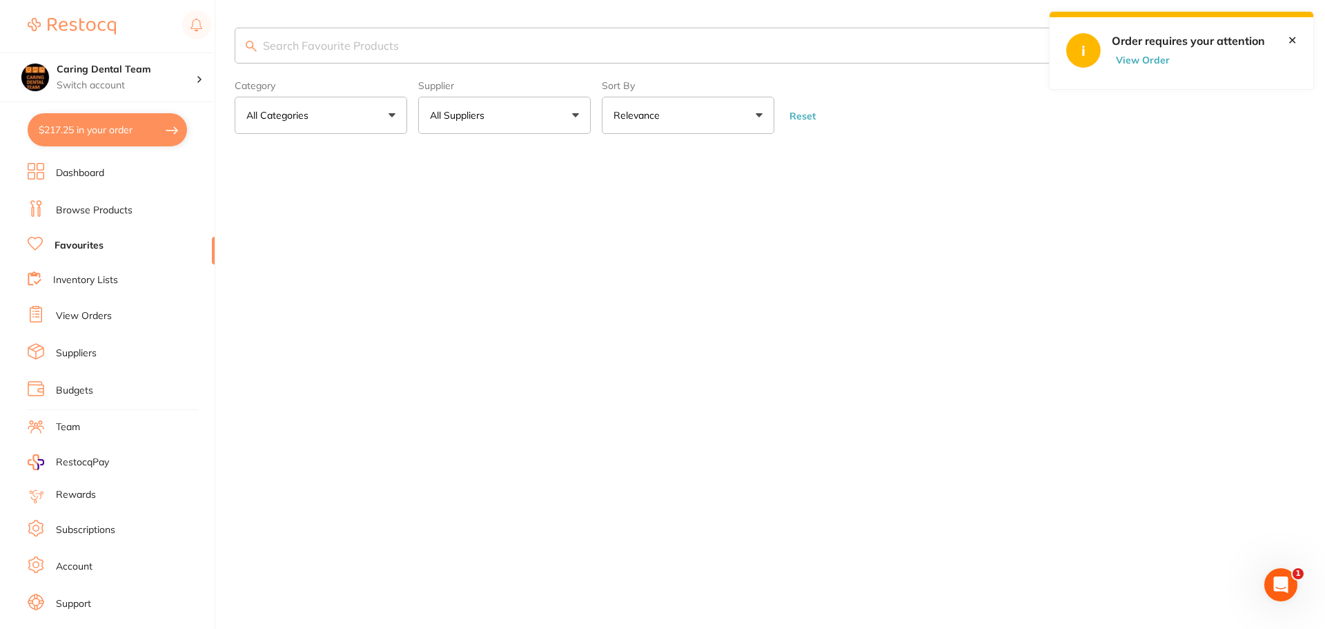
click at [1138, 62] on button "View Order" at bounding box center [1146, 60] width 69 height 12
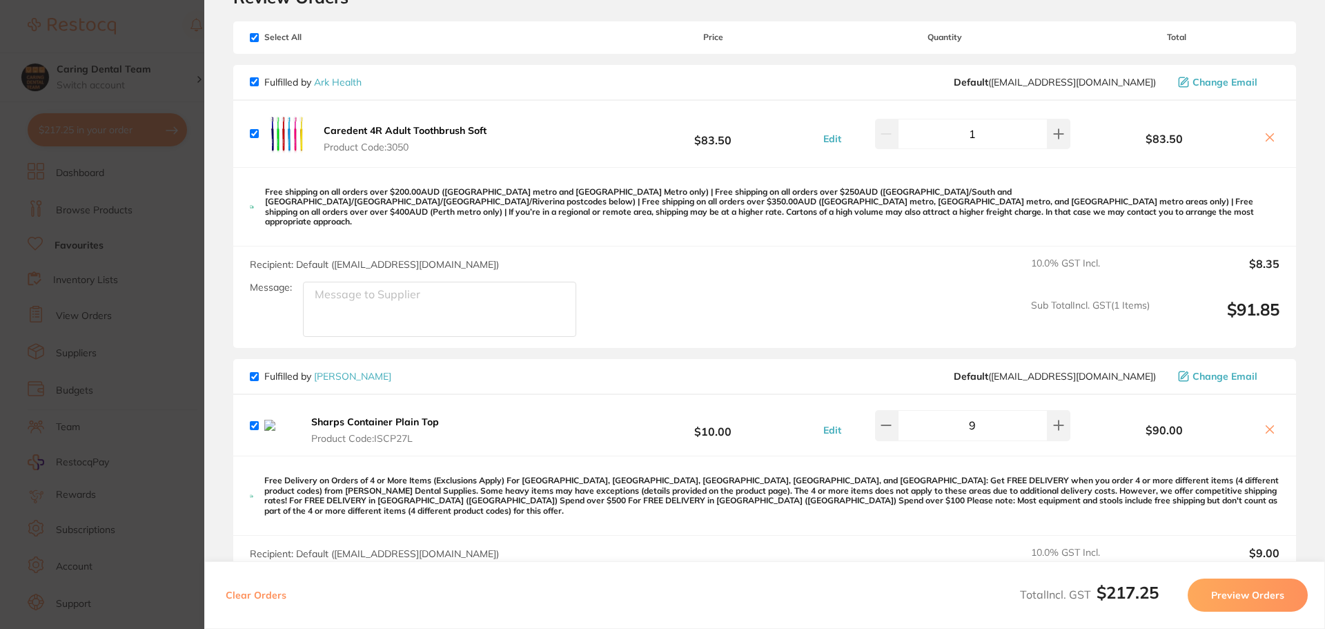
checkbox input "true"
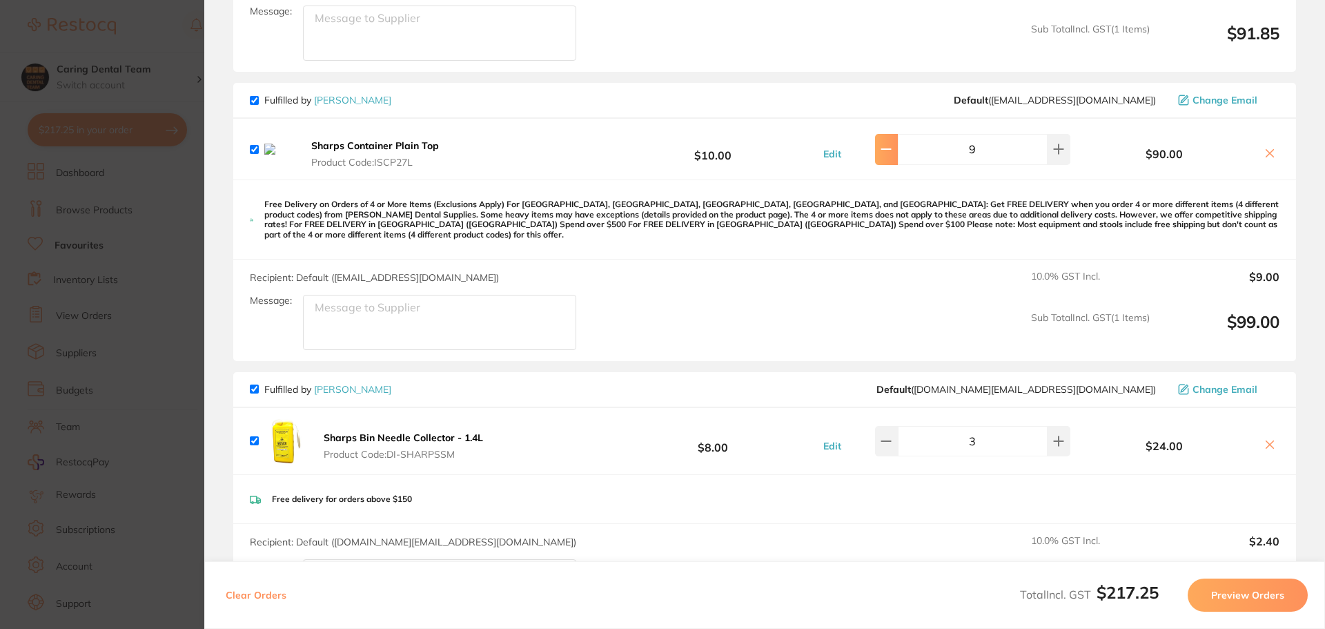
click at [888, 144] on icon at bounding box center [885, 149] width 11 height 11
type input "7"
click at [1264, 148] on icon at bounding box center [1269, 153] width 11 height 11
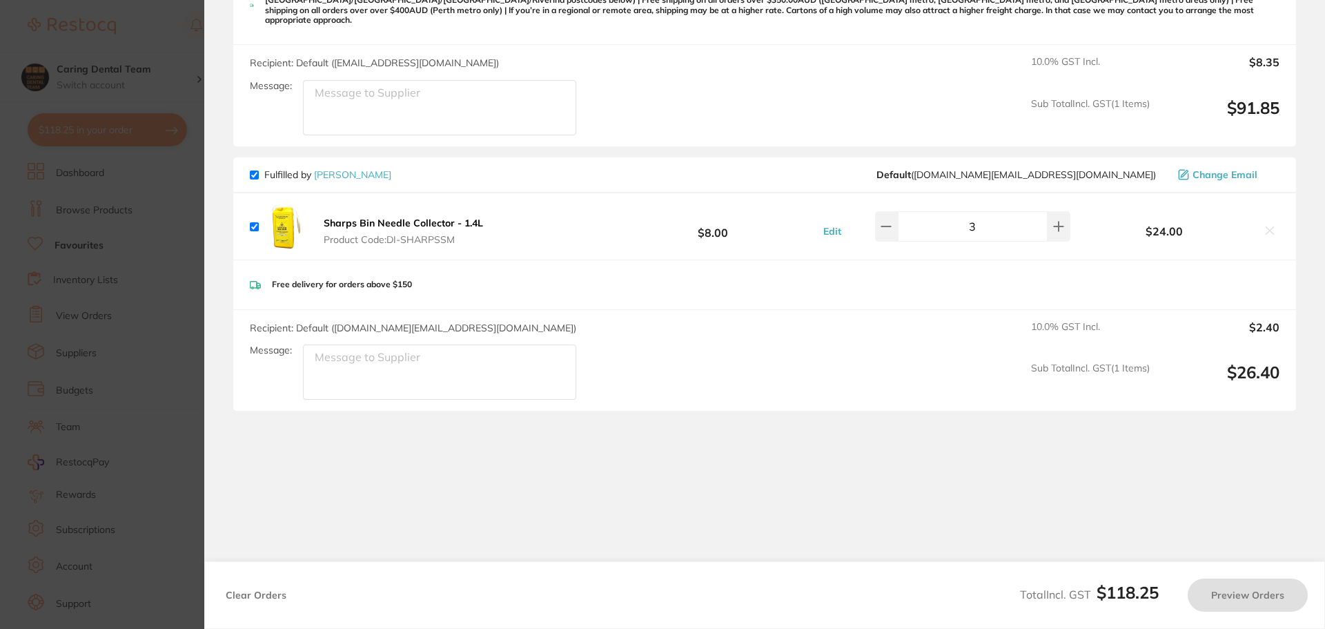
scroll to position [260, 0]
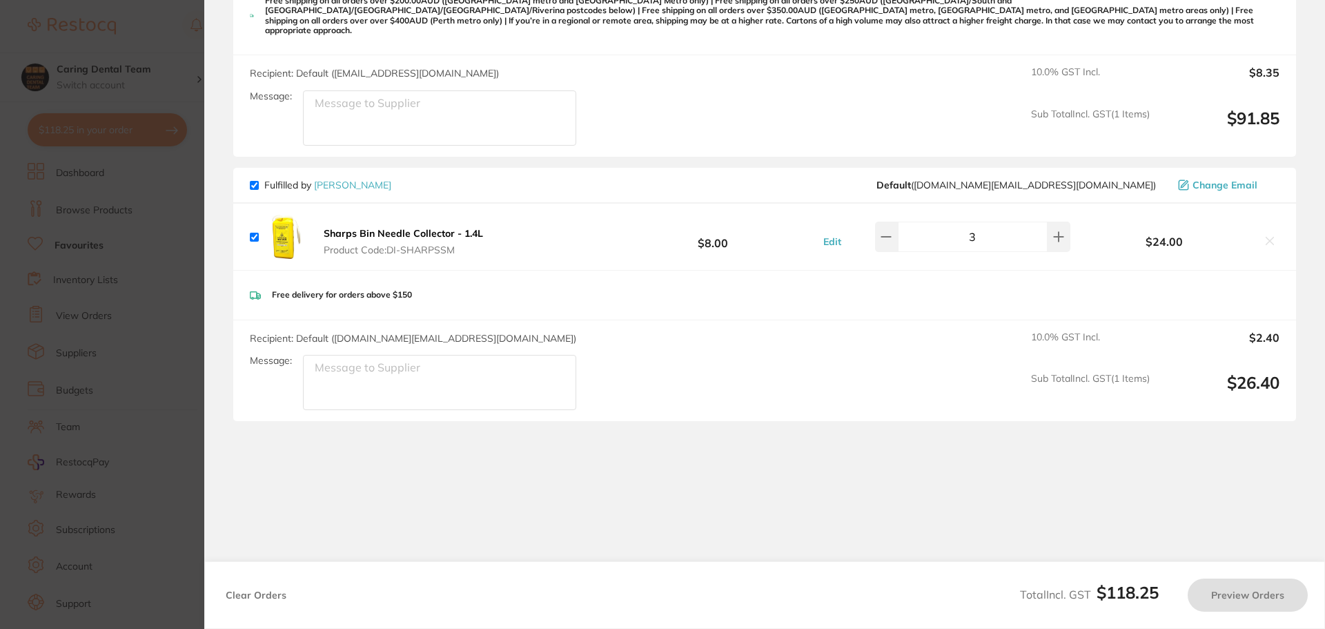
checkbox input "true"
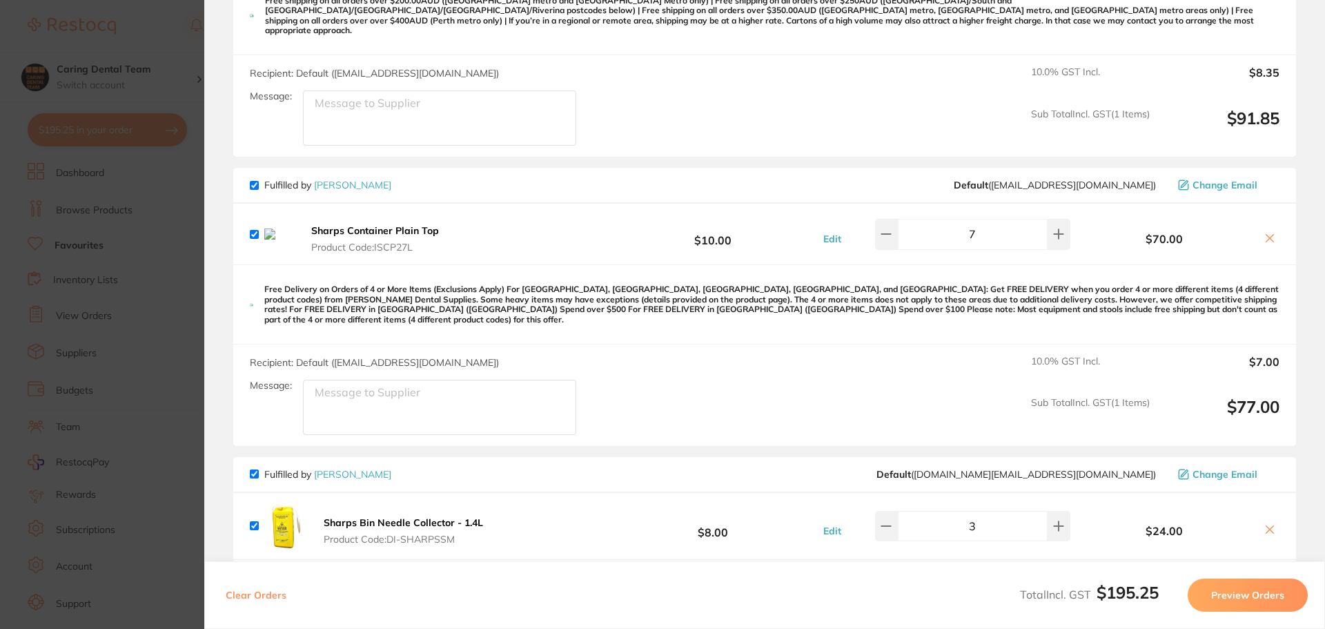
scroll to position [345, 0]
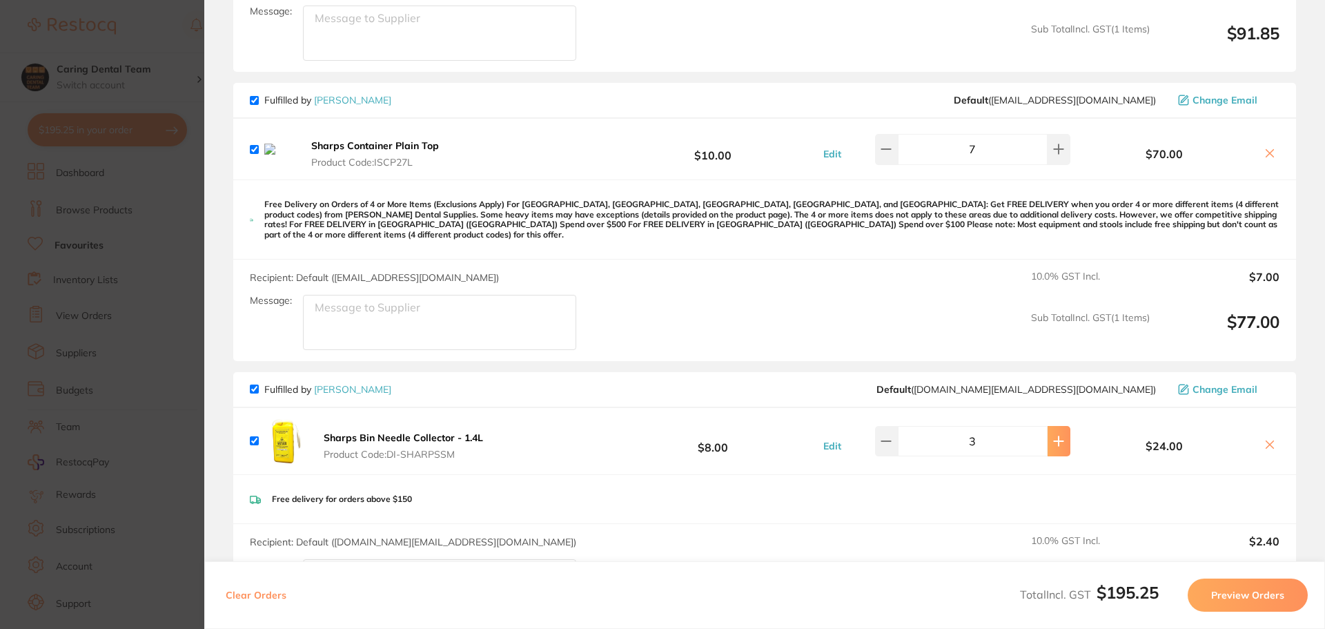
click at [1056, 426] on button at bounding box center [1058, 441] width 23 height 30
type input "4"
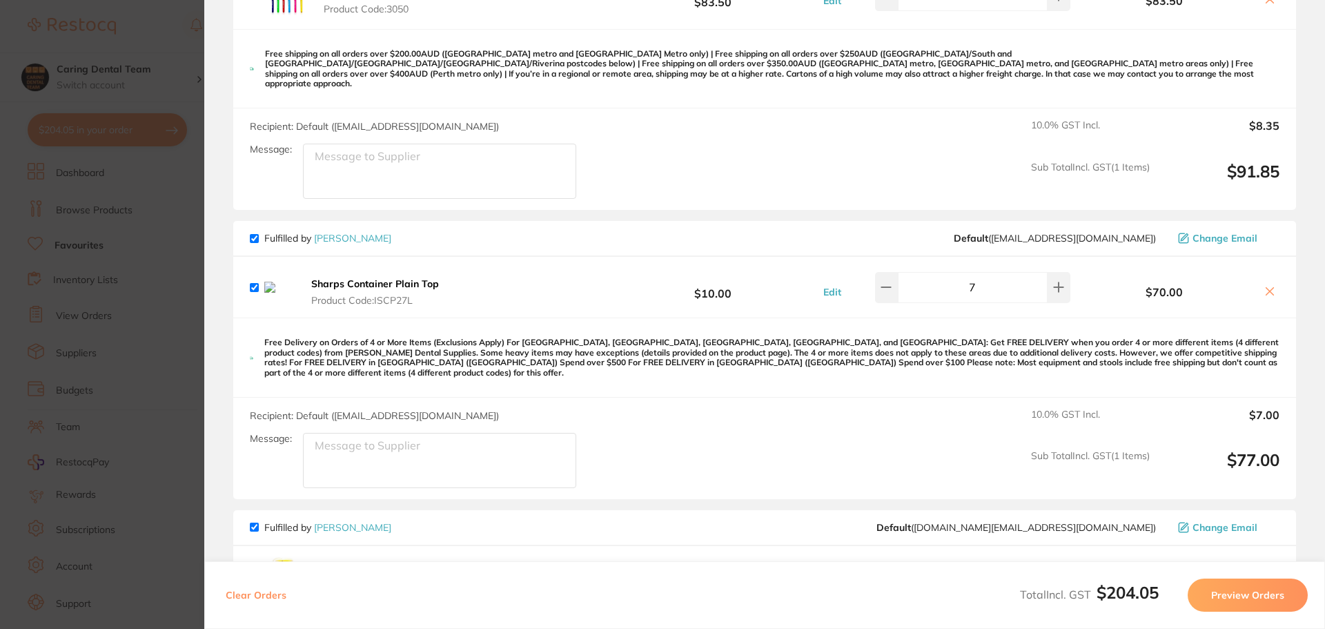
click at [1264, 286] on icon at bounding box center [1269, 291] width 11 height 11
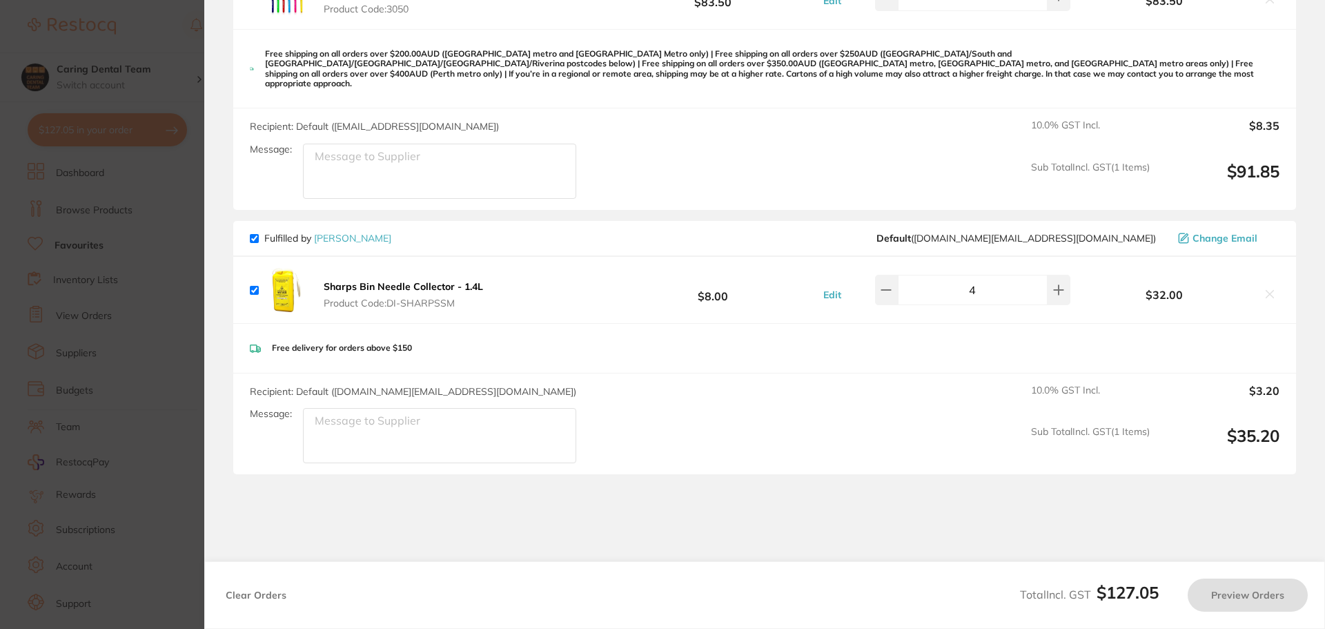
scroll to position [195, 0]
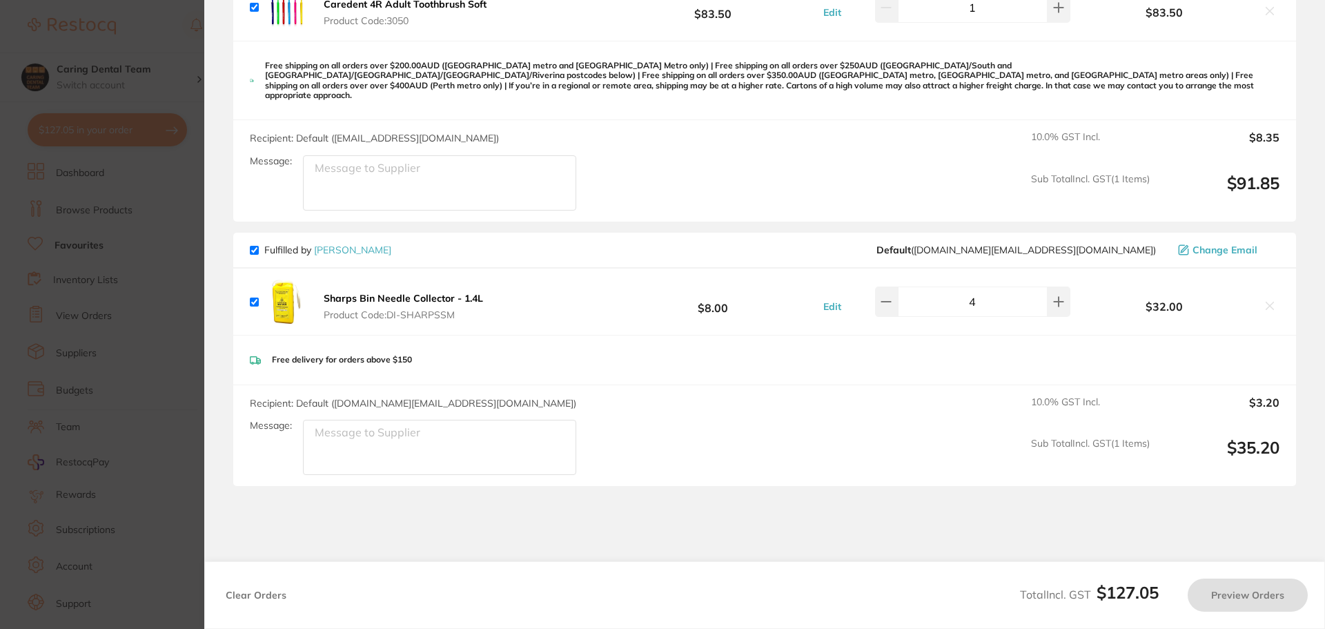
checkbox input "true"
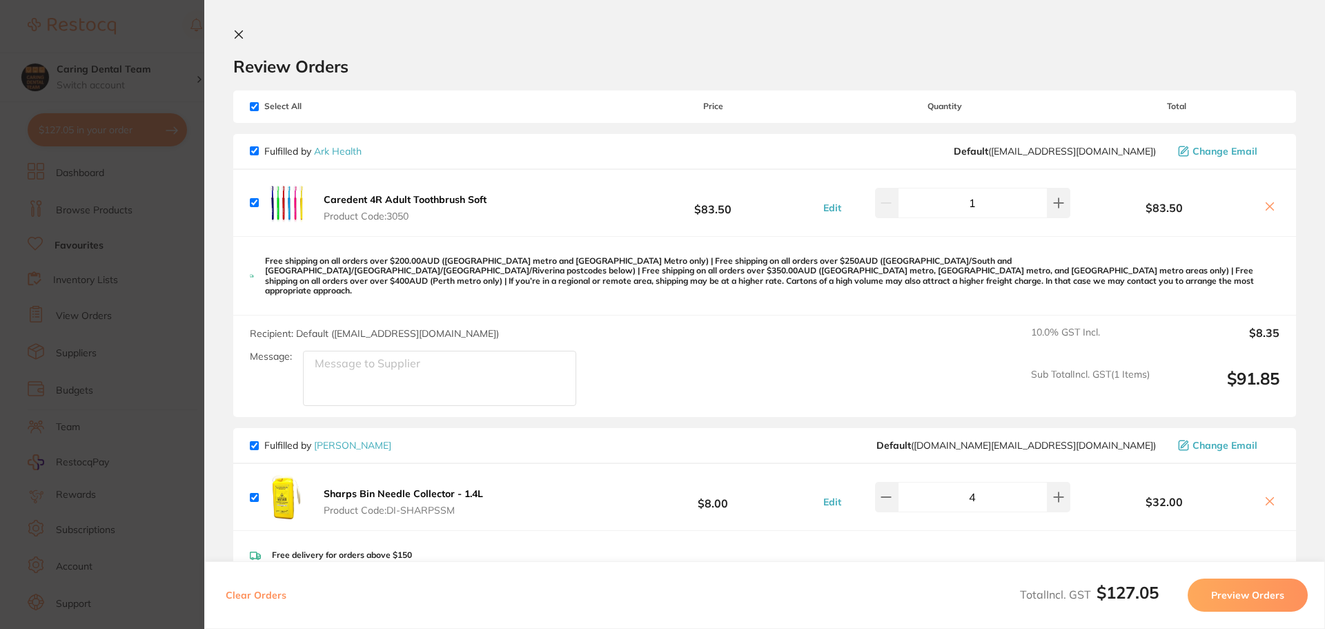
click at [256, 155] on input "checkbox" at bounding box center [254, 150] width 9 height 9
checkbox input "false"
click at [1225, 584] on button "Preview Orders" at bounding box center [1247, 594] width 120 height 33
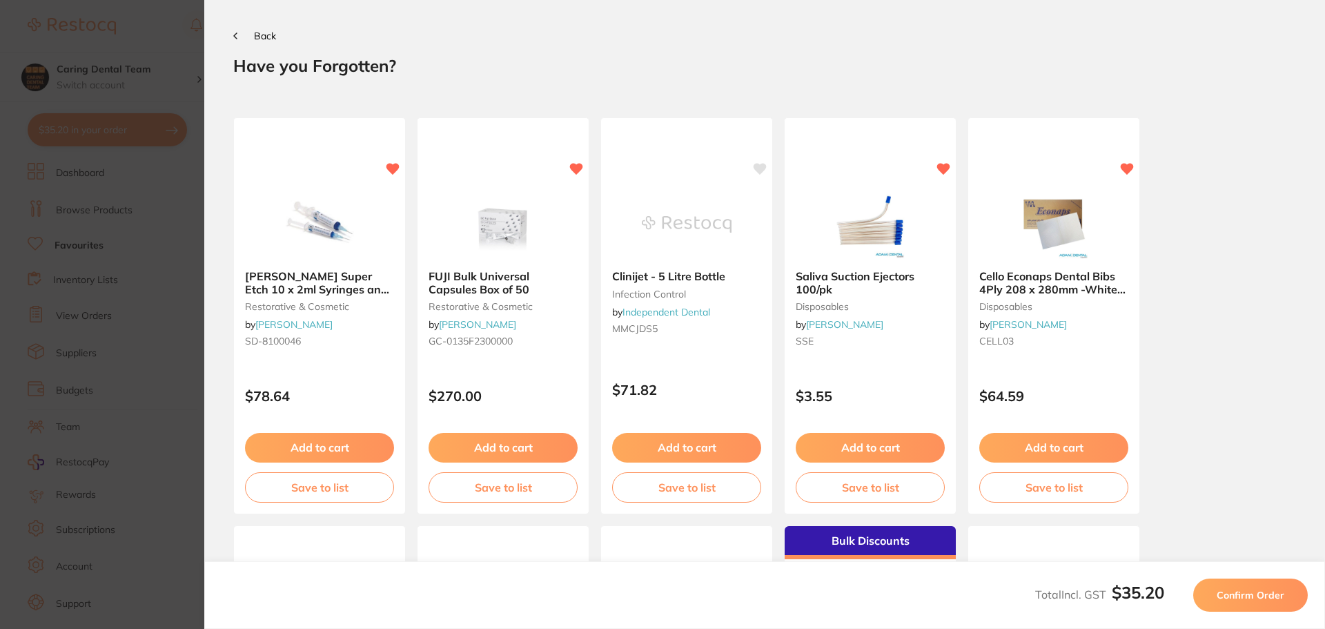
click at [1234, 602] on button "Confirm Order" at bounding box center [1250, 594] width 115 height 33
click at [1236, 601] on button "Confirm Order" at bounding box center [1250, 594] width 115 height 33
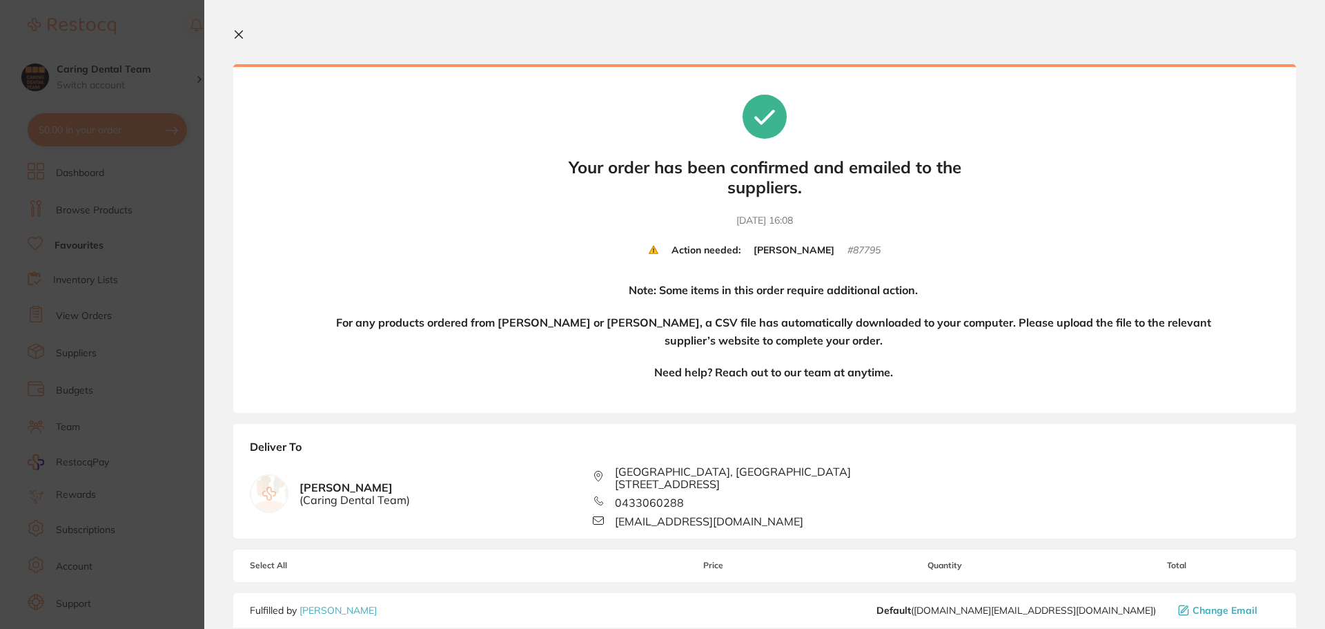
click at [94, 370] on section "Update RRP Set your pre negotiated price for this item. Item Agreed RRP (excl. …" at bounding box center [662, 314] width 1325 height 629
click at [135, 290] on ul "Dashboard Browse Products Favourites Inventory Lists View Orders Suppliers Budg…" at bounding box center [121, 401] width 187 height 476
click at [228, 34] on div "$35.20 Caring Dental Team Switch account Caring Dental Team $0.00 in your order…" at bounding box center [662, 314] width 1325 height 629
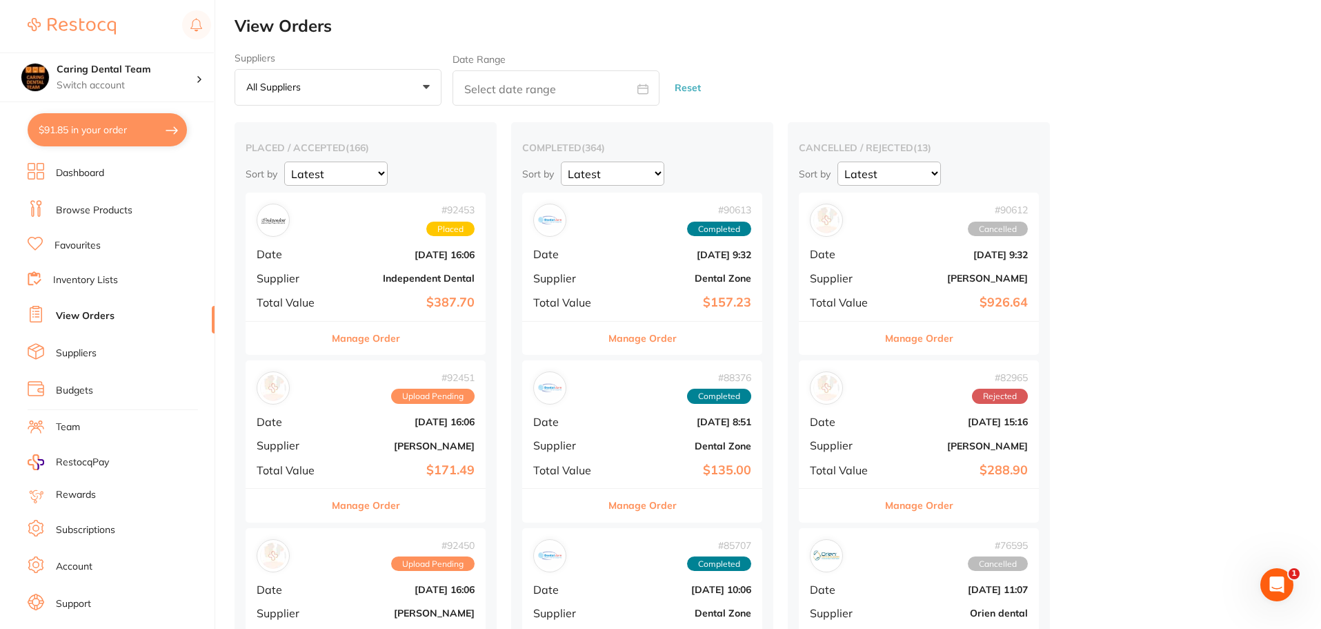
checkbox input "false"
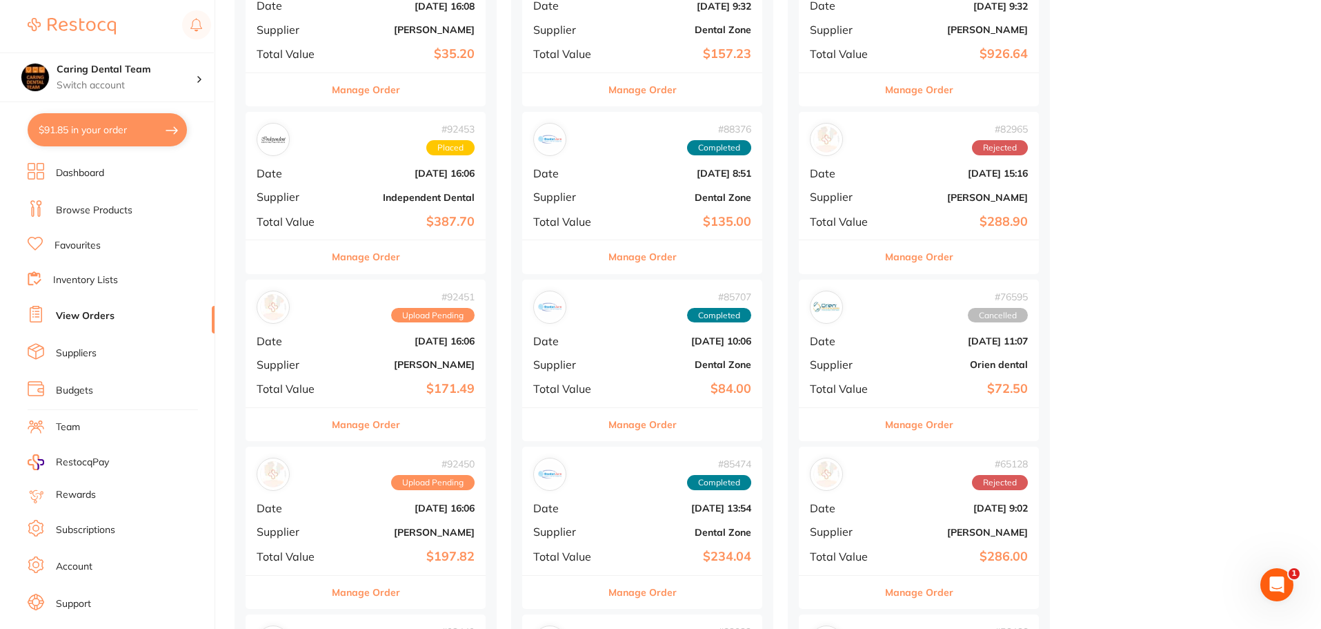
scroll to position [138, 0]
